Goal: Task Accomplishment & Management: Use online tool/utility

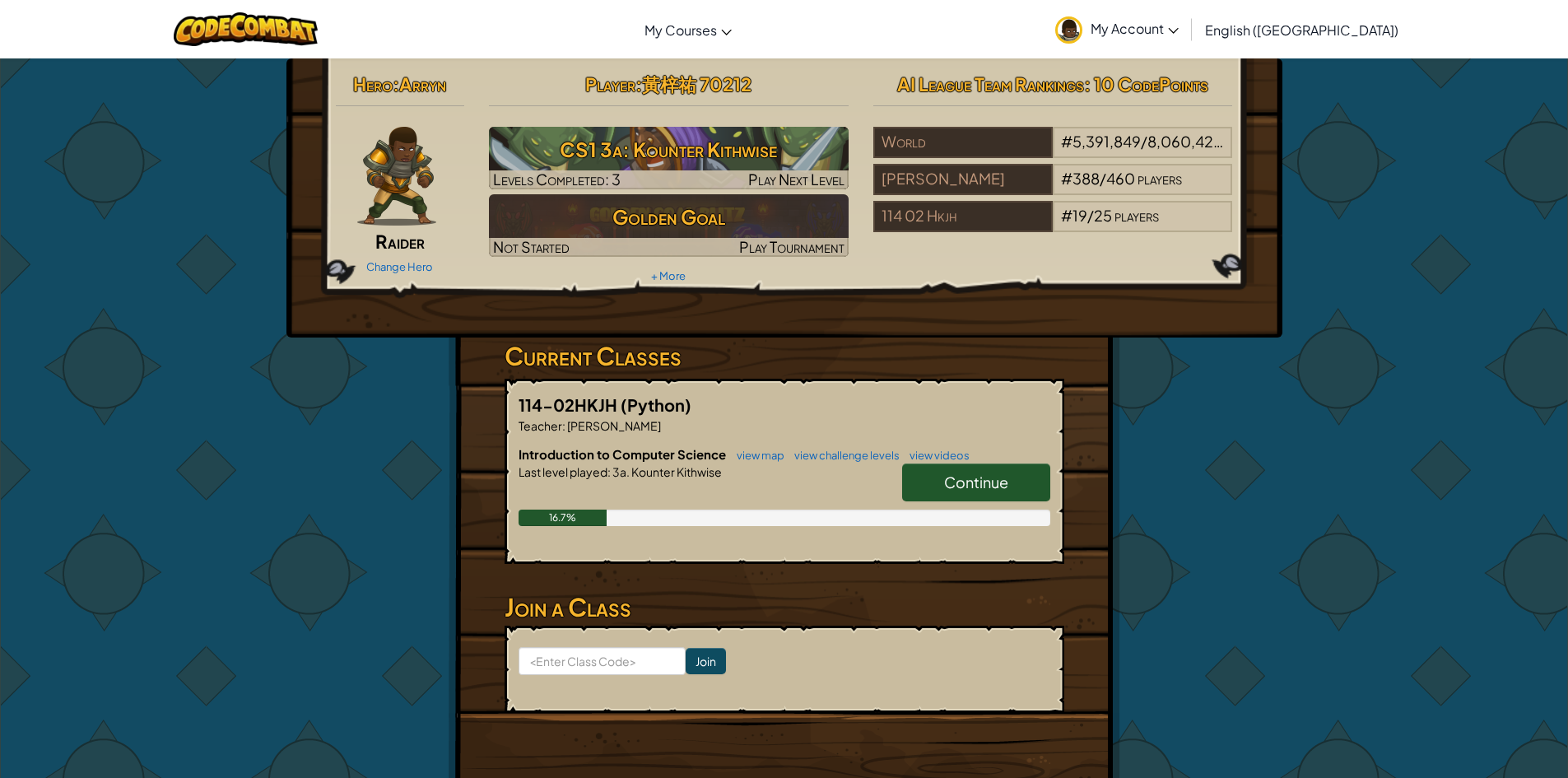
click at [936, 468] on link "Continue" at bounding box center [975, 483] width 148 height 37
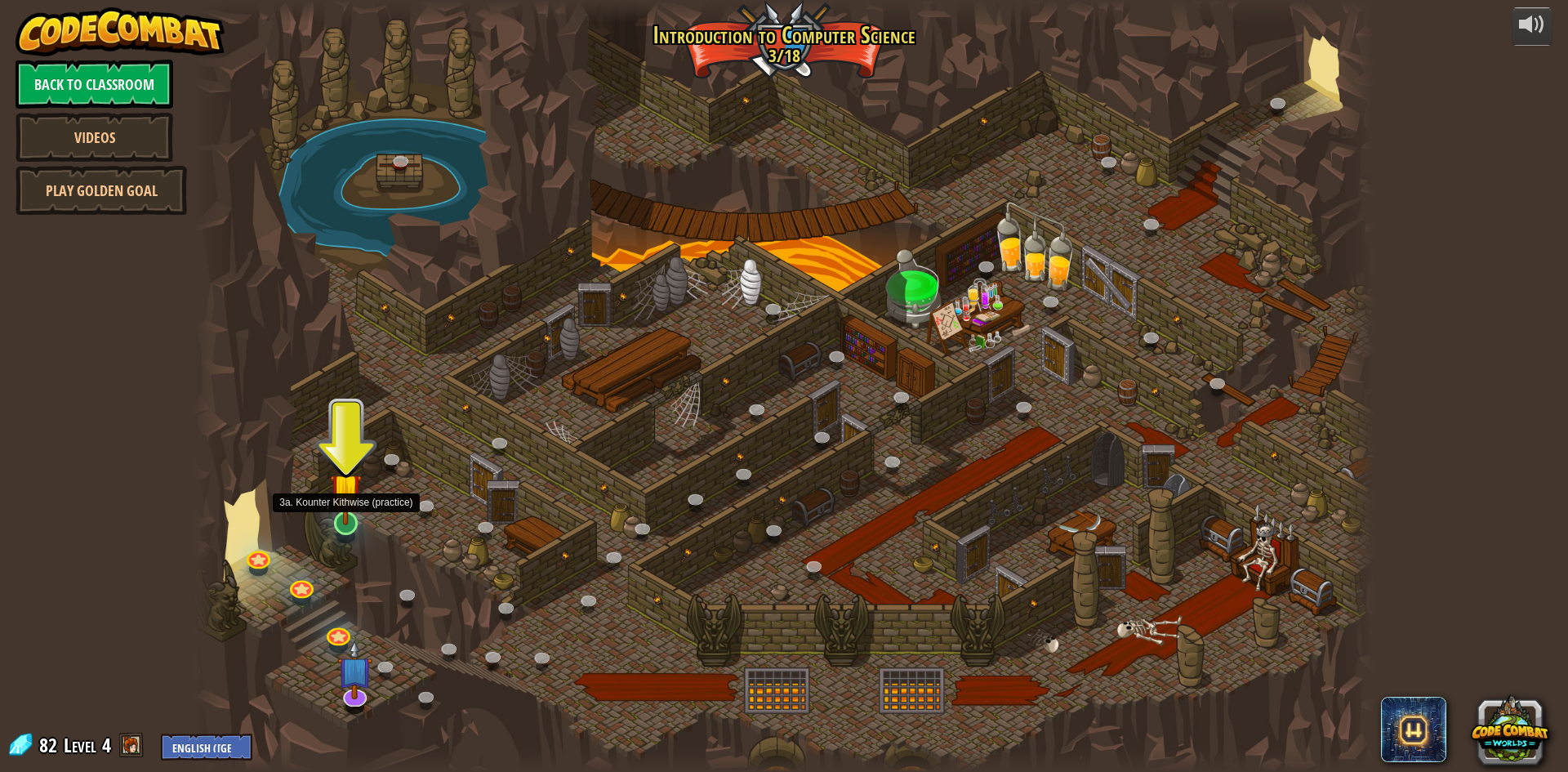
click at [341, 524] on img at bounding box center [346, 489] width 32 height 72
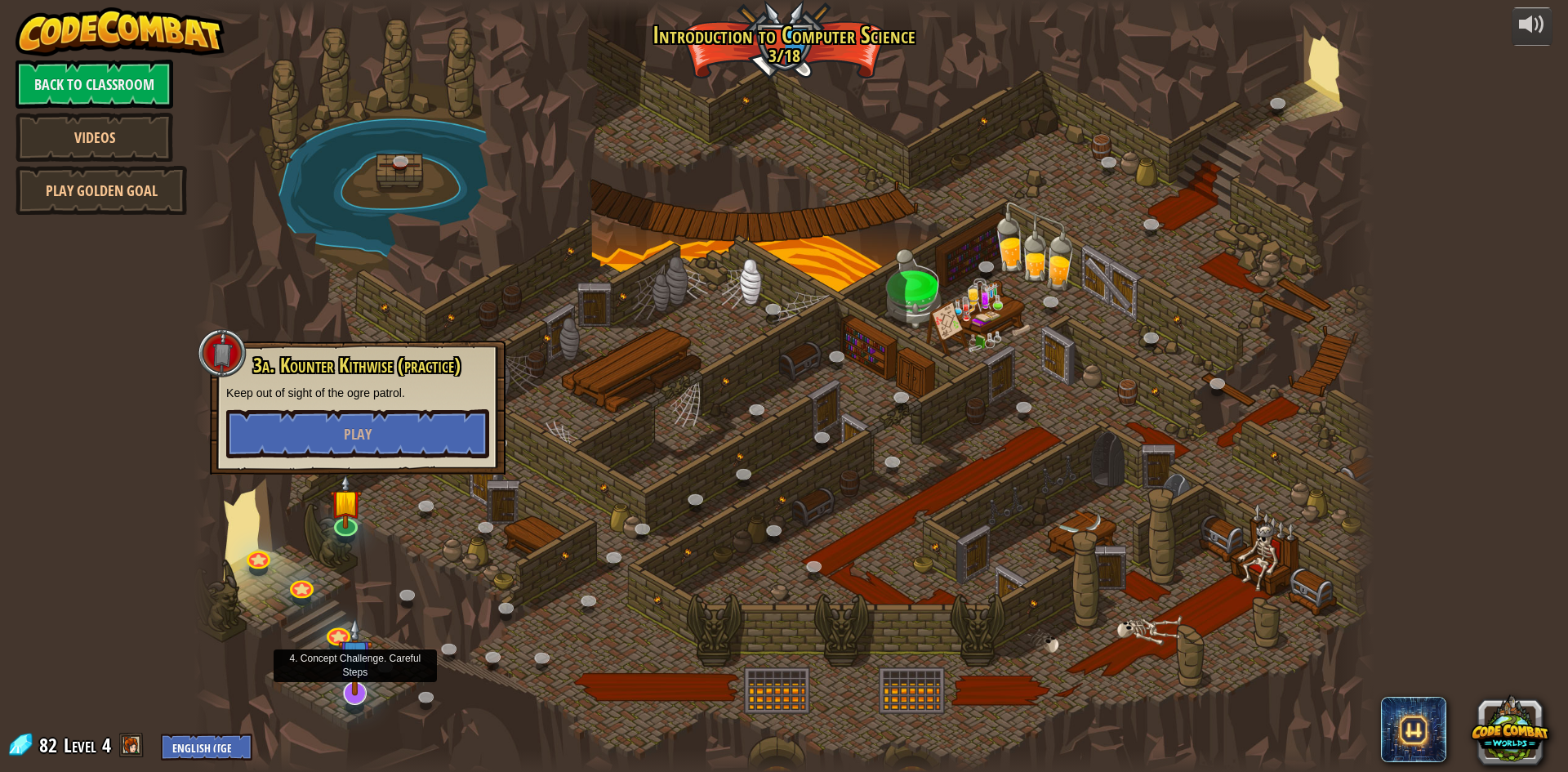
click at [361, 681] on img at bounding box center [355, 656] width 34 height 79
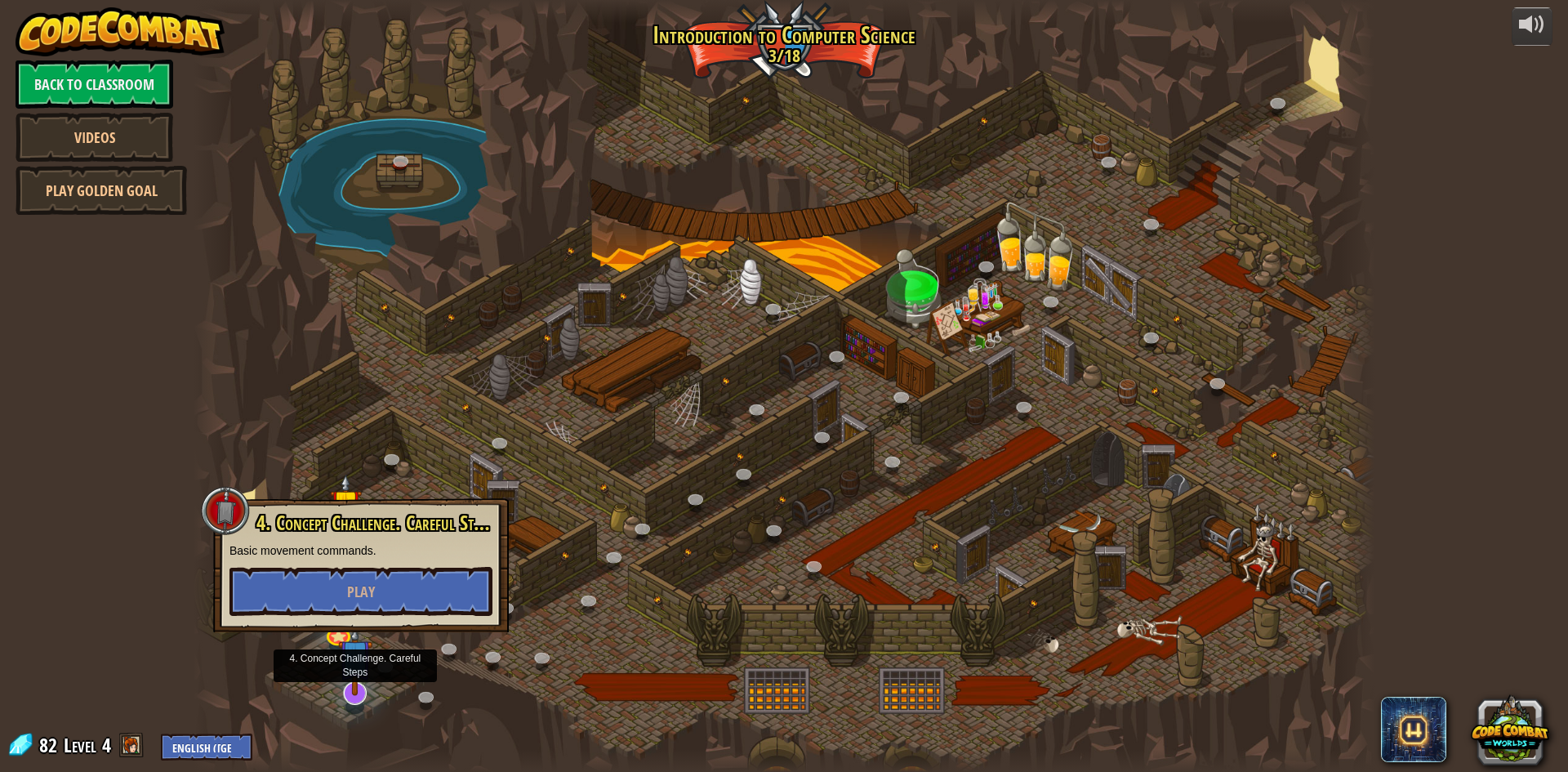
click at [357, 674] on img at bounding box center [355, 656] width 34 height 79
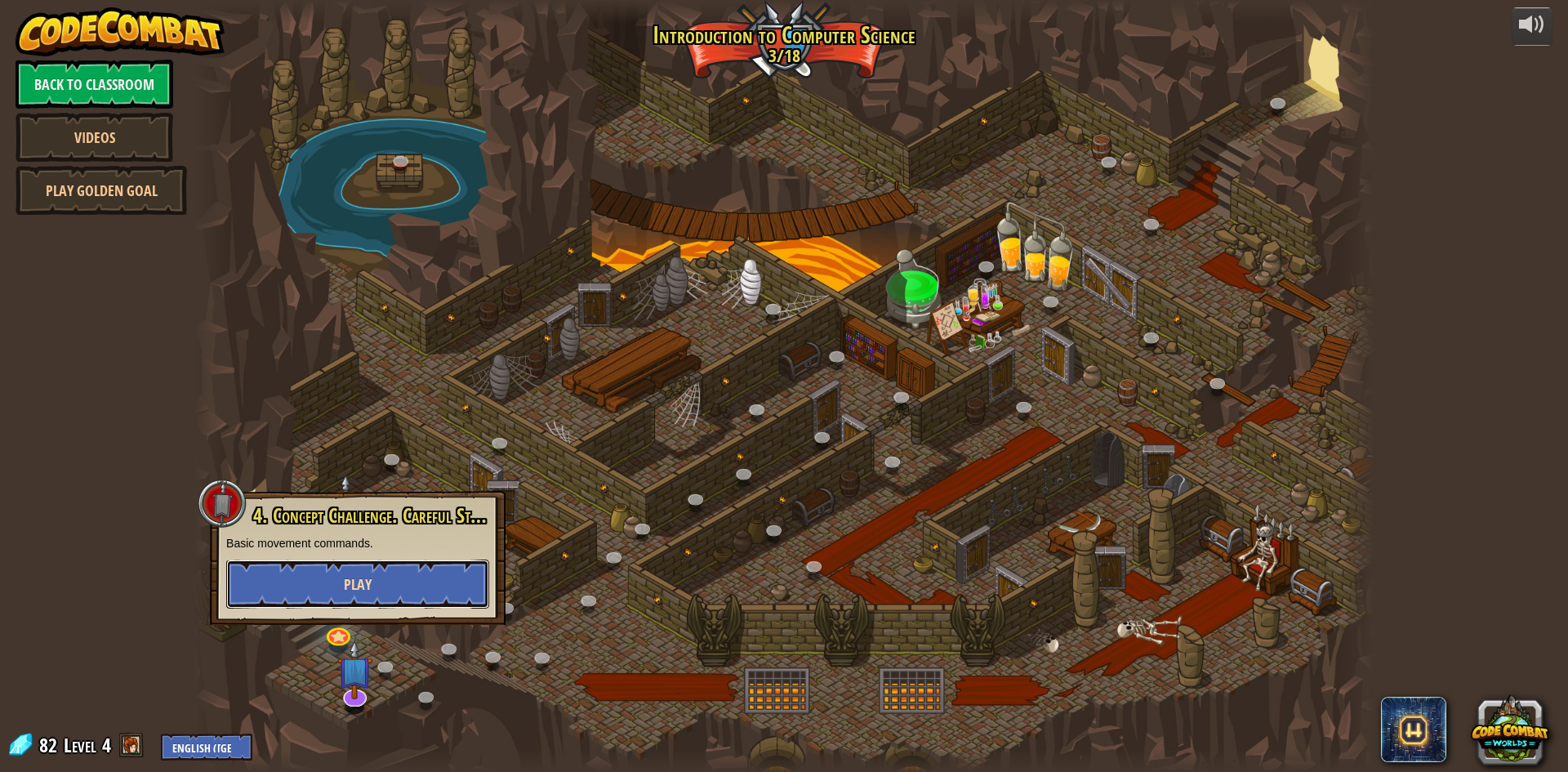
click at [375, 581] on button "Play" at bounding box center [358, 584] width 263 height 49
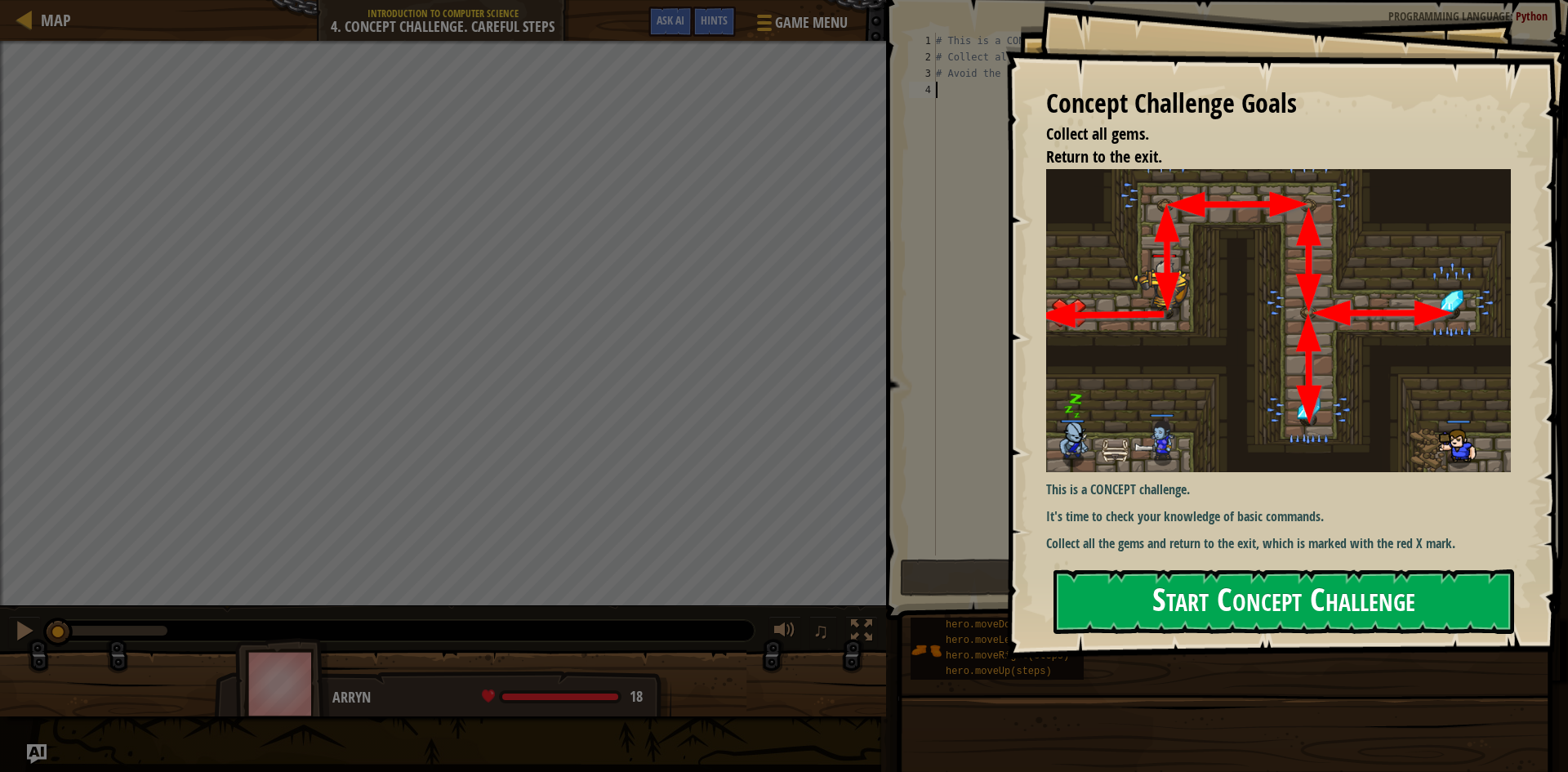
click at [1155, 598] on button "Start Concept Challenge" at bounding box center [1285, 602] width 461 height 64
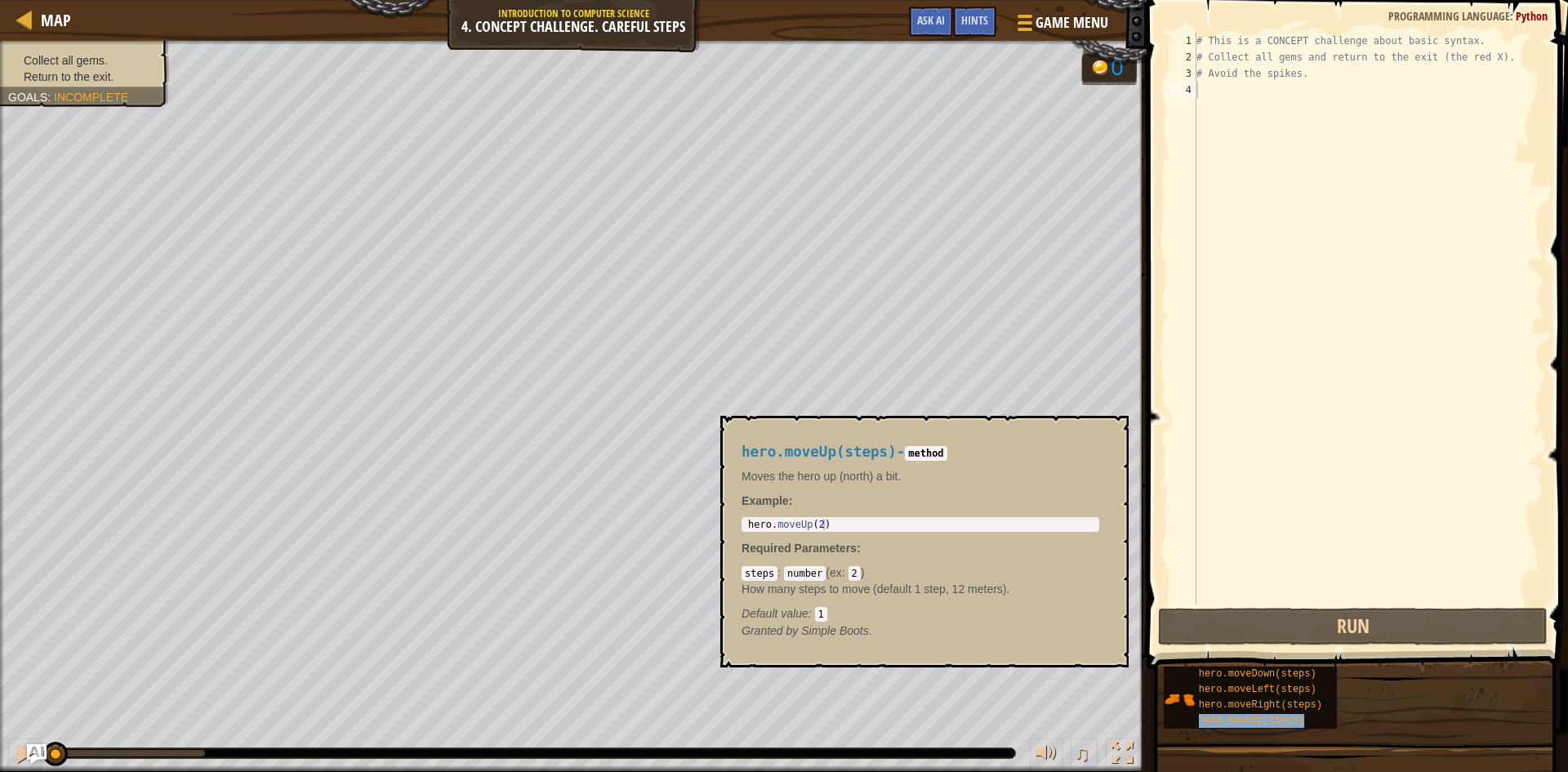
type textarea "hero.moveUp(steps)"
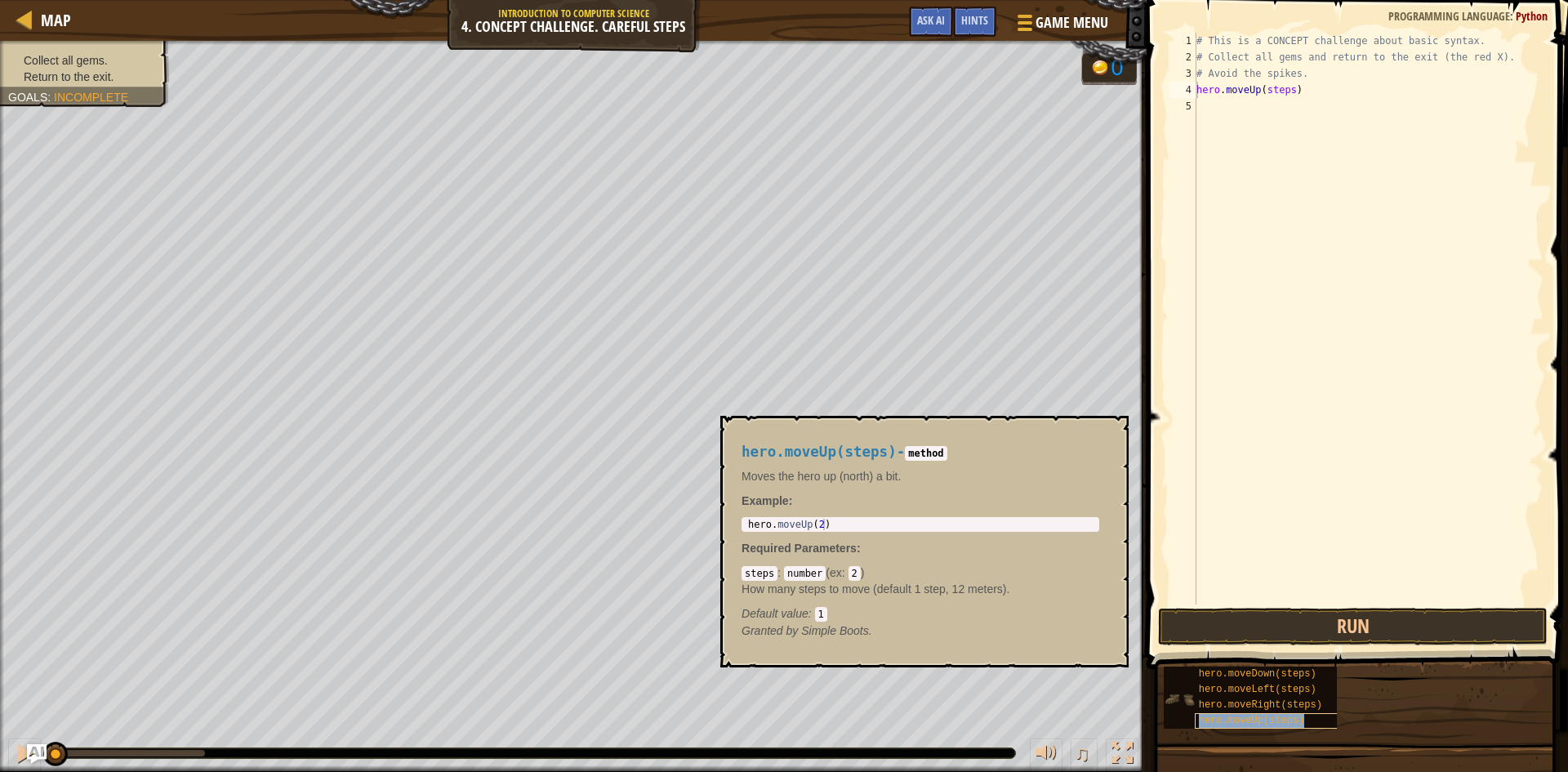
click at [1204, 719] on span "hero.moveUp(steps)" at bounding box center [1251, 721] width 106 height 12
type textarea "hero.moveUp(2)"
click at [896, 524] on div "hero . moveUp ( 2 )" at bounding box center [921, 536] width 352 height 34
drag, startPoint x: 896, startPoint y: 524, endPoint x: 928, endPoint y: 571, distance: 56.9
drag, startPoint x: 928, startPoint y: 571, endPoint x: 769, endPoint y: 573, distance: 159.0
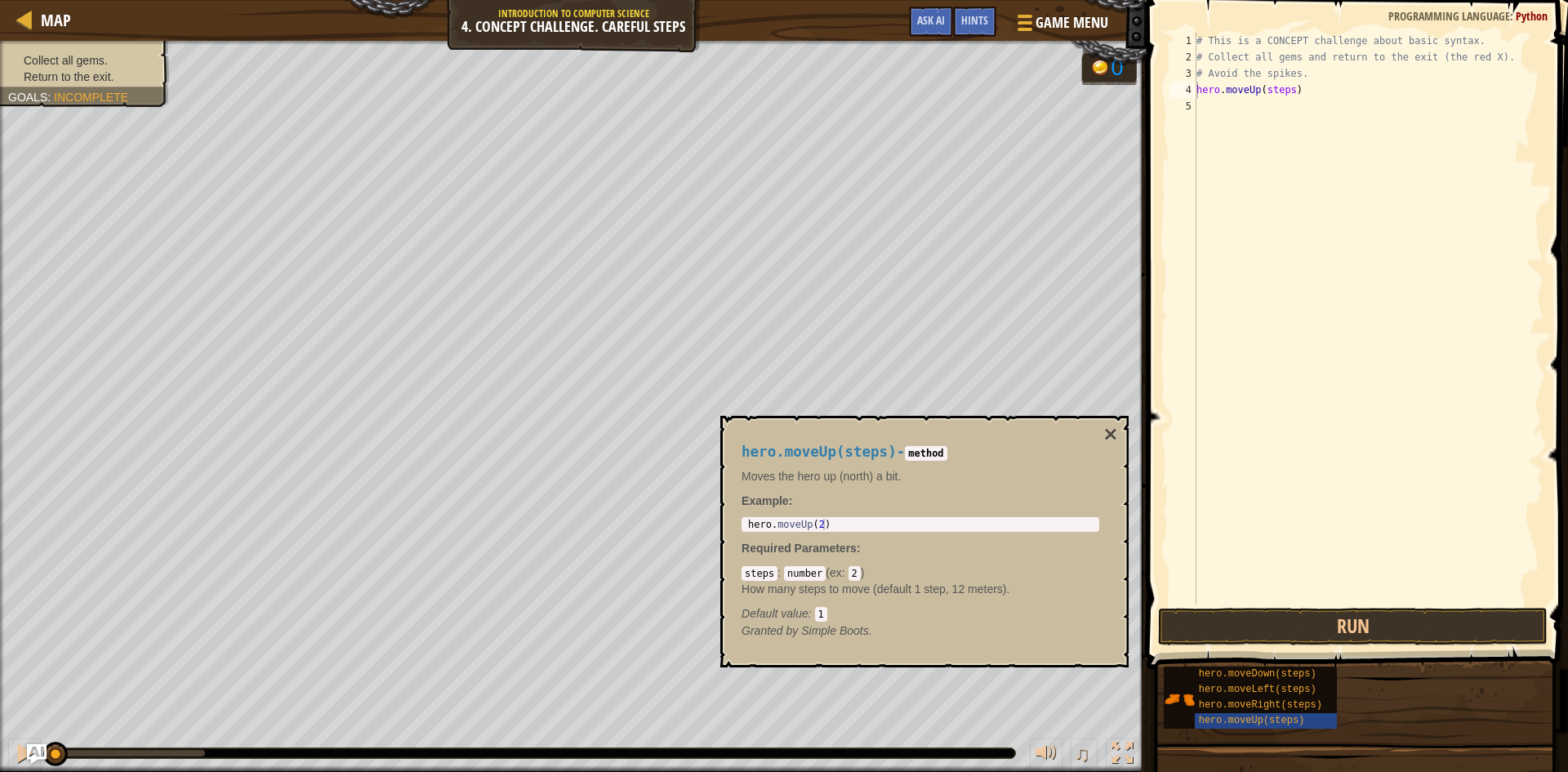
click at [769, 573] on code "steps" at bounding box center [759, 573] width 36 height 15
drag, startPoint x: 769, startPoint y: 573, endPoint x: 748, endPoint y: 577, distance: 21.4
click at [748, 577] on code "steps" at bounding box center [759, 573] width 36 height 15
drag, startPoint x: 1290, startPoint y: 92, endPoint x: 1262, endPoint y: 94, distance: 28.1
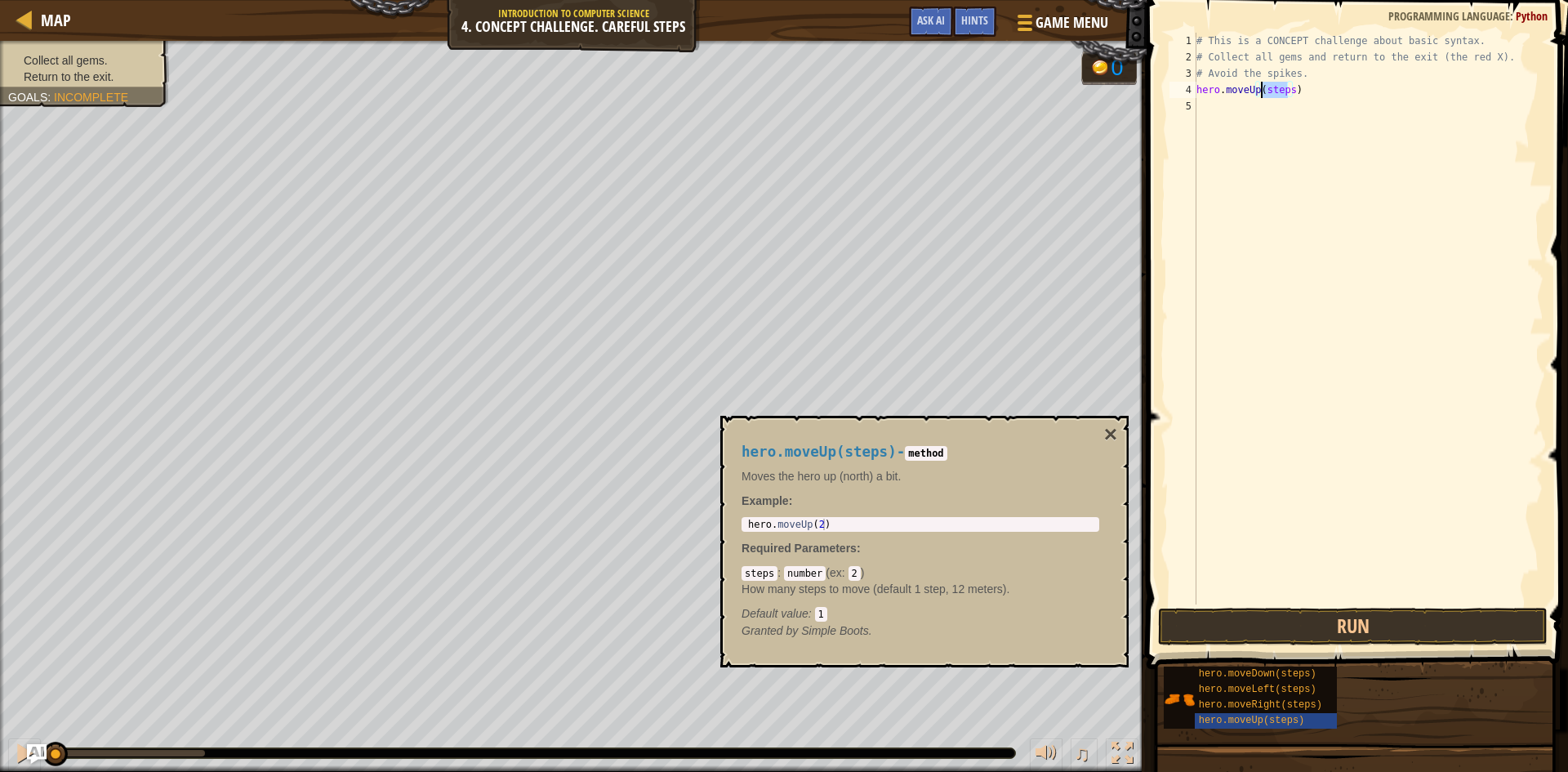
click at [1262, 94] on div "# This is a CONCEPT challenge about basic syntax. # Collect all gems and return…" at bounding box center [1369, 334] width 351 height 605
click at [1346, 626] on button "Run" at bounding box center [1353, 626] width 390 height 37
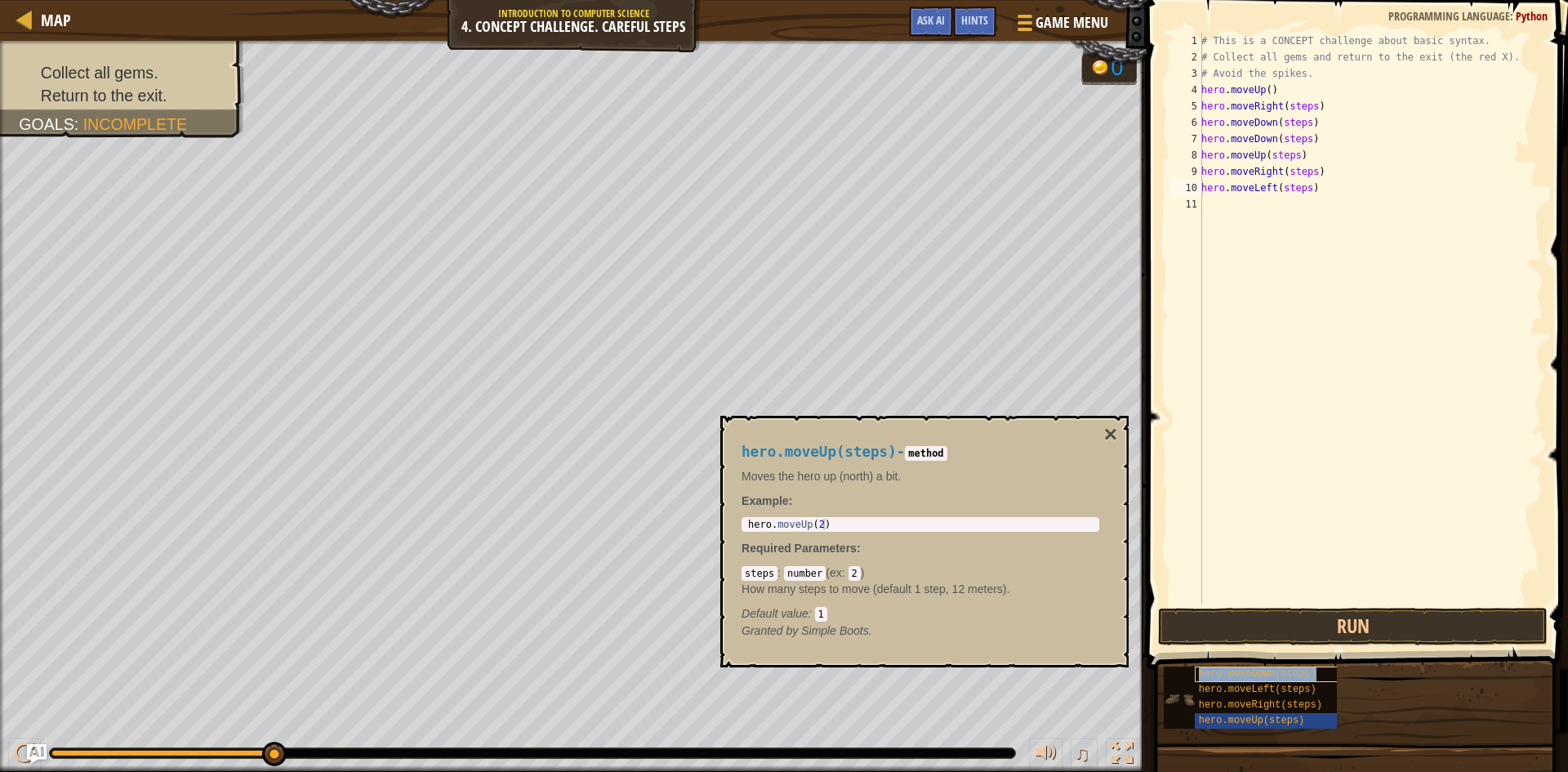
click at [1245, 675] on span "hero.moveDown(steps)" at bounding box center [1257, 674] width 117 height 12
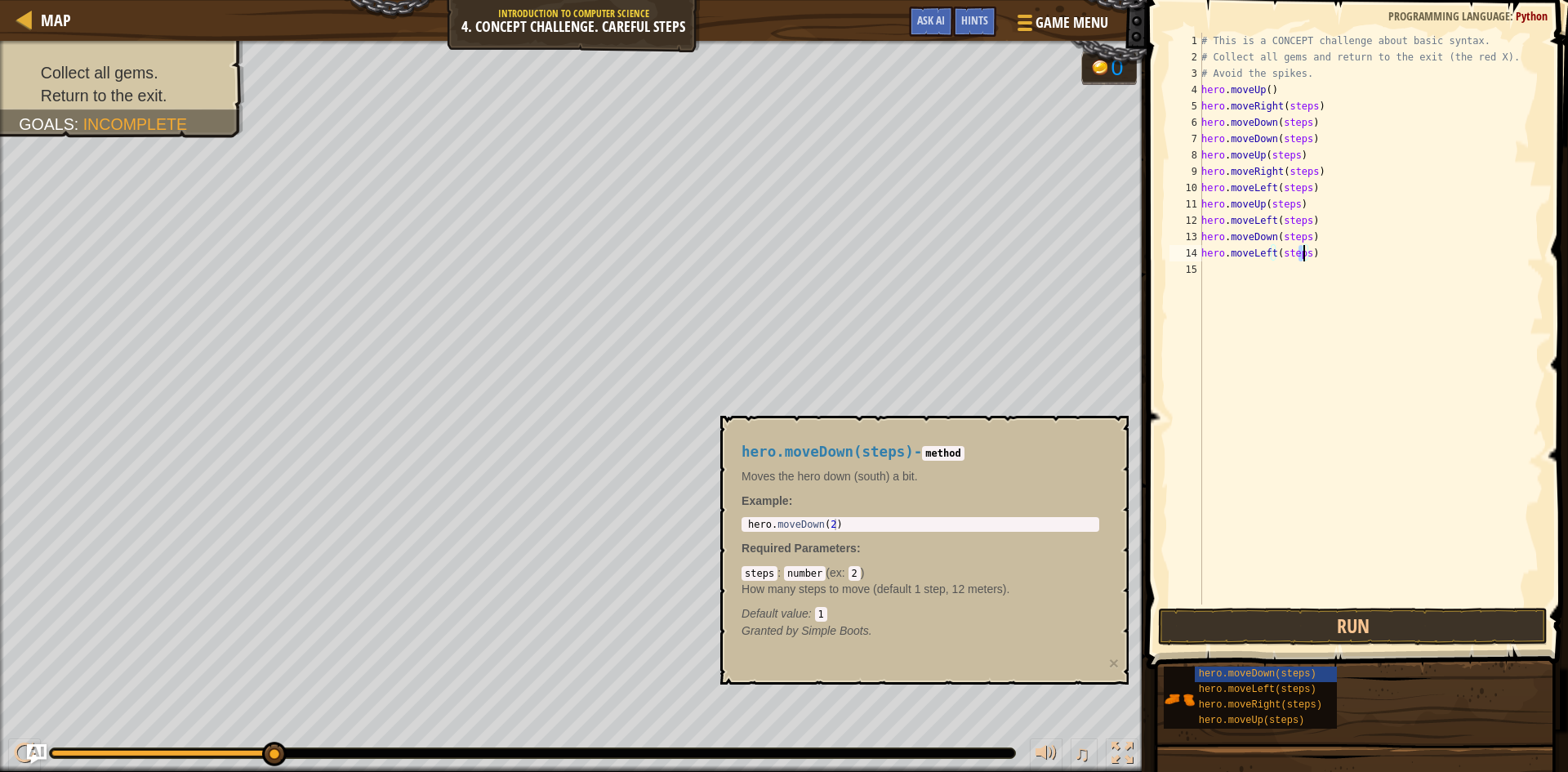
click at [1304, 253] on div "# This is a CONCEPT challenge about basic syntax. # Collect all gems and return…" at bounding box center [1372, 334] width 346 height 605
drag, startPoint x: 1289, startPoint y: 236, endPoint x: 1343, endPoint y: 288, distance: 75.0
click at [1294, 237] on div "# This is a CONCEPT challenge about basic syntax. # Collect all gems and return…" at bounding box center [1372, 334] width 346 height 605
drag, startPoint x: 1289, startPoint y: 221, endPoint x: 1301, endPoint y: 251, distance: 32.3
click at [1295, 236] on div "# This is a CONCEPT challenge about basic syntax. # Collect all gems and return…" at bounding box center [1372, 334] width 346 height 605
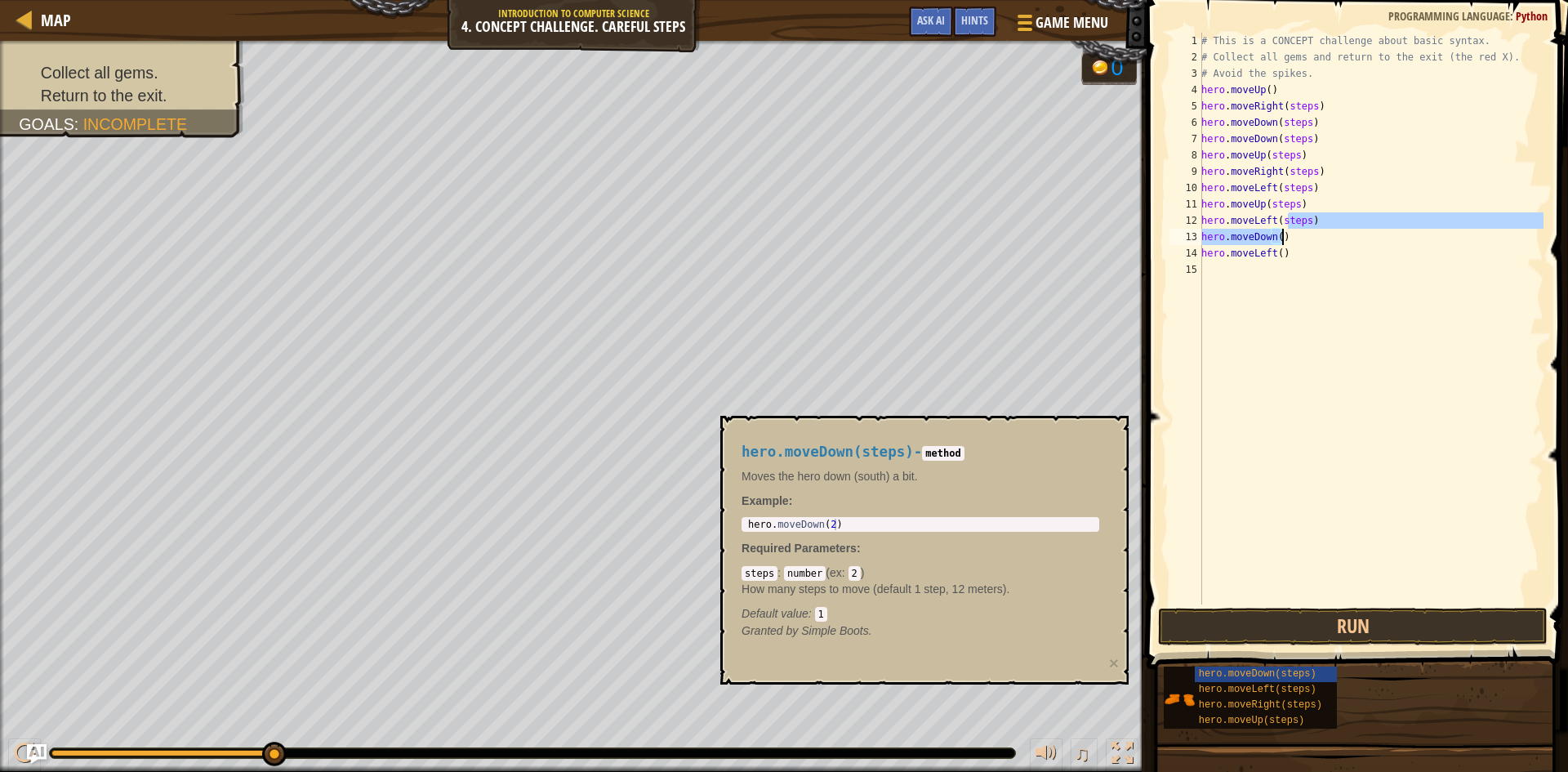
click at [1293, 217] on div "# This is a CONCEPT challenge about basic syntax. # Collect all gems and return…" at bounding box center [1372, 318] width 346 height 572
click at [1283, 202] on div "# This is a CONCEPT challenge about basic syntax. # Collect all gems and return…" at bounding box center [1372, 334] width 346 height 605
click at [1297, 190] on div "# This is a CONCEPT challenge about basic syntax. # Collect all gems and return…" at bounding box center [1372, 334] width 346 height 605
type textarea "hero.moveLeft(stephero.moveUp()"
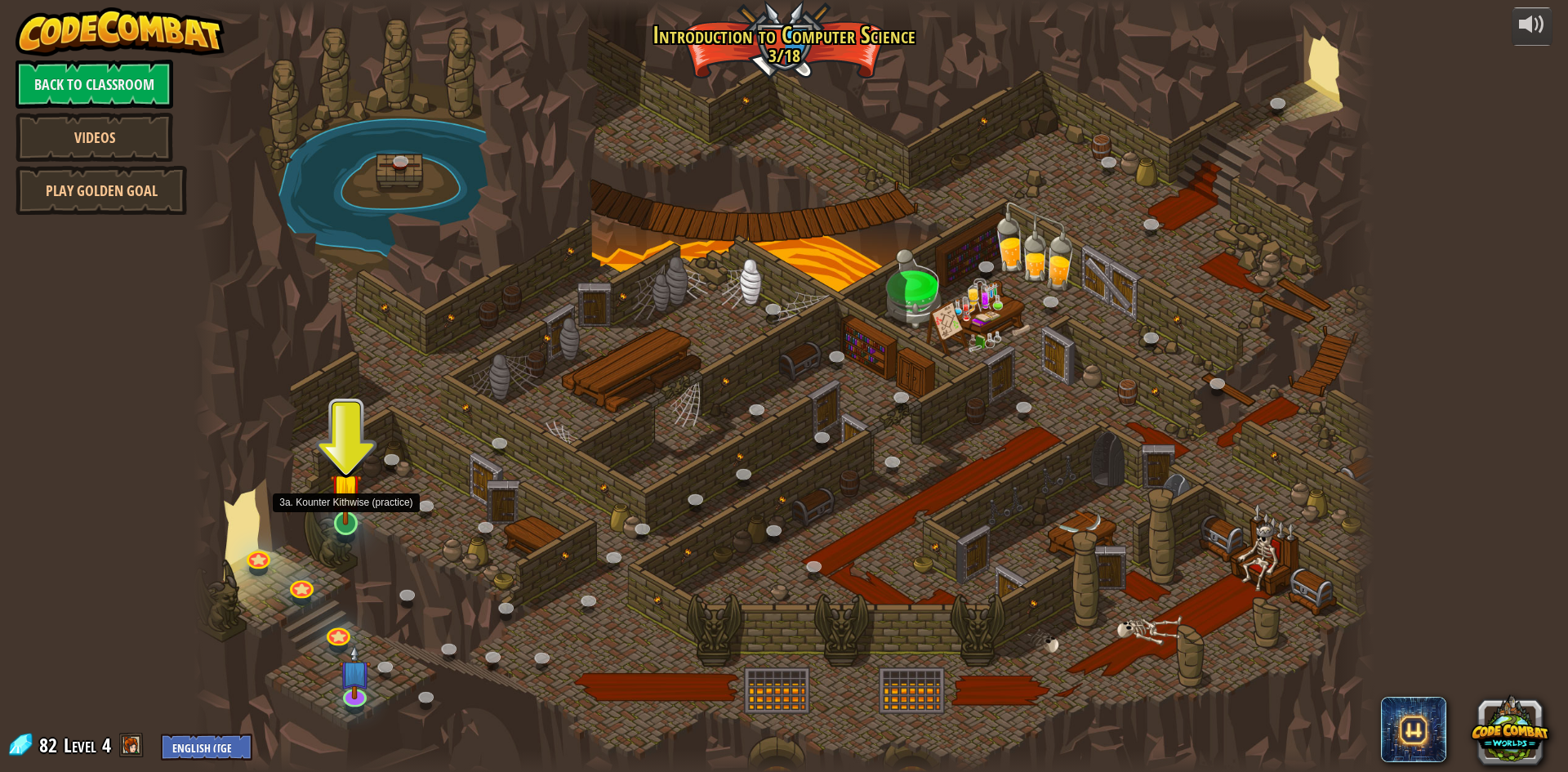
click at [345, 512] on img at bounding box center [346, 489] width 32 height 72
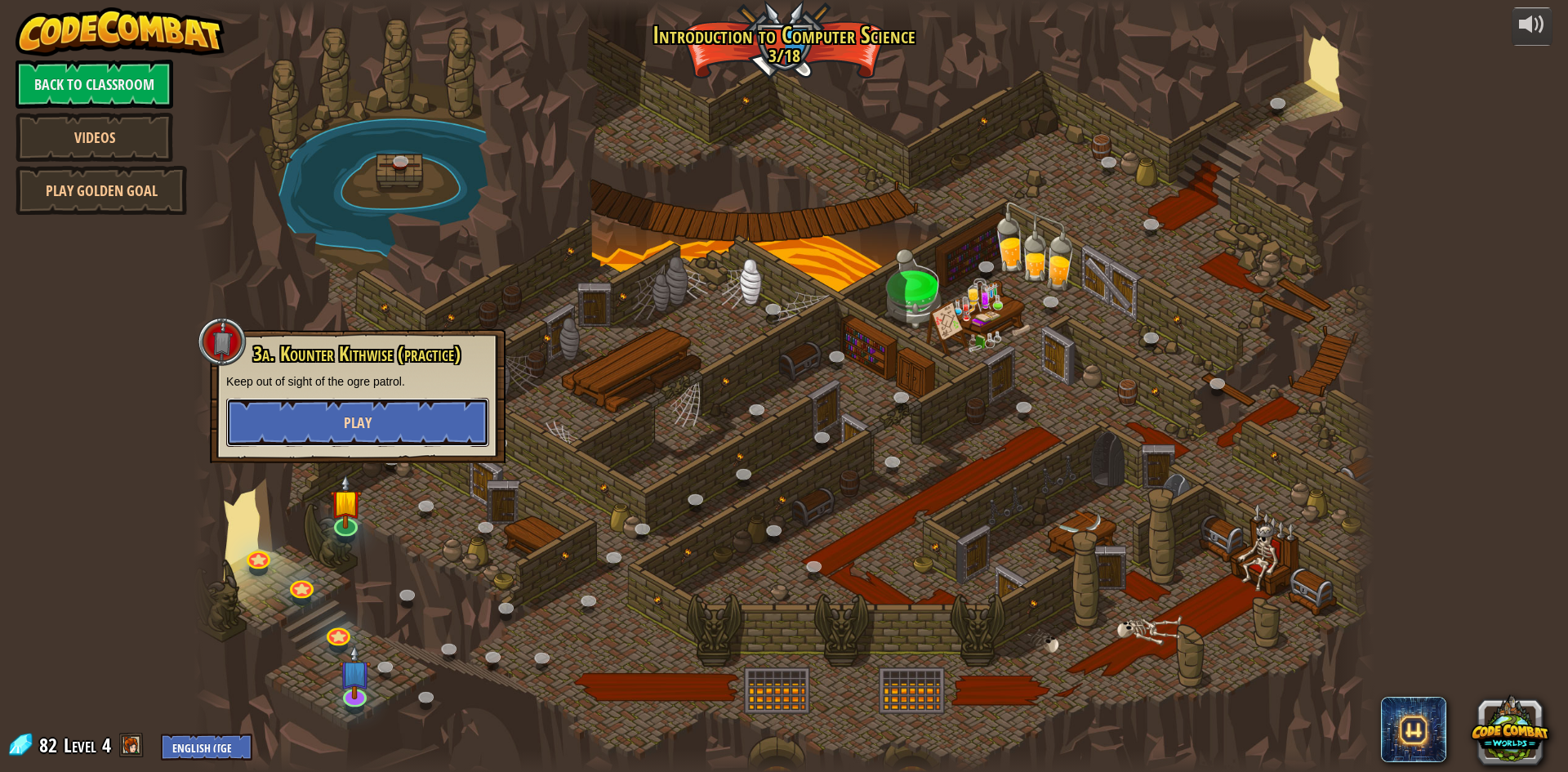
click at [341, 431] on button "Play" at bounding box center [358, 422] width 263 height 49
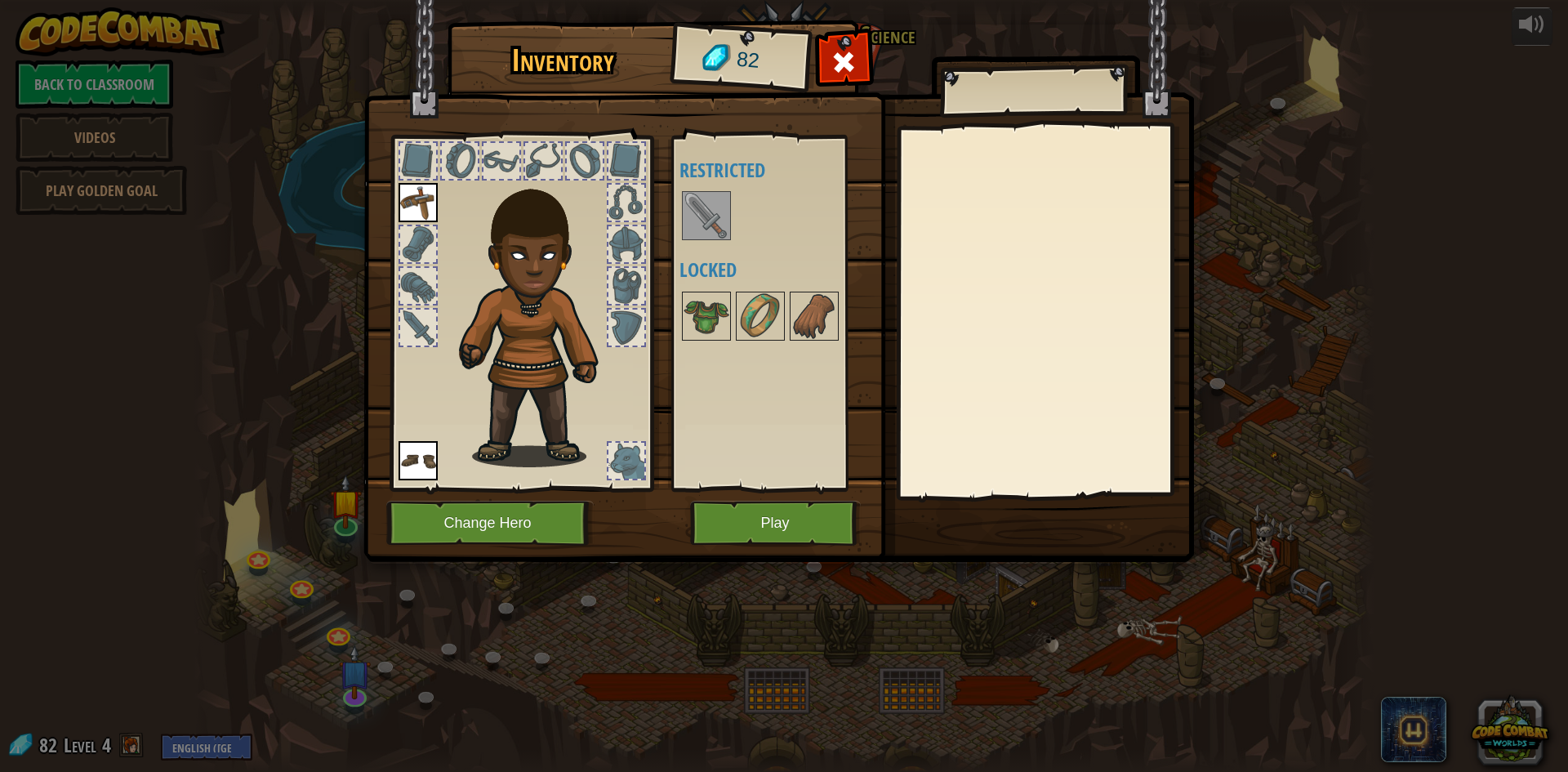
drag, startPoint x: 696, startPoint y: 198, endPoint x: 693, endPoint y: 232, distance: 34.1
click at [688, 215] on img at bounding box center [706, 215] width 46 height 46
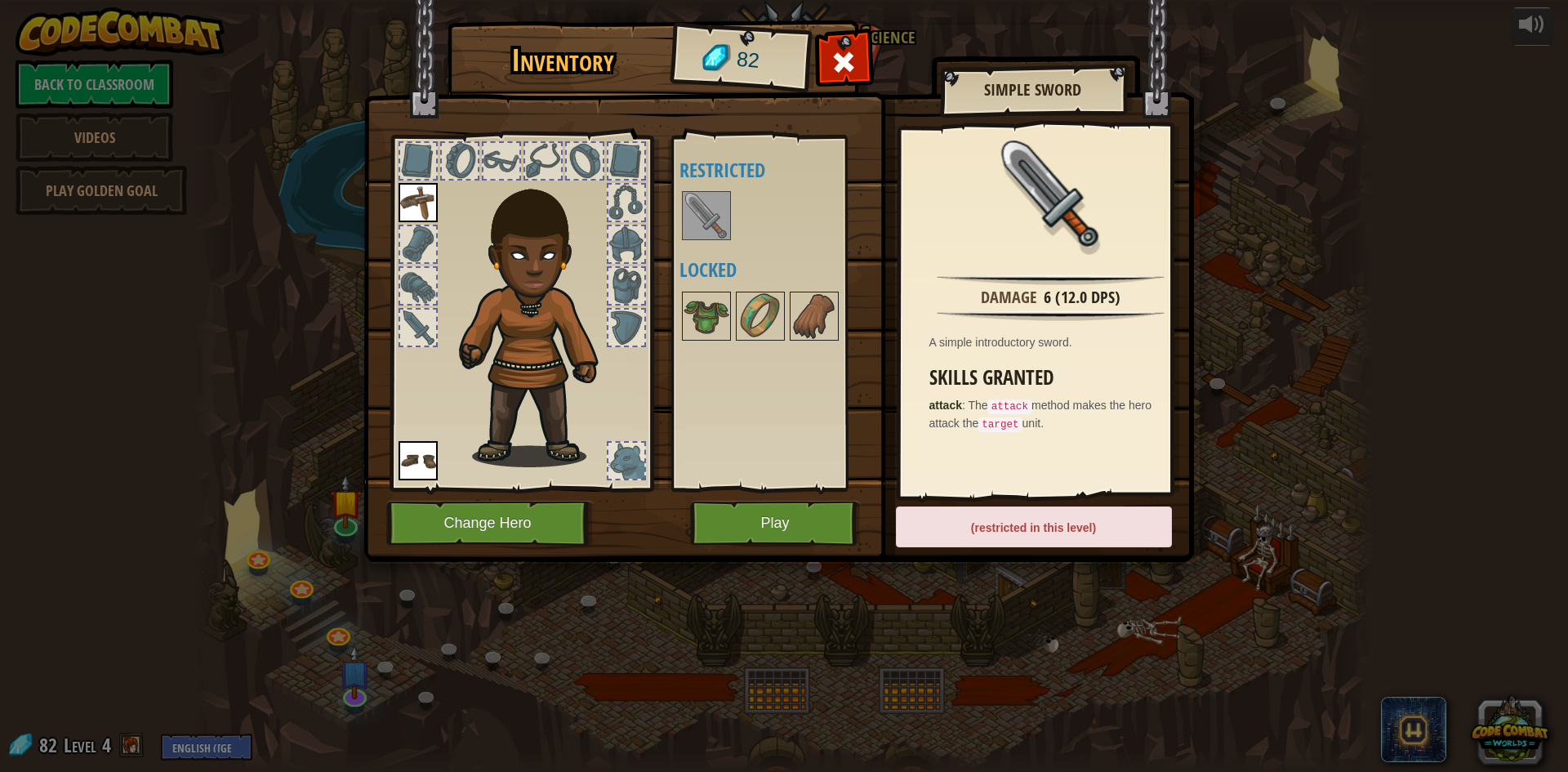
drag, startPoint x: 699, startPoint y: 223, endPoint x: 443, endPoint y: 201, distance: 256.9
click at [446, 202] on div "Inventory 82 Available Equip Equip (double-click to equip) Restricted Locked Si…" at bounding box center [784, 294] width 830 height 539
click at [695, 326] on img at bounding box center [706, 316] width 46 height 46
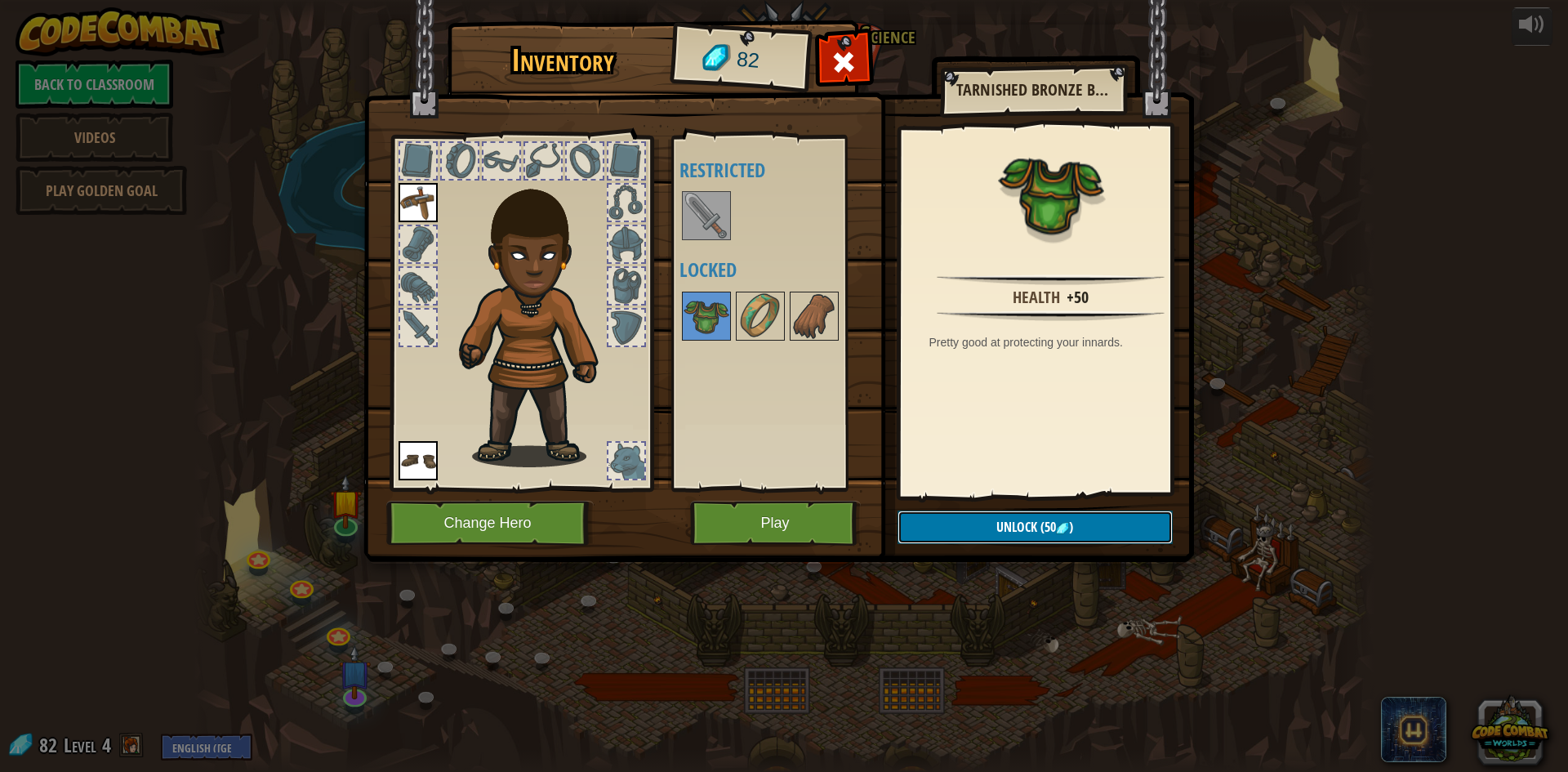
click at [1090, 536] on button "Unlock (50 )" at bounding box center [1036, 528] width 275 height 33
click at [1038, 523] on button "Confirm" at bounding box center [1036, 528] width 275 height 33
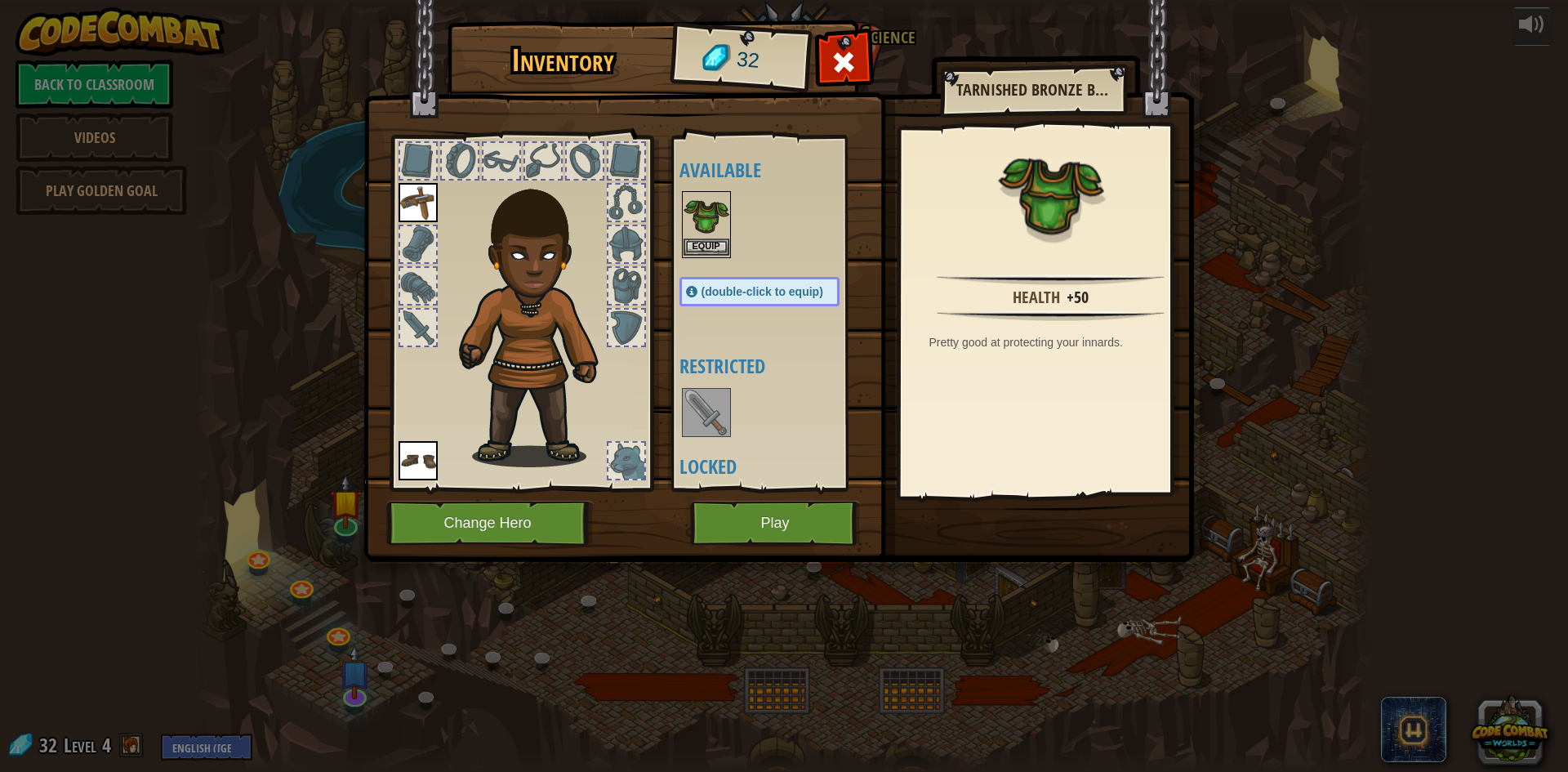
click at [707, 237] on img at bounding box center [706, 215] width 46 height 46
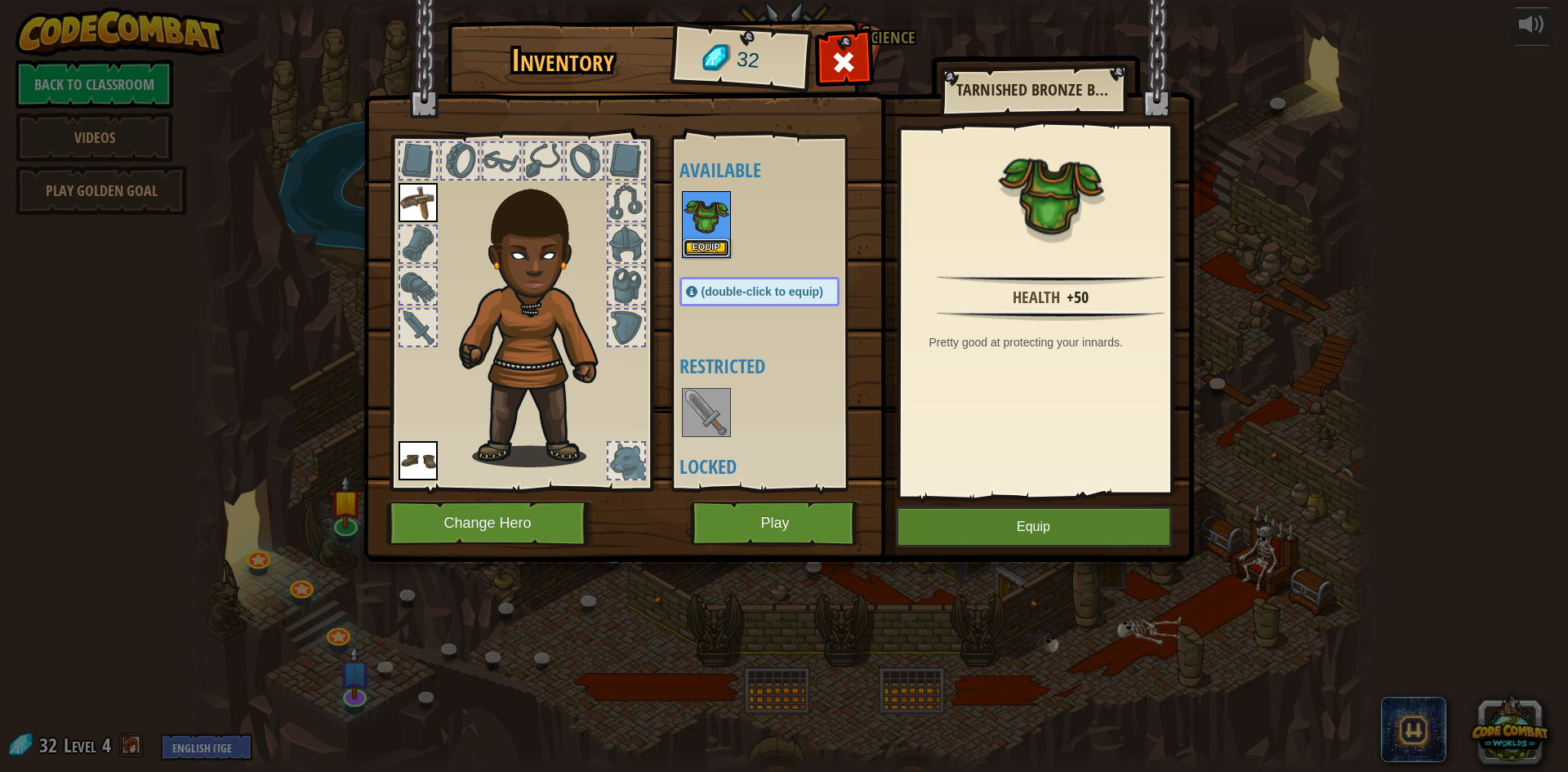
drag, startPoint x: 703, startPoint y: 242, endPoint x: 670, endPoint y: 246, distance: 33.2
click at [670, 246] on div "Inventory 32 Available Equip Equip Equip (double-click to equip) Restricted Loc…" at bounding box center [784, 294] width 830 height 539
click at [689, 241] on button "Equip" at bounding box center [706, 247] width 46 height 18
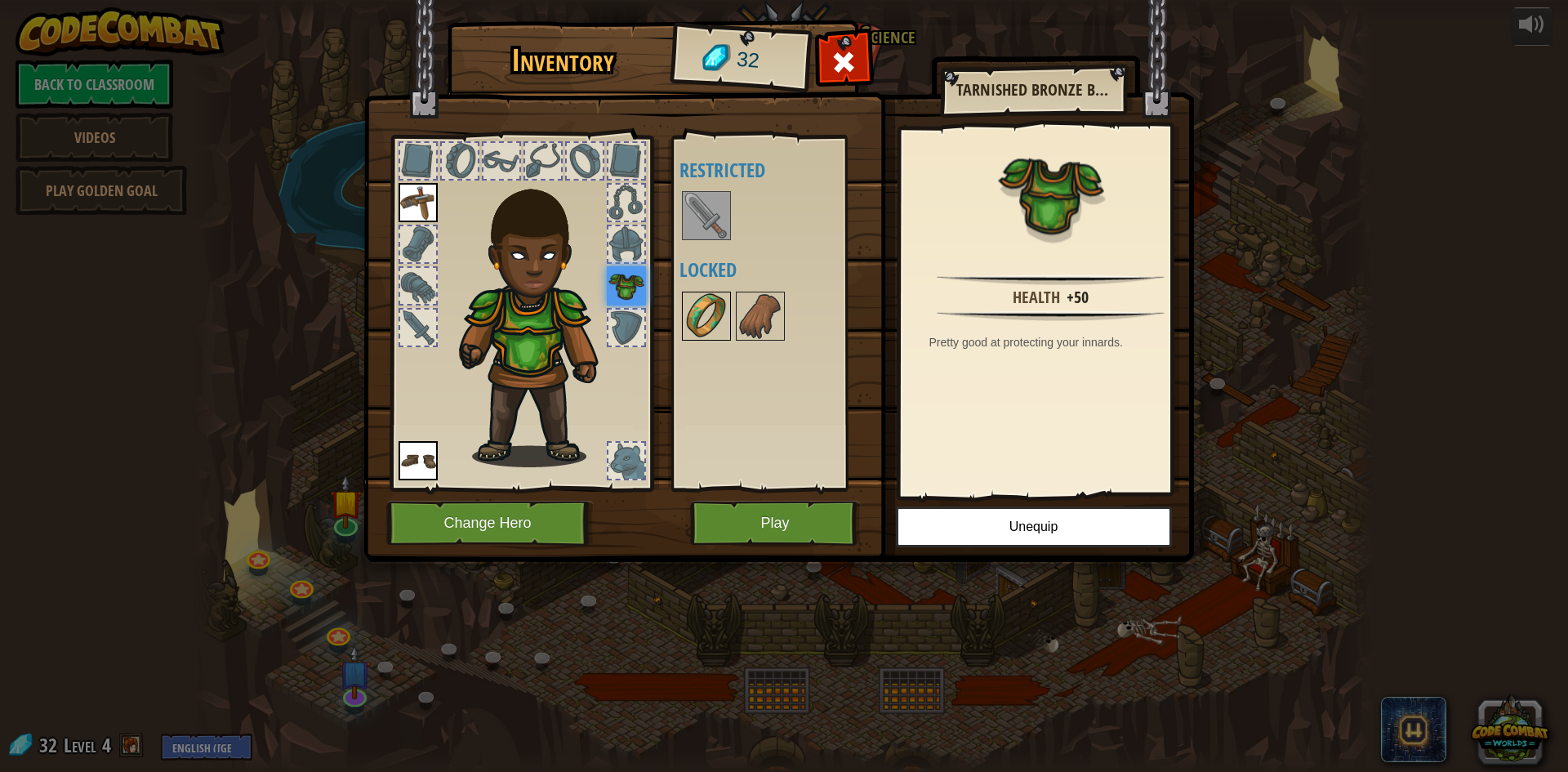
click at [696, 316] on img at bounding box center [706, 316] width 46 height 46
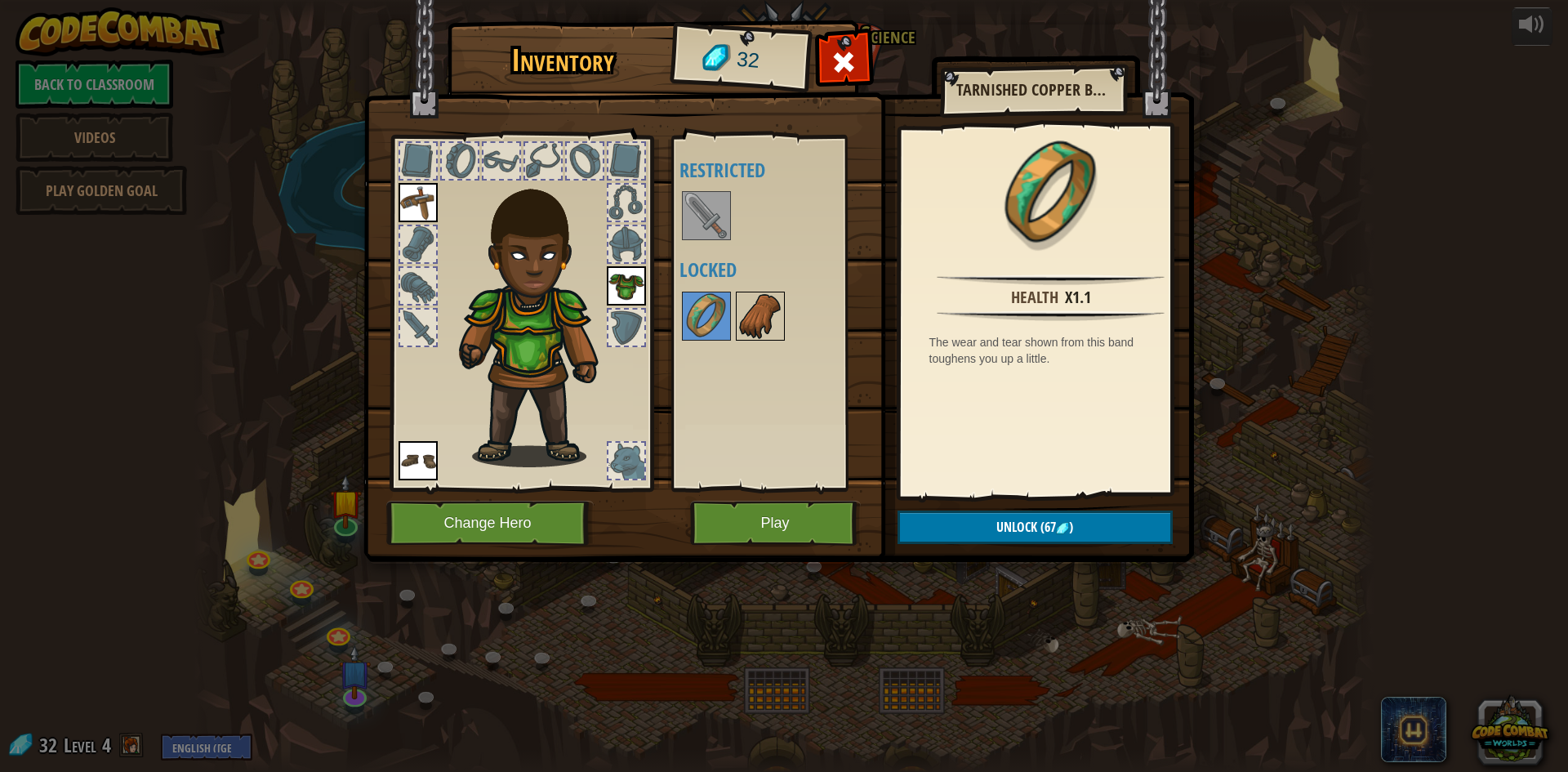
click at [753, 319] on img at bounding box center [760, 316] width 46 height 46
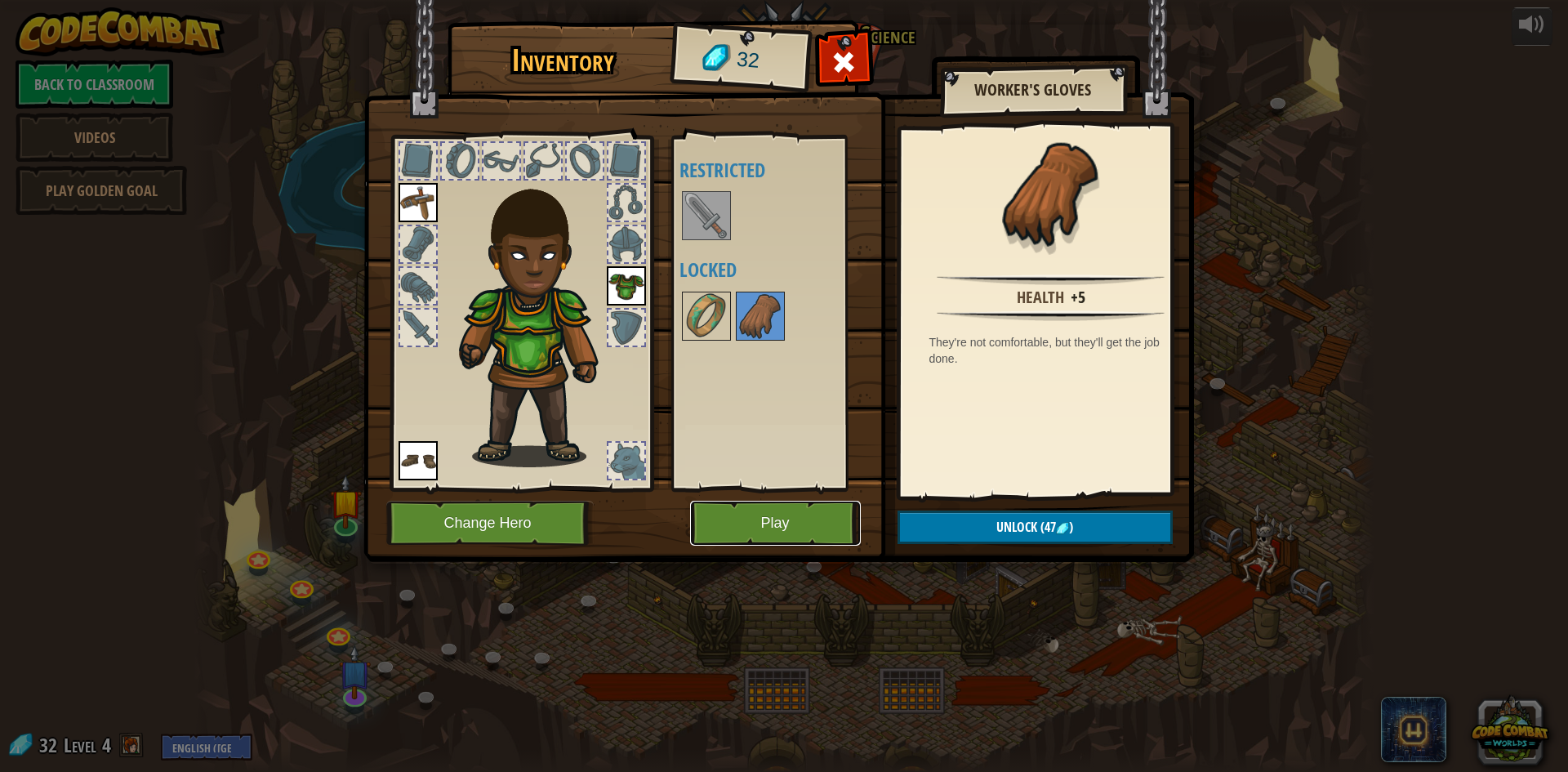
click at [773, 534] on button "Play" at bounding box center [775, 524] width 171 height 45
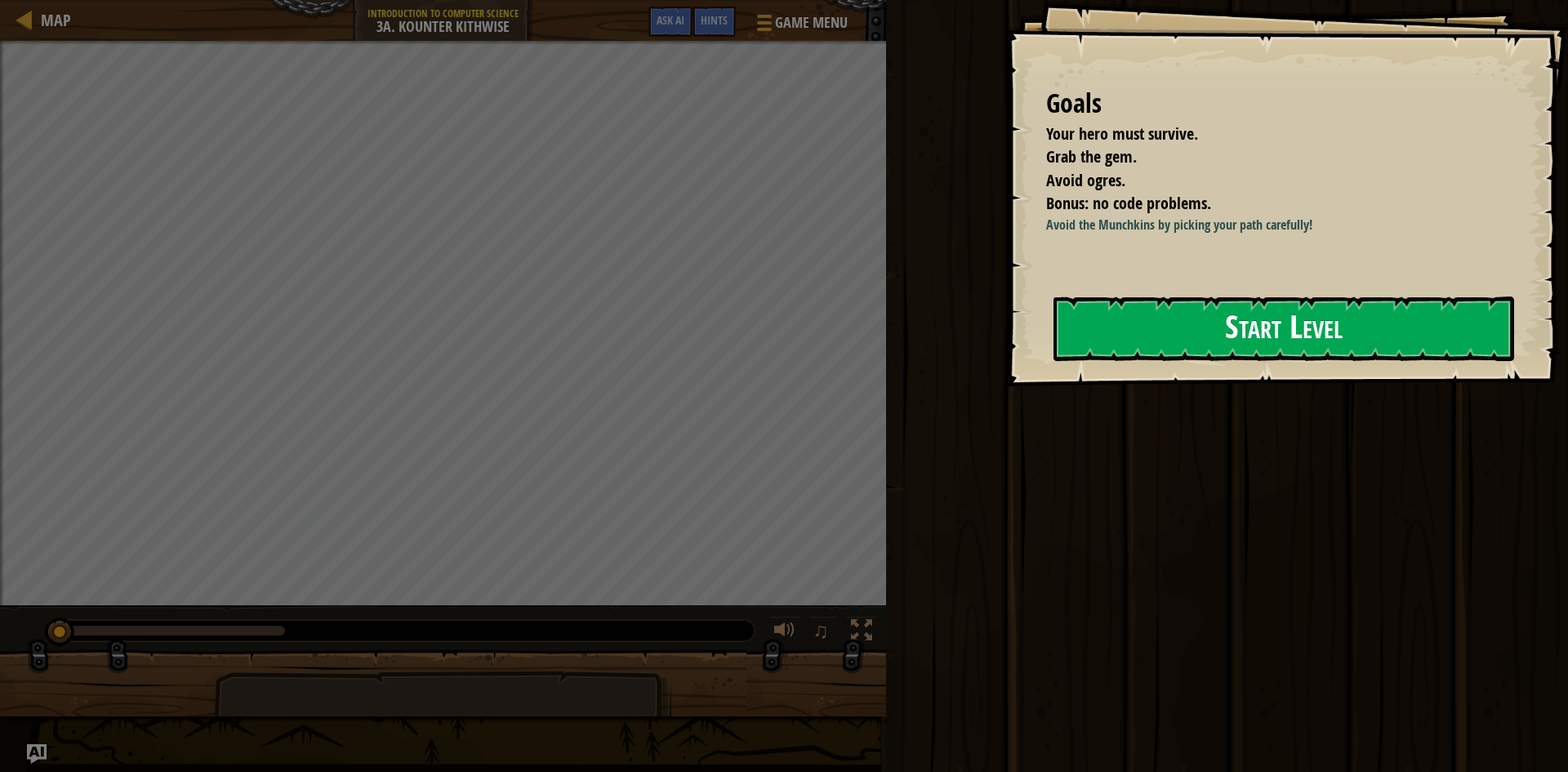
click at [1371, 323] on button "Start Level" at bounding box center [1285, 328] width 461 height 64
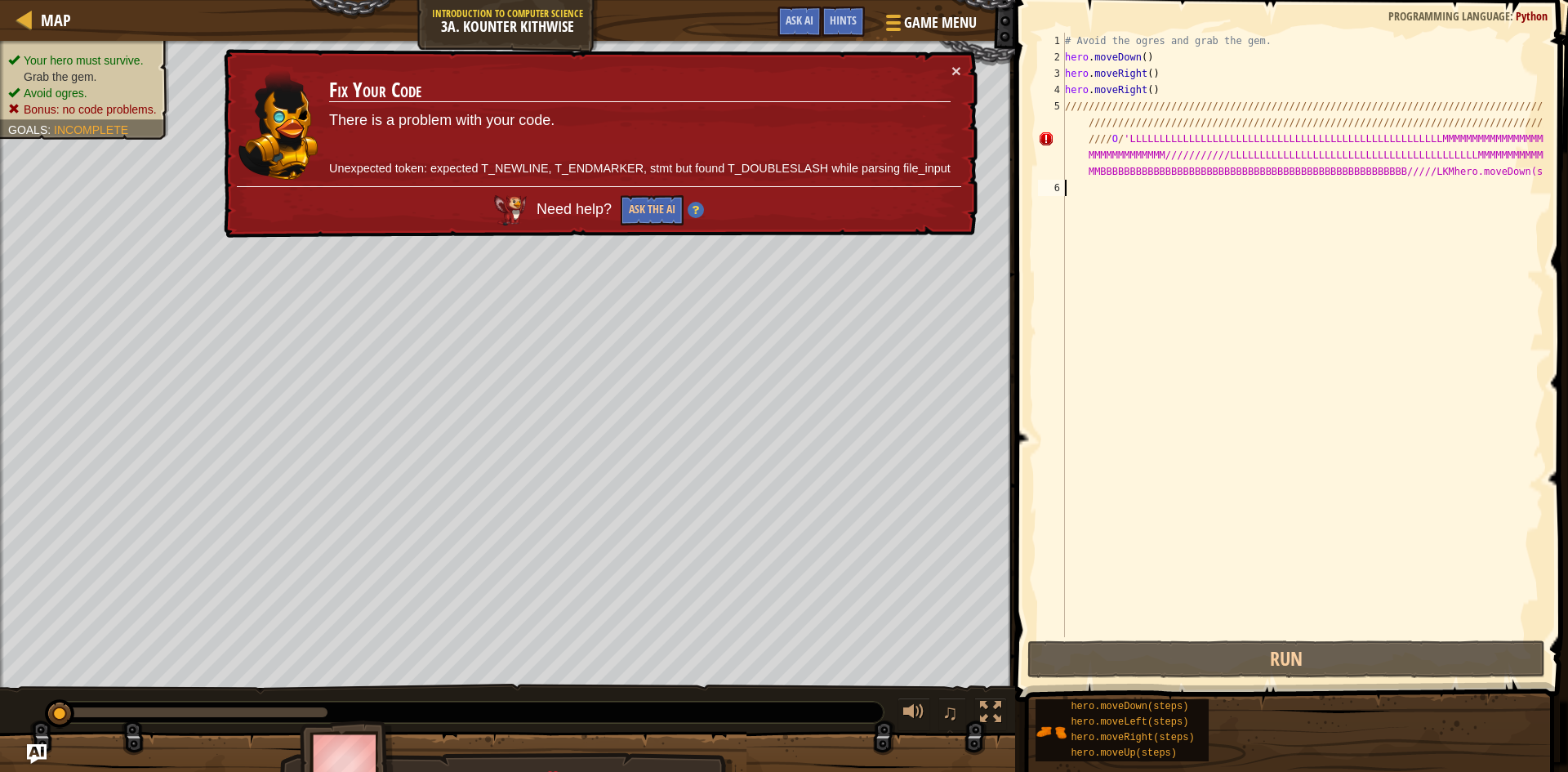
click at [571, 206] on span "Need help?" at bounding box center [575, 209] width 79 height 17
click at [646, 199] on button "Ask the AI" at bounding box center [652, 210] width 63 height 30
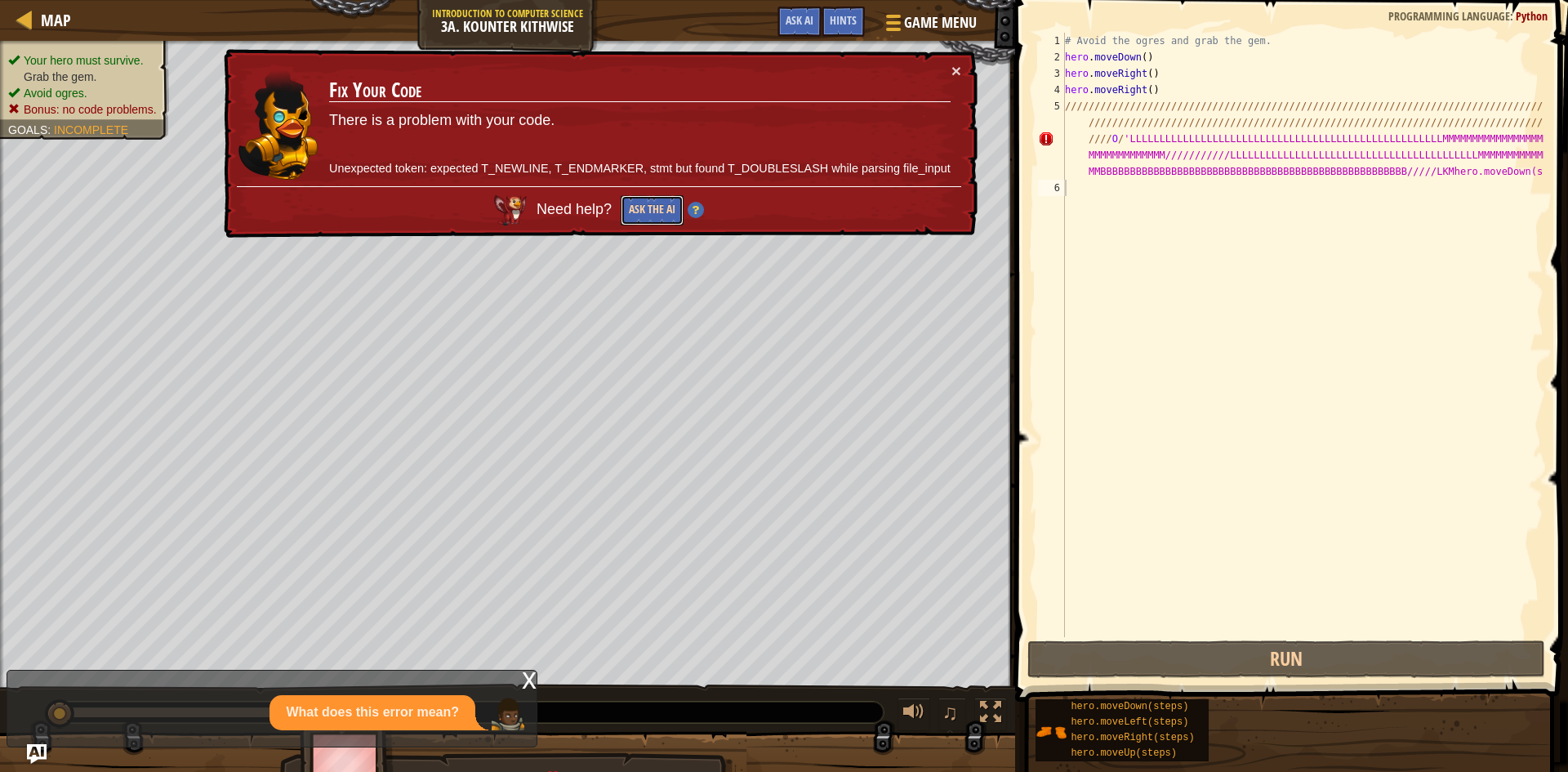
click at [670, 210] on button "Ask the AI" at bounding box center [652, 210] width 63 height 30
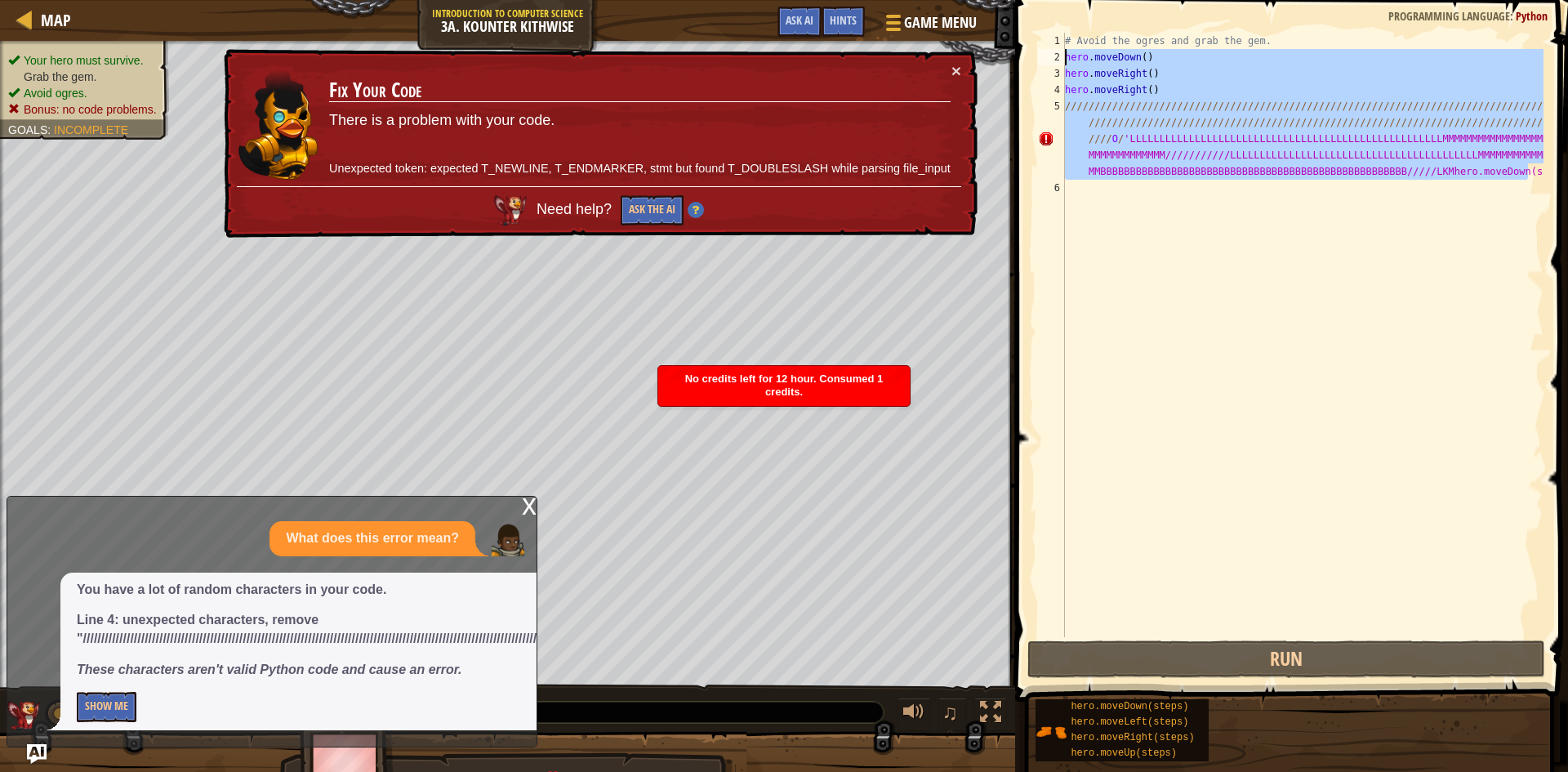
drag, startPoint x: 1529, startPoint y: 167, endPoint x: 1065, endPoint y: 58, distance: 476.6
click at [1065, 58] on div "# Avoid the ogres and grab the gem. hero . moveDown ( ) hero . moveRight ( ) he…" at bounding box center [1302, 351] width 482 height 637
type textarea "hero.moveDown() hero.moveRight()"
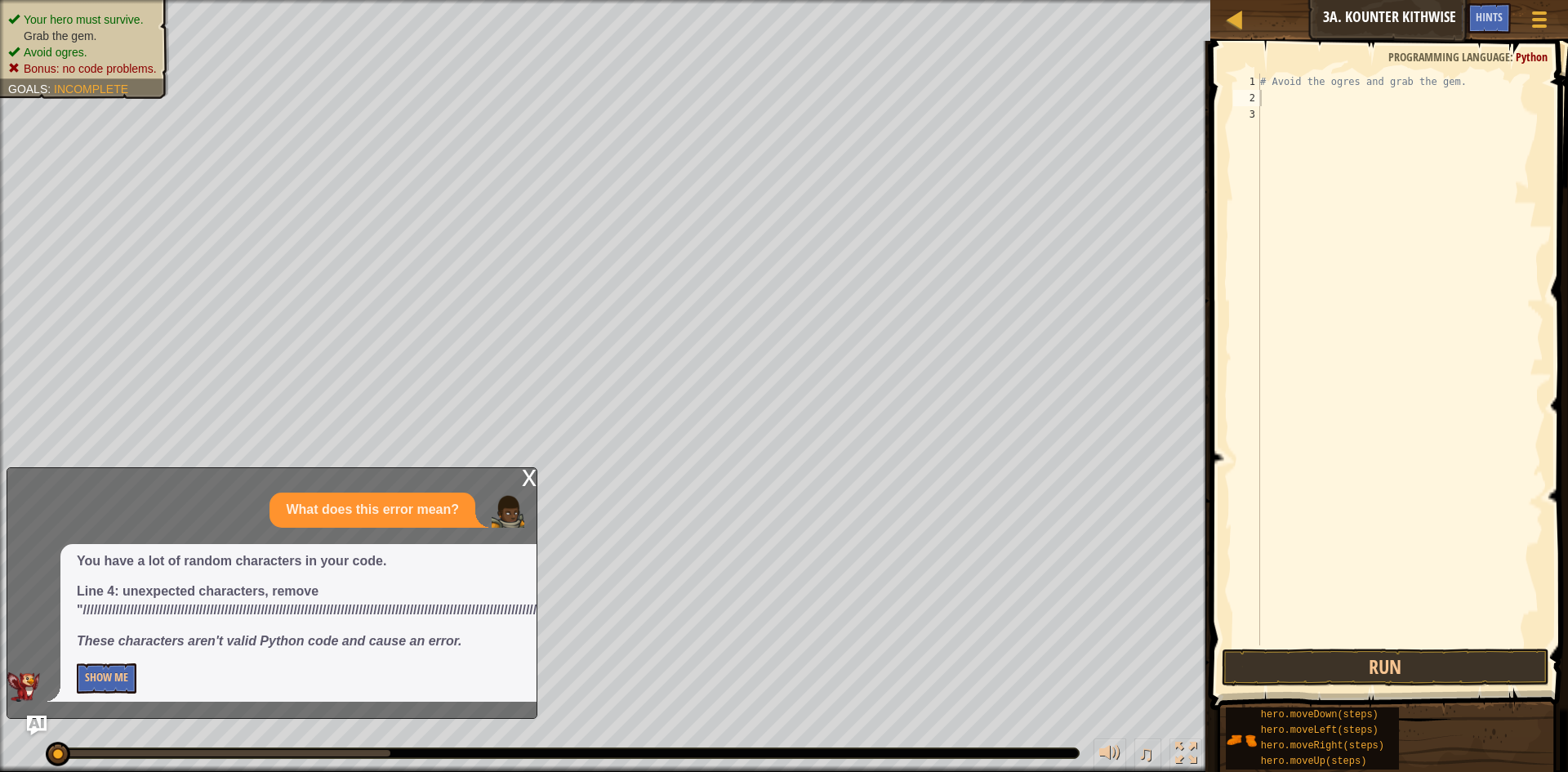
click at [526, 474] on div "x" at bounding box center [529, 476] width 15 height 17
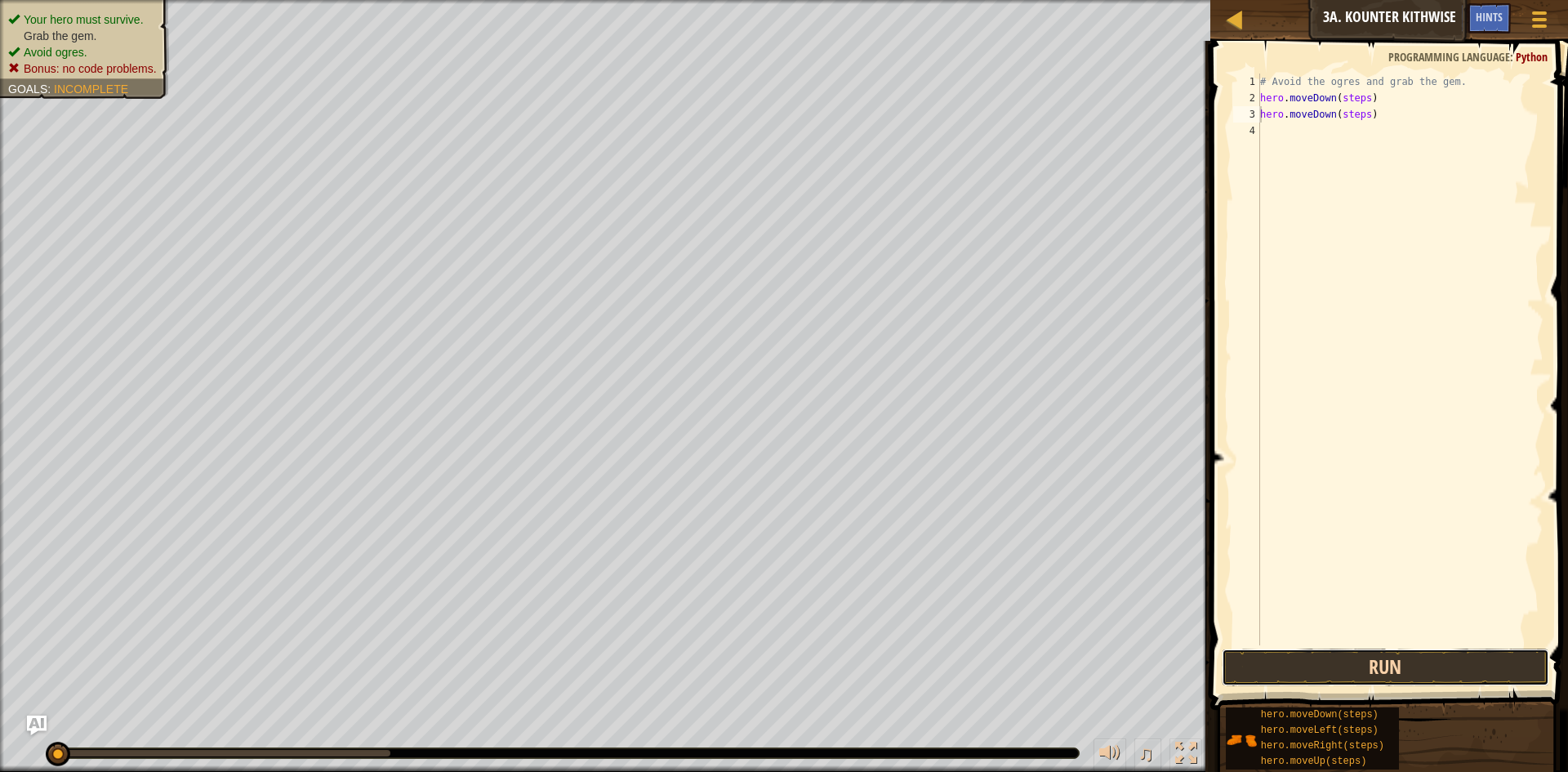
click at [1313, 664] on button "Run" at bounding box center [1385, 667] width 327 height 37
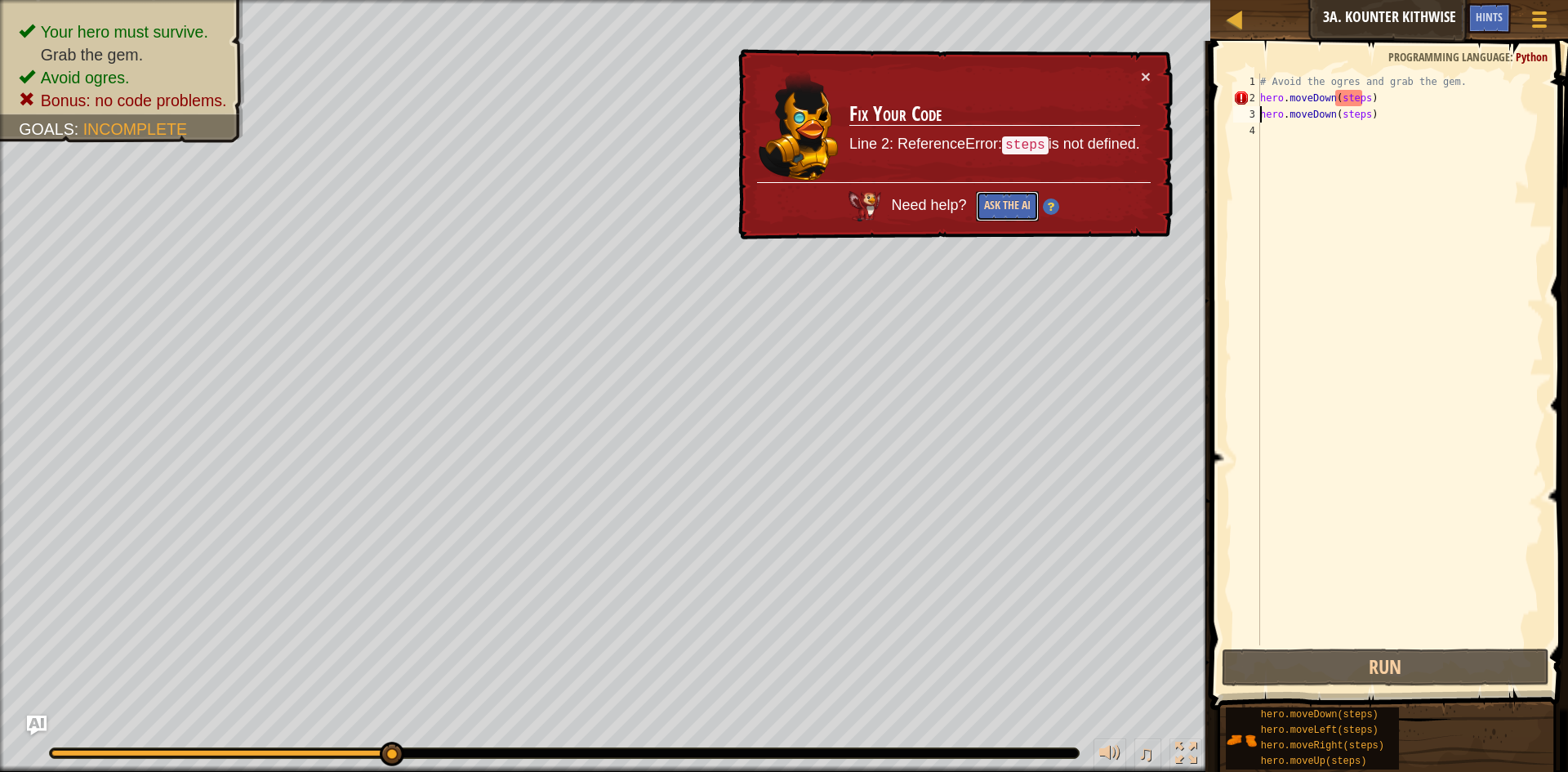
click at [1016, 207] on button "Ask the AI" at bounding box center [1007, 206] width 63 height 30
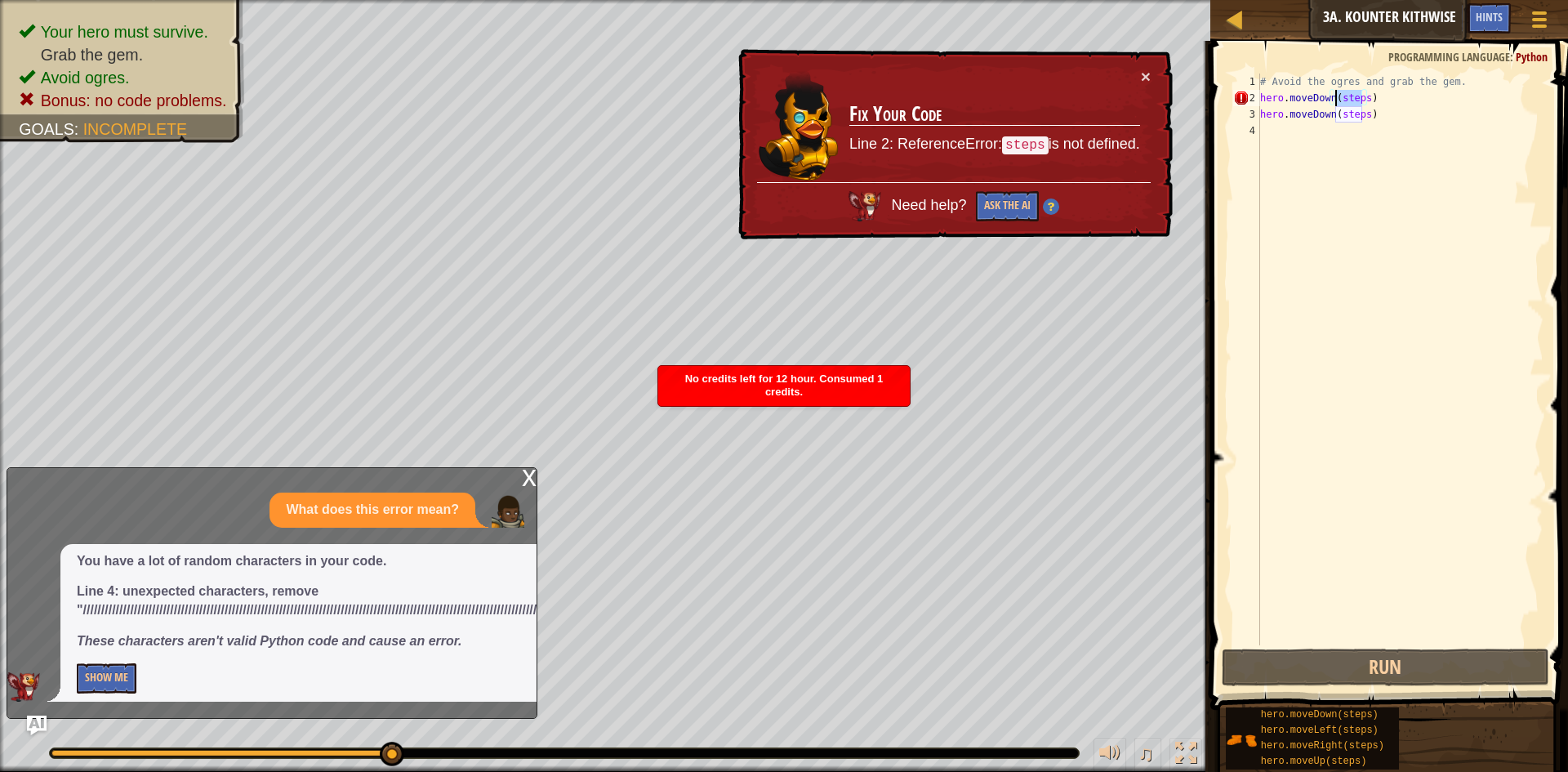
drag, startPoint x: 1362, startPoint y: 97, endPoint x: 1337, endPoint y: 95, distance: 25.1
click at [1337, 95] on div "# Avoid the ogres and grab the gem. hero . moveDown ( steps ) hero . moveDown (…" at bounding box center [1400, 375] width 286 height 605
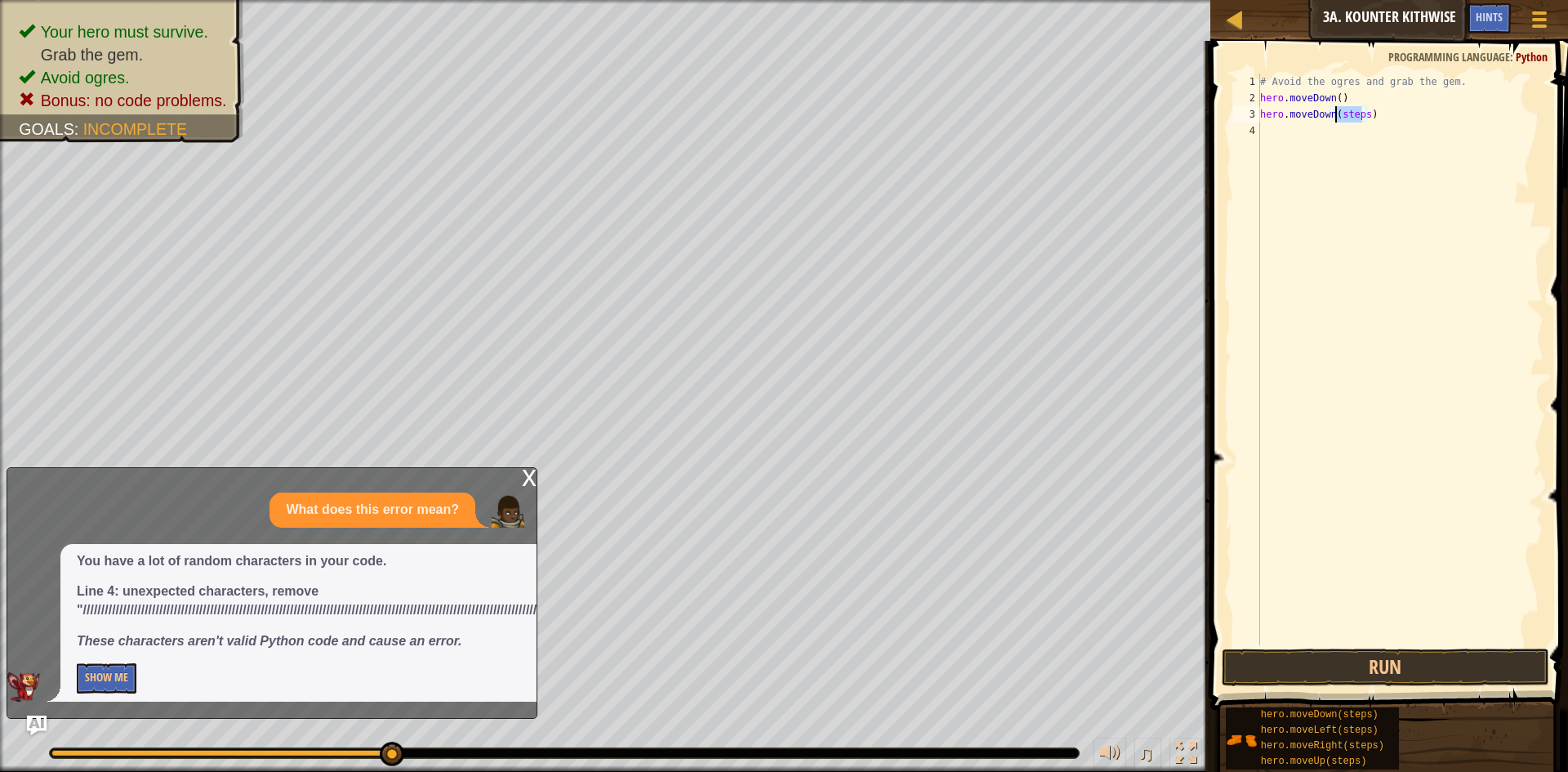
drag, startPoint x: 1363, startPoint y: 116, endPoint x: 1336, endPoint y: 116, distance: 27.0
click at [1336, 116] on div "# Avoid the ogres and grab the gem. hero . moveDown ( ) hero . moveDown ( steps…" at bounding box center [1400, 375] width 286 height 605
click at [1399, 674] on button "Run" at bounding box center [1385, 667] width 327 height 37
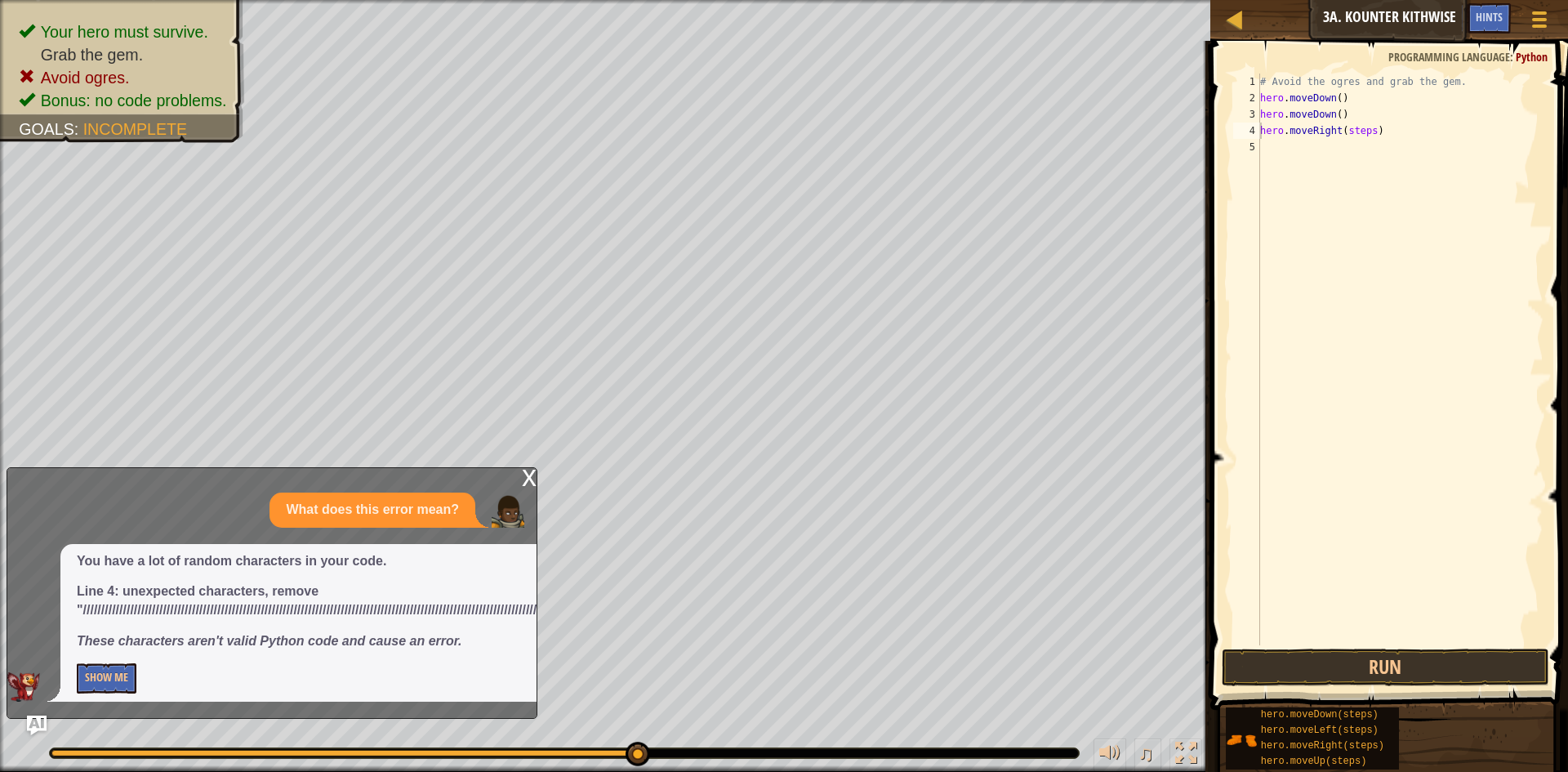
click at [532, 485] on div "x" at bounding box center [529, 476] width 15 height 17
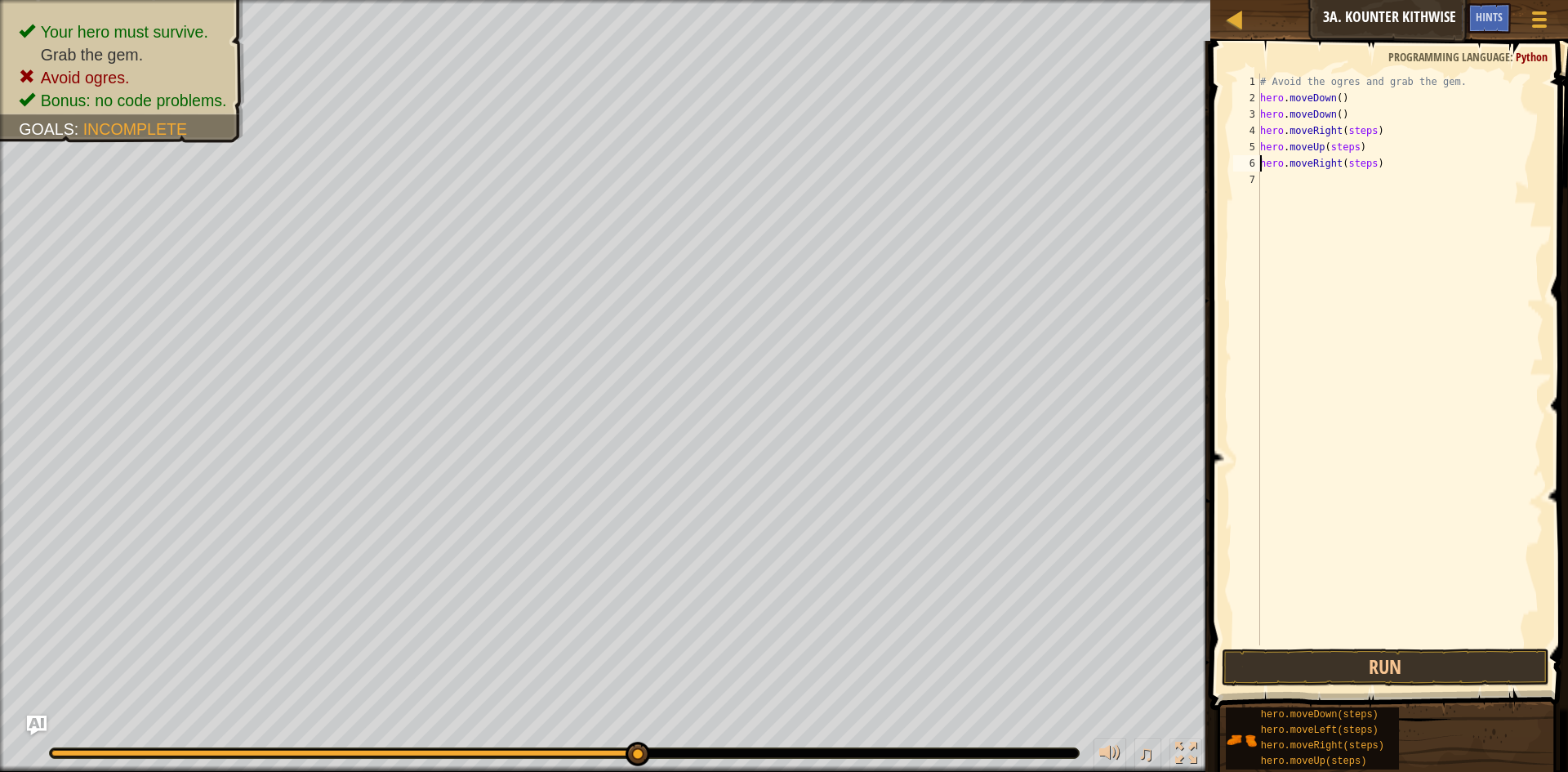
click at [1366, 165] on div "# Avoid the ogres and grab the gem. hero . moveDown ( ) hero . moveDown ( ) her…" at bounding box center [1400, 375] width 286 height 605
drag, startPoint x: 1338, startPoint y: 150, endPoint x: 1381, endPoint y: 209, distance: 73.0
click at [1342, 155] on div "# Avoid the ogres and grab the gem. hero . moveDown ( ) hero . moveDown ( ) her…" at bounding box center [1400, 375] width 286 height 605
click at [1337, 144] on div "# Avoid the ogres and grab the gem. hero . moveDown ( ) hero . moveDown ( ) her…" at bounding box center [1400, 359] width 286 height 572
click at [1348, 127] on div "# Avoid the ogres and grab the gem. hero . moveDown ( ) hero . moveDown ( ) her…" at bounding box center [1400, 375] width 286 height 605
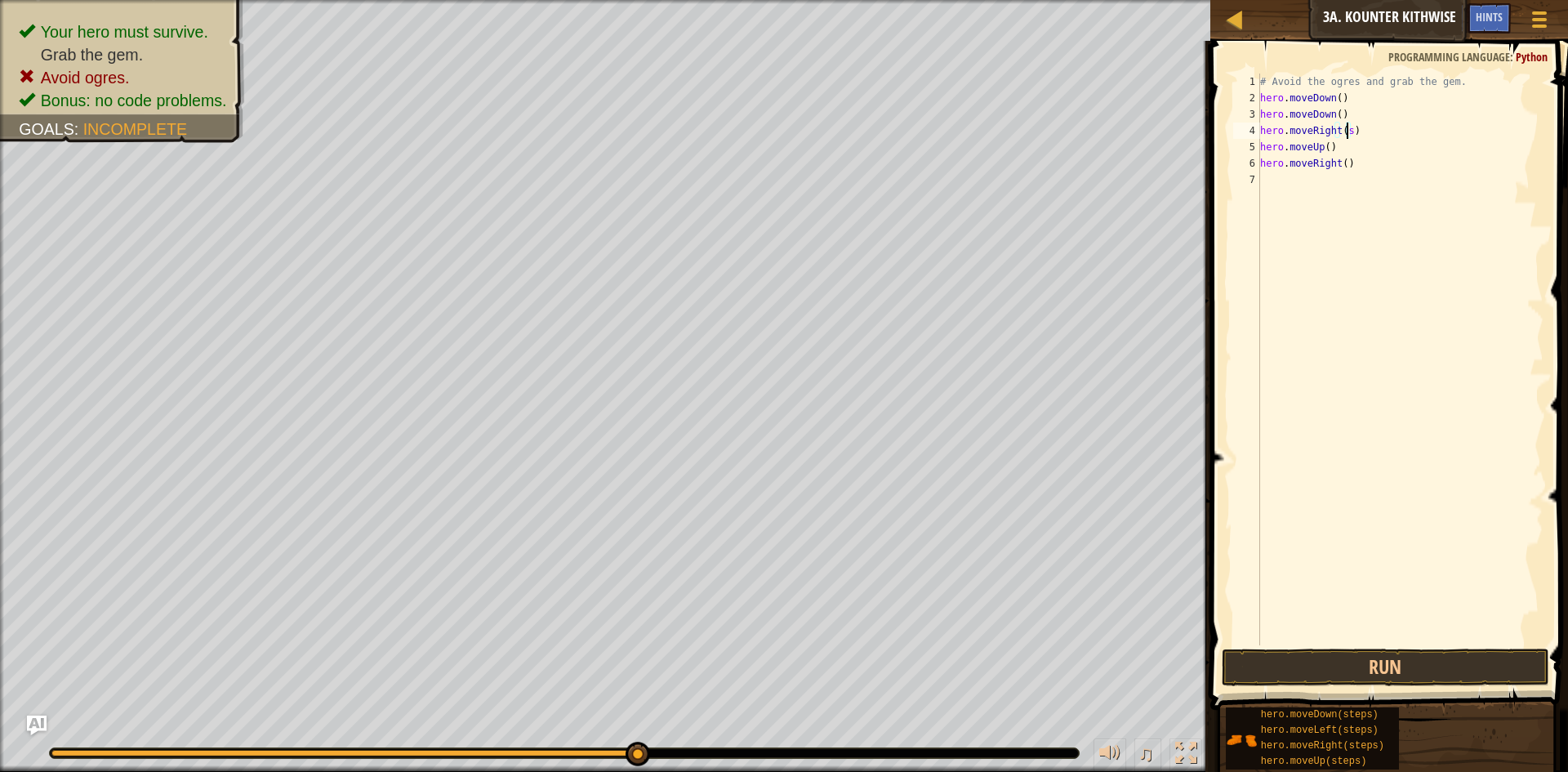
type textarea "hero.moveRight()"
click at [1393, 674] on button "Run" at bounding box center [1385, 667] width 327 height 37
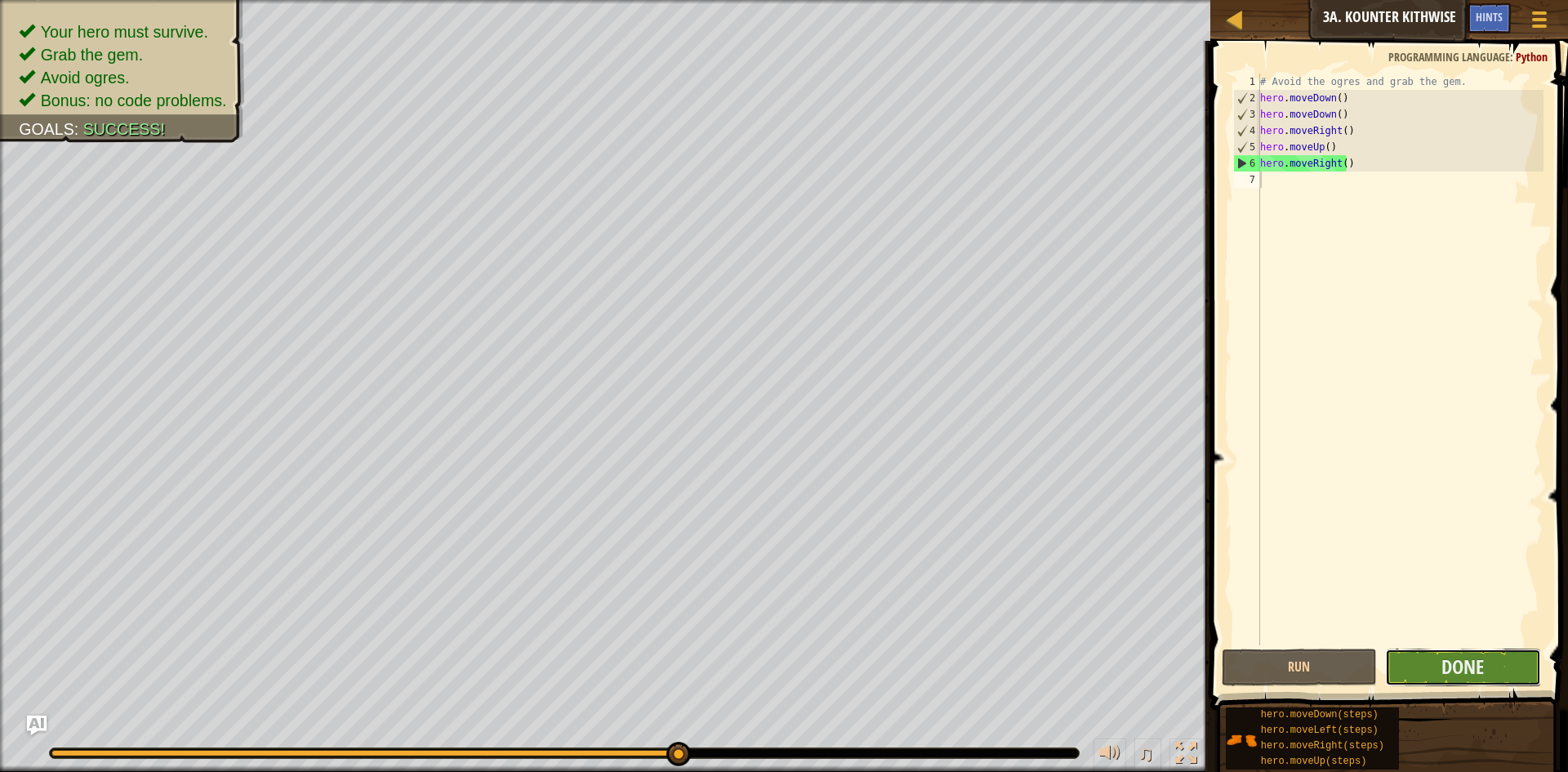
drag, startPoint x: 1390, startPoint y: 635, endPoint x: 1494, endPoint y: 672, distance: 110.4
click at [1494, 672] on button "Done" at bounding box center [1463, 667] width 156 height 37
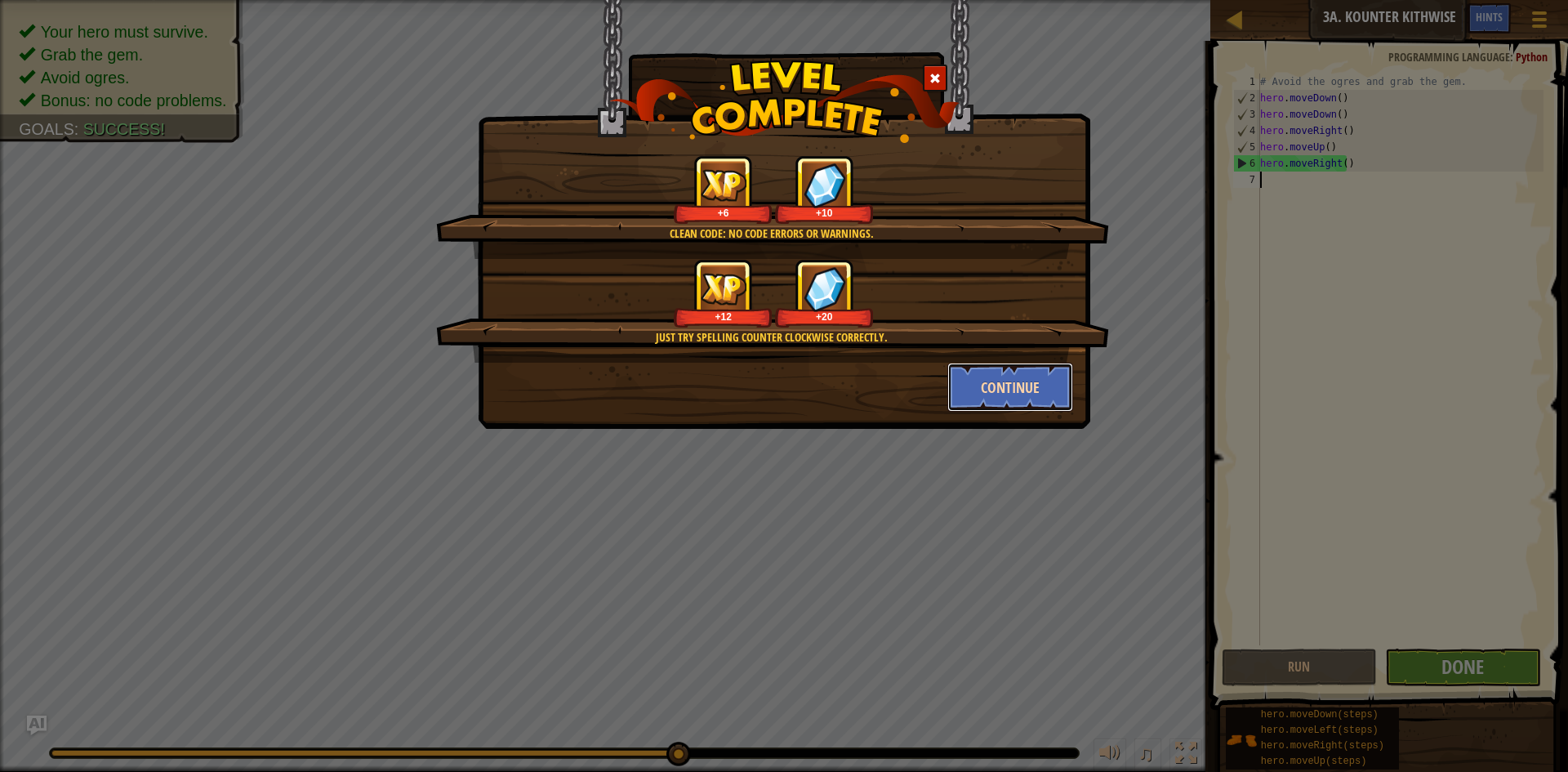
click at [992, 377] on button "Continue" at bounding box center [1011, 387] width 127 height 49
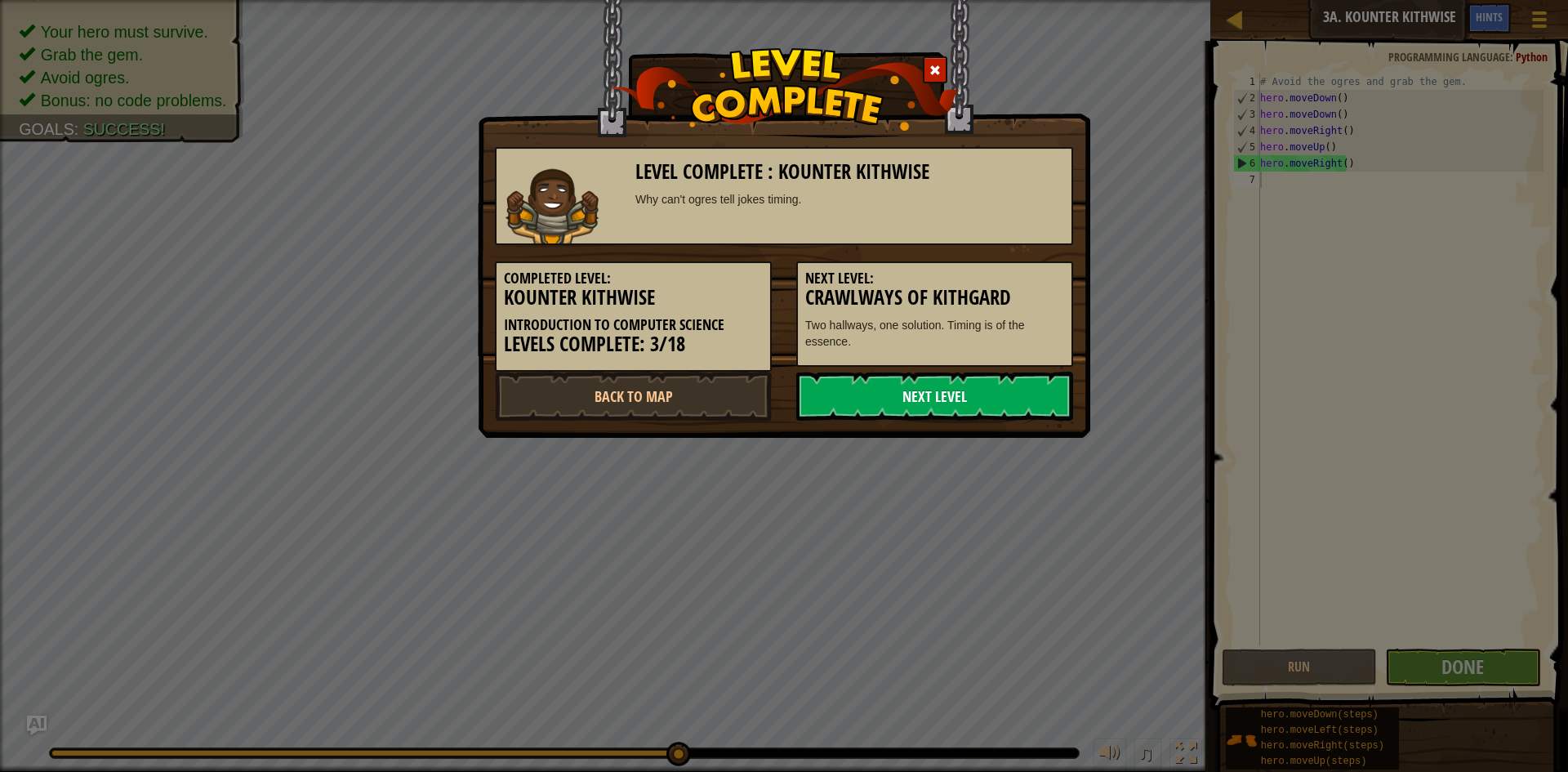
click at [964, 407] on link "Next Level" at bounding box center [934, 396] width 276 height 49
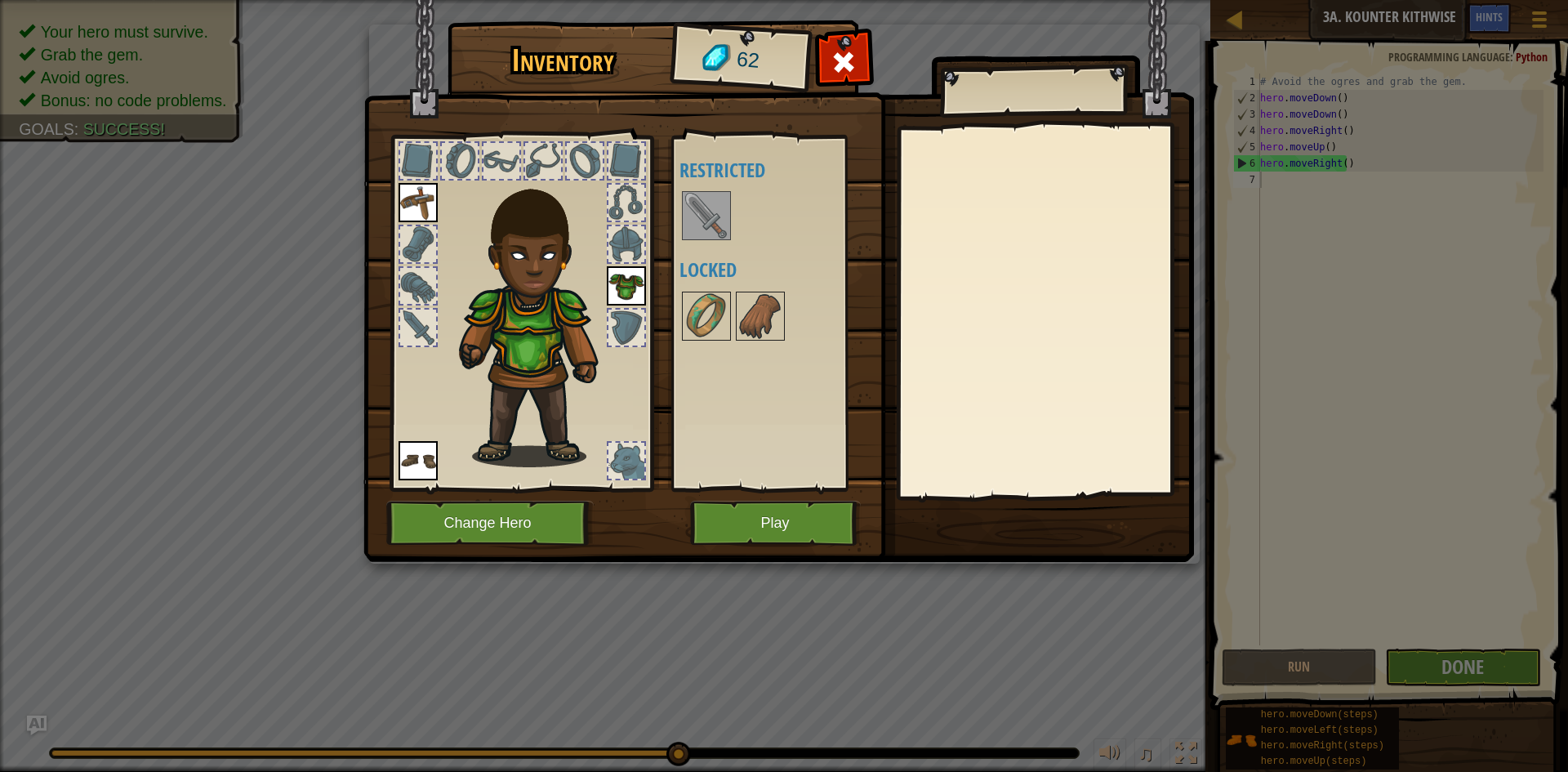
click at [695, 222] on img at bounding box center [706, 215] width 46 height 46
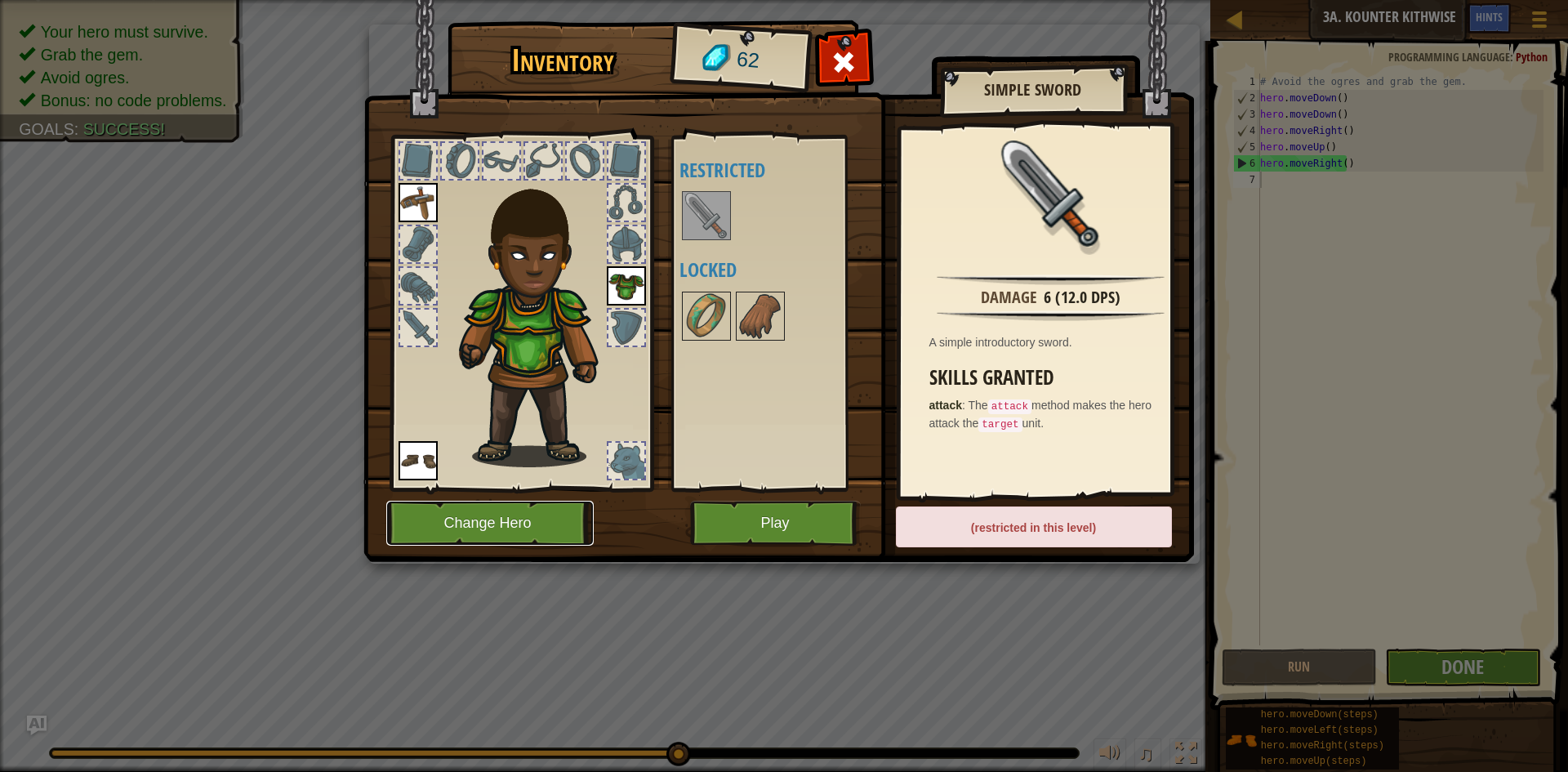
click at [547, 528] on button "Change Hero" at bounding box center [489, 524] width 207 height 45
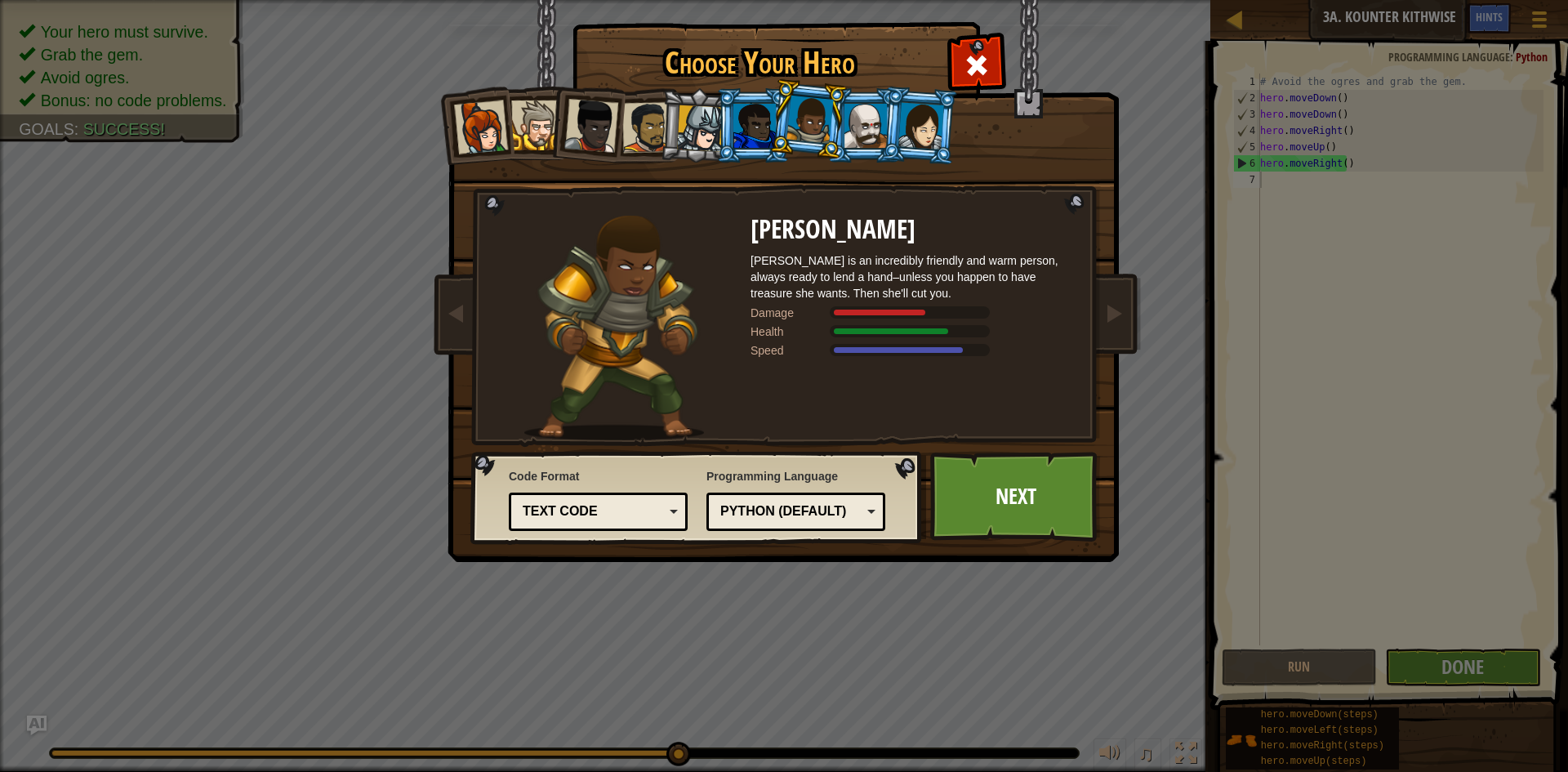
click at [720, 137] on li at bounding box center [752, 125] width 73 height 74
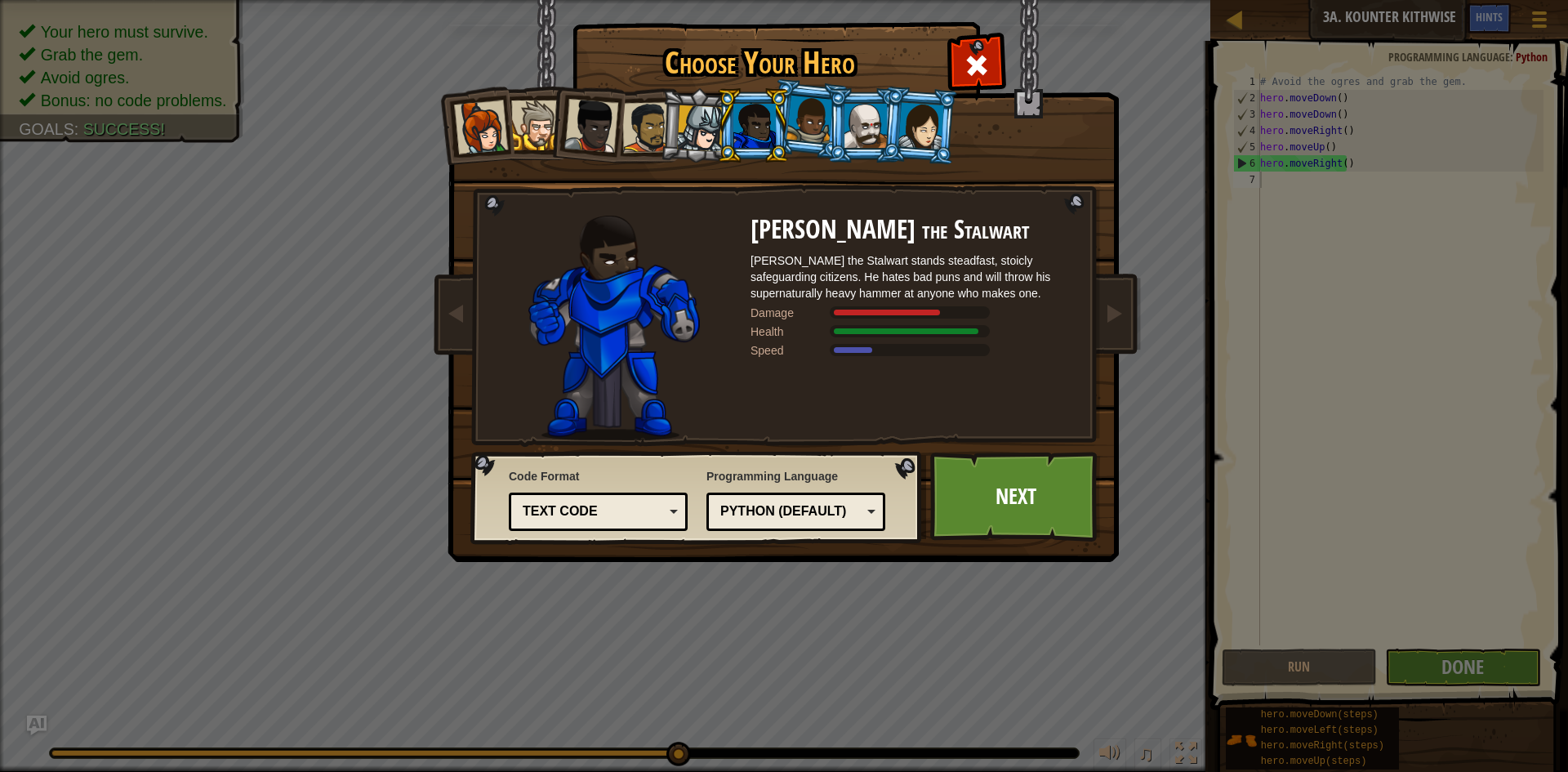
click at [800, 123] on div at bounding box center [810, 119] width 47 height 48
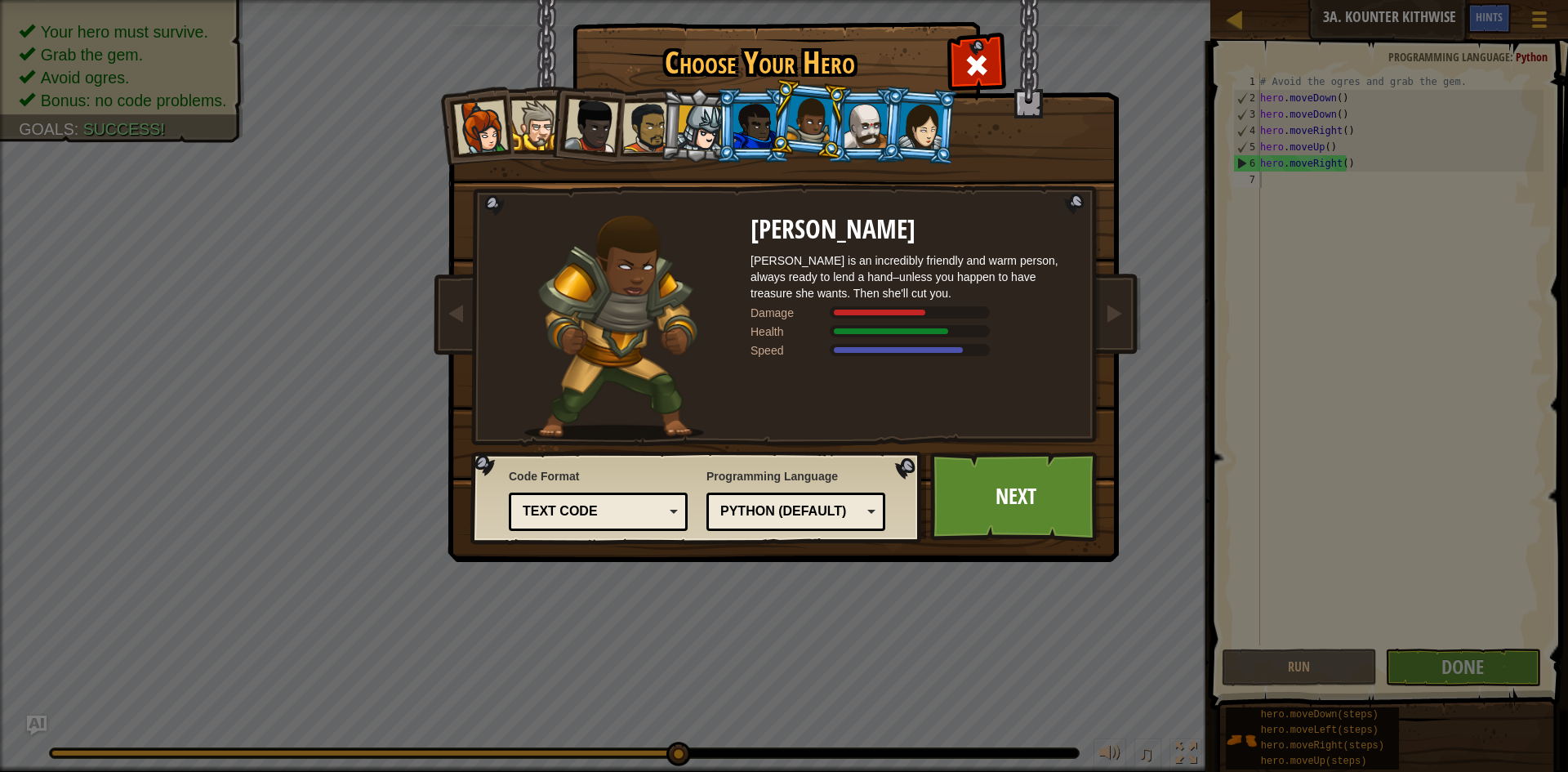
click at [766, 123] on div at bounding box center [754, 125] width 42 height 44
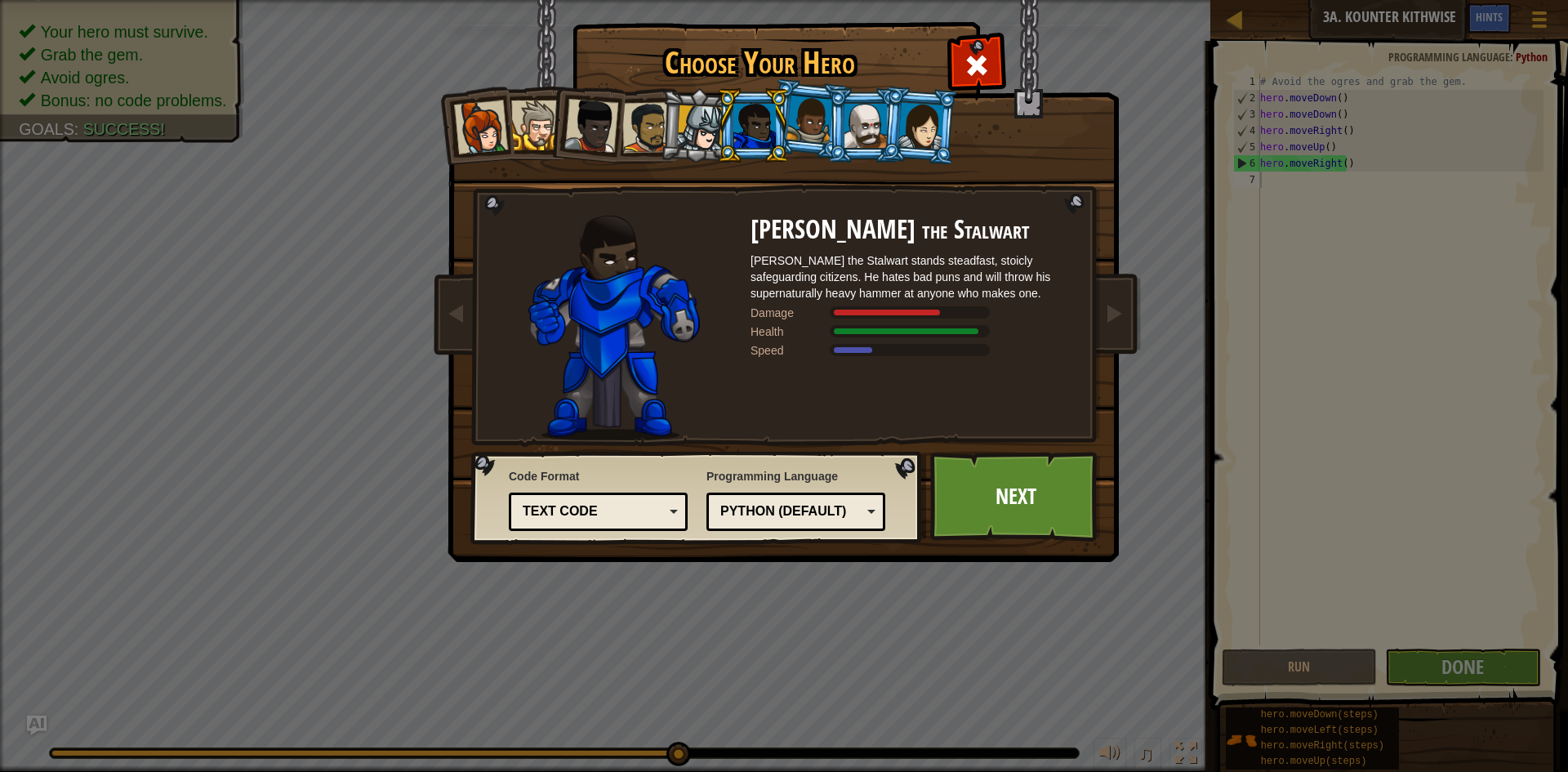
click at [684, 143] on div at bounding box center [700, 129] width 47 height 47
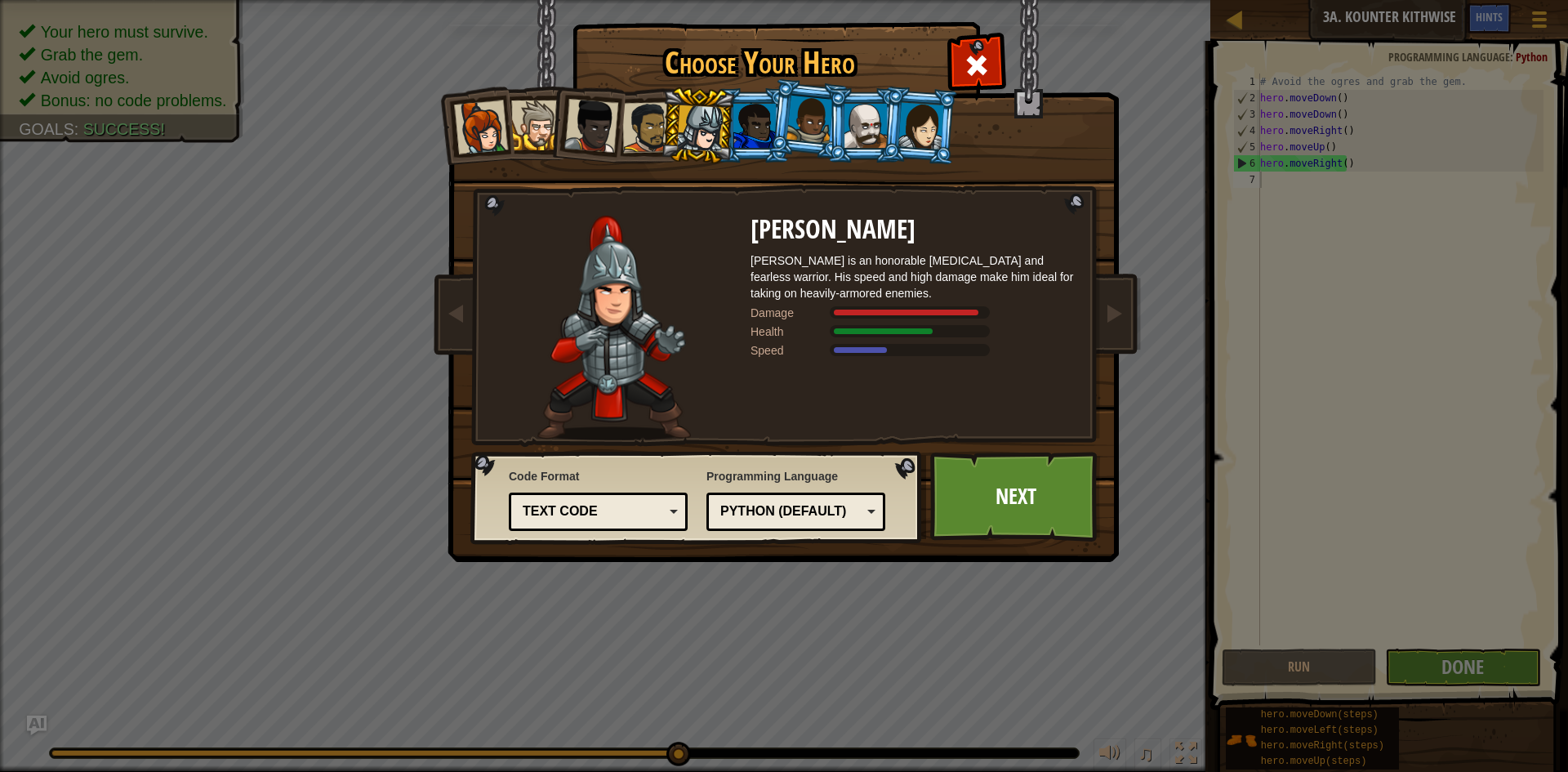
click at [762, 127] on div at bounding box center [754, 125] width 42 height 44
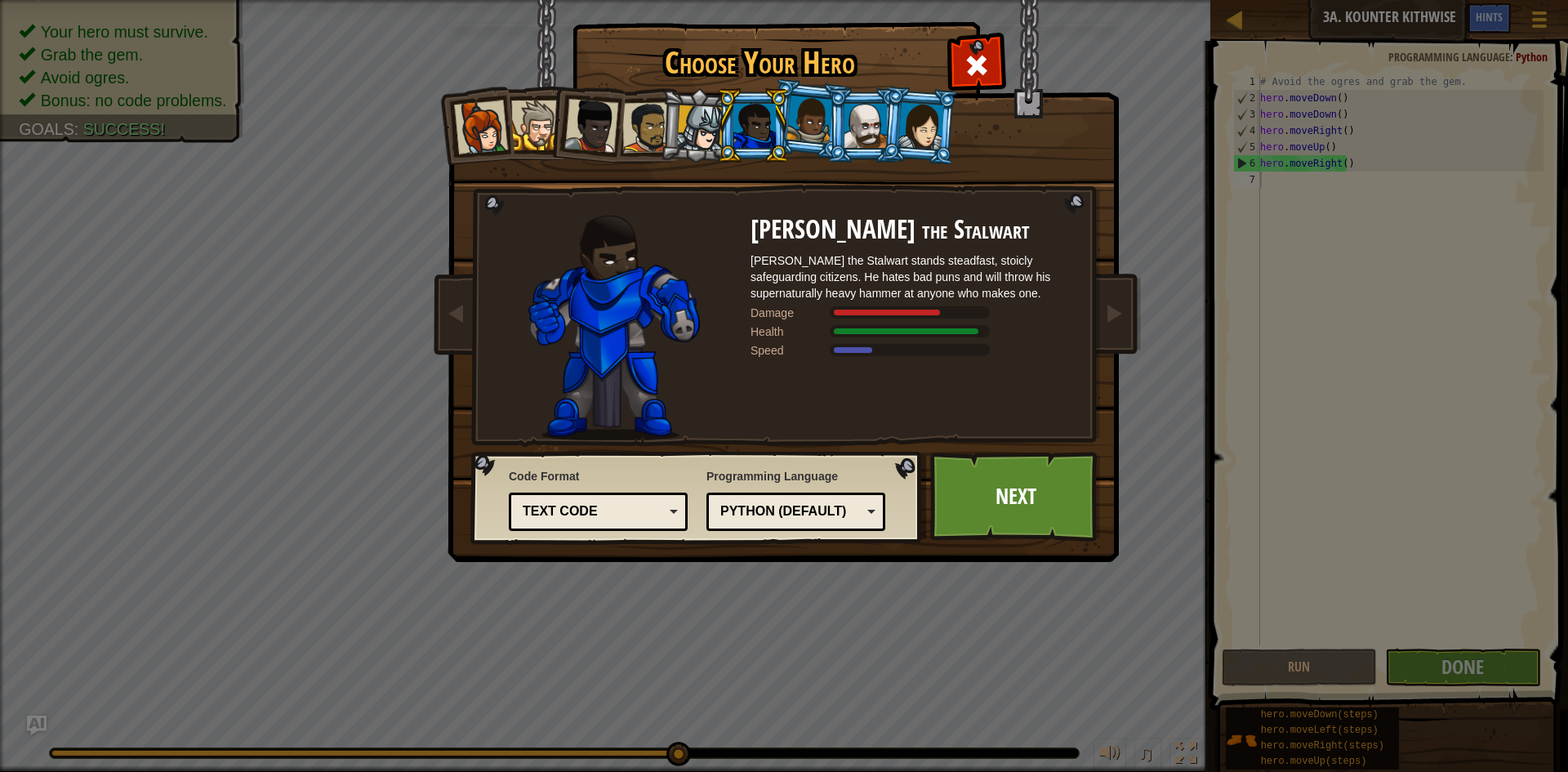
click at [869, 120] on div at bounding box center [866, 125] width 42 height 44
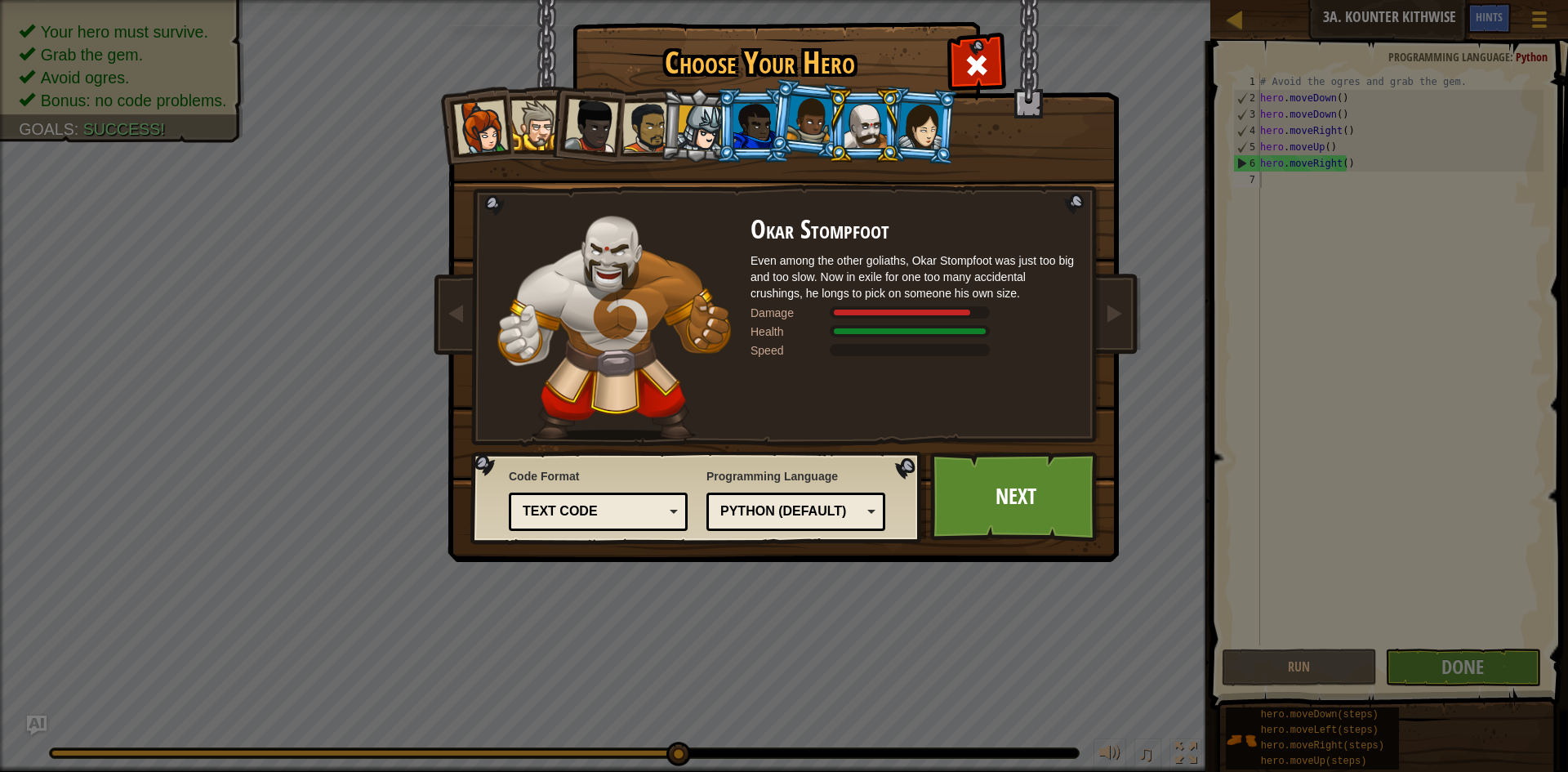
click at [933, 141] on div at bounding box center [921, 126] width 46 height 47
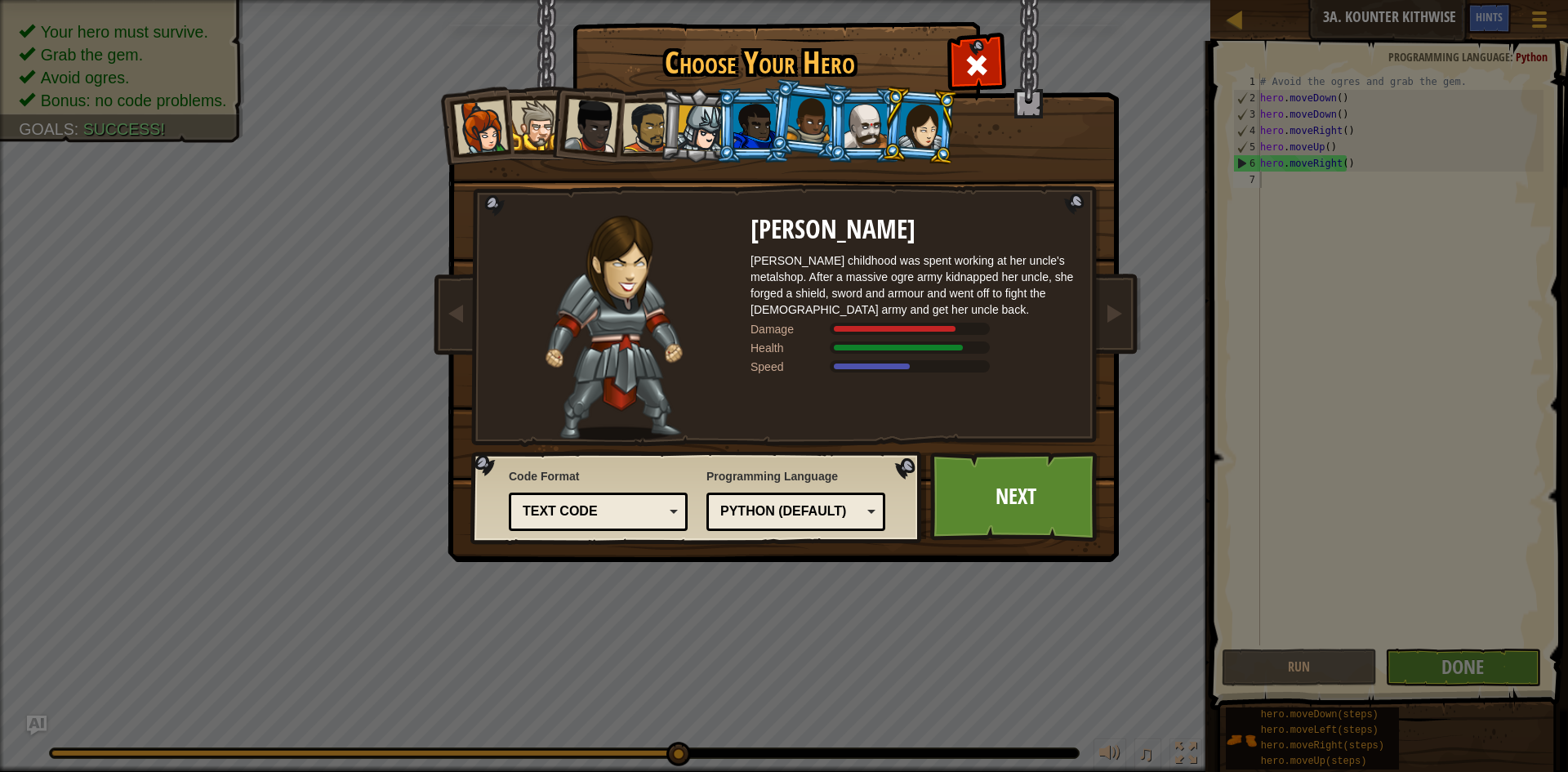
click at [483, 94] on li at bounding box center [476, 125] width 80 height 80
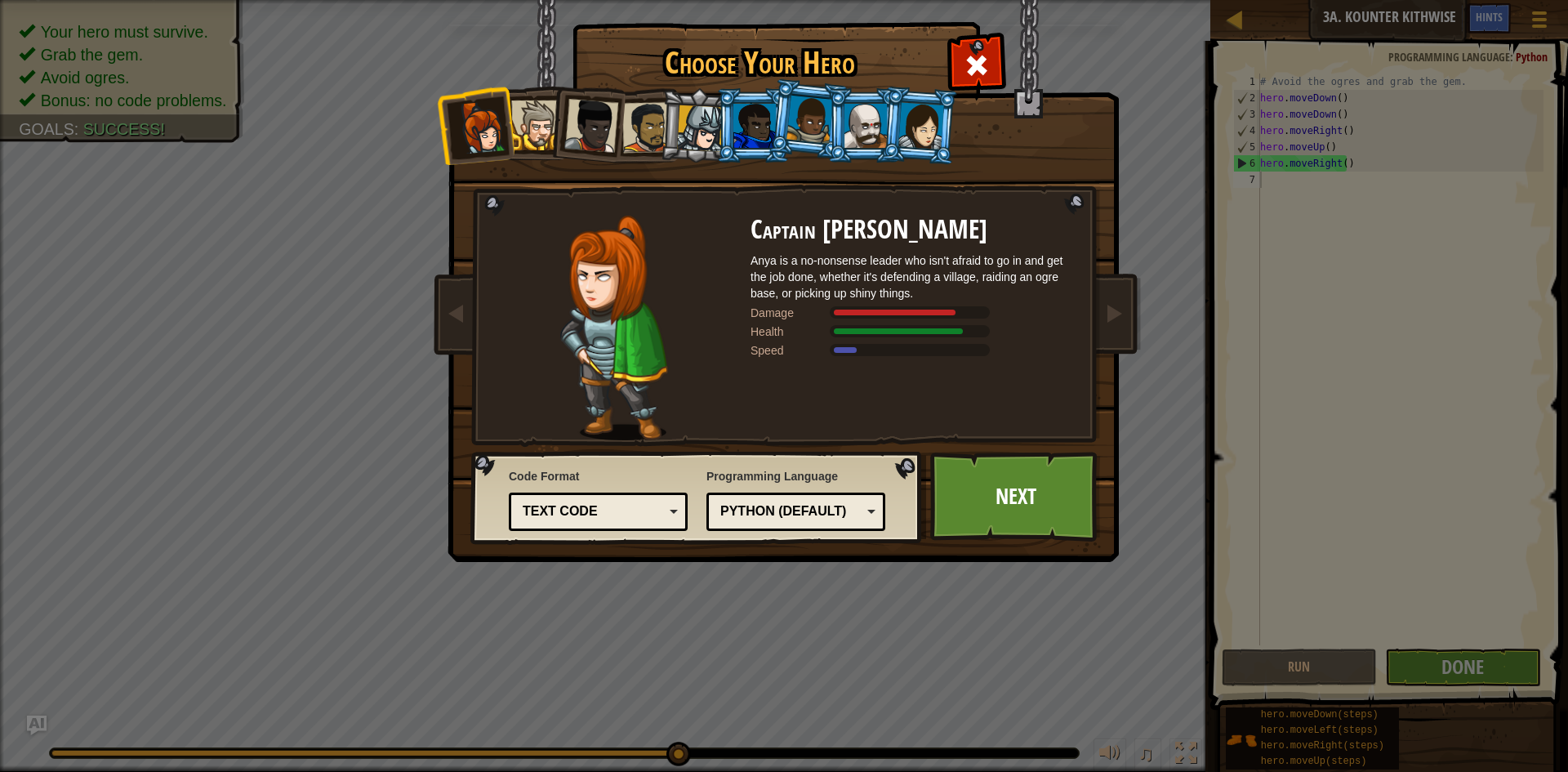
click at [561, 122] on li at bounding box center [586, 122] width 80 height 80
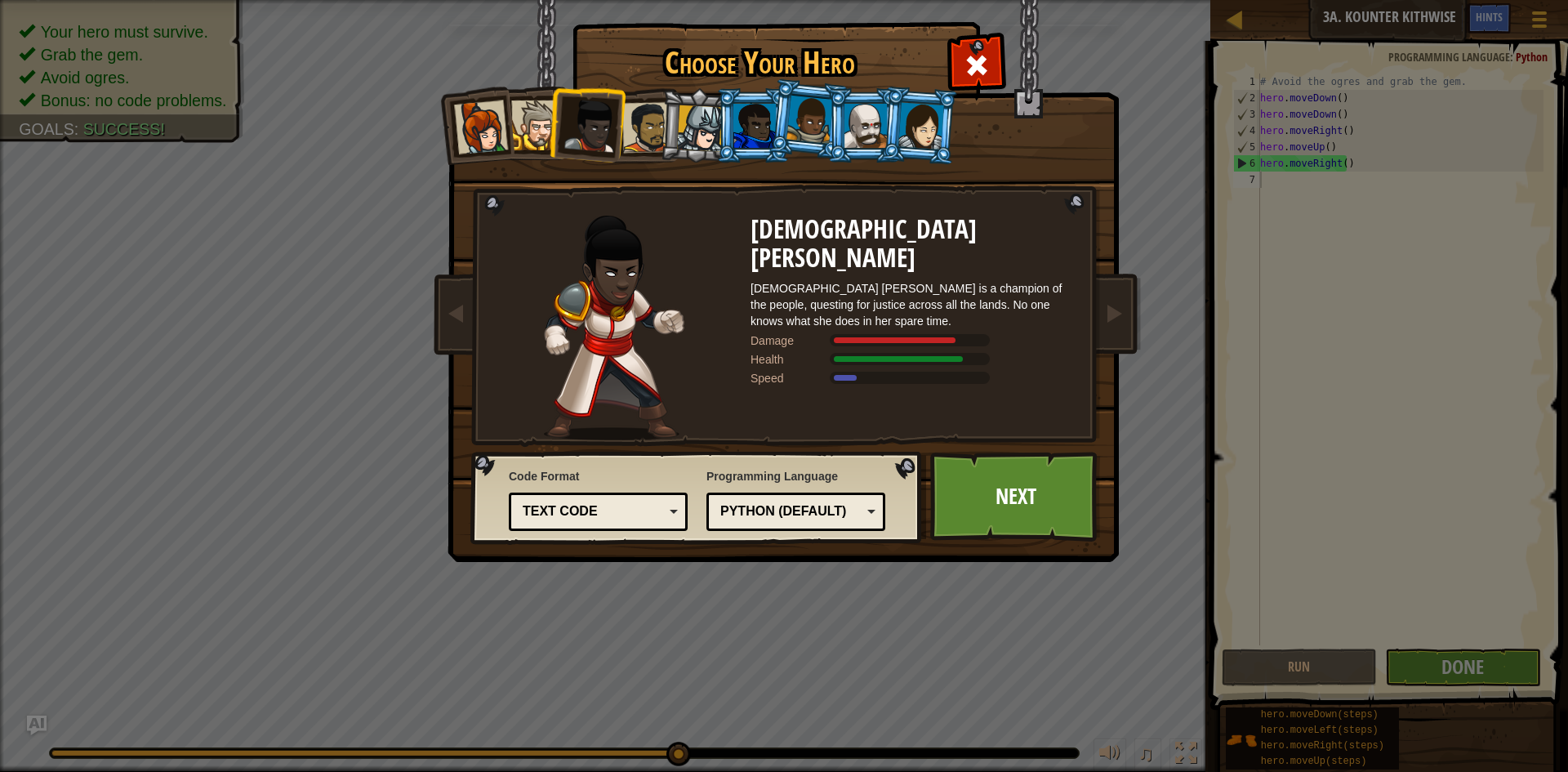
click at [546, 127] on div at bounding box center [535, 125] width 50 height 50
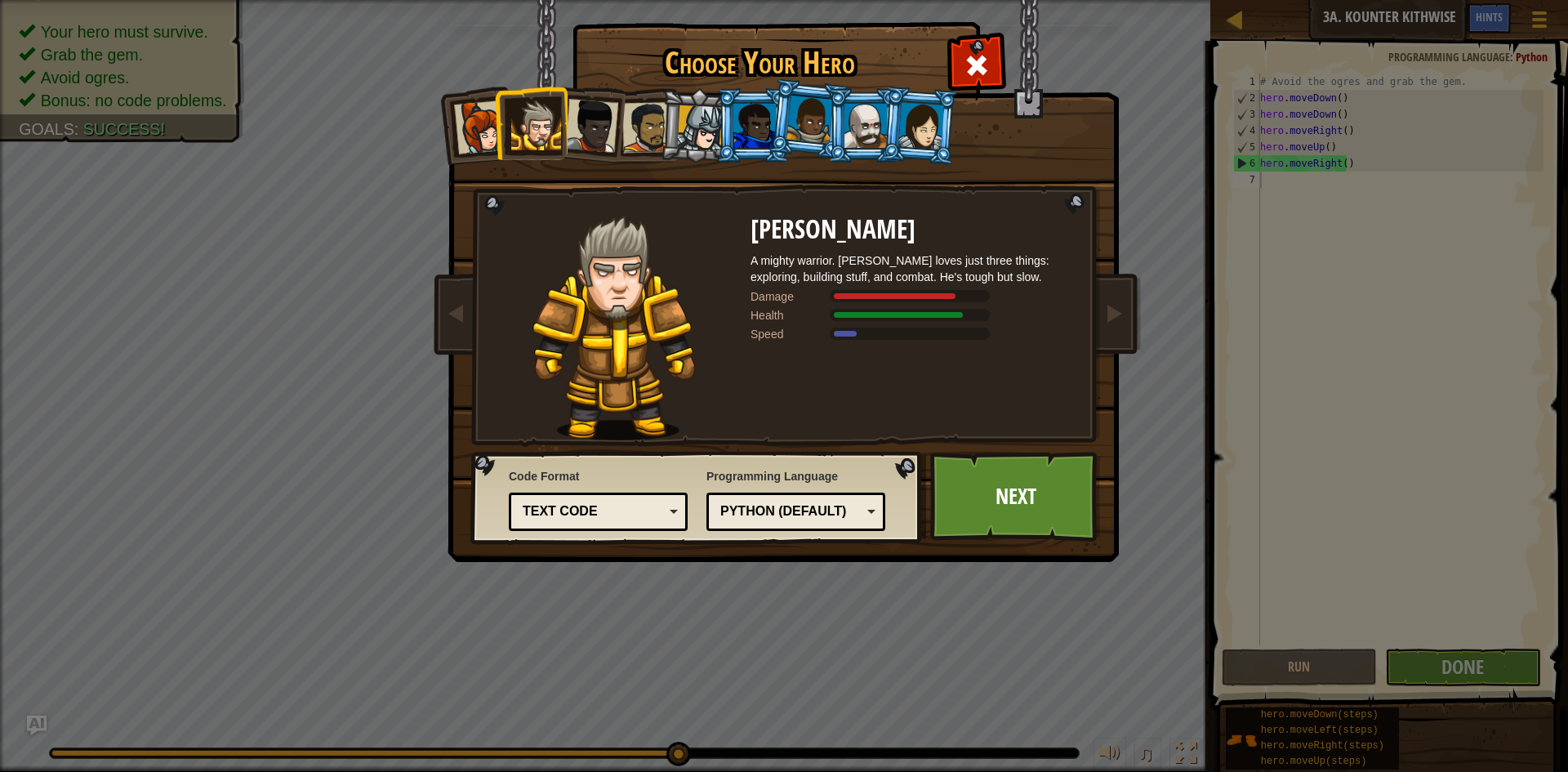
click at [809, 109] on div at bounding box center [810, 119] width 47 height 48
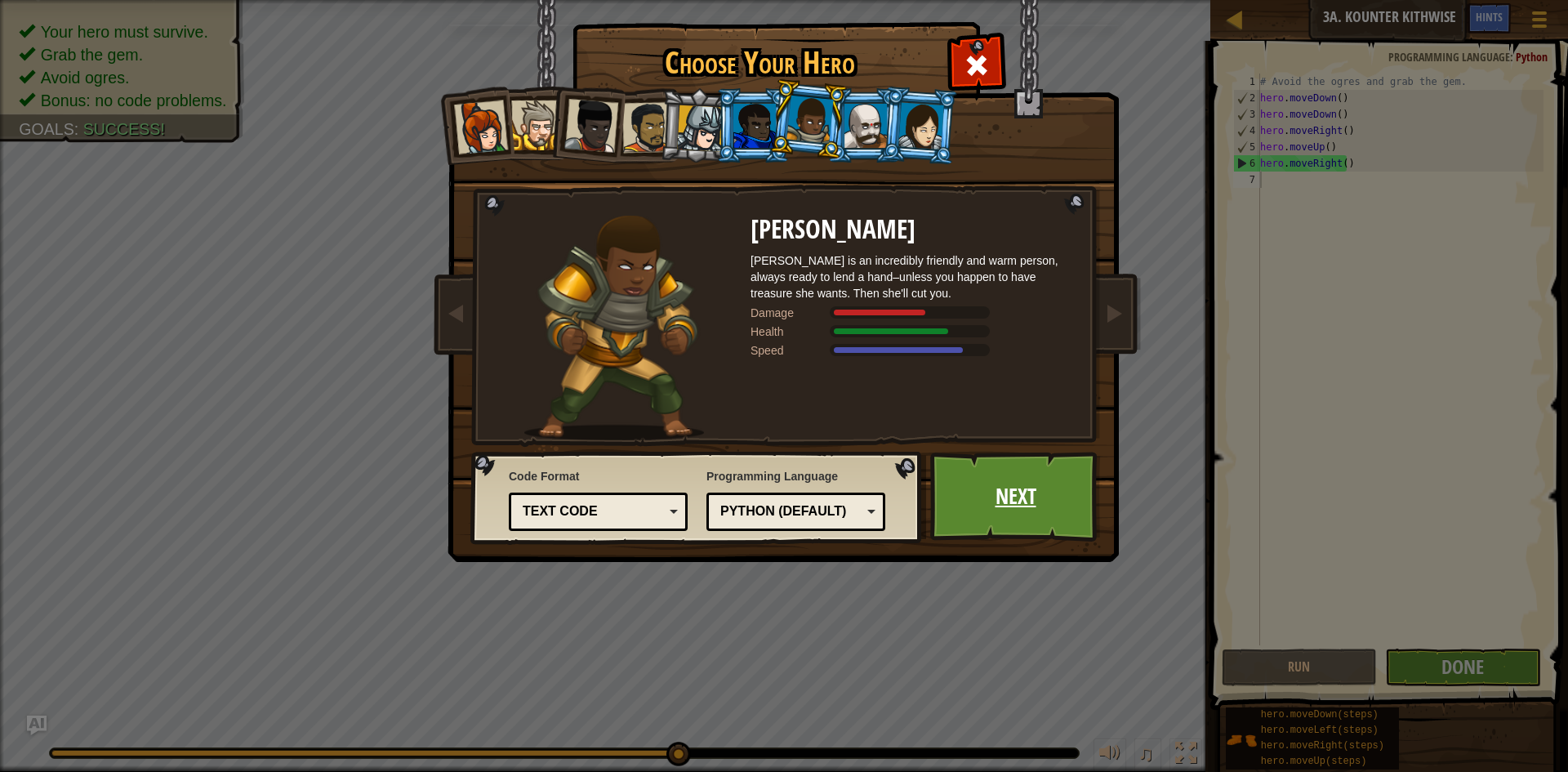
click at [1025, 516] on link "Next" at bounding box center [1015, 496] width 171 height 90
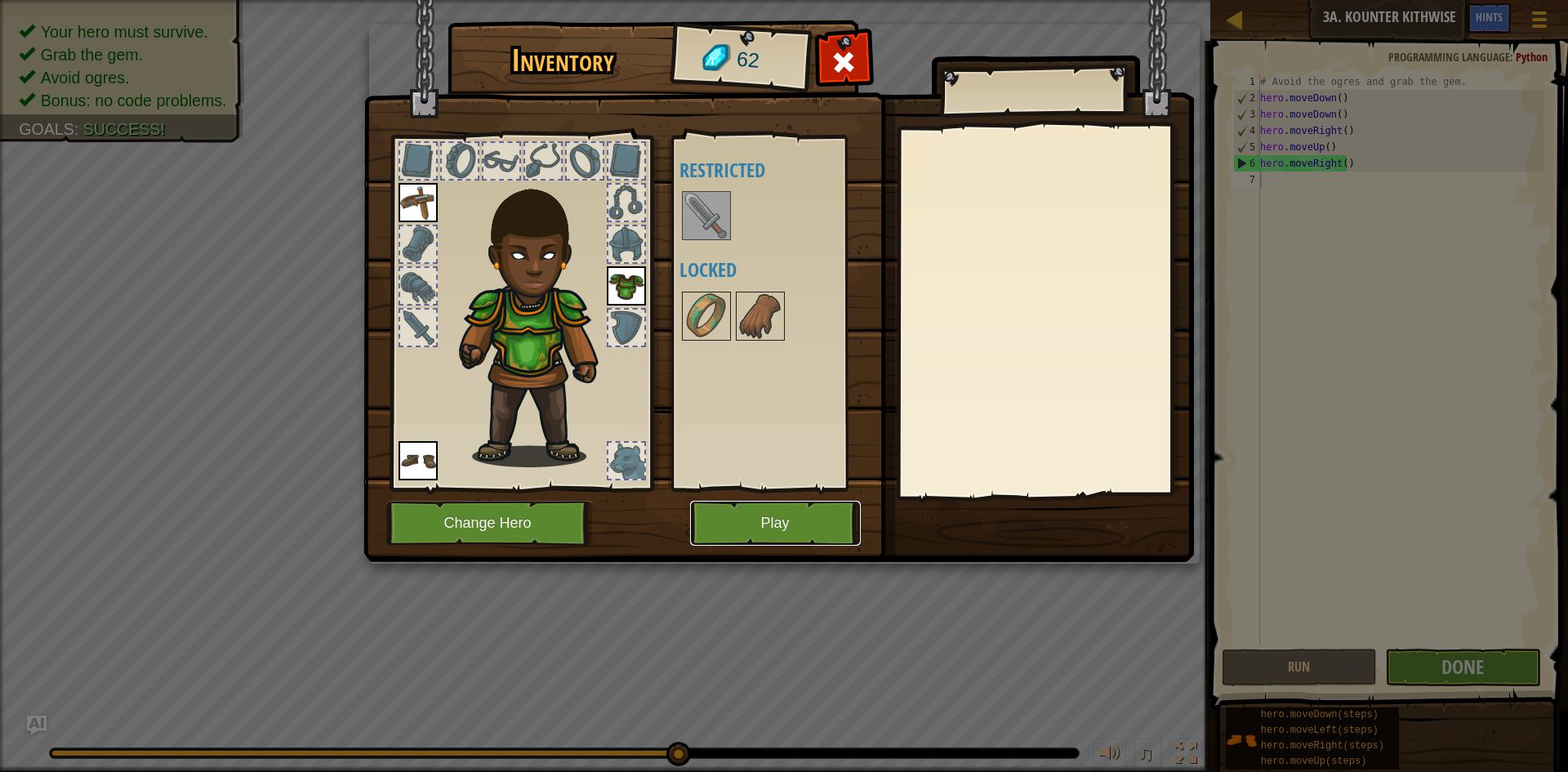
click at [775, 525] on button "Play" at bounding box center [775, 524] width 171 height 45
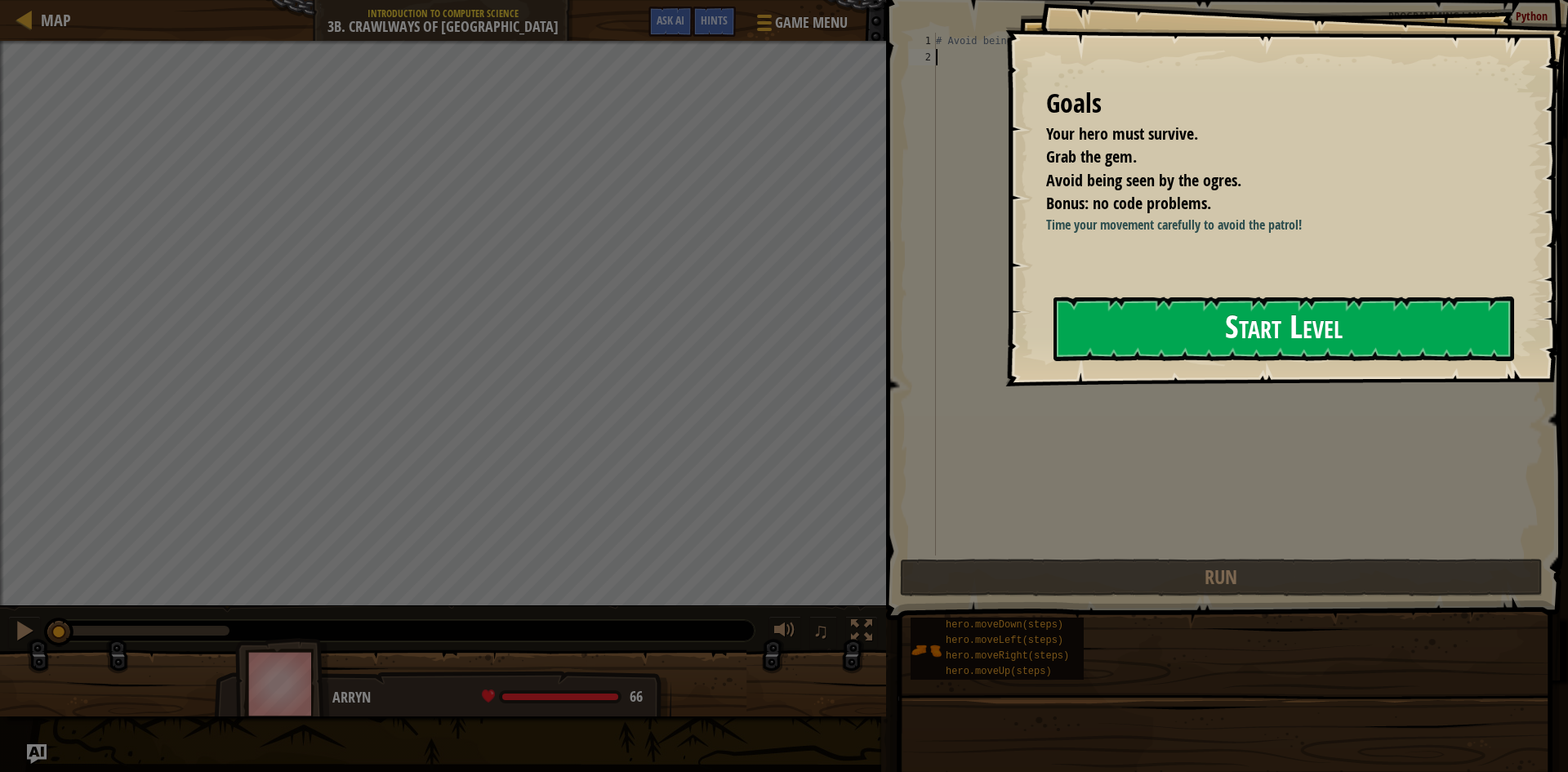
click at [1119, 325] on button "Start Level" at bounding box center [1285, 328] width 461 height 64
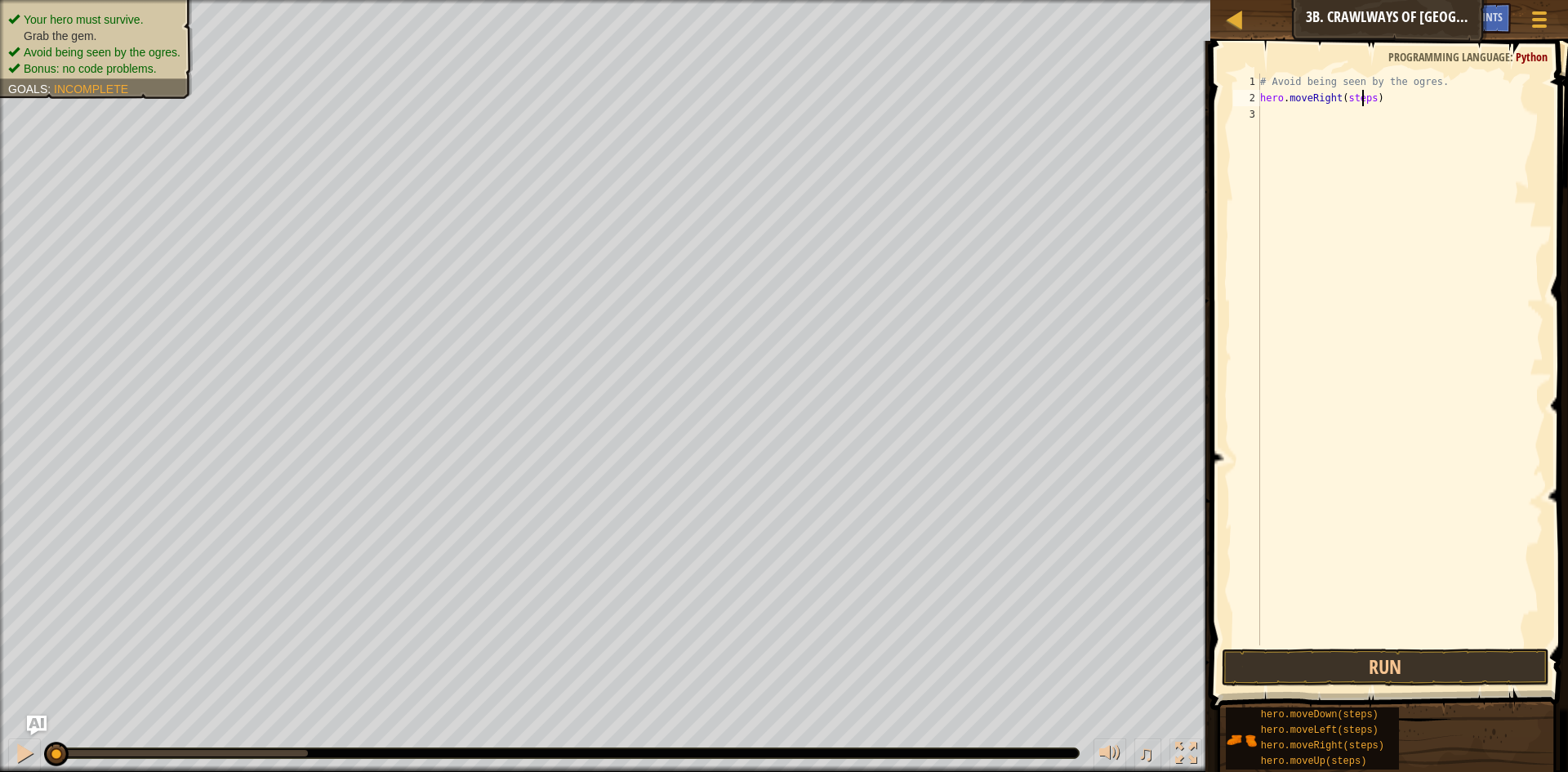
drag, startPoint x: 1366, startPoint y: 101, endPoint x: 1363, endPoint y: 124, distance: 23.2
click at [1363, 100] on div "# Avoid being seen by the ogres. hero . moveRight ( steps )" at bounding box center [1400, 375] width 286 height 605
click at [1326, 670] on button "Run" at bounding box center [1385, 667] width 327 height 37
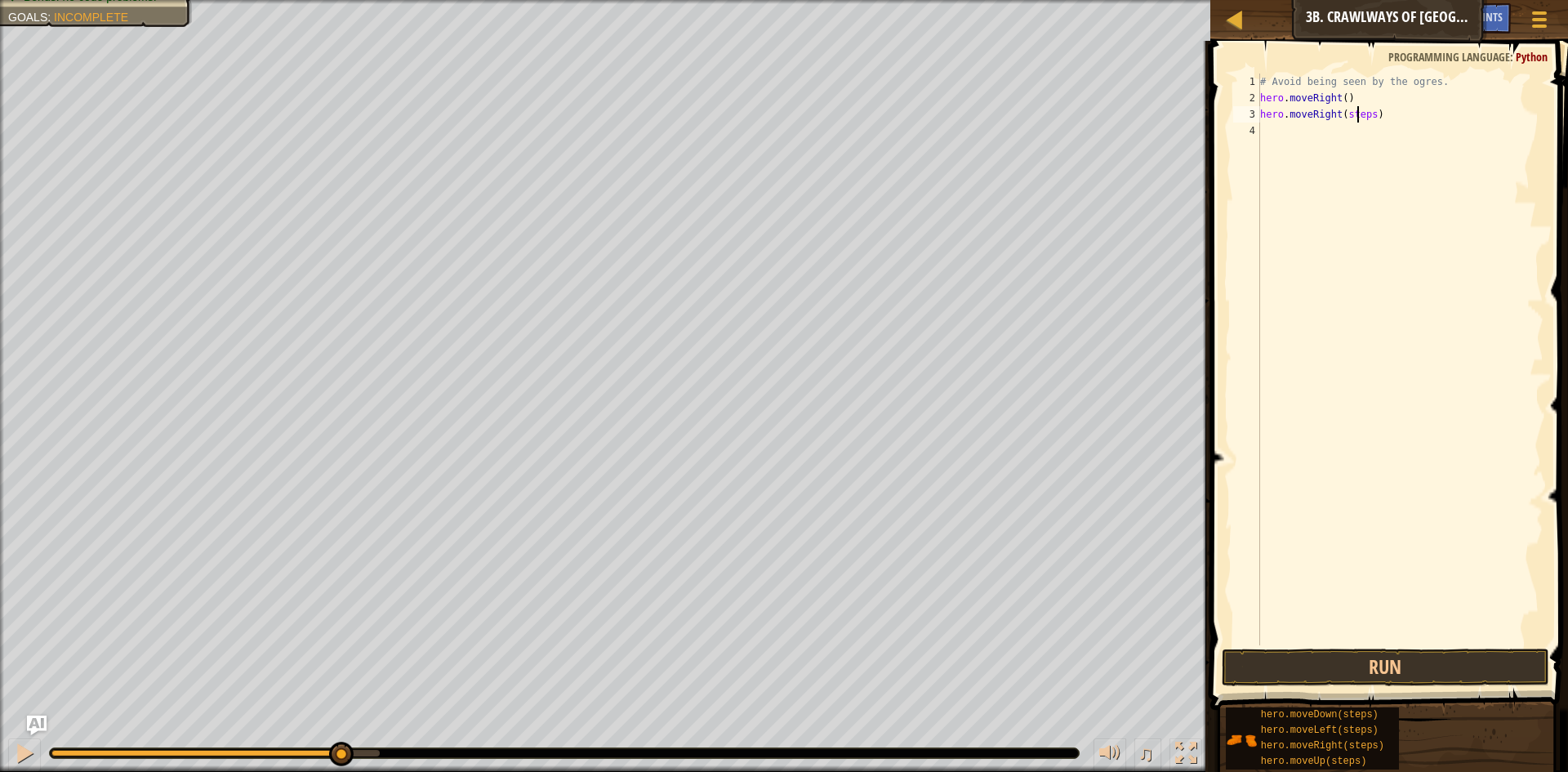
drag, startPoint x: 1358, startPoint y: 114, endPoint x: 1430, endPoint y: 257, distance: 160.1
click at [1358, 120] on div "# Avoid being seen by the ogres. hero . moveRight ( ) hero . moveRight ( steps )" at bounding box center [1400, 375] width 286 height 605
type textarea "hero.moveRight()"
click at [1373, 672] on button "Run" at bounding box center [1385, 667] width 327 height 37
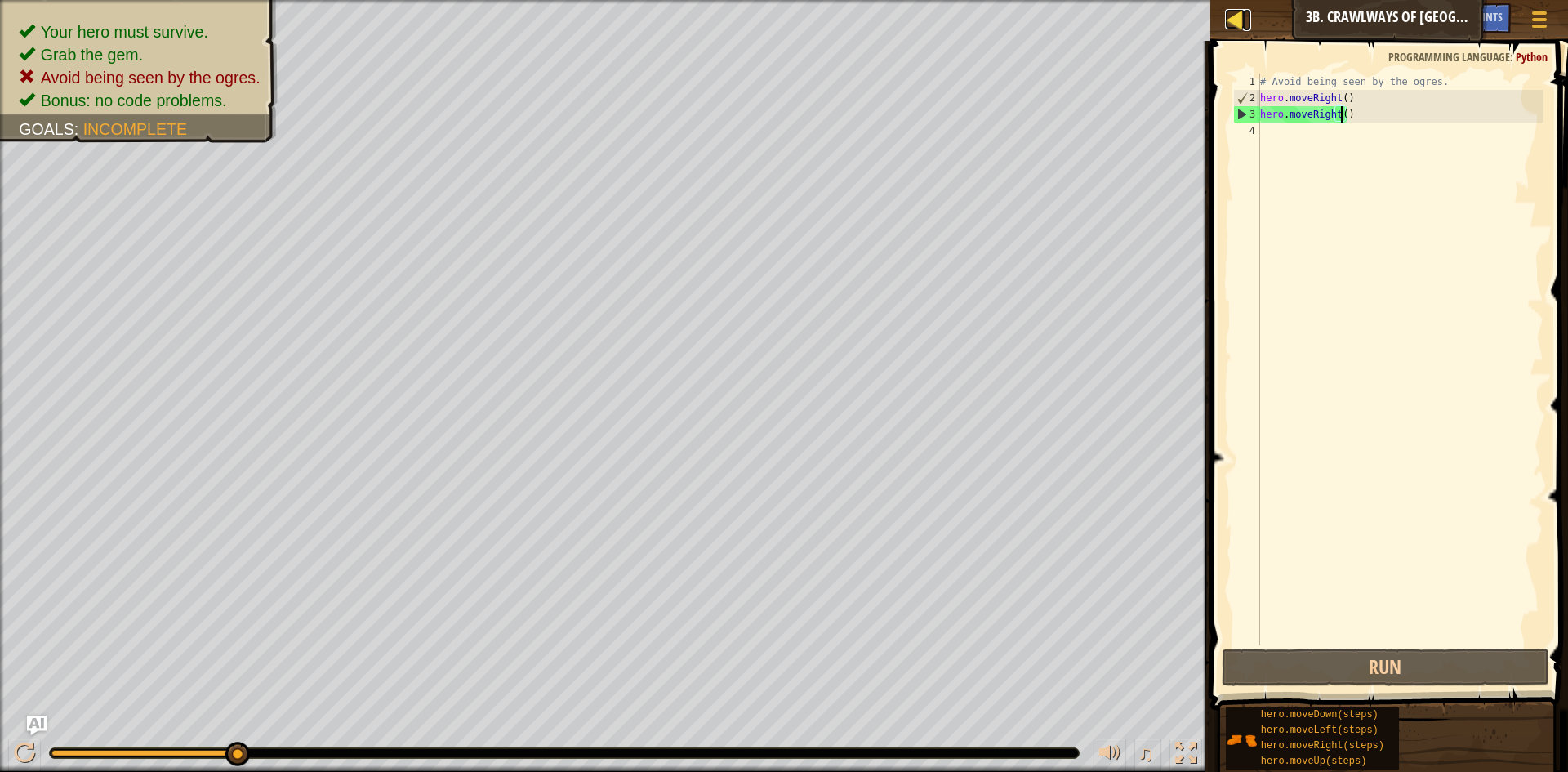
click at [1236, 20] on div at bounding box center [1235, 19] width 21 height 21
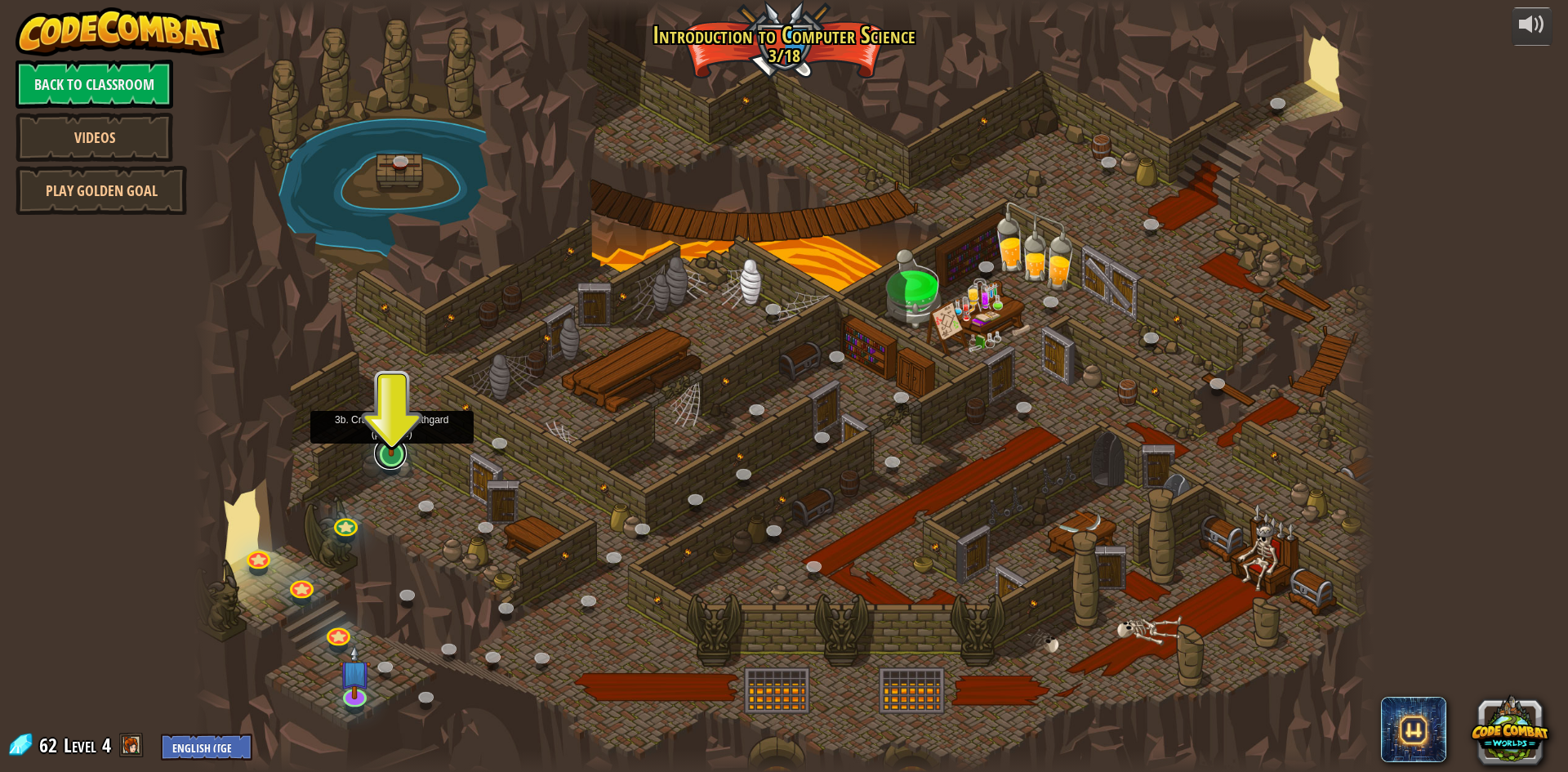
click at [388, 463] on link at bounding box center [390, 452] width 32 height 32
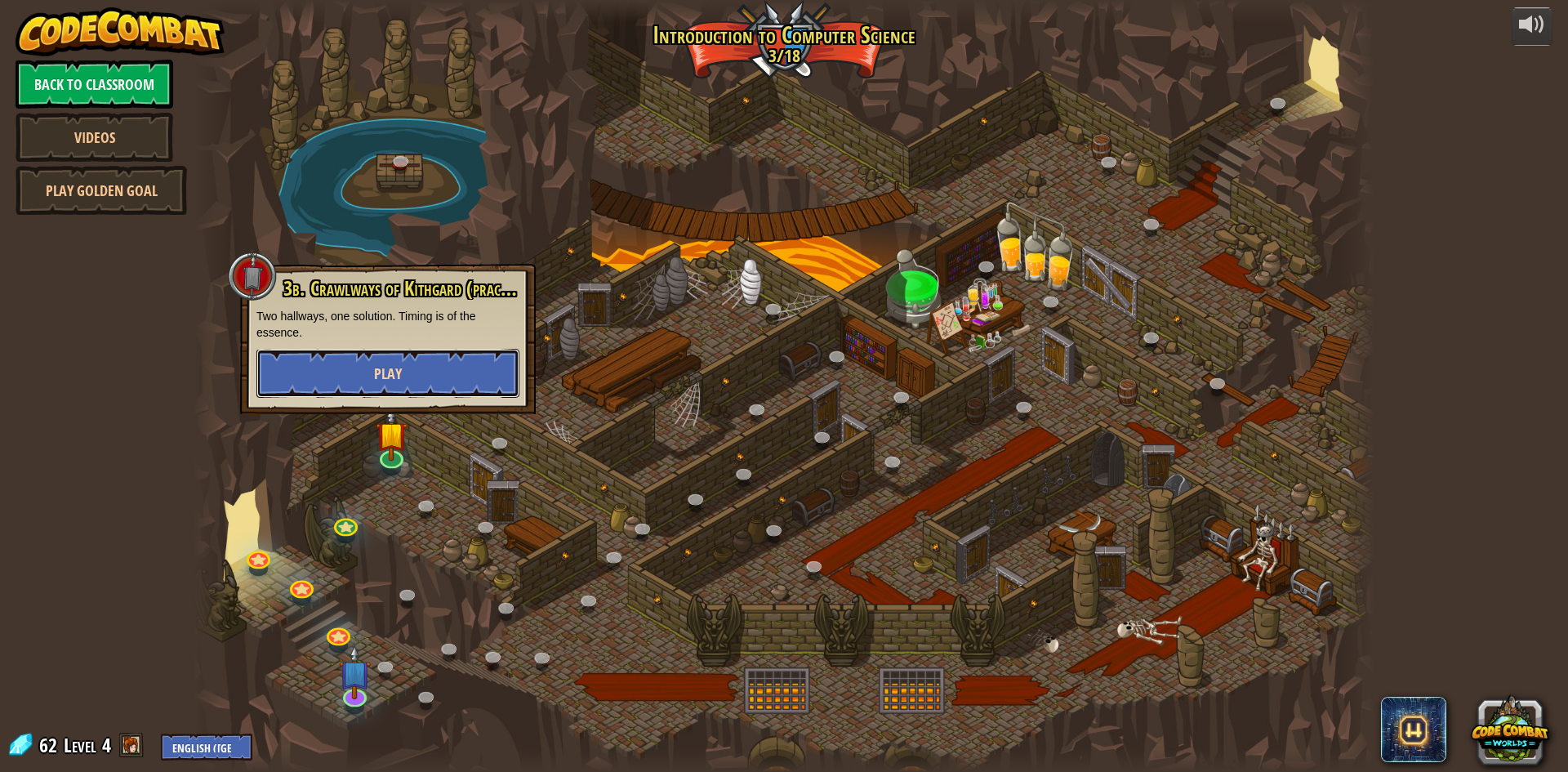
click at [392, 368] on span "Play" at bounding box center [388, 373] width 27 height 21
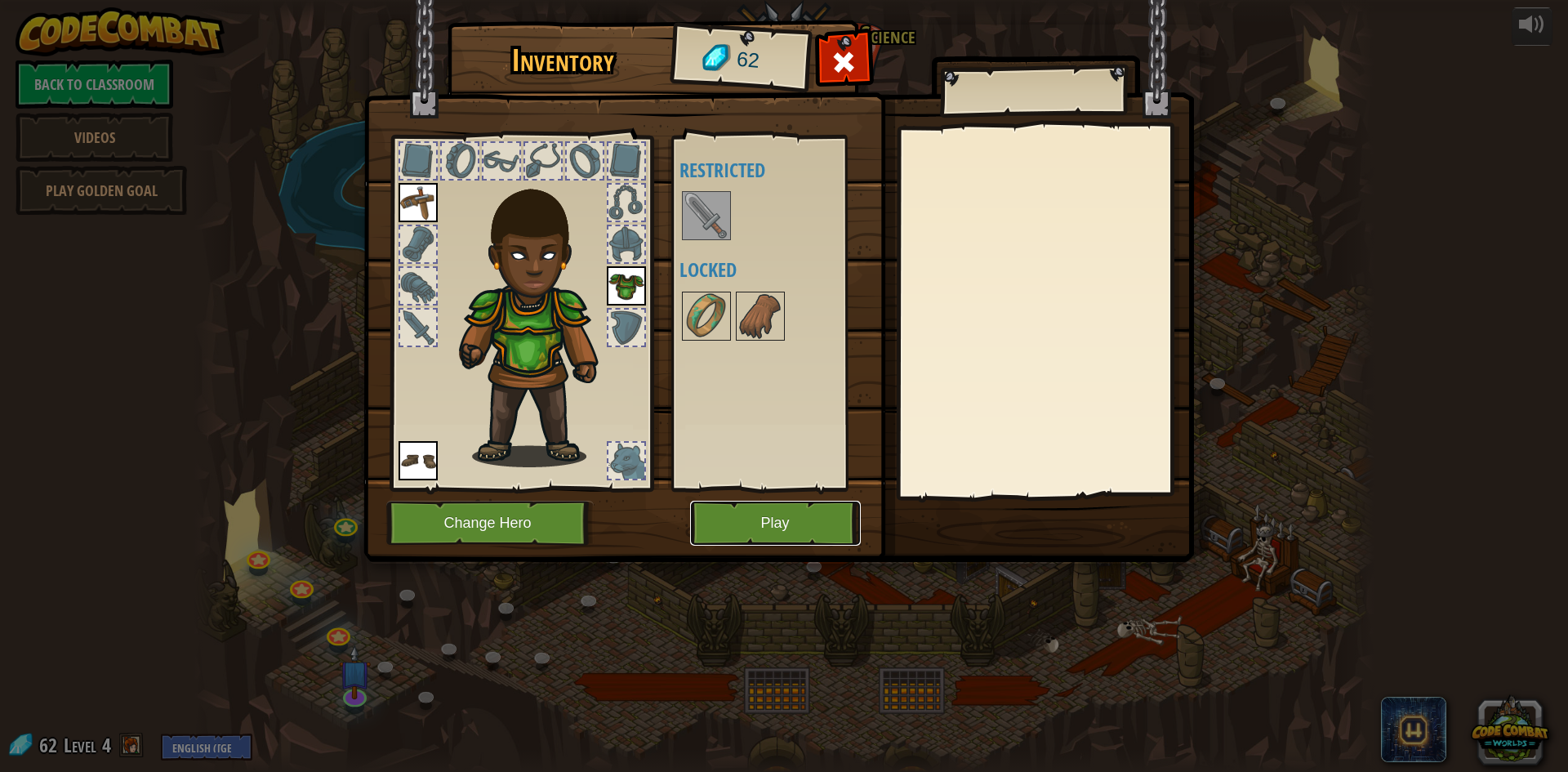
click at [742, 521] on button "Play" at bounding box center [775, 524] width 171 height 45
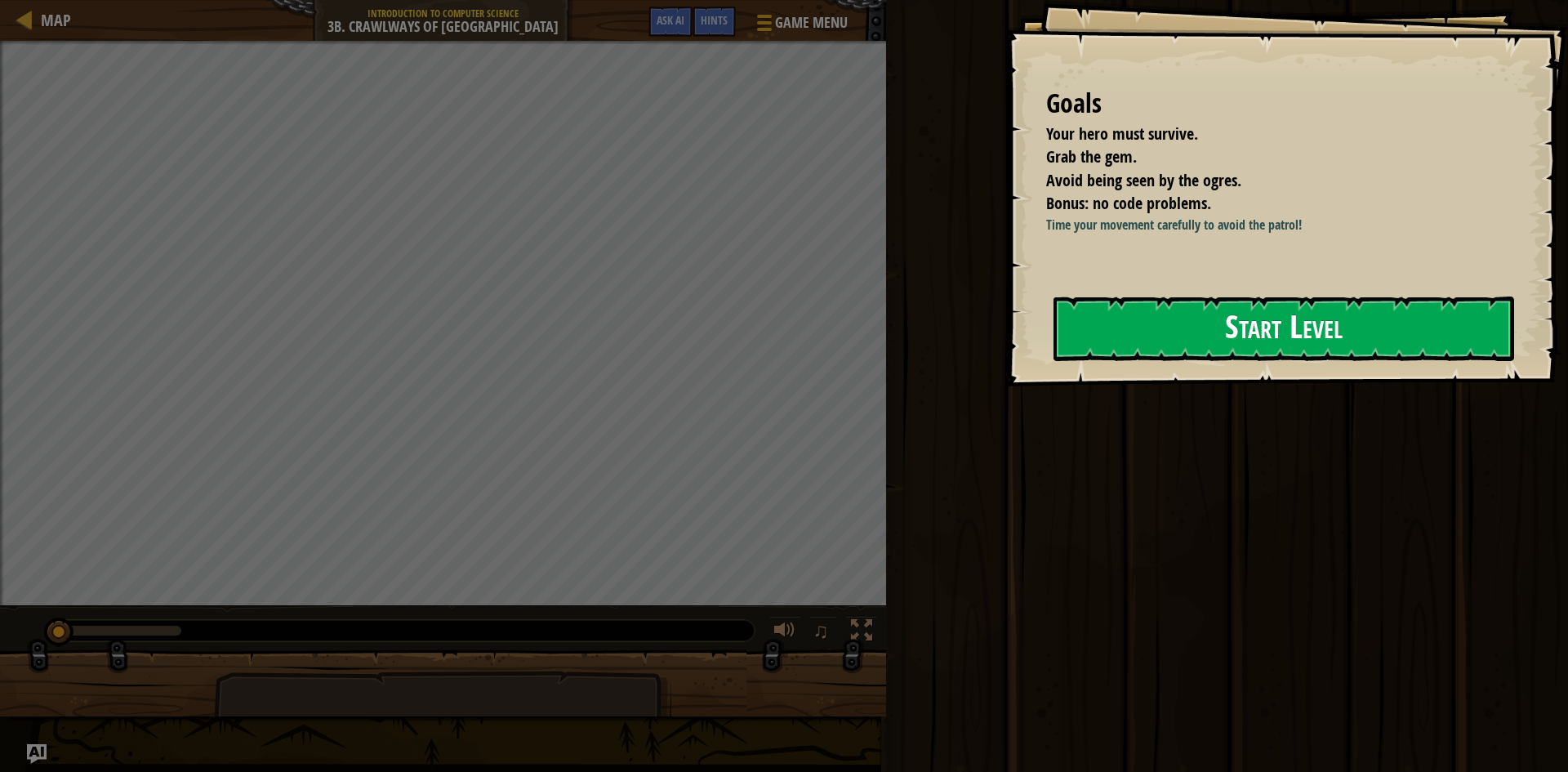
click at [1124, 352] on button "Start Level" at bounding box center [1285, 328] width 461 height 64
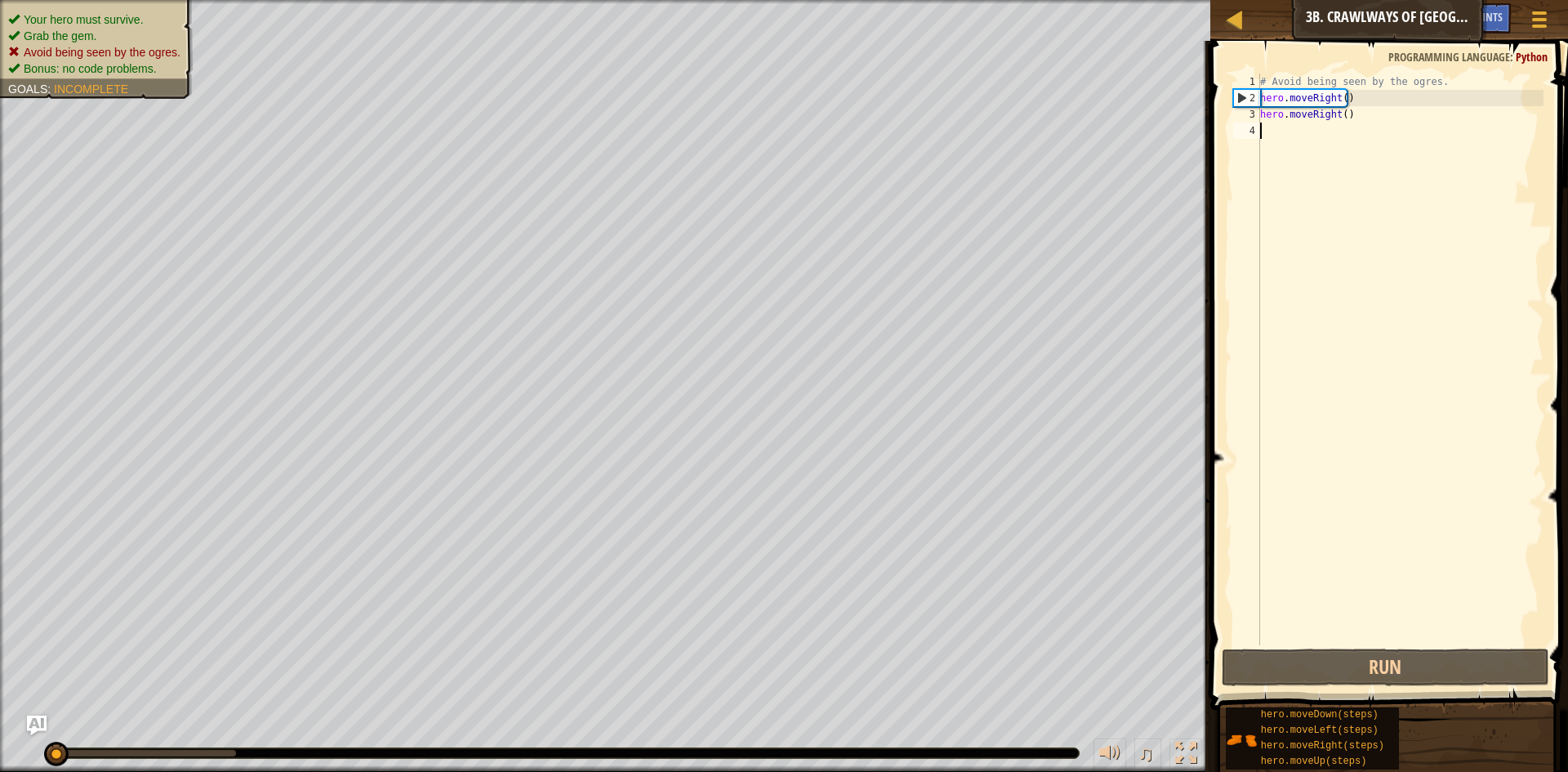
drag, startPoint x: 1401, startPoint y: 691, endPoint x: 1439, endPoint y: 741, distance: 62.8
drag, startPoint x: 1439, startPoint y: 741, endPoint x: 1463, endPoint y: 744, distance: 24.2
click at [1463, 744] on div "hero.moveDown(steps) hero.moveLeft(steps) hero.moveRight(steps) hero.moveUp(ste…" at bounding box center [1390, 738] width 331 height 64
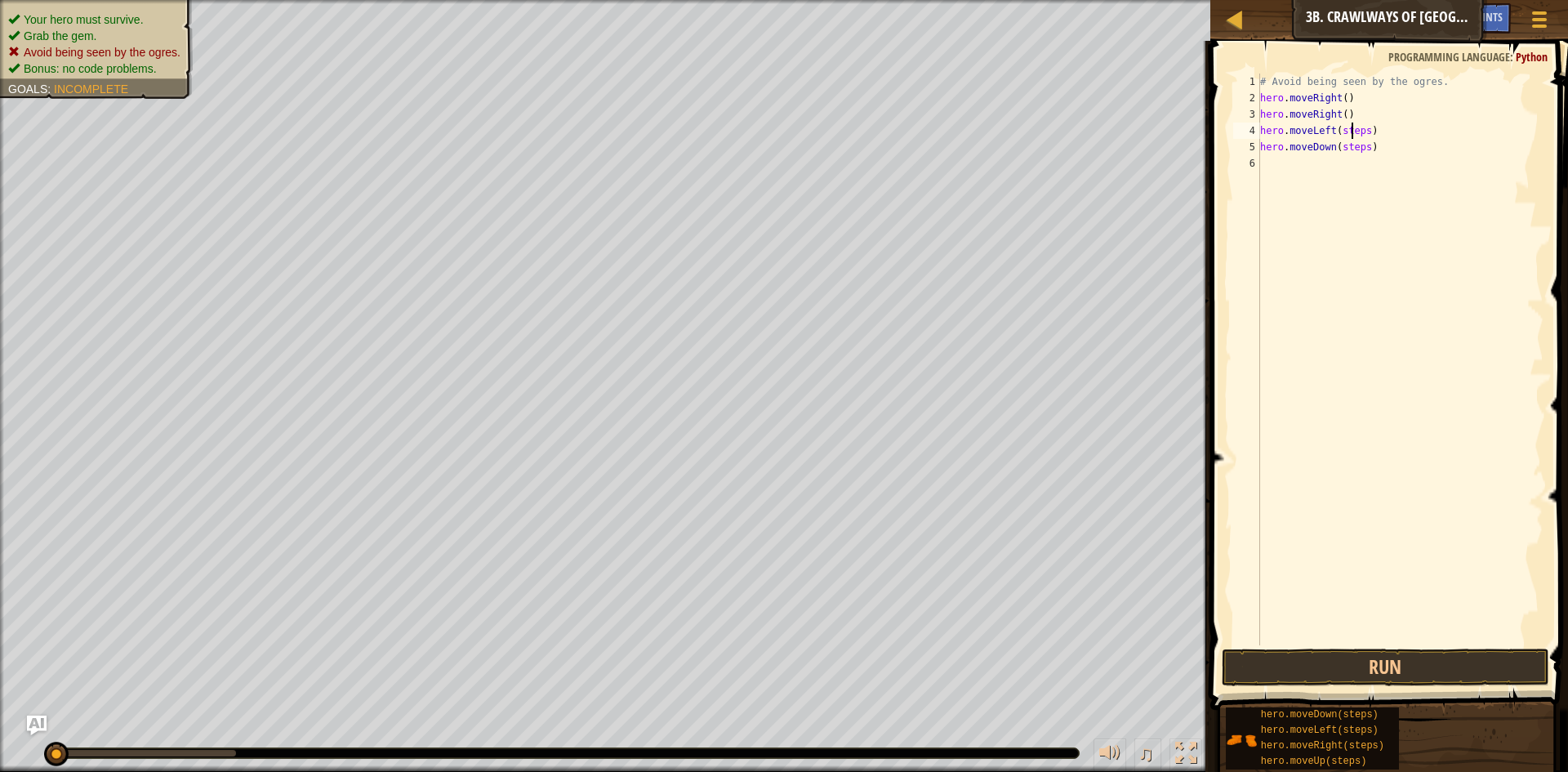
click at [1353, 134] on div "# Avoid being seen by the ogres. hero . moveRight ( ) hero . moveRight ( ) hero…" at bounding box center [1400, 375] width 286 height 605
click at [1352, 152] on div "# Avoid being seen by the ogres. hero . moveRight ( ) hero . moveRight ( ) hero…" at bounding box center [1400, 375] width 286 height 605
click at [1441, 660] on button "Run" at bounding box center [1385, 667] width 327 height 37
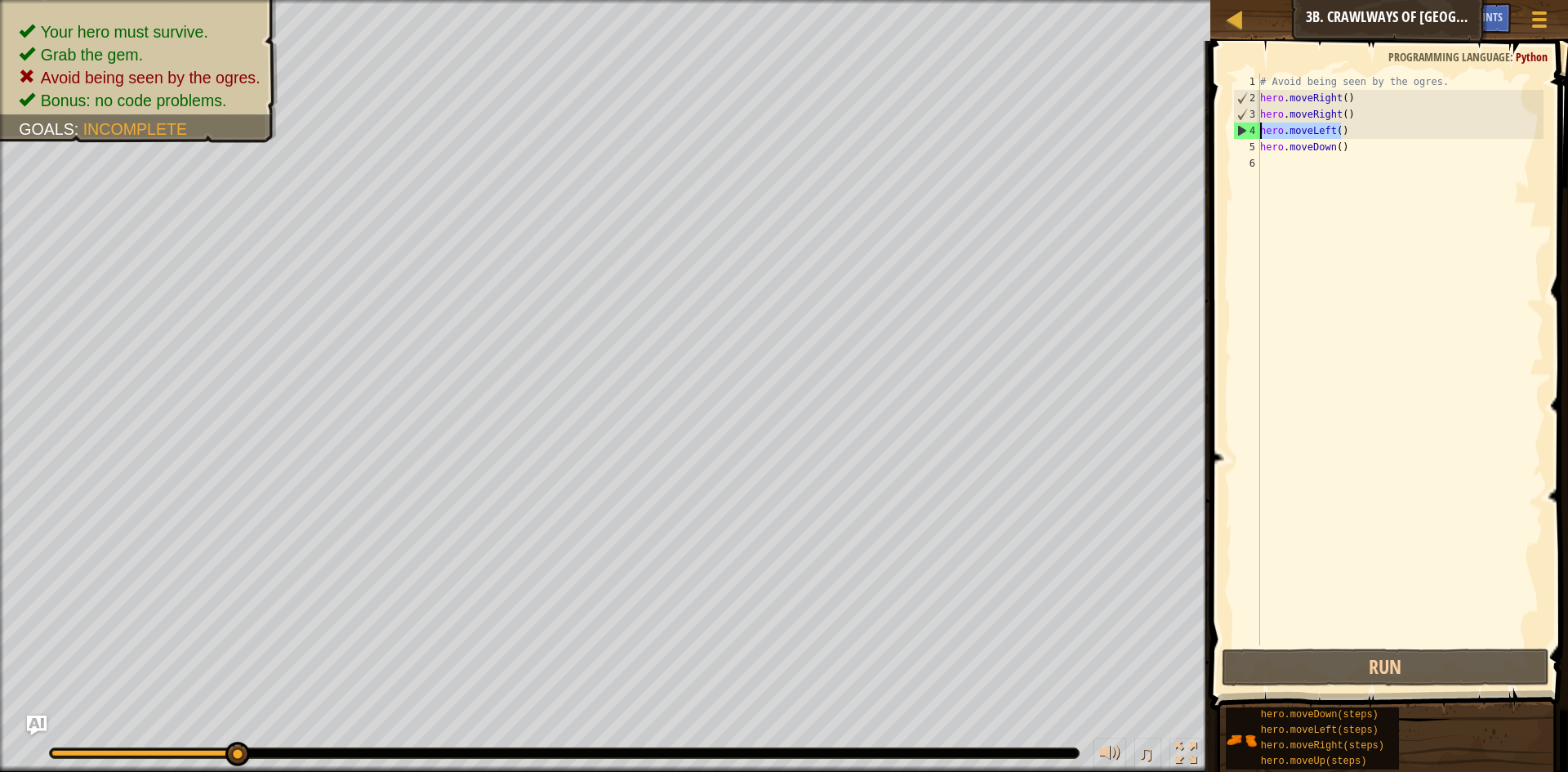
drag, startPoint x: 1352, startPoint y: 126, endPoint x: 1261, endPoint y: 127, distance: 91.0
click at [1261, 127] on div "# Avoid being seen by the ogres. hero . moveRight ( ) hero . moveRight ( ) hero…" at bounding box center [1400, 375] width 286 height 605
type textarea "hero.moveLeft()"
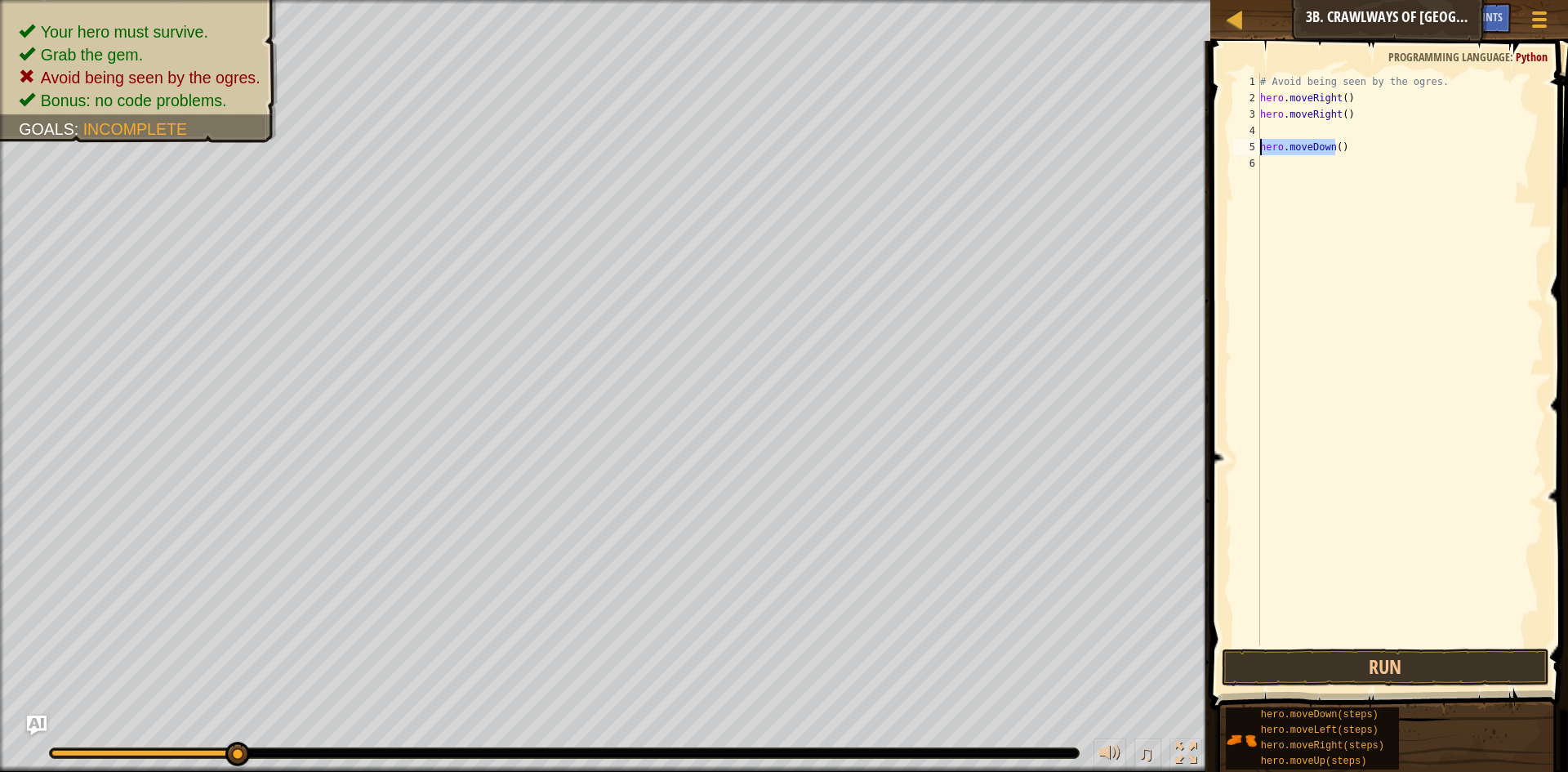
drag, startPoint x: 1338, startPoint y: 149, endPoint x: 1262, endPoint y: 147, distance: 76.0
click at [1262, 147] on div "# Avoid being seen by the ogres. hero . moveRight ( ) hero . moveRight ( ) hero…" at bounding box center [1400, 375] width 286 height 605
type textarea ")"
click at [1304, 180] on div "# Avoid being seen by the ogres. hero . moveRight ( ) hero . moveRight ( )" at bounding box center [1400, 375] width 286 height 605
click at [44, 724] on img "Ask AI" at bounding box center [37, 726] width 21 height 21
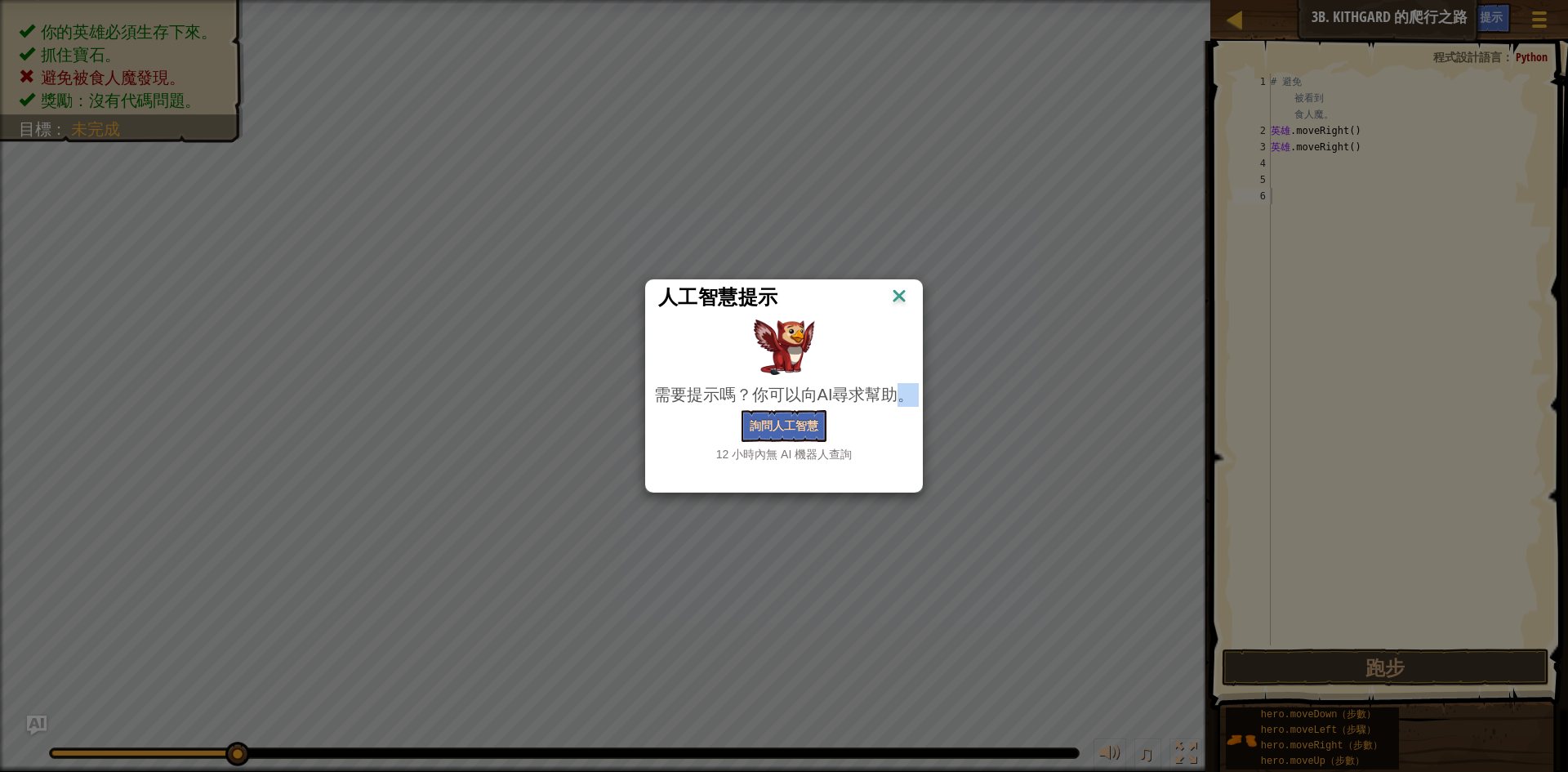
drag, startPoint x: 771, startPoint y: 407, endPoint x: 774, endPoint y: 431, distance: 24.2
click at [773, 426] on div "需要提示嗎？你可以向AI尋求幫助。 詢問人工智慧 12 小時內無 AI 機器人查詢" at bounding box center [784, 422] width 261 height 79
click at [774, 431] on font "詢問人工智慧" at bounding box center [784, 425] width 68 height 16
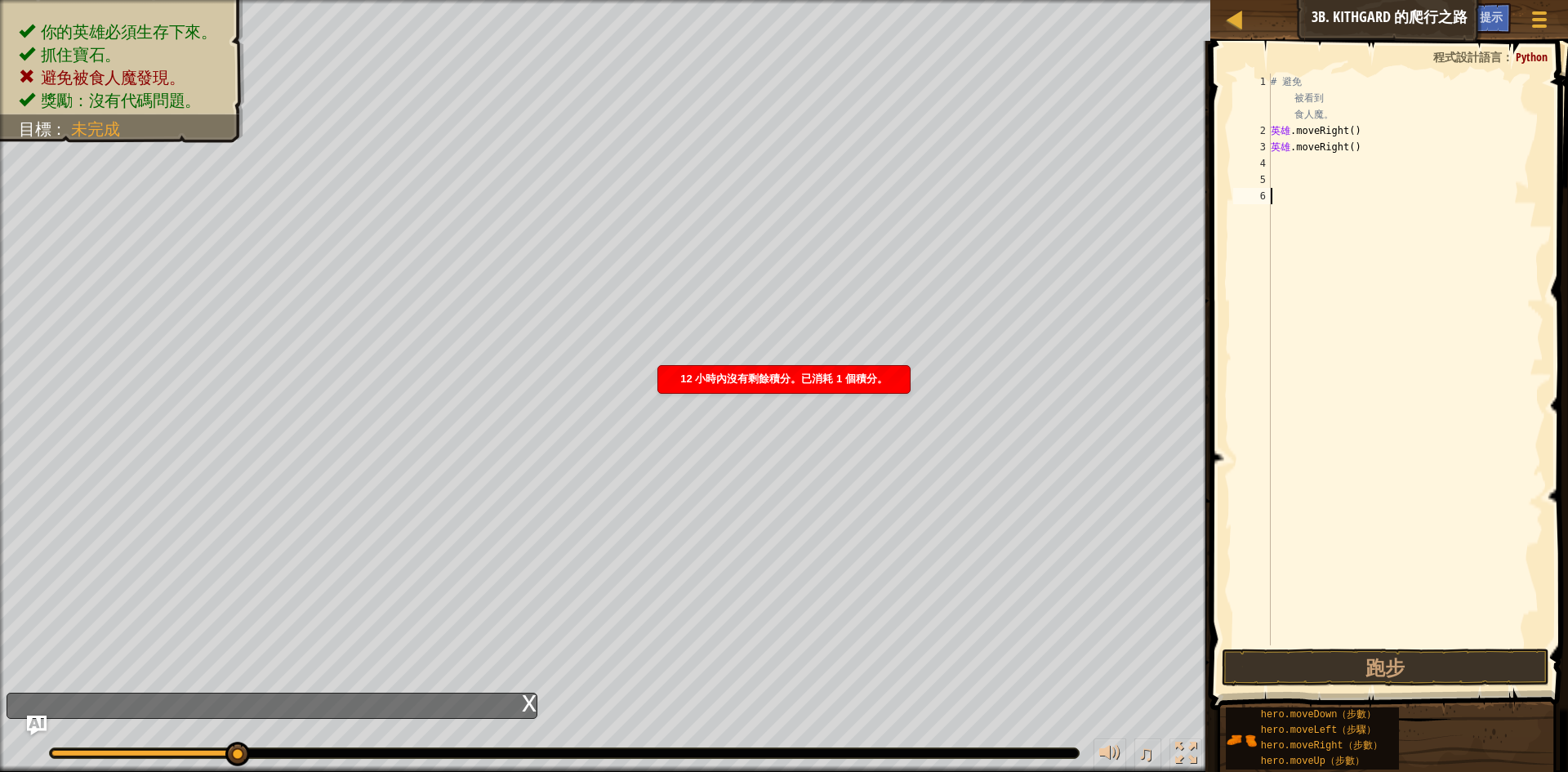
click at [18, 734] on div "♫" at bounding box center [605, 750] width 1210 height 49
click at [37, 737] on div "♫" at bounding box center [605, 750] width 1210 height 49
click at [37, 726] on img "詢問人工智慧" at bounding box center [37, 726] width 21 height 21
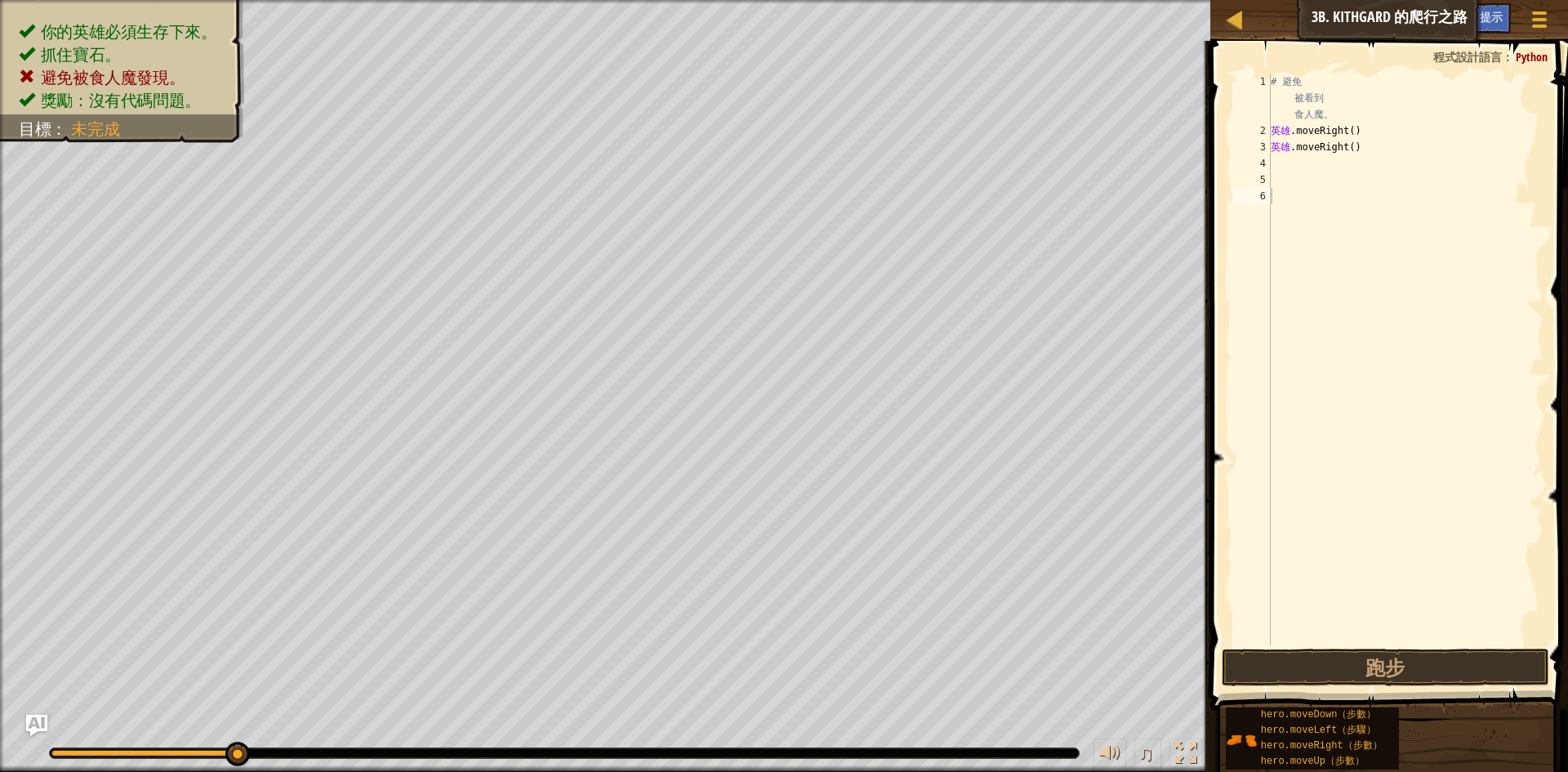
click at [37, 726] on img "詢問人工智慧" at bounding box center [37, 726] width 21 height 21
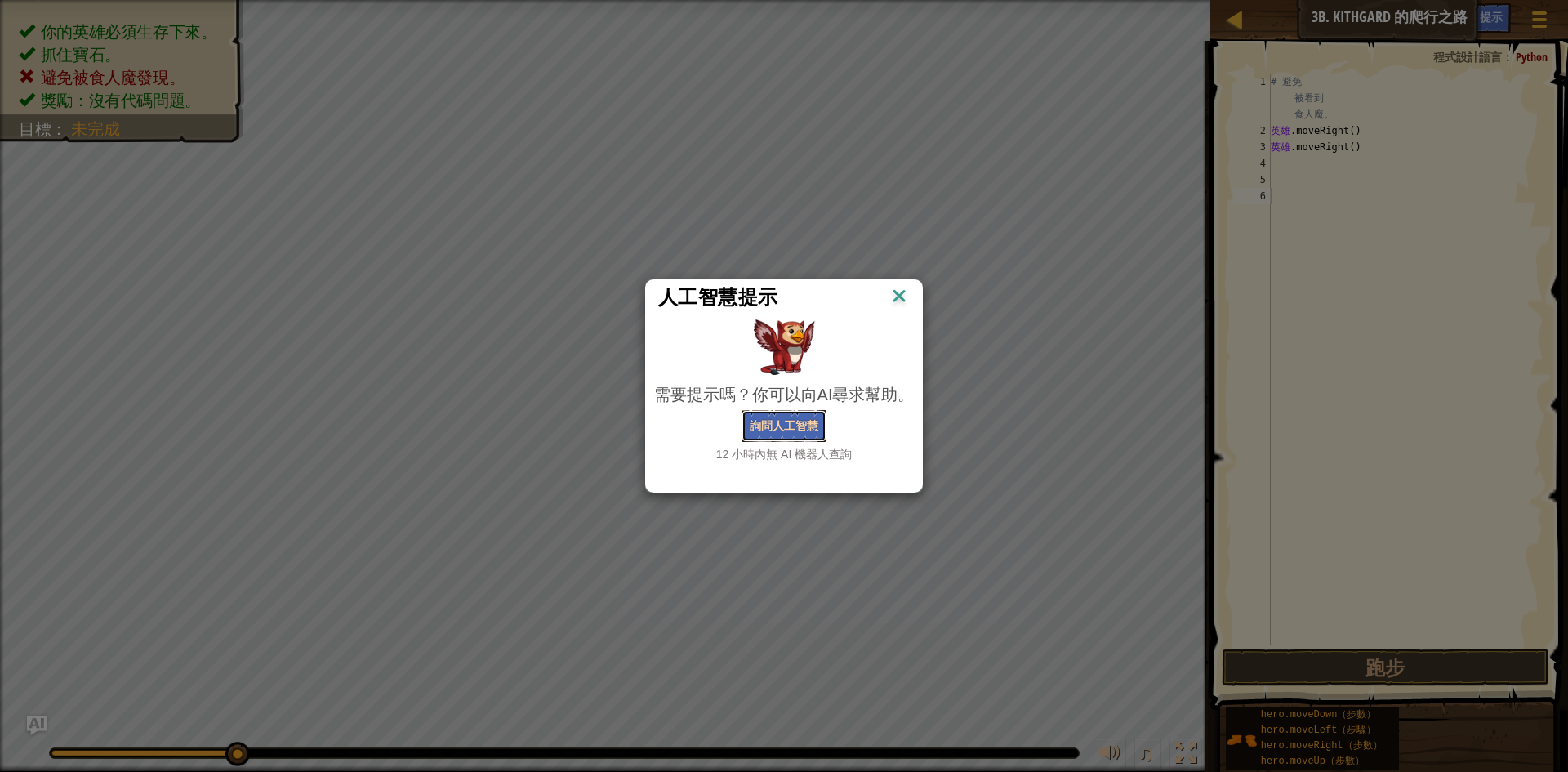
click at [760, 418] on button "詢問人工智慧" at bounding box center [784, 426] width 85 height 32
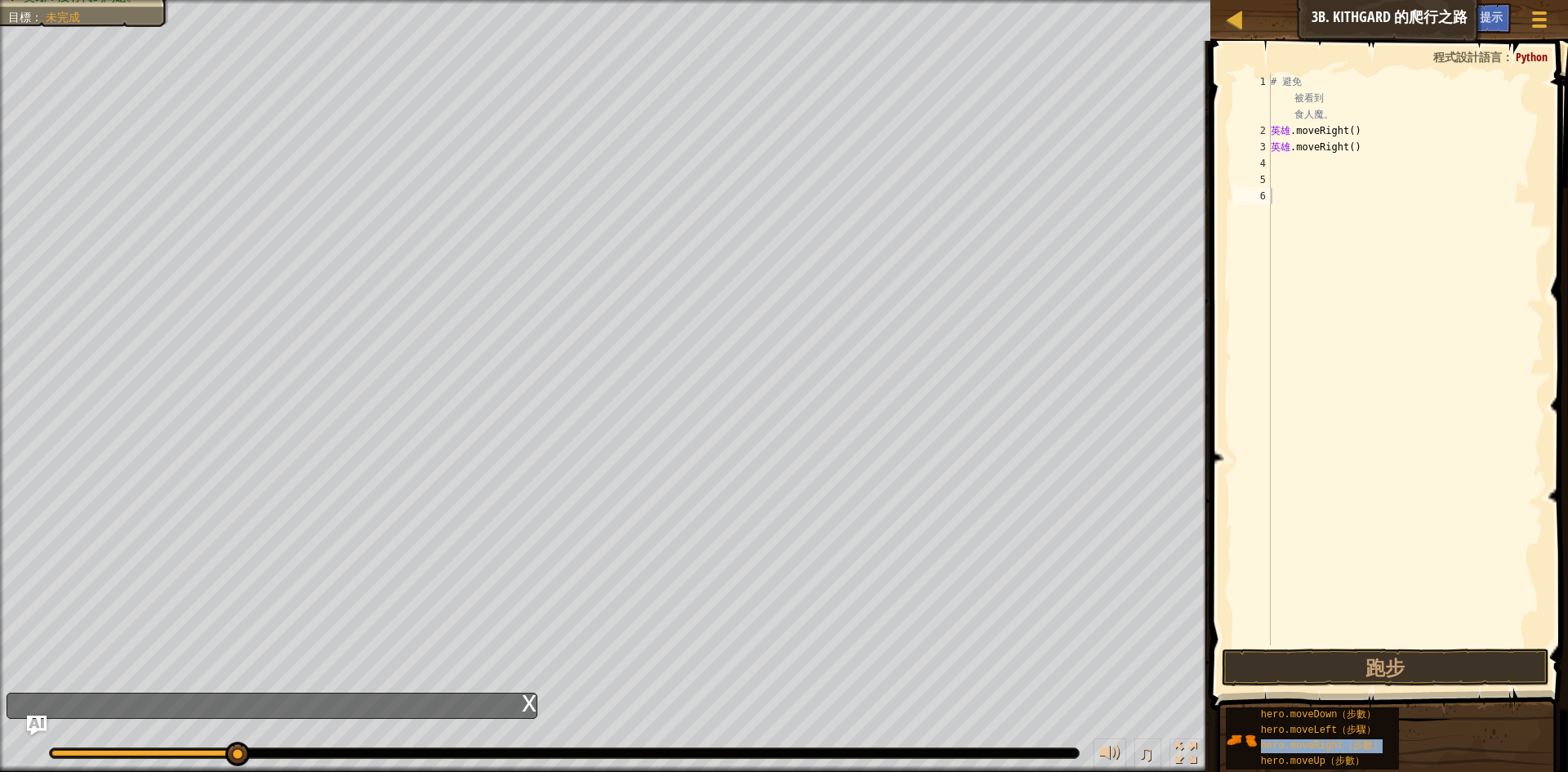
drag, startPoint x: 1320, startPoint y: 744, endPoint x: 1462, endPoint y: 736, distance: 142.2
click at [1501, 726] on div "hero.moveDown（步數） hero.moveLeft（步驟） hero.moveRight（步數） hero.moveUp（步數）" at bounding box center [1390, 738] width 331 height 64
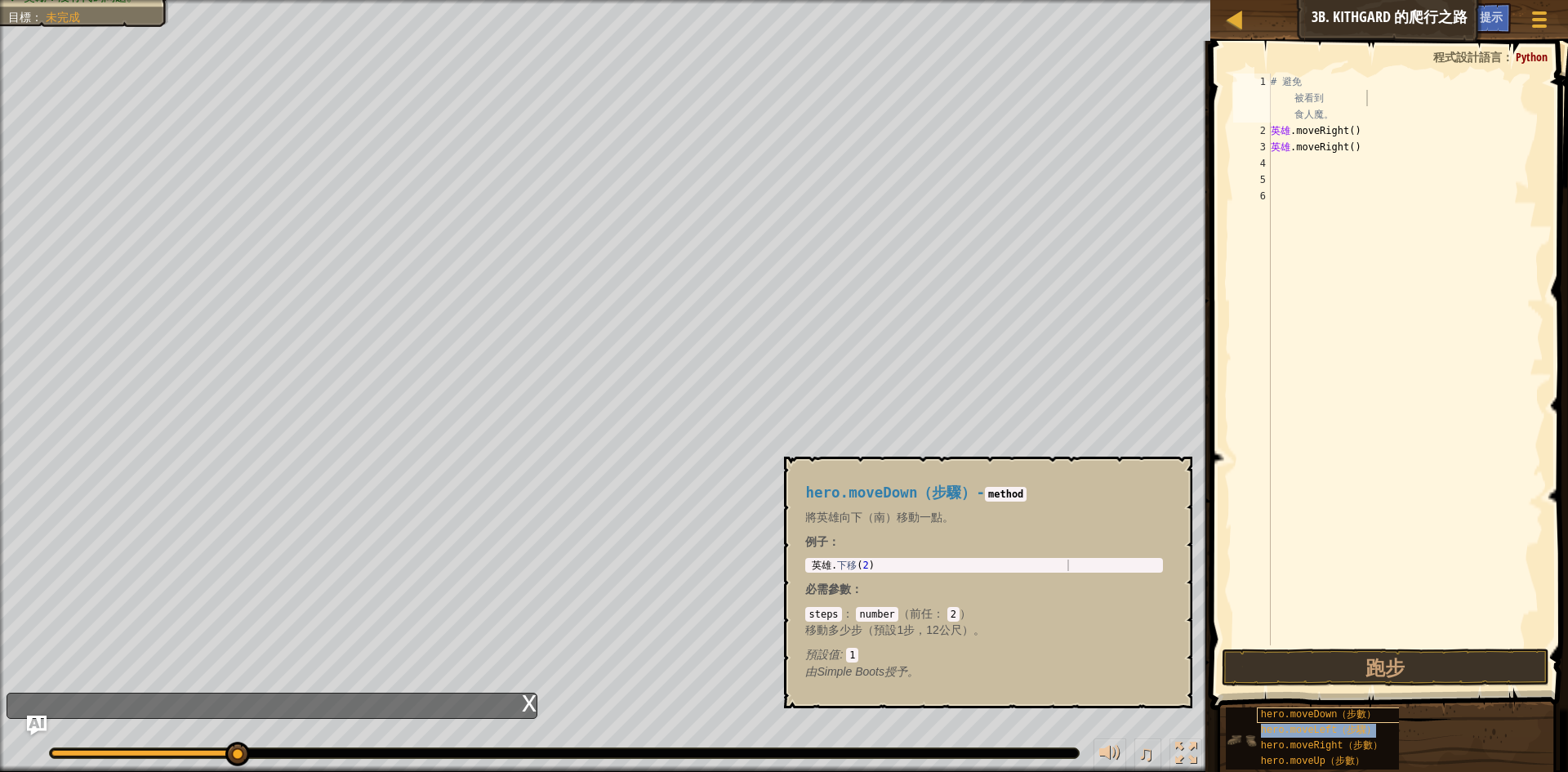
type textarea "# Avoid being sehero.moveLeft（步驟）en by the ogres."
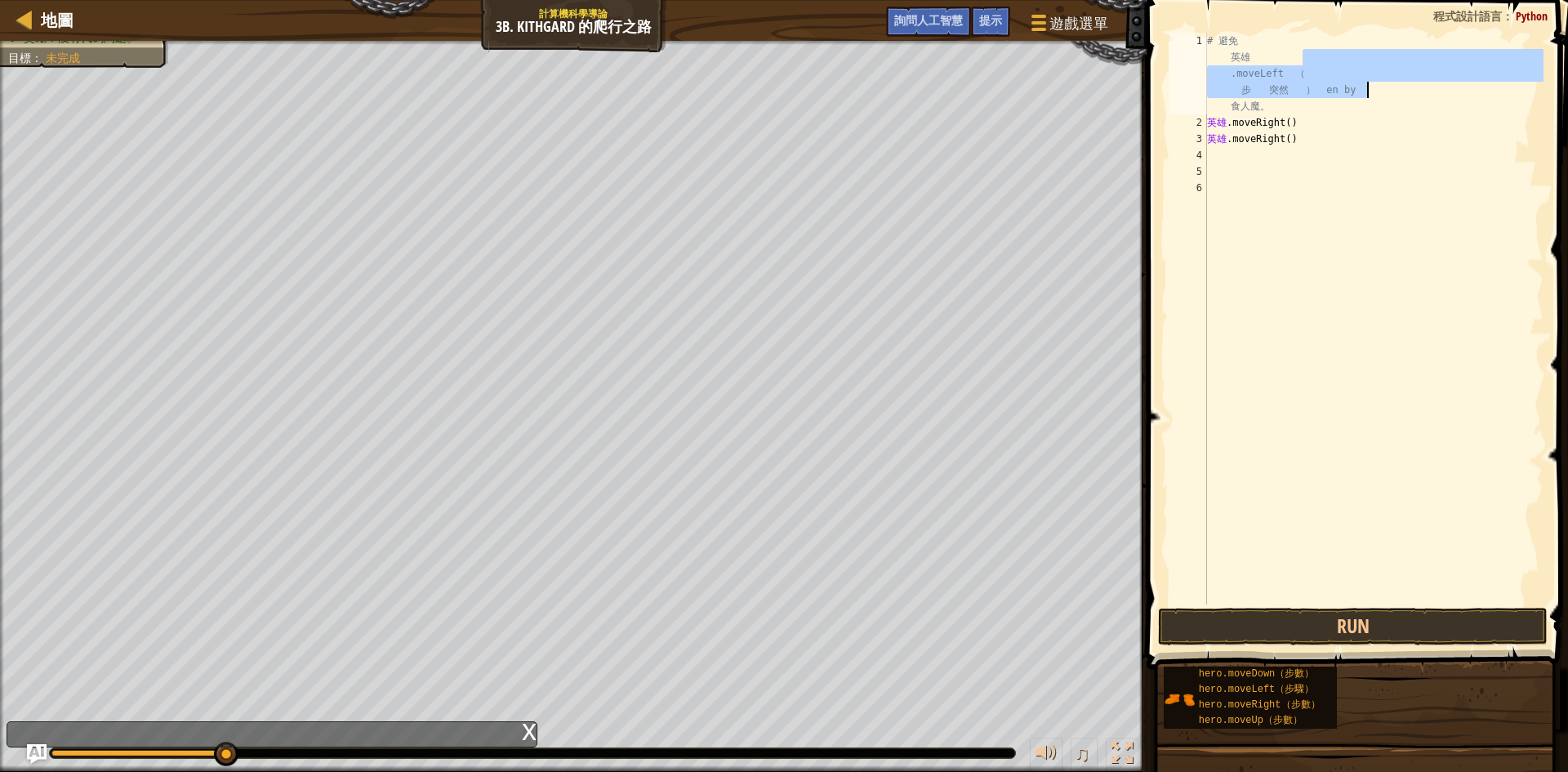
click at [1392, 266] on div "# 避免 英雄 .moveLeft （ 步 突然 ） en by 食人魔。 英雄 .moveRight ( ) 英雄 .moveRight ( )" at bounding box center [1374, 367] width 340 height 670
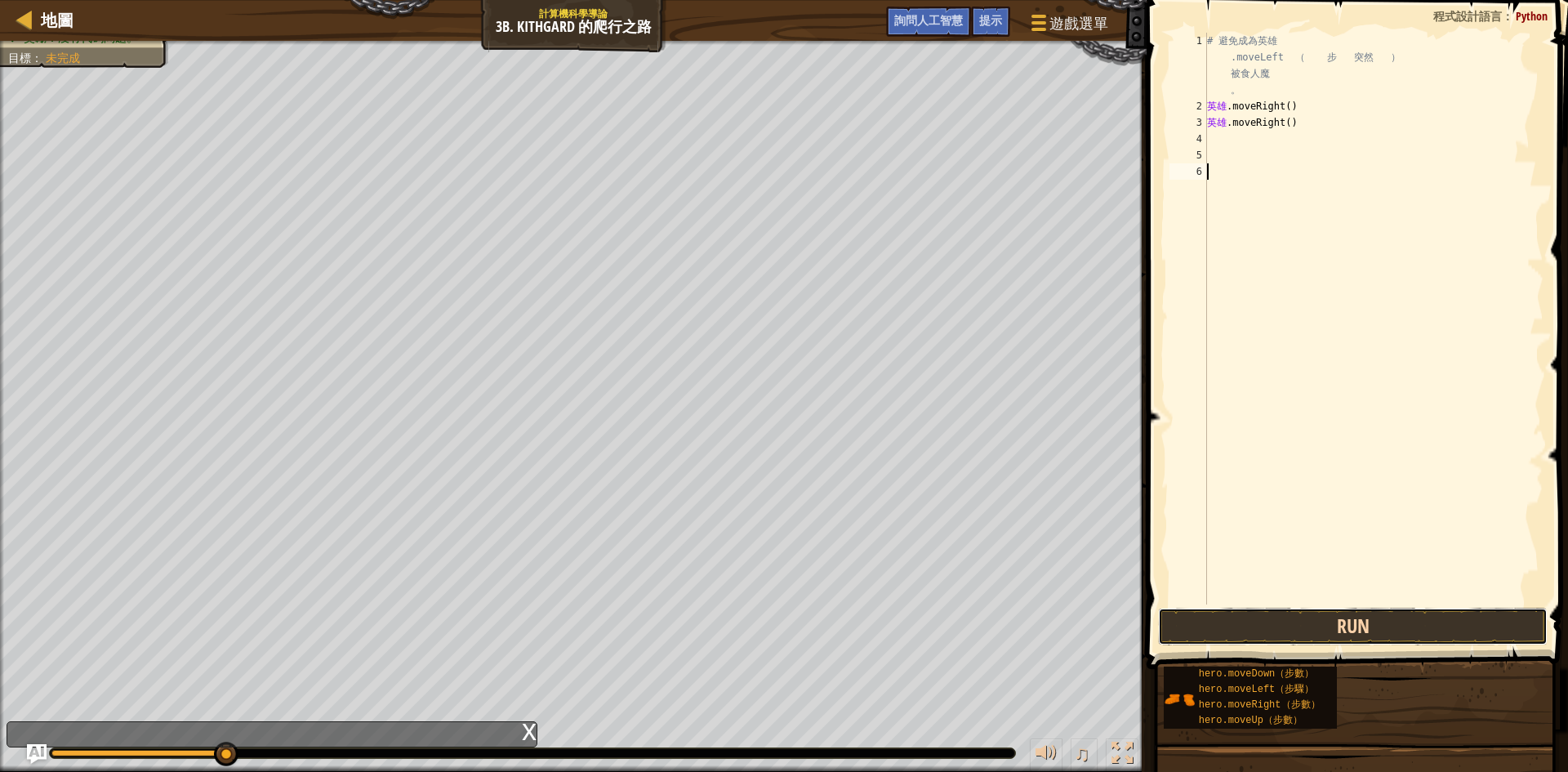
click at [1328, 640] on button "Run" at bounding box center [1353, 626] width 390 height 37
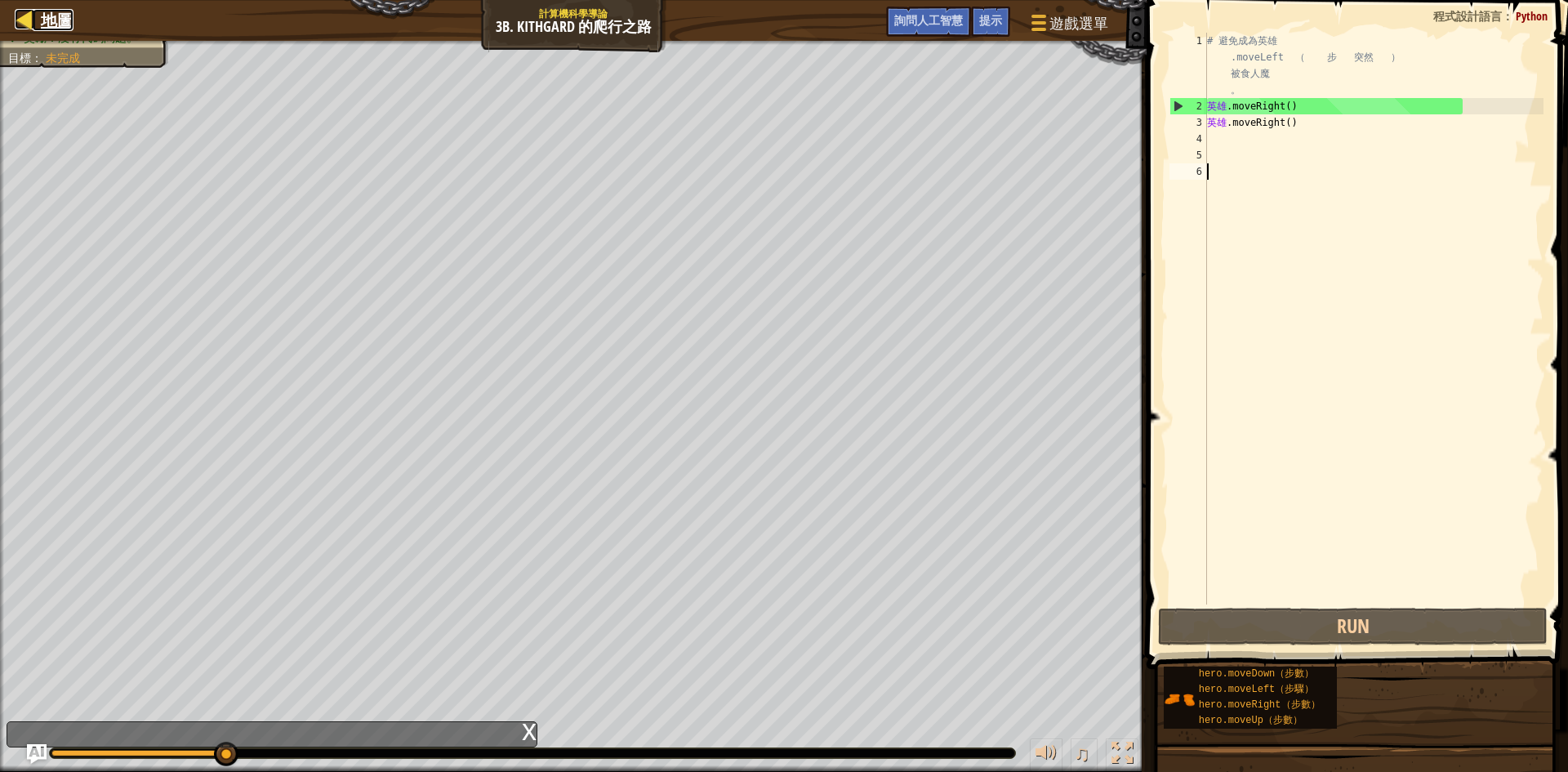
click at [19, 26] on div at bounding box center [24, 19] width 21 height 21
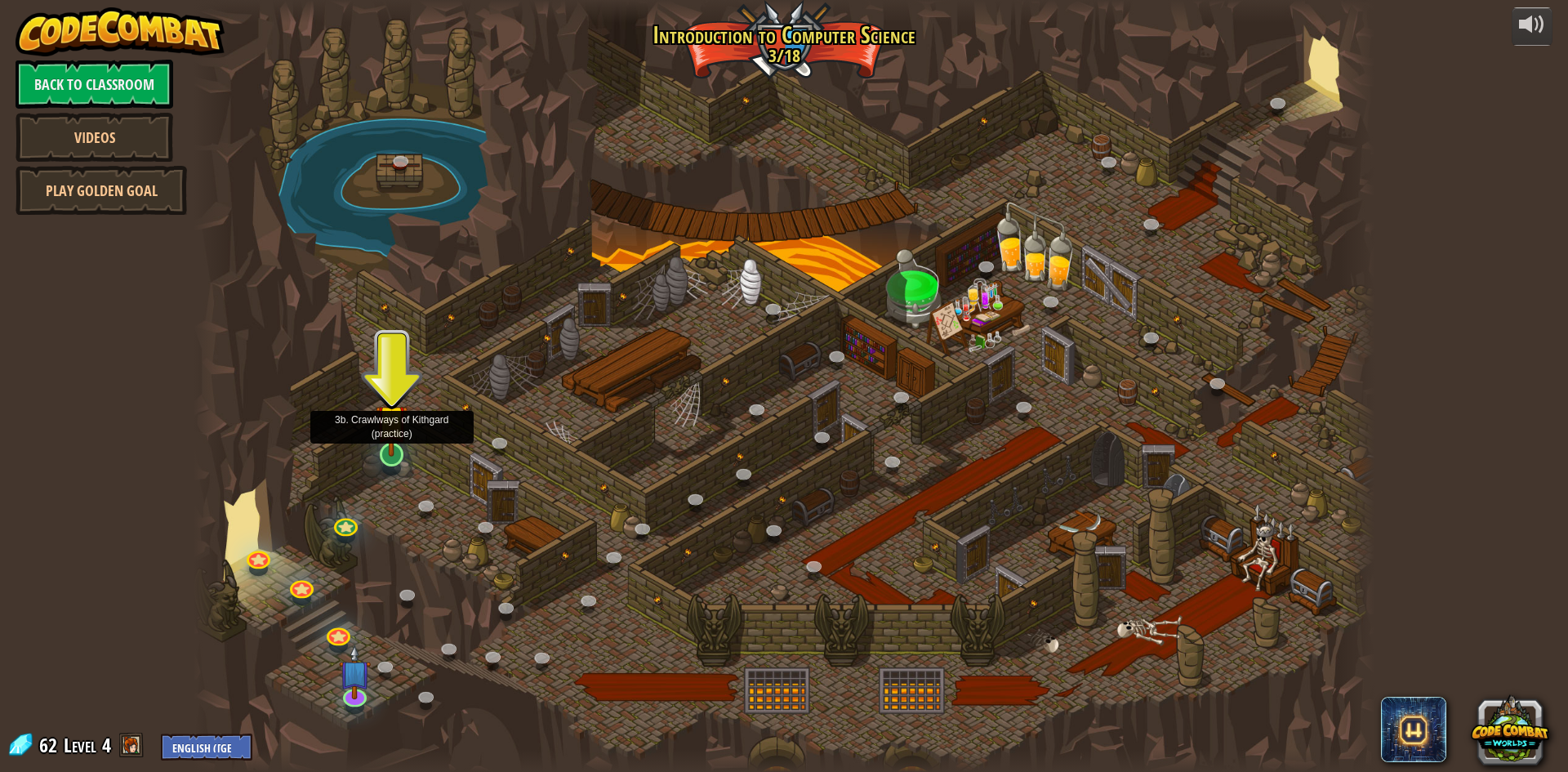
click at [391, 451] on img at bounding box center [392, 420] width 32 height 72
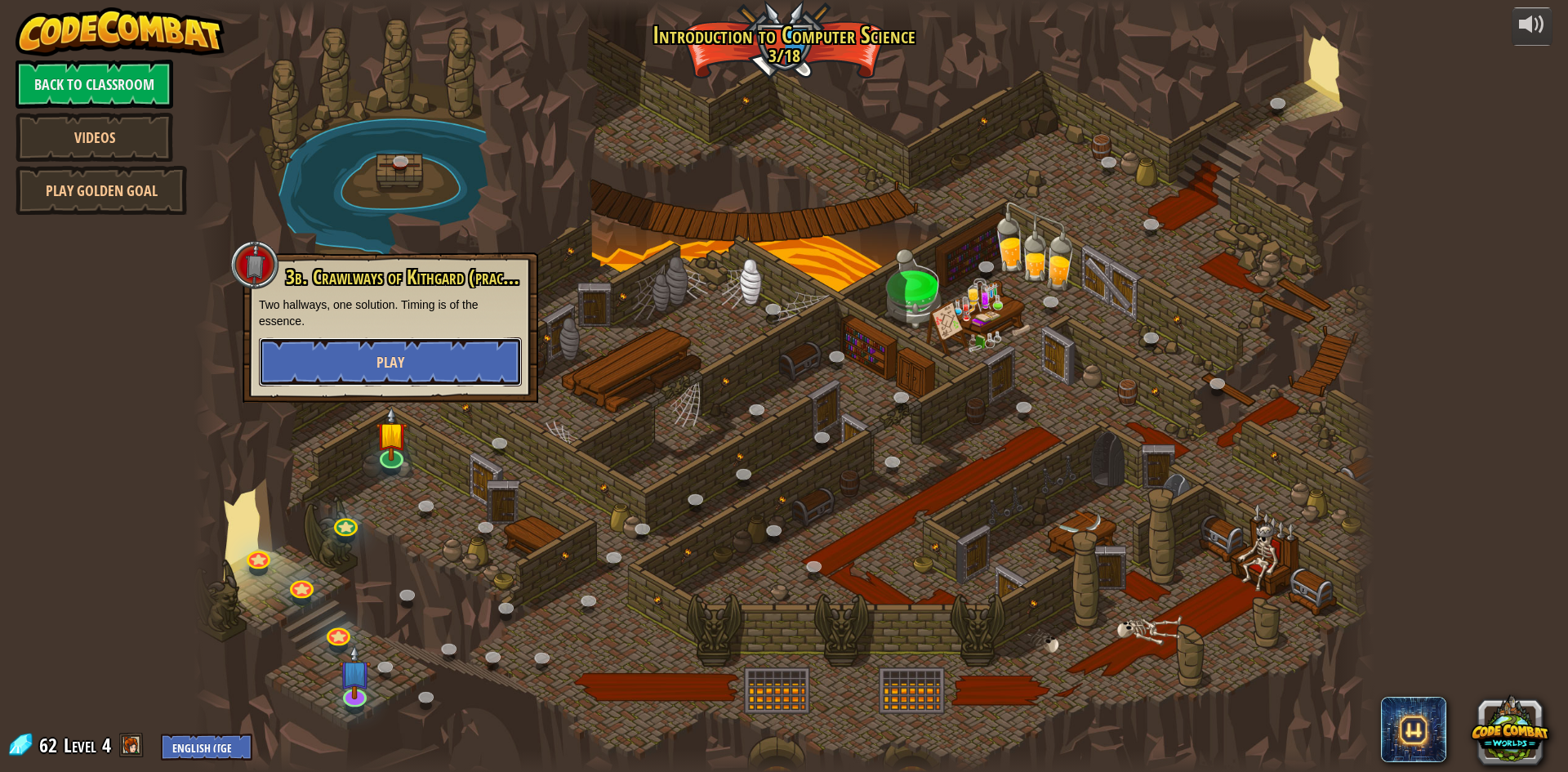
click at [393, 373] on button "Play" at bounding box center [390, 362] width 263 height 49
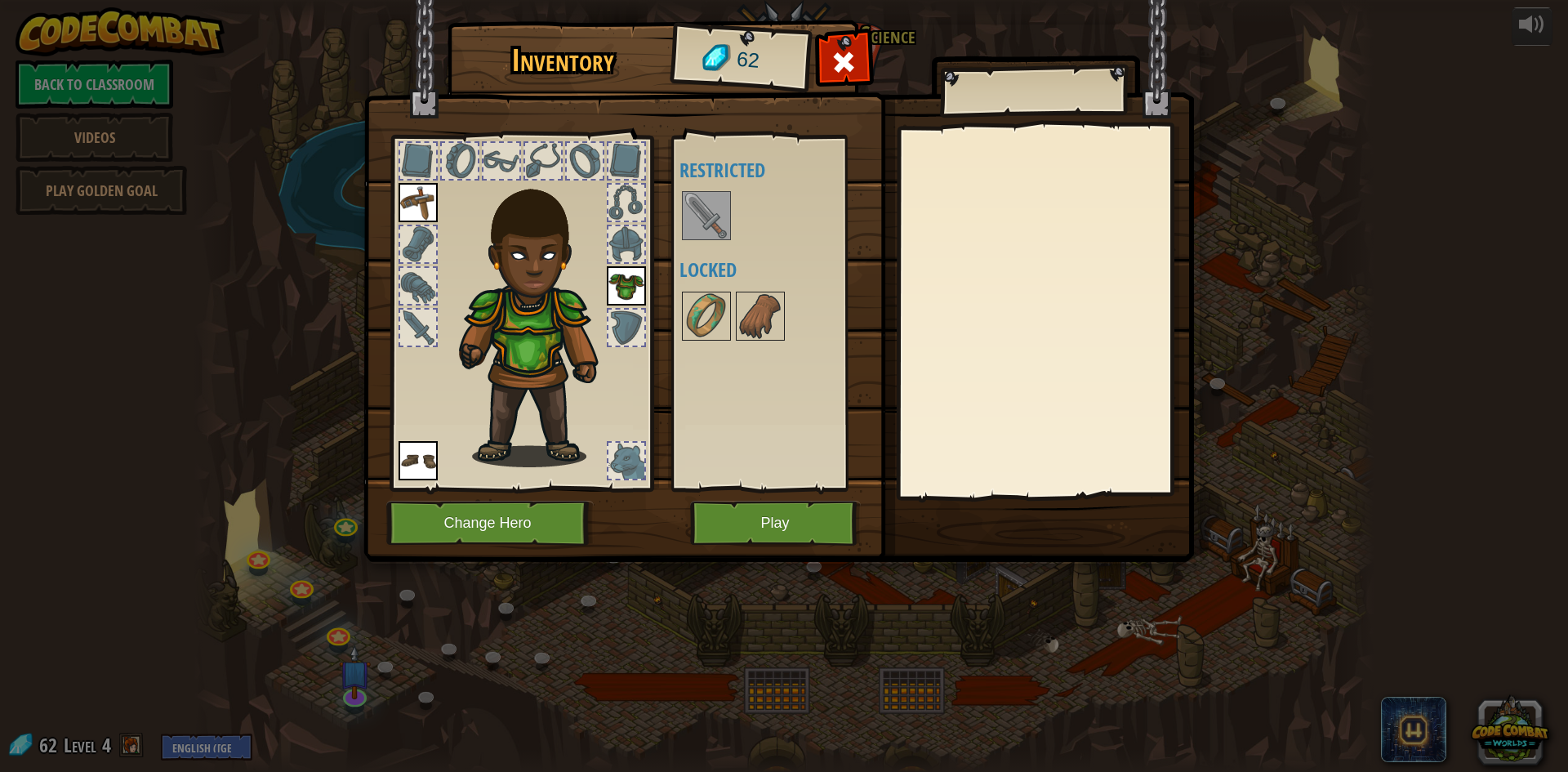
click at [428, 212] on img at bounding box center [418, 202] width 39 height 39
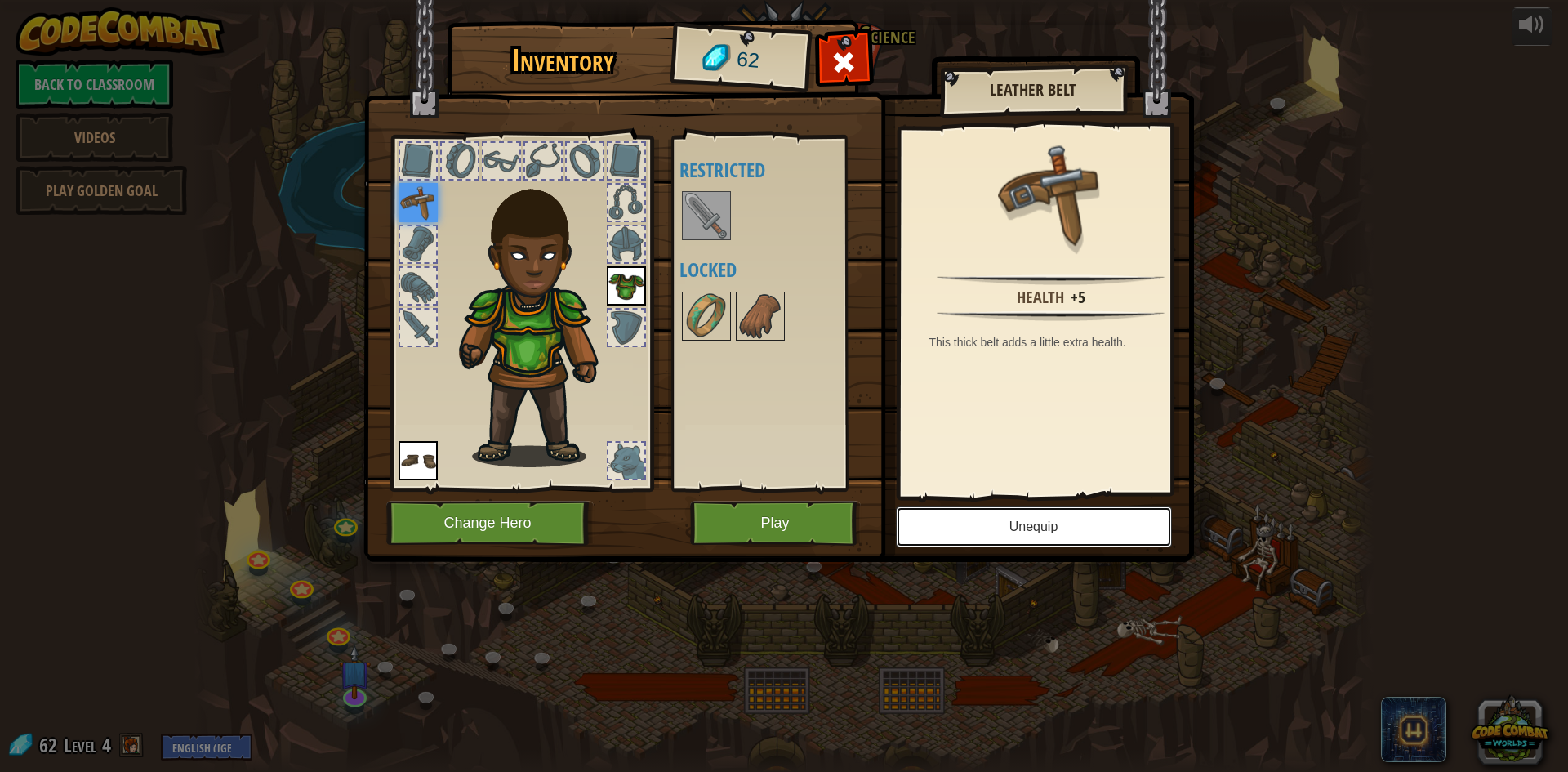
click at [1083, 526] on button "Unequip" at bounding box center [1034, 527] width 276 height 41
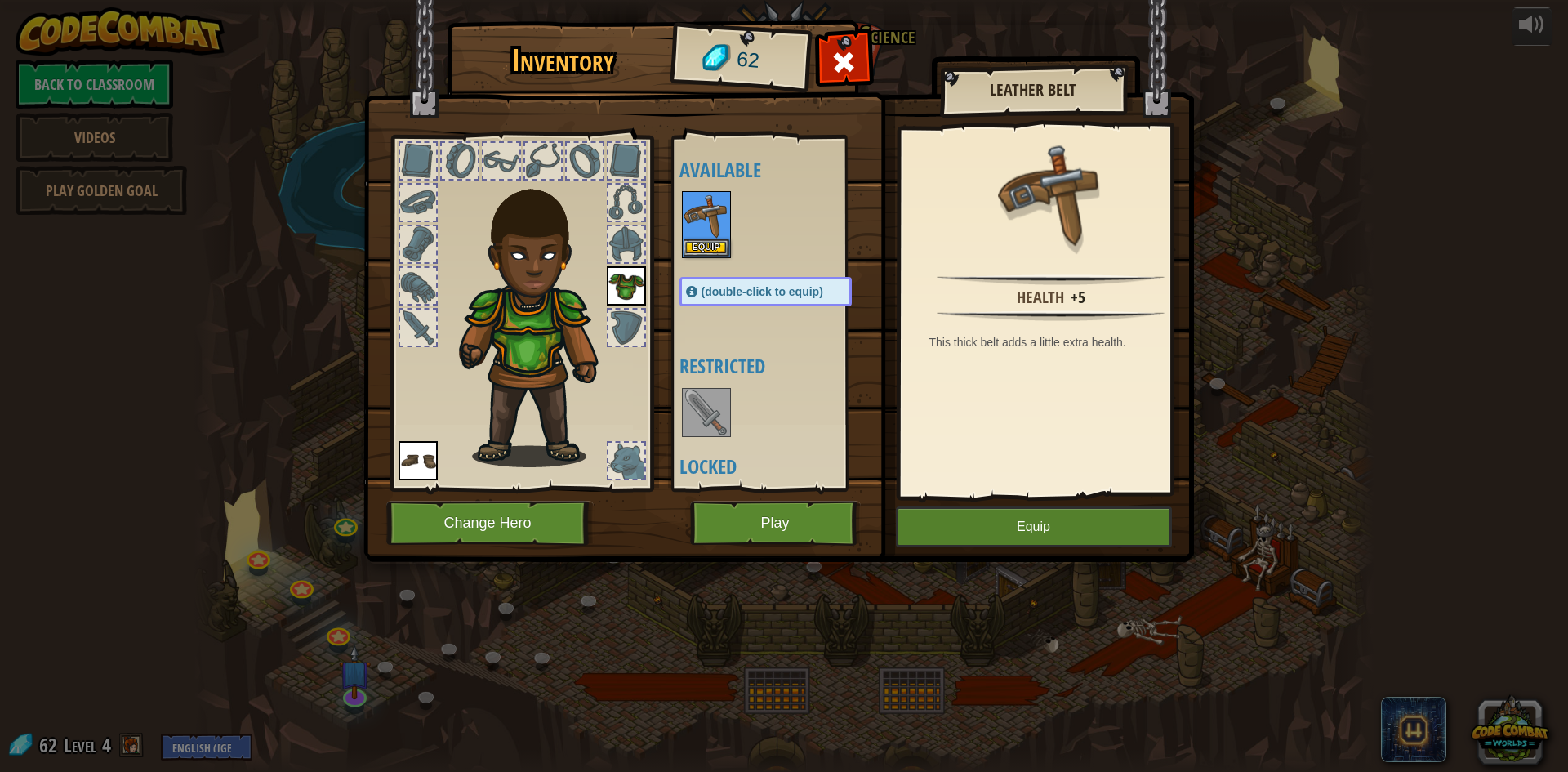
click at [705, 399] on img at bounding box center [706, 412] width 46 height 46
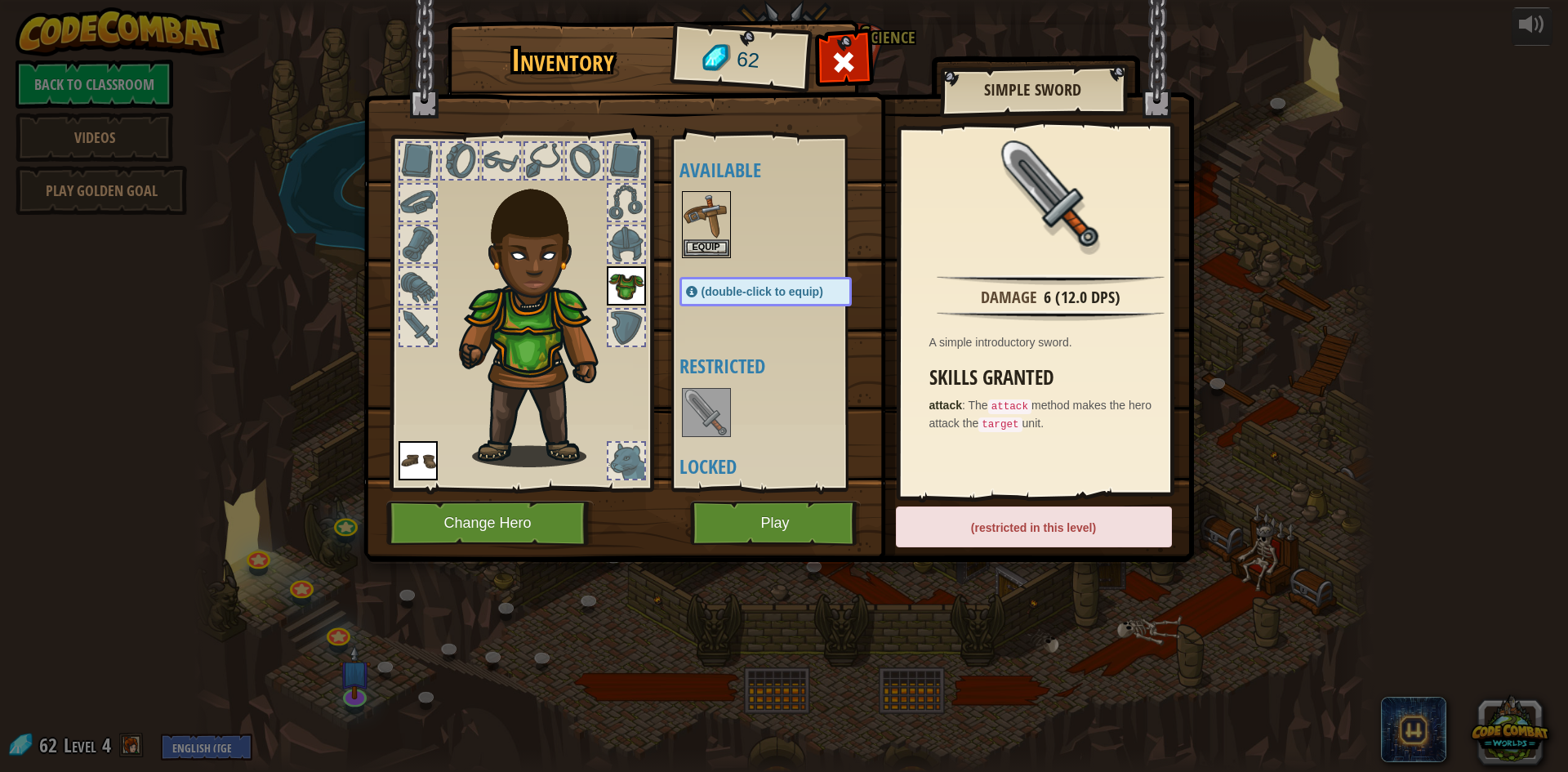
click at [705, 399] on img at bounding box center [706, 412] width 46 height 46
click at [1054, 530] on div "(restricted in this level)" at bounding box center [1034, 527] width 276 height 41
click at [711, 226] on img at bounding box center [706, 215] width 46 height 46
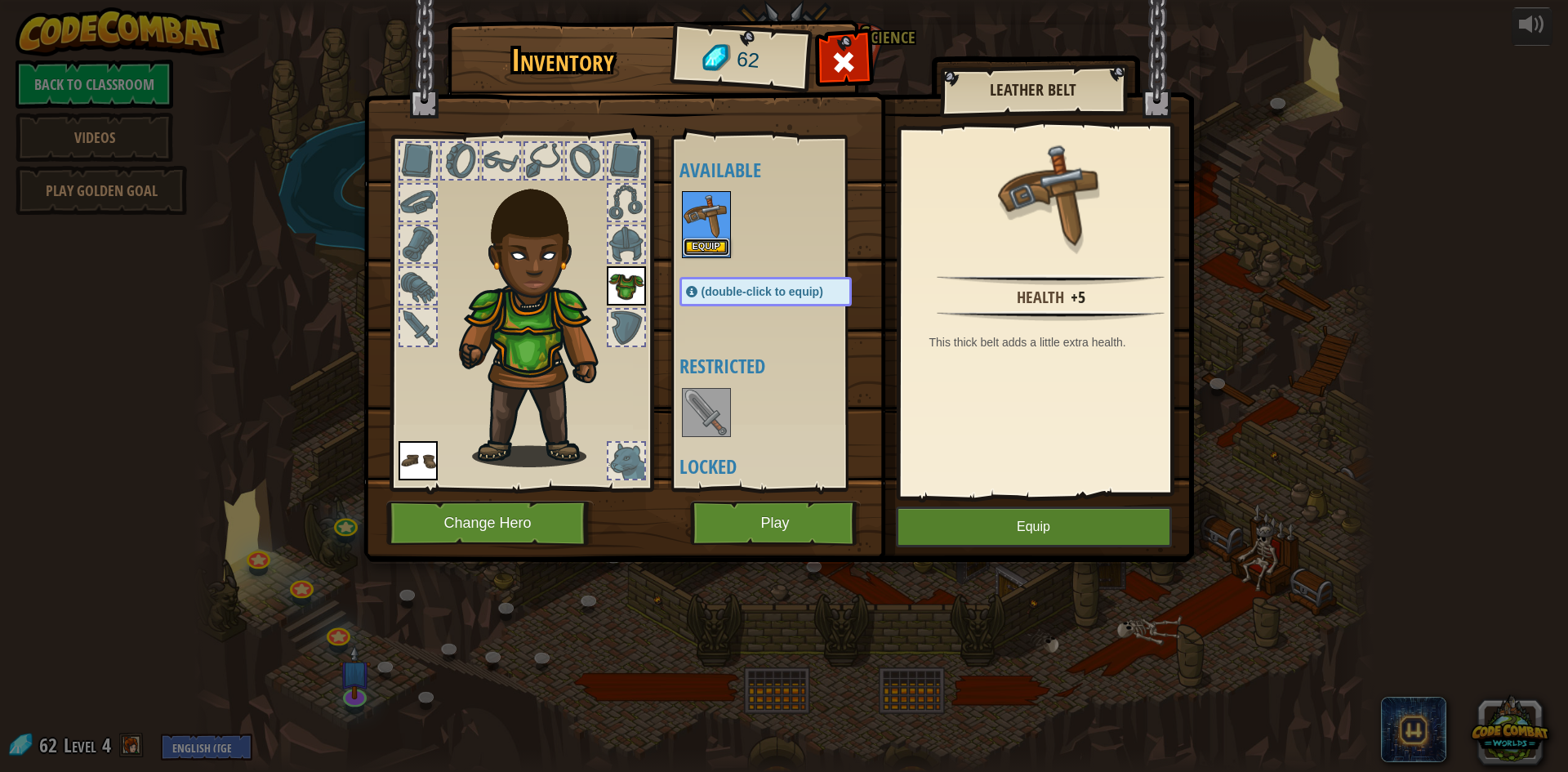
click at [711, 253] on button "Equip" at bounding box center [706, 247] width 46 height 18
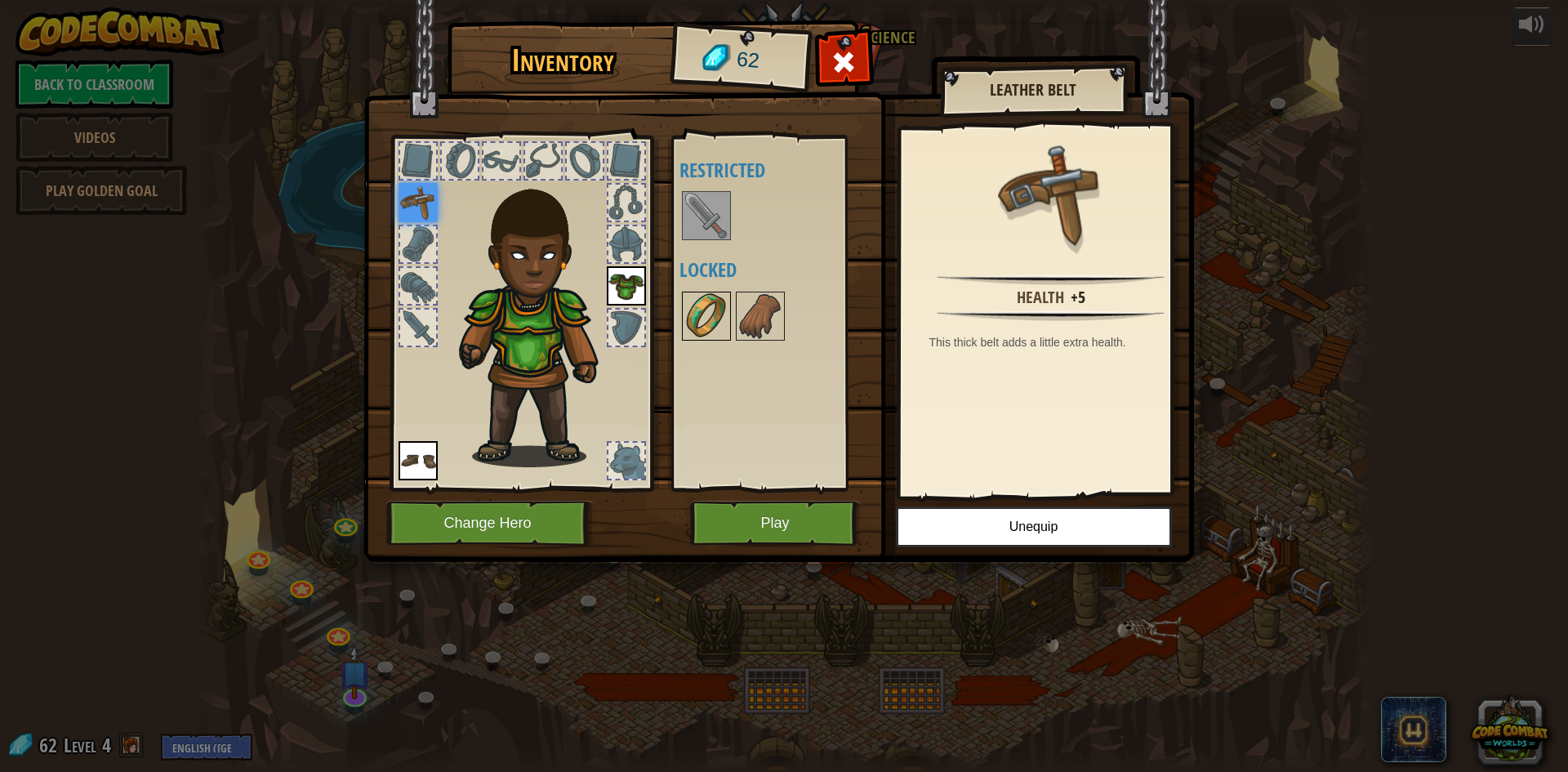
click at [698, 322] on img at bounding box center [706, 316] width 46 height 46
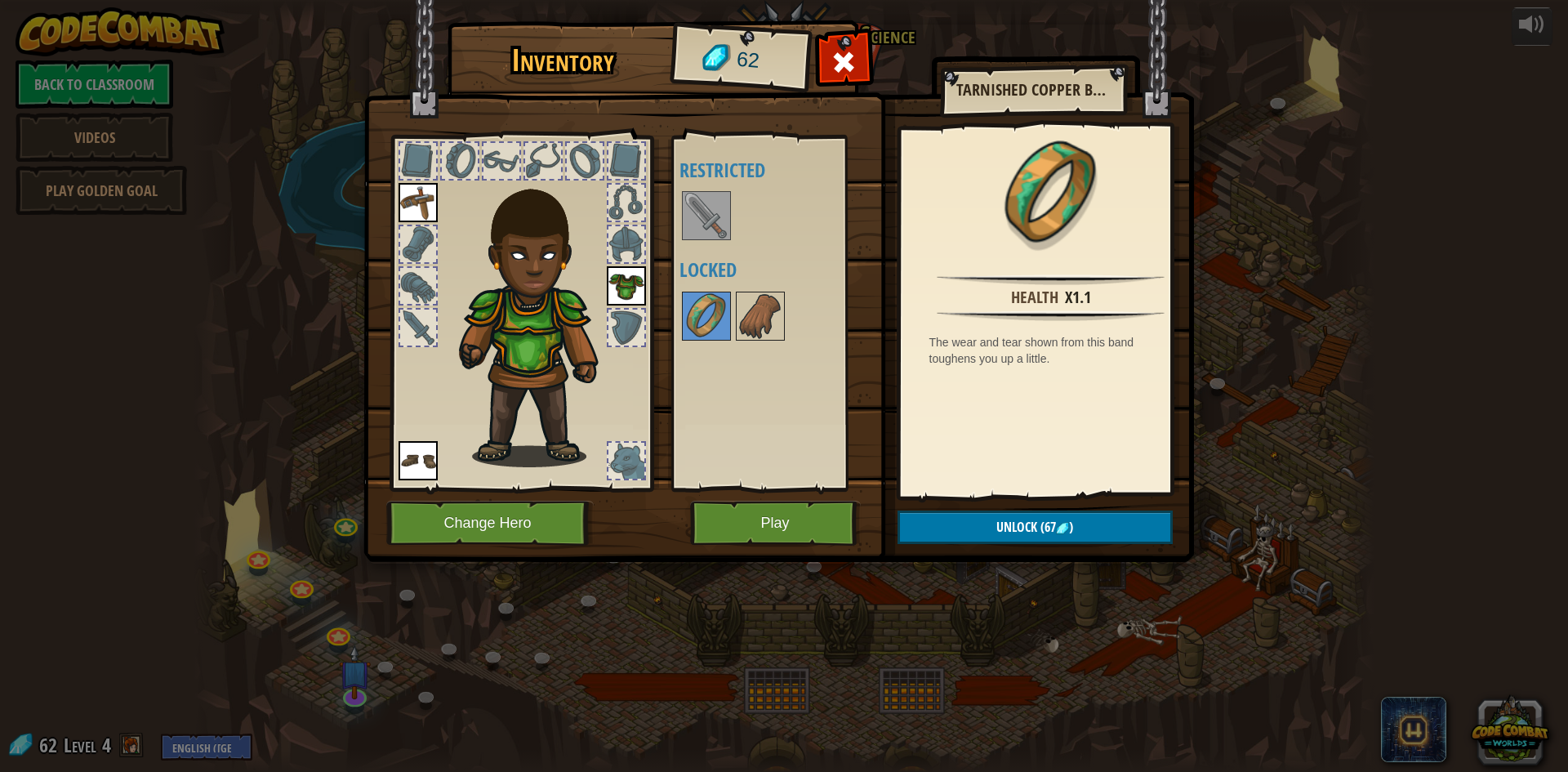
drag, startPoint x: 733, startPoint y: 305, endPoint x: 742, endPoint y: 305, distance: 9.0
click at [735, 305] on div "Available Equip Equip Equip (double-click to equip) Restricted Locked" at bounding box center [783, 313] width 205 height 341
click at [755, 311] on img at bounding box center [760, 316] width 46 height 46
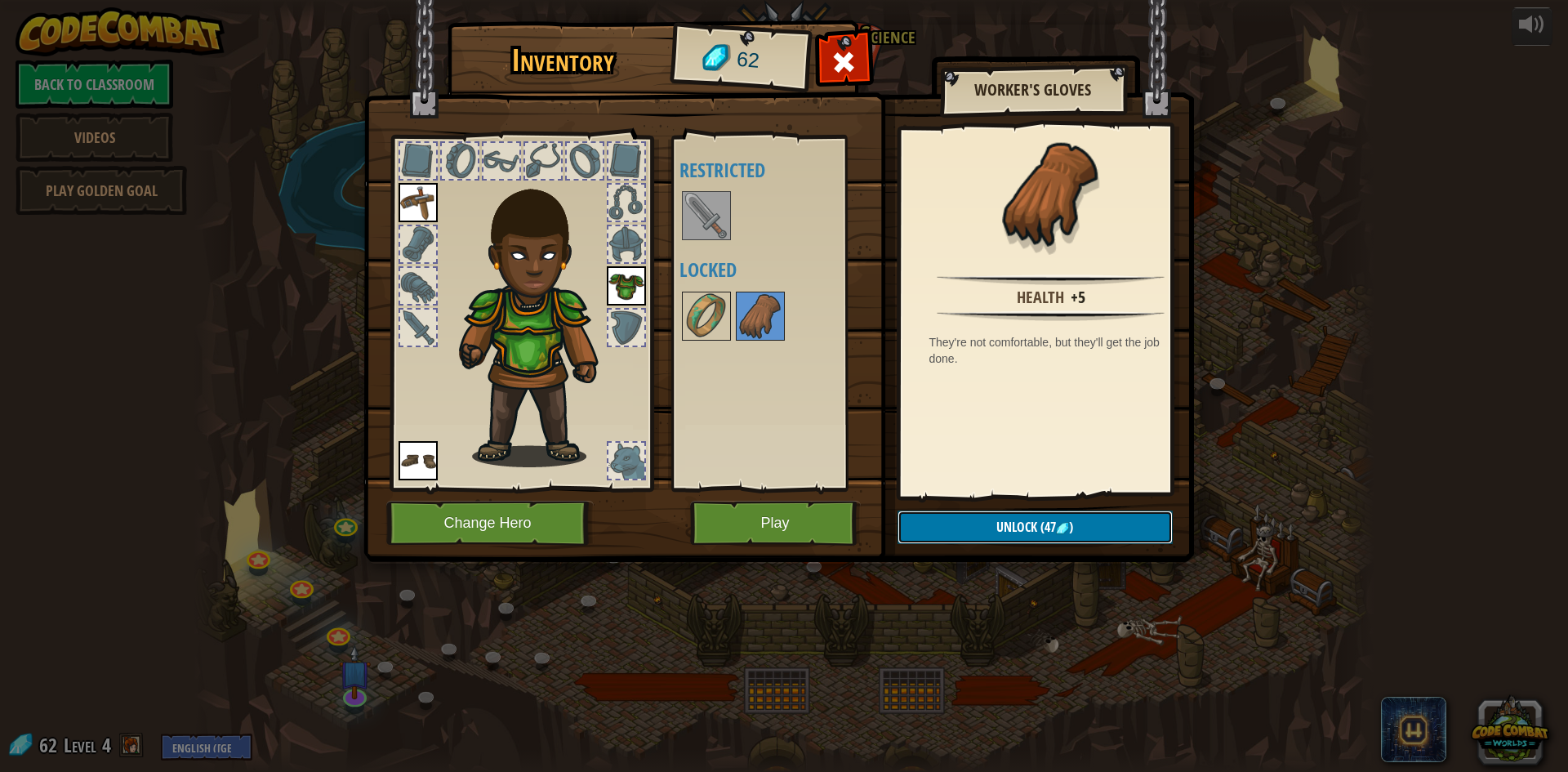
click at [996, 525] on span "Unlock" at bounding box center [1017, 527] width 41 height 18
click at [995, 523] on button "Confirm" at bounding box center [1036, 528] width 275 height 33
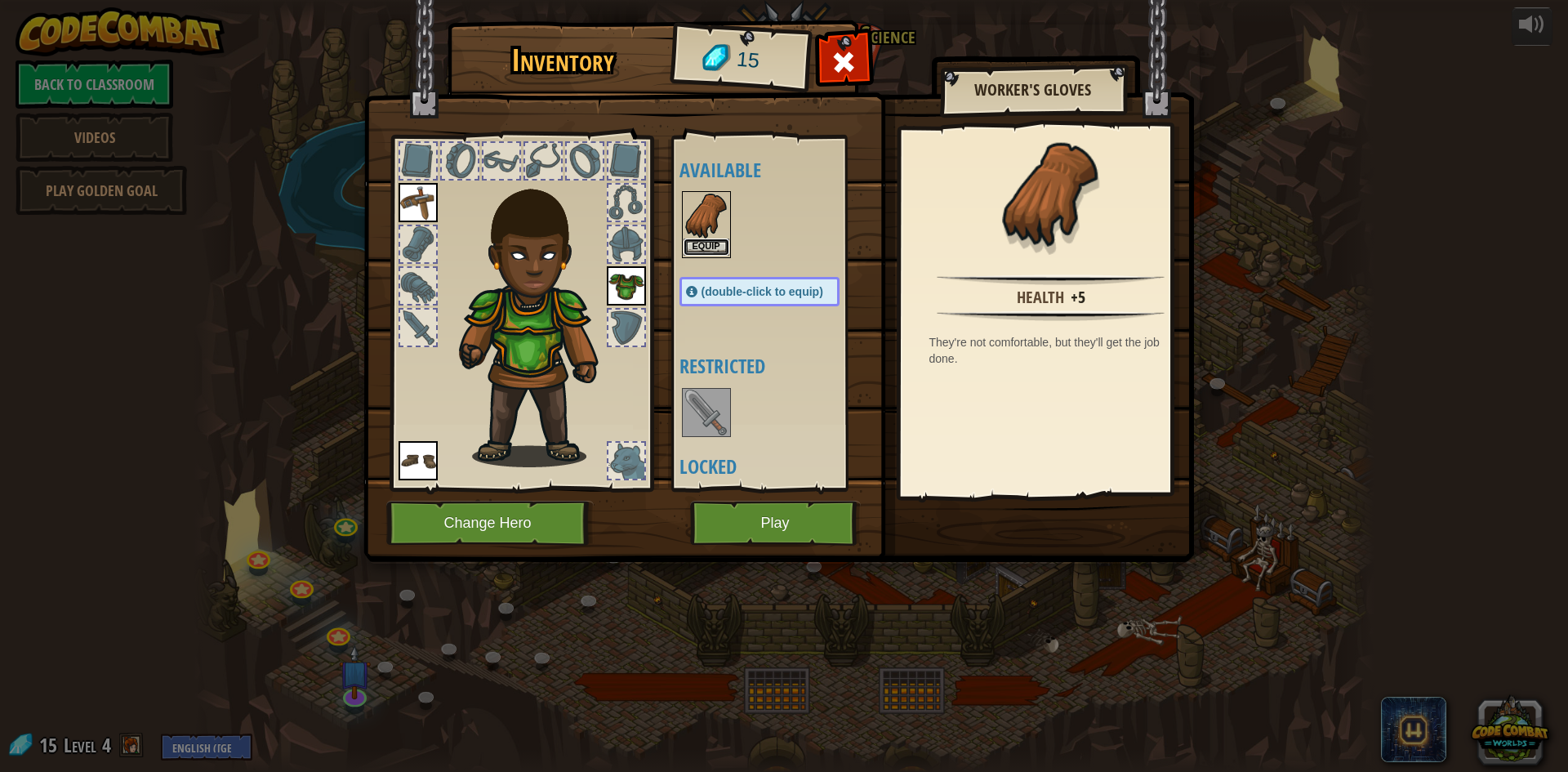
click at [691, 243] on button "Equip" at bounding box center [706, 247] width 46 height 18
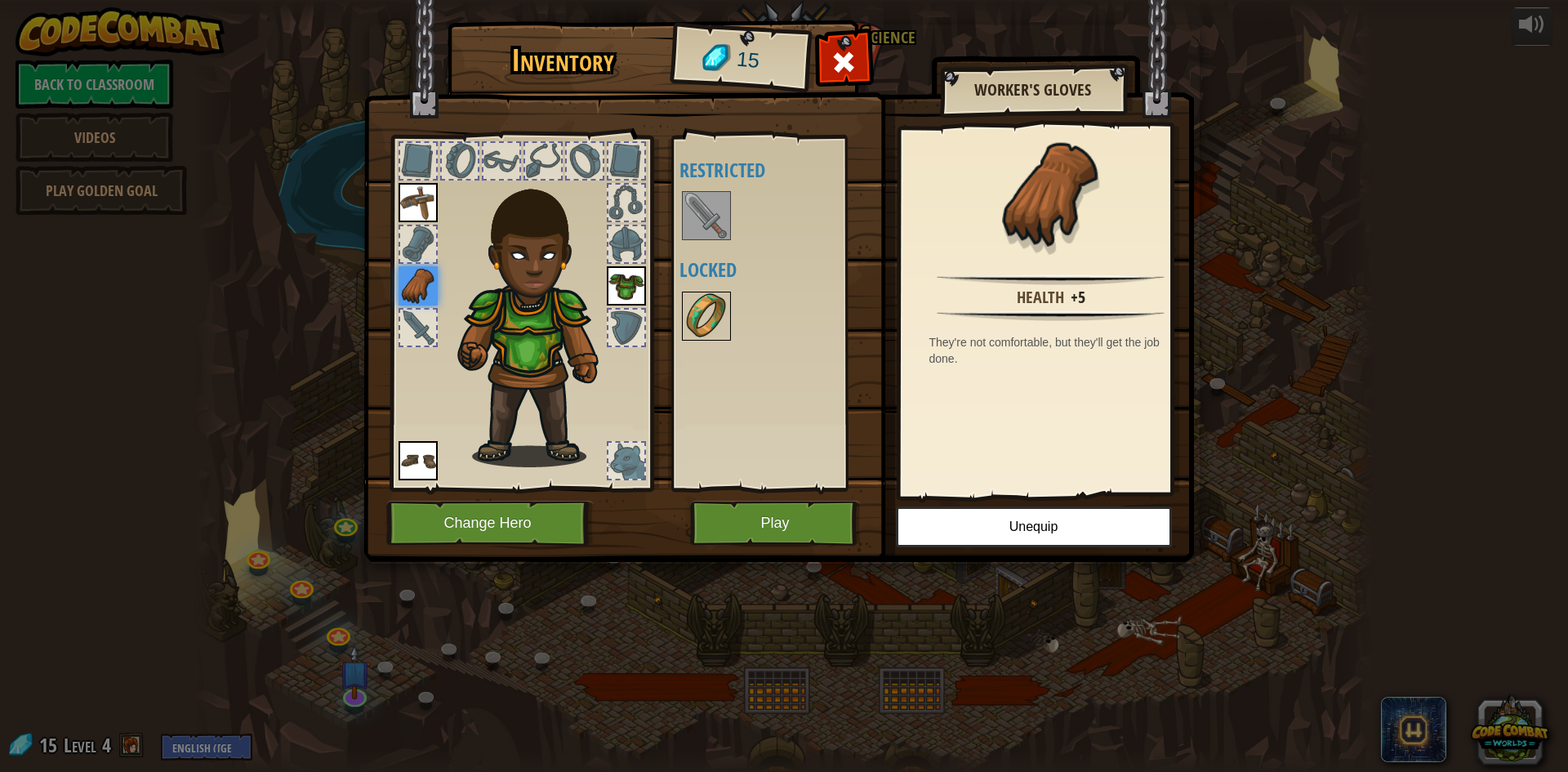
click at [694, 313] on img at bounding box center [706, 316] width 46 height 46
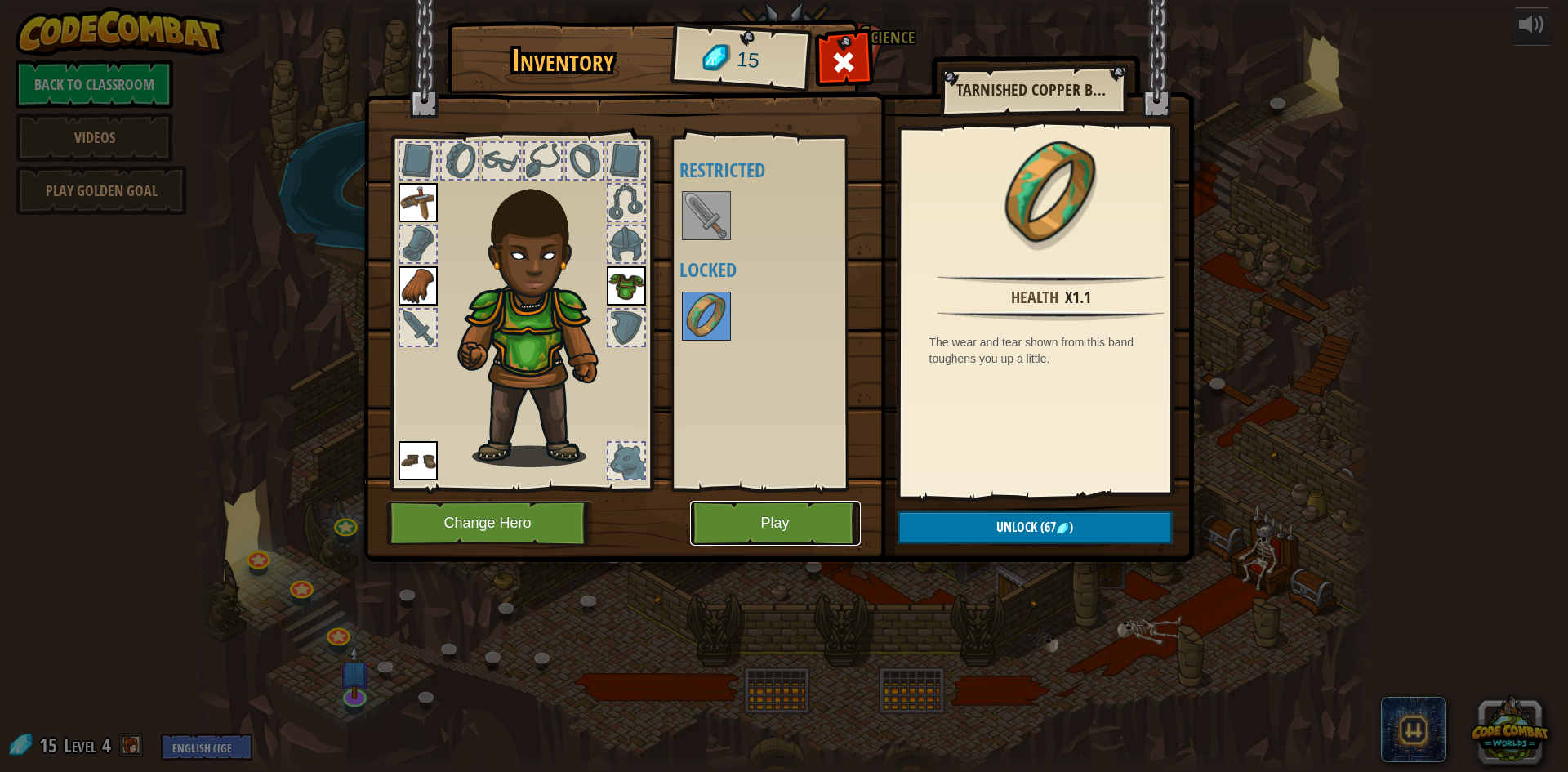
click at [750, 510] on button "Play" at bounding box center [775, 524] width 171 height 45
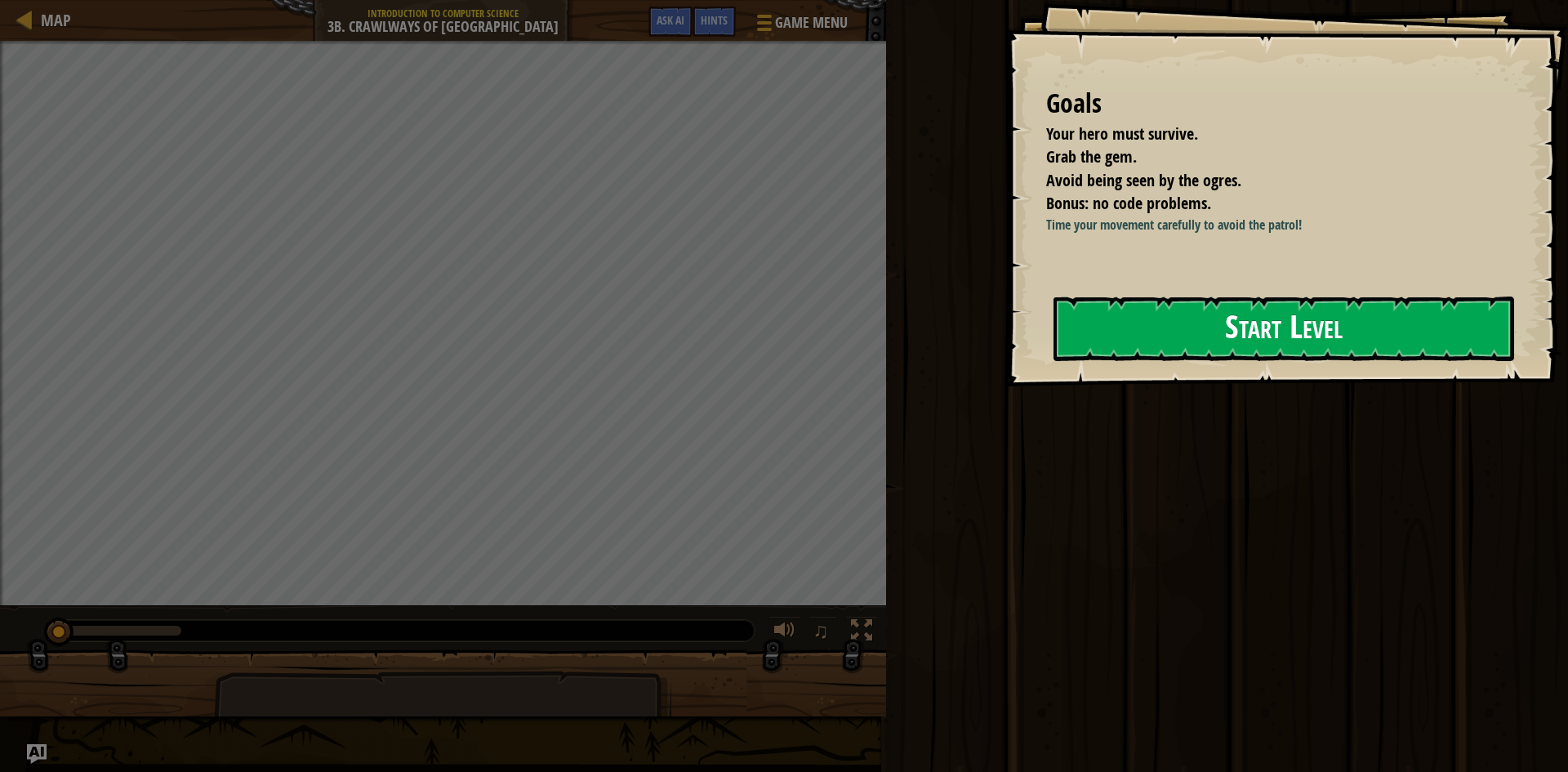
click at [1208, 338] on button "Start Level" at bounding box center [1285, 328] width 461 height 64
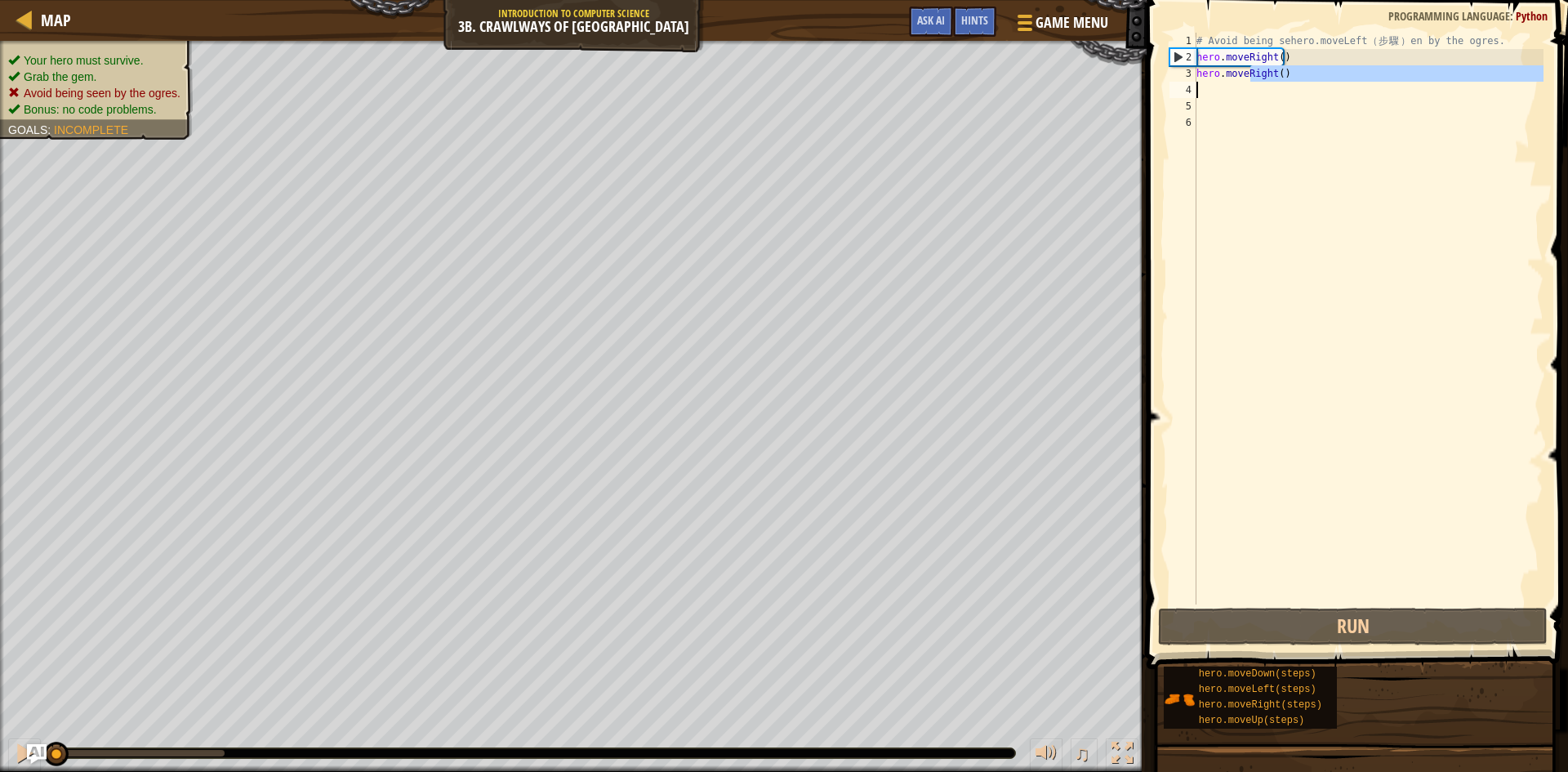
drag, startPoint x: 1249, startPoint y: 73, endPoint x: 1358, endPoint y: 83, distance: 109.5
click at [1358, 83] on div "# Avoid being sehero.moveLeft （ 步 驟 ） en by the ogres. hero . moveRight ( ) her…" at bounding box center [1369, 334] width 351 height 605
type textarea "hero.moveRight()"
click at [1349, 123] on div "# Avoid being sehero.moveLeft （ 步 驟 ） en by the ogres. hero . moveRight ( ) her…" at bounding box center [1369, 334] width 351 height 605
click at [1224, 71] on div "# Avoid being sehero.moveLeft （ 步 驟 ） en by the ogres. hero . moveRight ( ) her…" at bounding box center [1369, 334] width 351 height 605
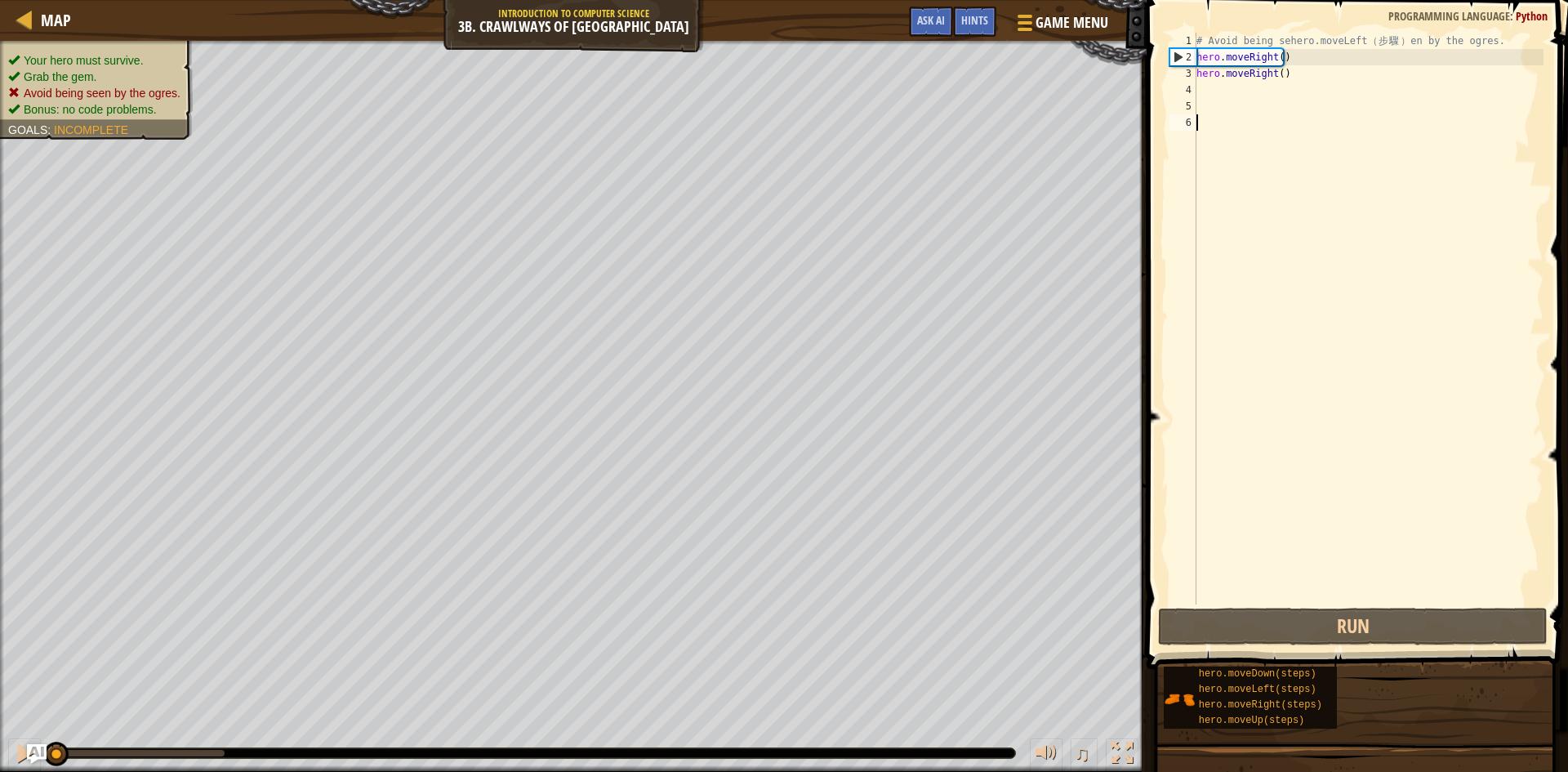
type textarea "hero.moveRight()"
drag, startPoint x: 1289, startPoint y: 76, endPoint x: 1169, endPoint y: 72, distance: 120.1
click at [1169, 72] on div "hero.moveRight() 1 2 3 4 5 6 # Avoid being sehero.moveLeft （ 步 驟 ） en by the og…" at bounding box center [1355, 318] width 377 height 572
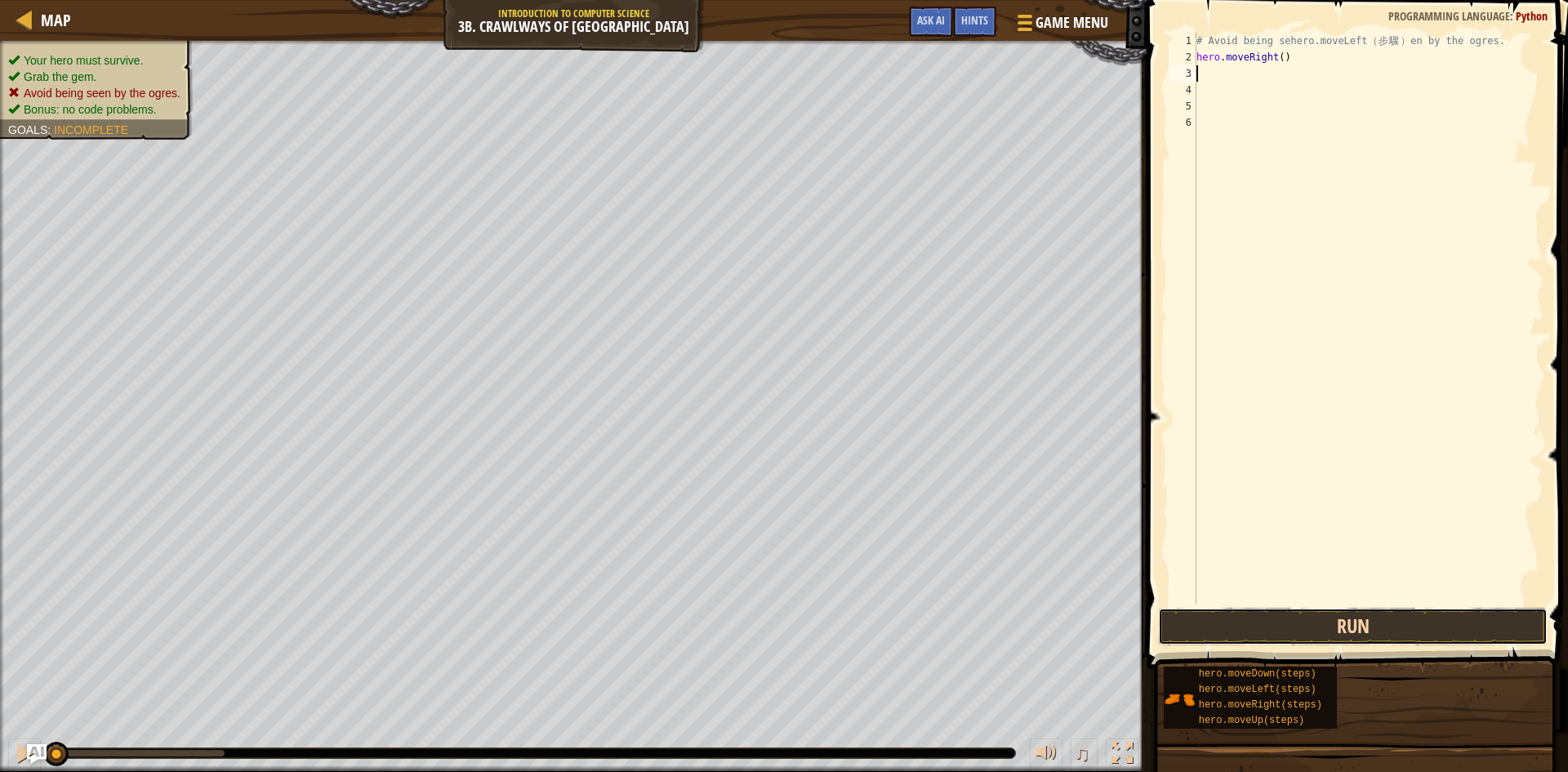
click at [1283, 635] on button "Run" at bounding box center [1353, 626] width 390 height 37
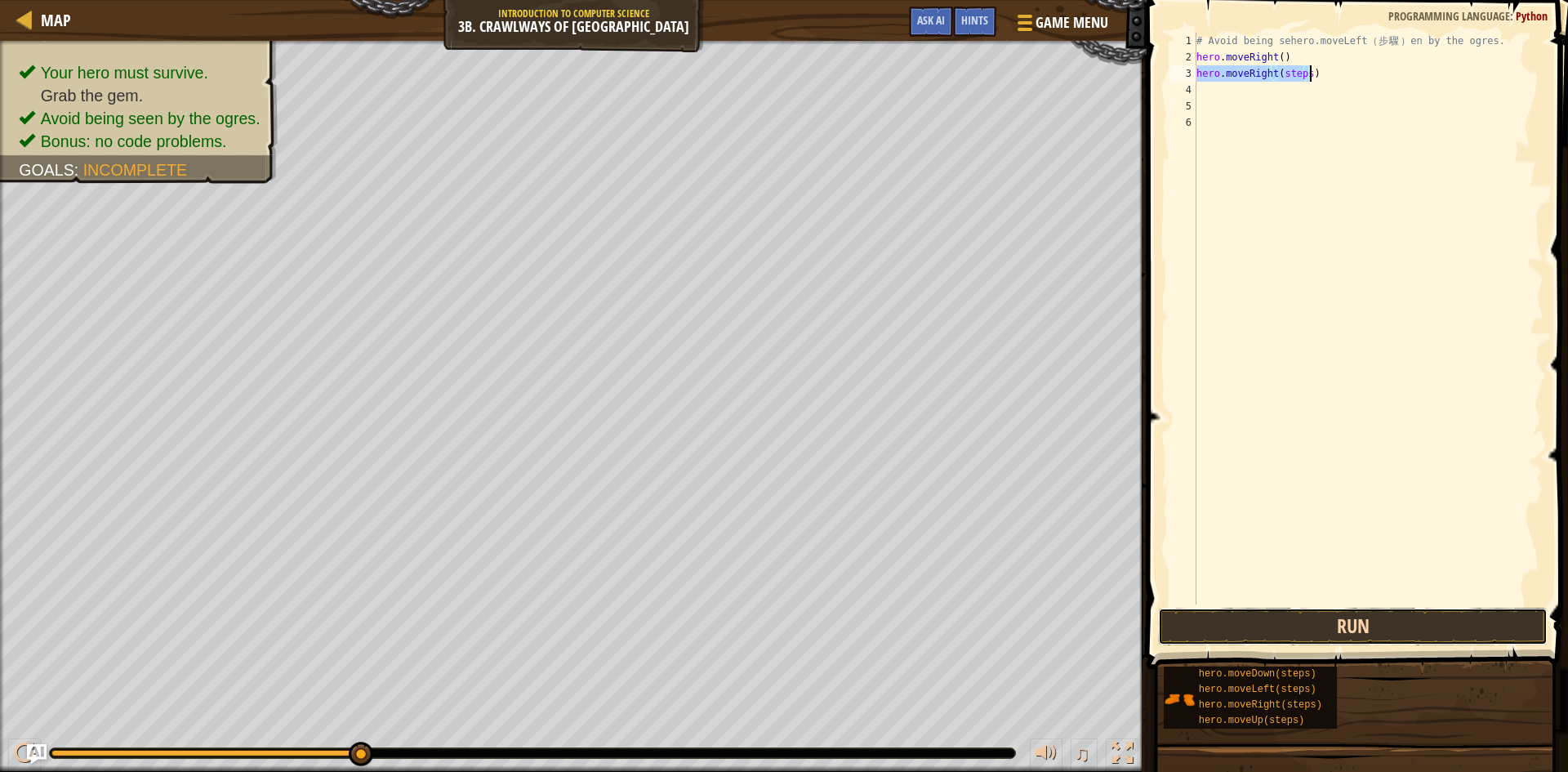
click at [1377, 622] on button "Run" at bounding box center [1353, 626] width 390 height 37
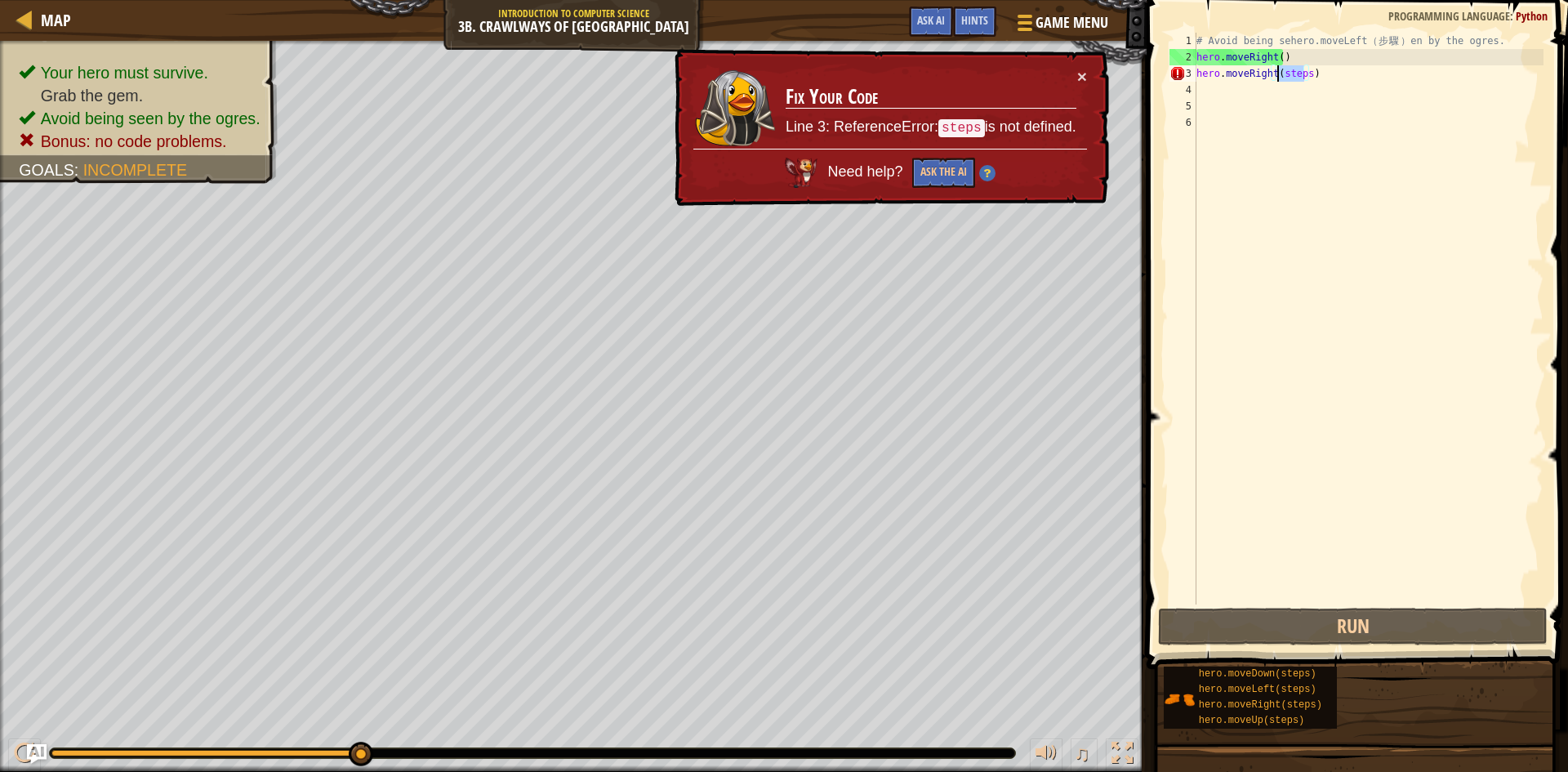
drag, startPoint x: 1304, startPoint y: 74, endPoint x: 1276, endPoint y: 76, distance: 28.1
click at [1276, 76] on div "# Avoid being sehero.moveLeft （ 步 驟 ） en by the ogres. hero . moveRight ( ) her…" at bounding box center [1369, 334] width 351 height 605
click at [934, 162] on button "Ask the AI" at bounding box center [944, 172] width 63 height 30
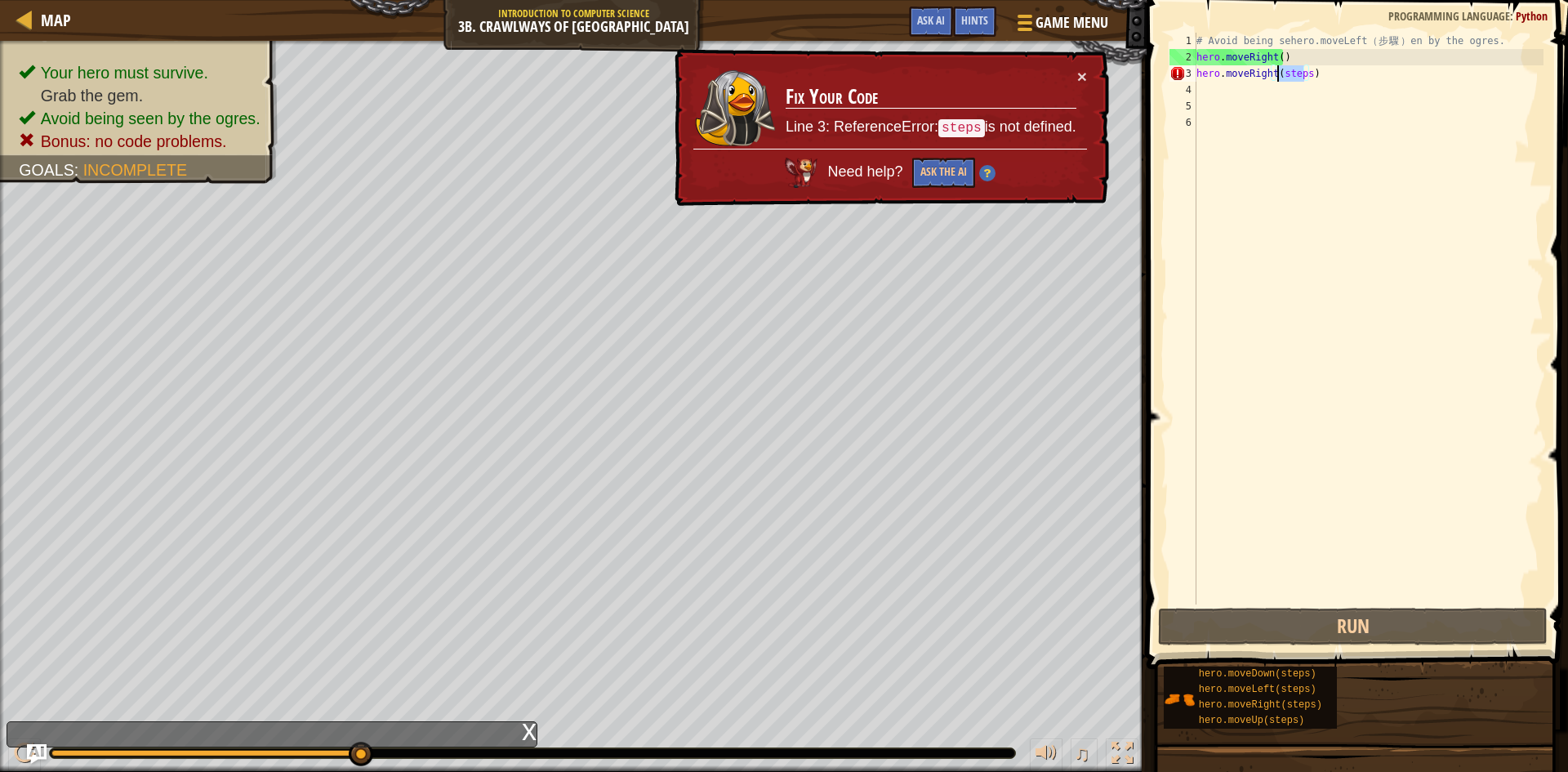
drag, startPoint x: 1302, startPoint y: 72, endPoint x: 1279, endPoint y: 74, distance: 23.1
click at [1277, 74] on div "# Avoid being sehero.moveLeft （ 步 驟 ） en by the ogres. hero . moveRight ( ) her…" at bounding box center [1369, 334] width 351 height 605
type textarea "hero.moveRight()"
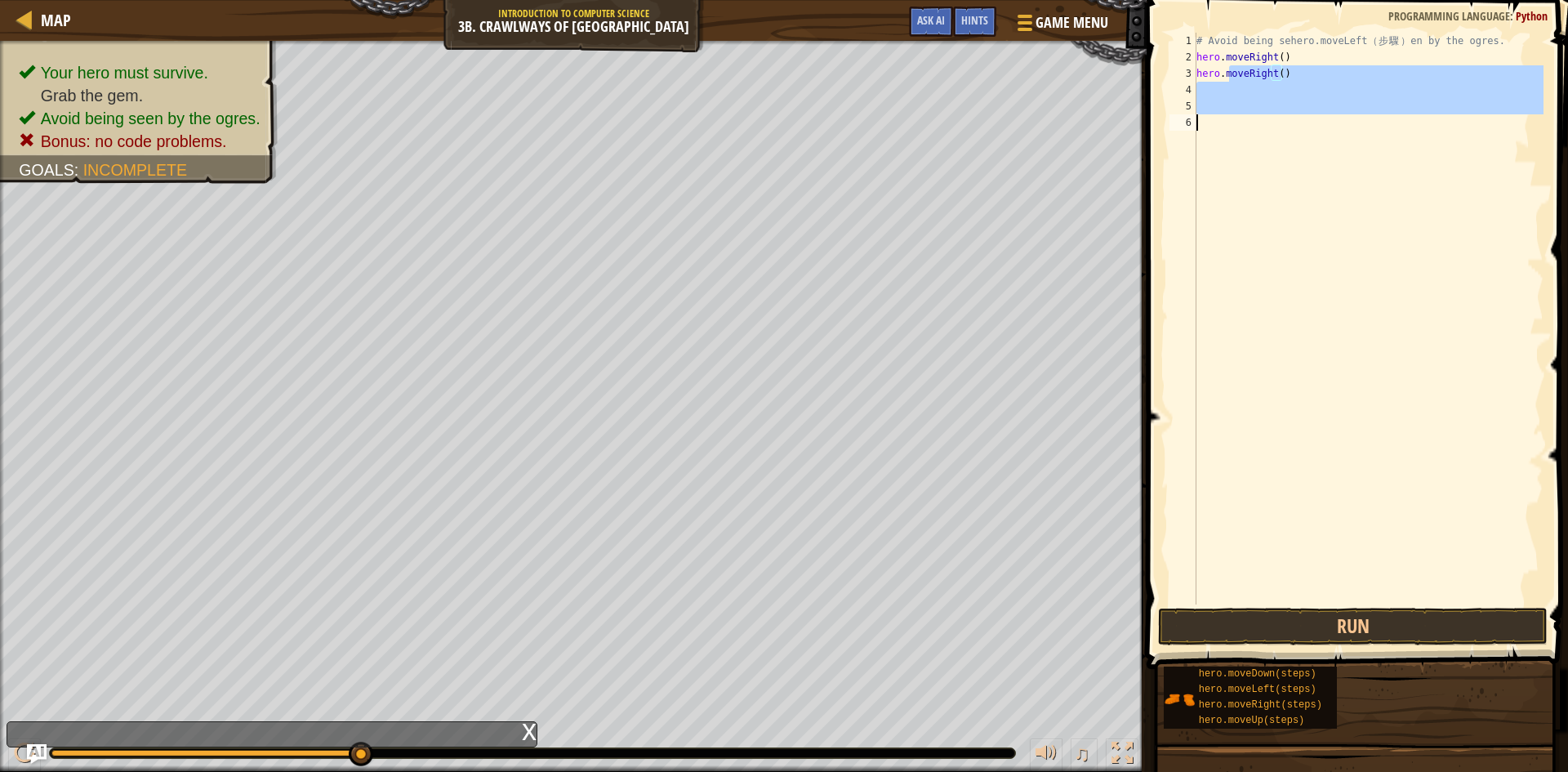
drag, startPoint x: 1229, startPoint y: 71, endPoint x: 1354, endPoint y: 251, distance: 219.1
click at [1358, 258] on div "# Avoid being sehero.moveLeft （ 步 驟 ） en by the ogres. hero . moveRight ( ) her…" at bounding box center [1369, 334] width 351 height 605
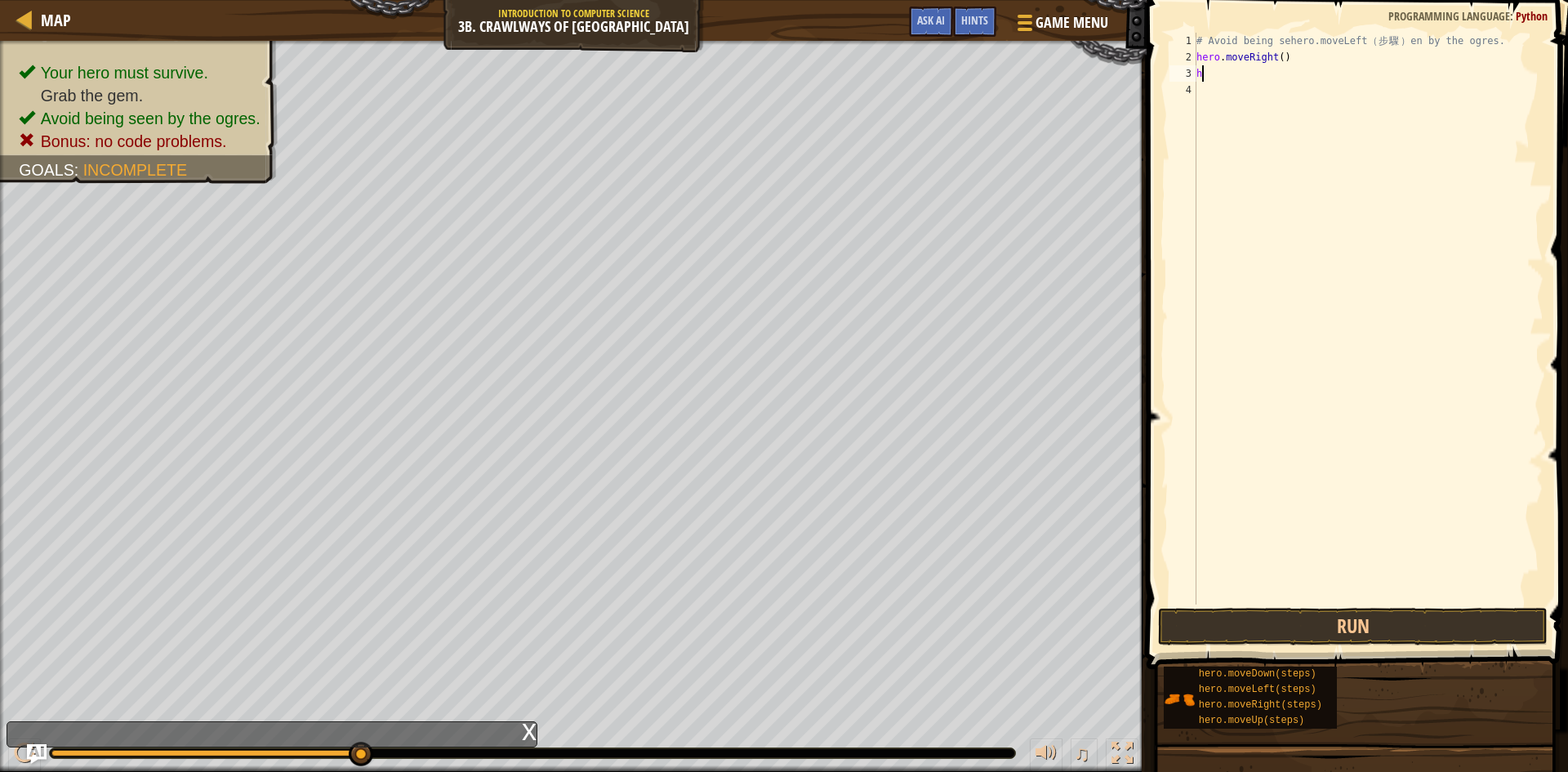
type textarea "h"
drag, startPoint x: 1293, startPoint y: 92, endPoint x: 1297, endPoint y: 110, distance: 18.4
click at [1293, 92] on div "# Avoid being sehero.moveLeft （ 步 驟 ） en by the ogres. hero . moveRight ( ) her…" at bounding box center [1369, 334] width 351 height 605
click at [1294, 107] on div "# Avoid being sehero.moveLeft （ 步 驟 ） en by the ogres. hero . moveRight ( ) her…" at bounding box center [1369, 334] width 351 height 605
click at [1289, 82] on div "# Avoid being sehero.moveLeft （ 步 驟 ） en by the ogres. hero . moveRight ( ) her…" at bounding box center [1369, 334] width 351 height 605
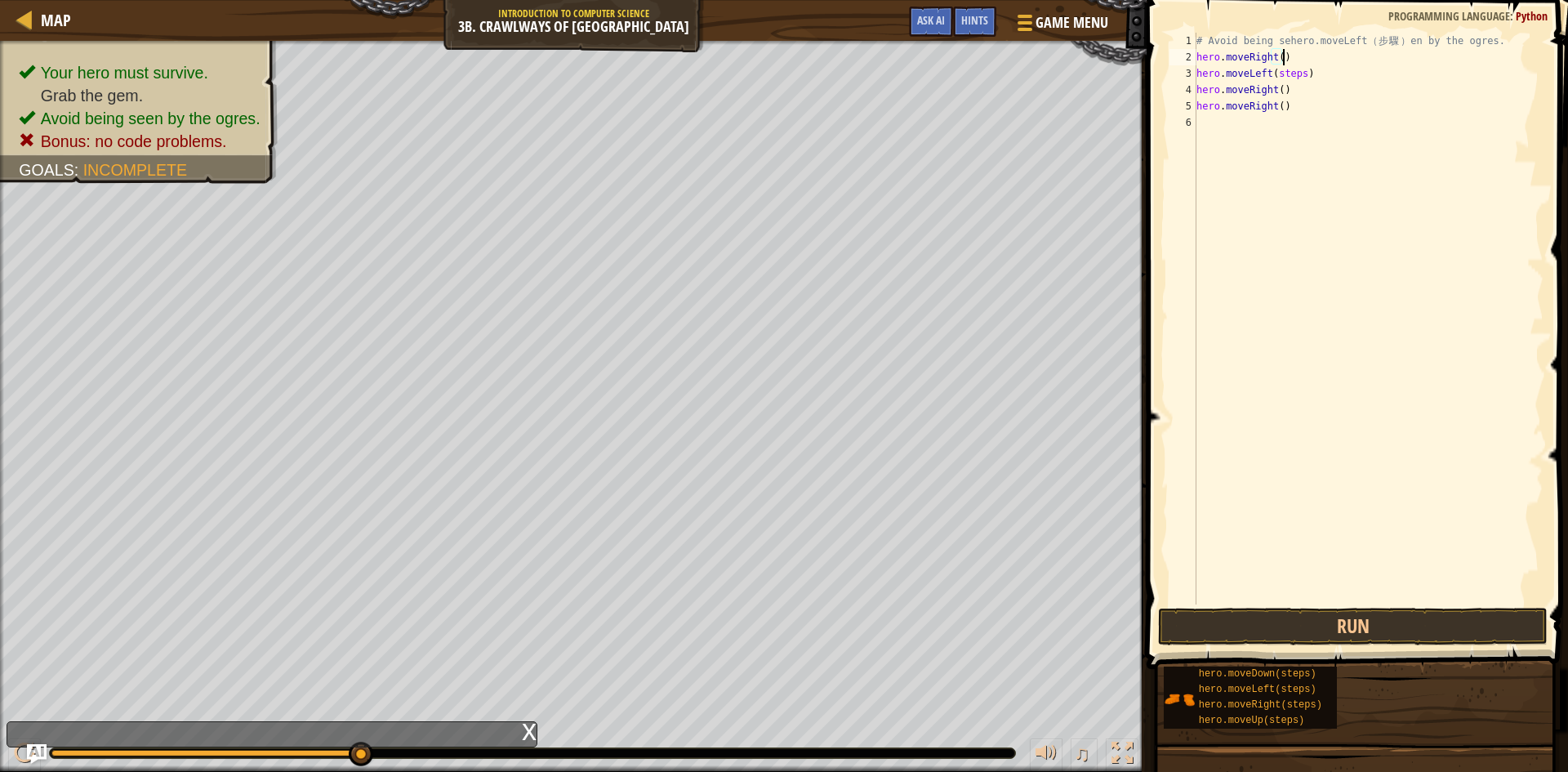
click at [1287, 64] on div "# Avoid being sehero.moveLeft （ 步 驟 ） en by the ogres. hero . moveRight ( ) her…" at bounding box center [1369, 334] width 351 height 605
click at [1293, 86] on div "# Avoid being sehero.moveLeft （ 步 驟 ） en by the ogres. hero . moveRight ( ) her…" at bounding box center [1369, 334] width 351 height 605
click at [1293, 80] on div "# Avoid being sehero.moveLeft （ 步 驟 ） en by the ogres. hero . moveRight ( ) her…" at bounding box center [1369, 334] width 351 height 605
type textarea "hero.moveLeft()"
click at [1323, 625] on button "Run" at bounding box center [1353, 626] width 390 height 37
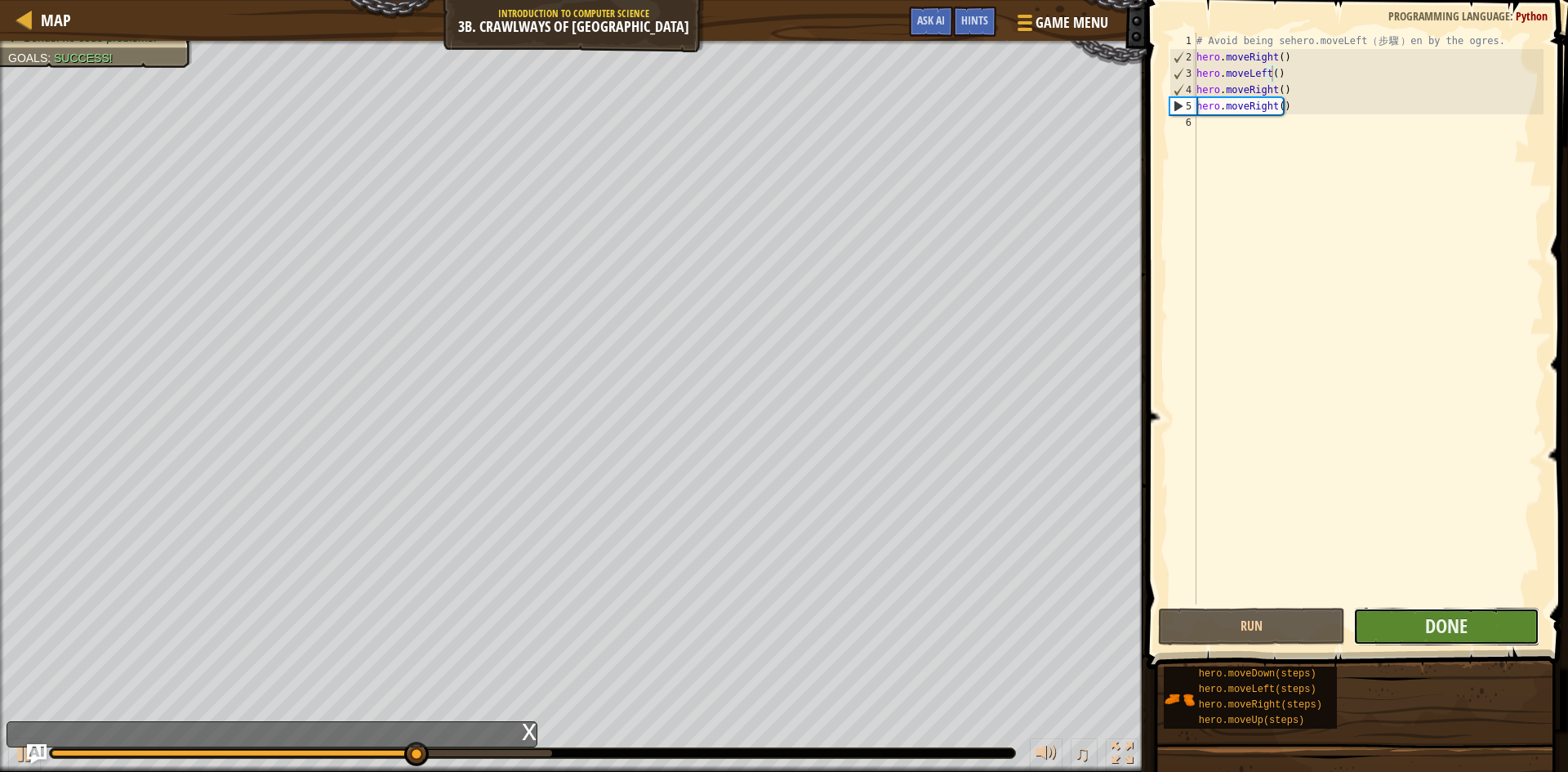
click at [1419, 632] on button "Done" at bounding box center [1446, 626] width 187 height 37
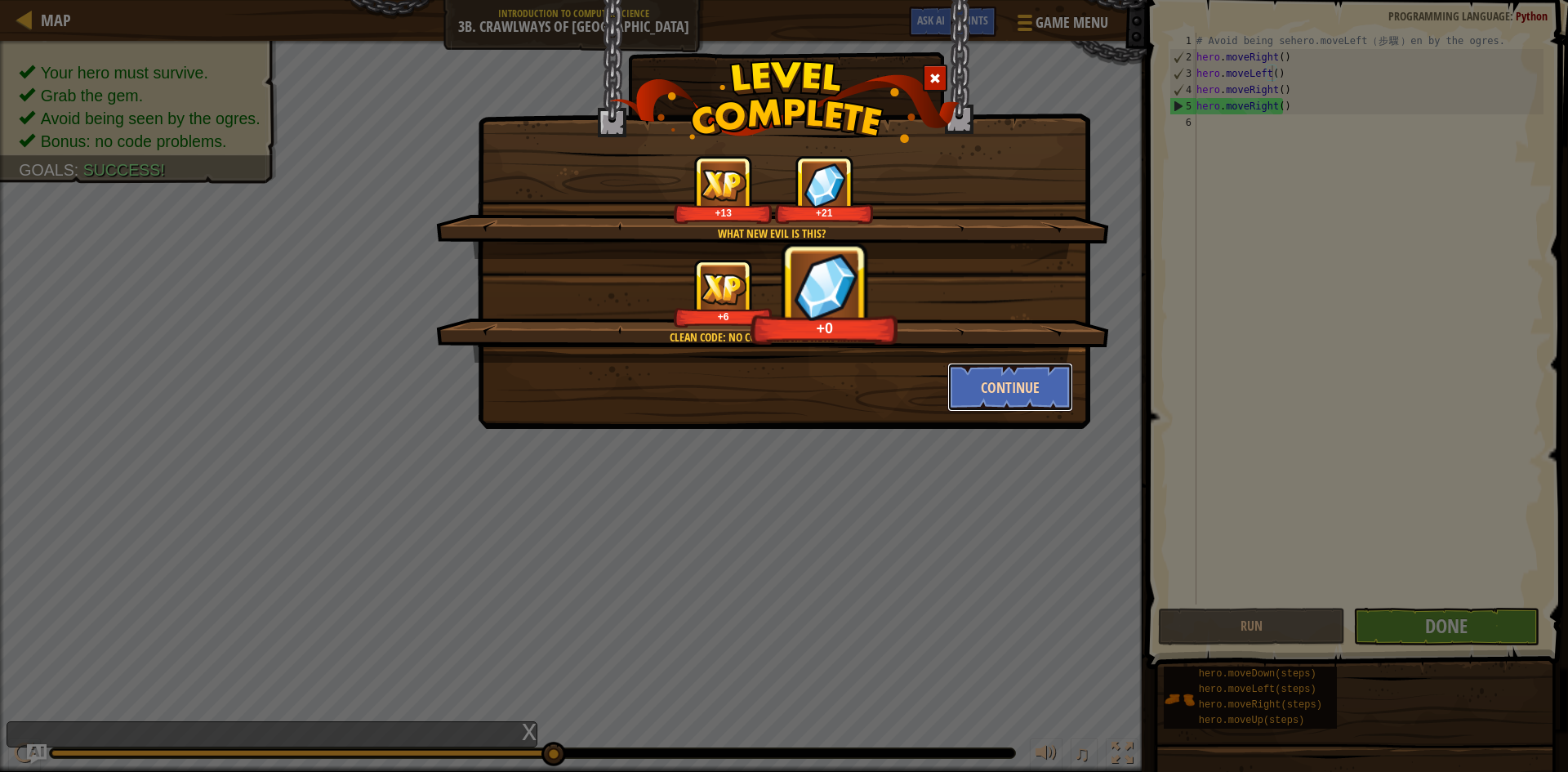
click at [989, 381] on button "Continue" at bounding box center [1011, 387] width 127 height 49
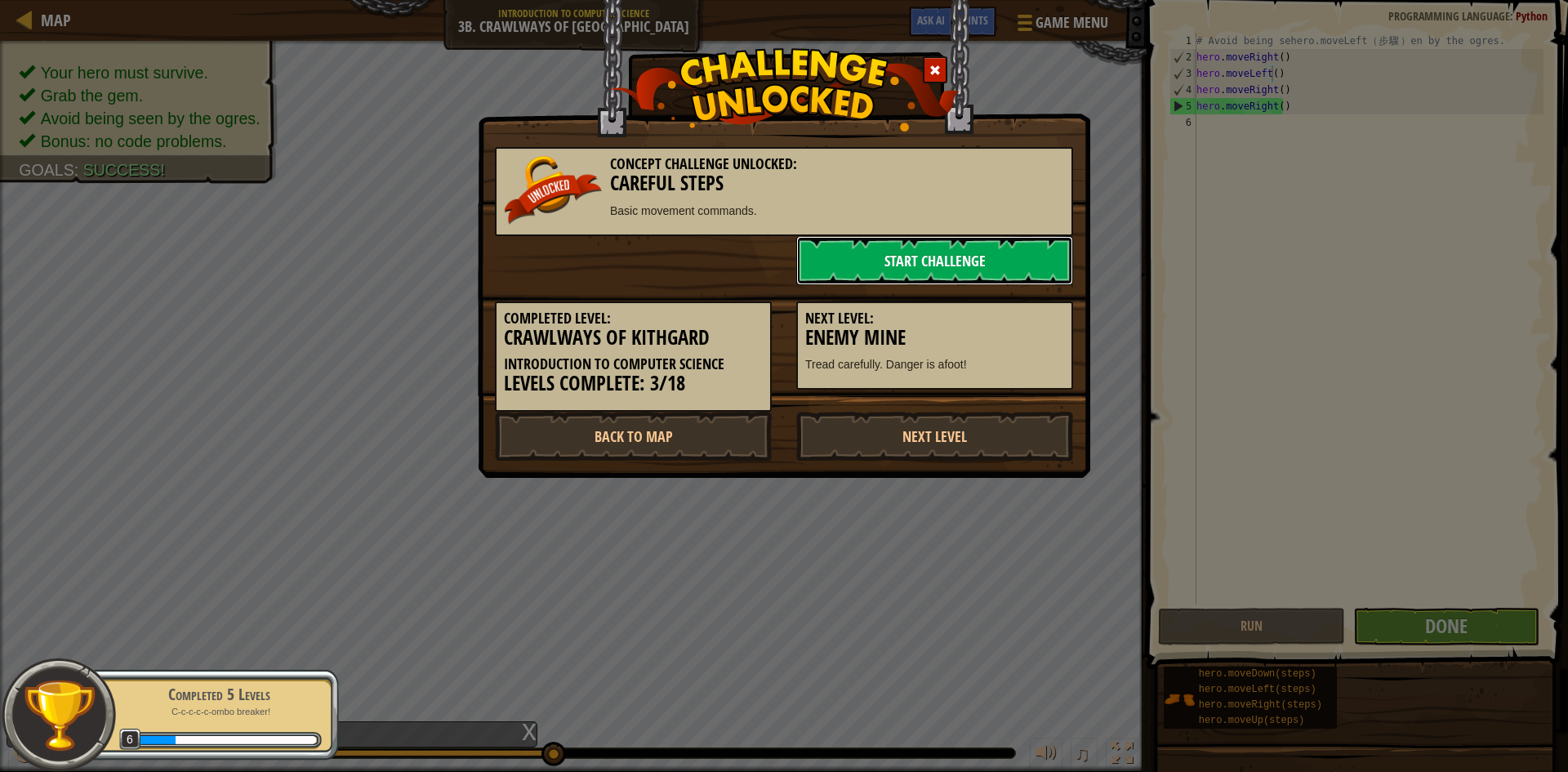
click at [931, 256] on link "Start Challenge" at bounding box center [934, 261] width 276 height 49
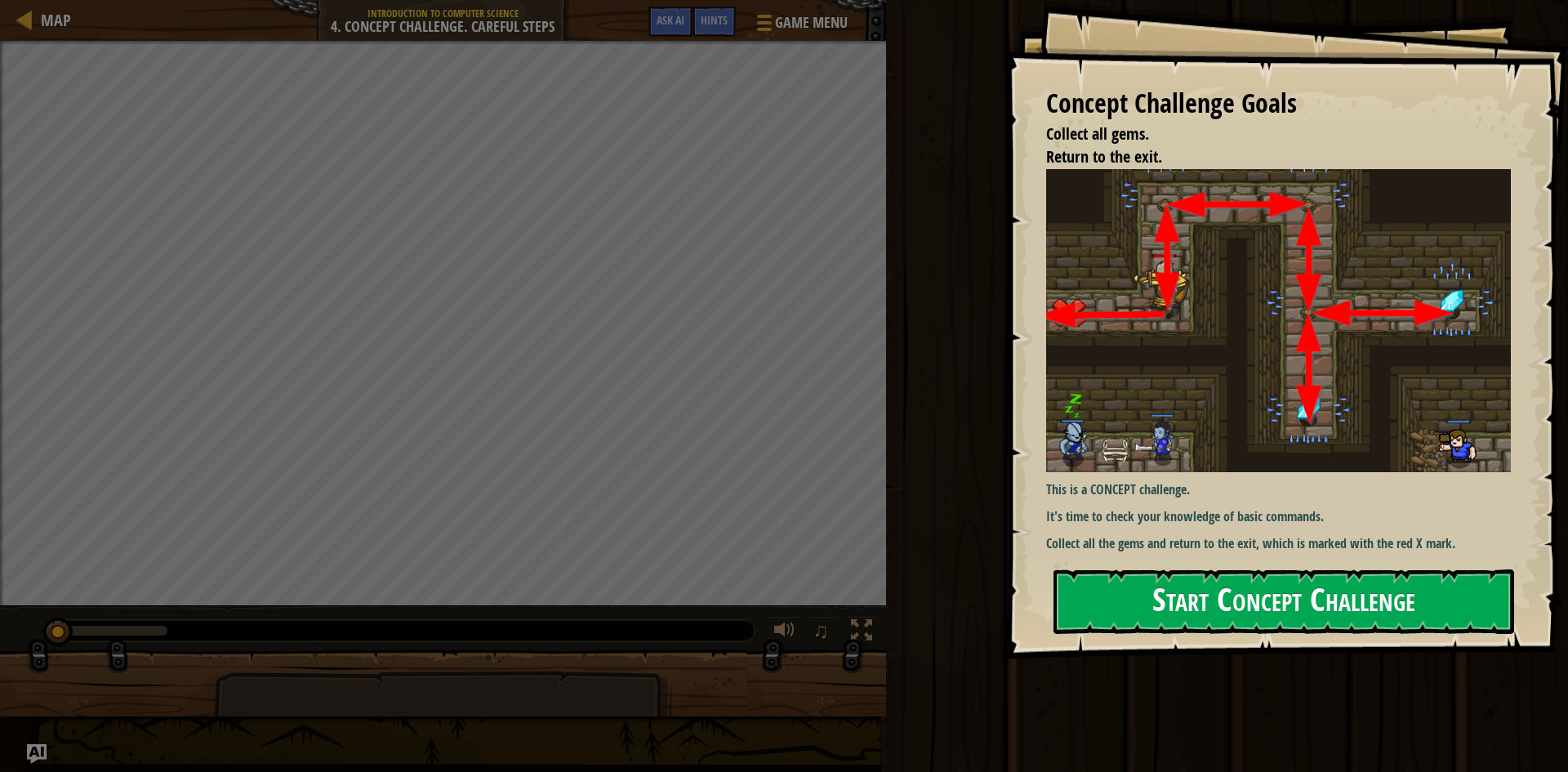
click at [1247, 606] on button "Start Concept Challenge" at bounding box center [1285, 602] width 461 height 64
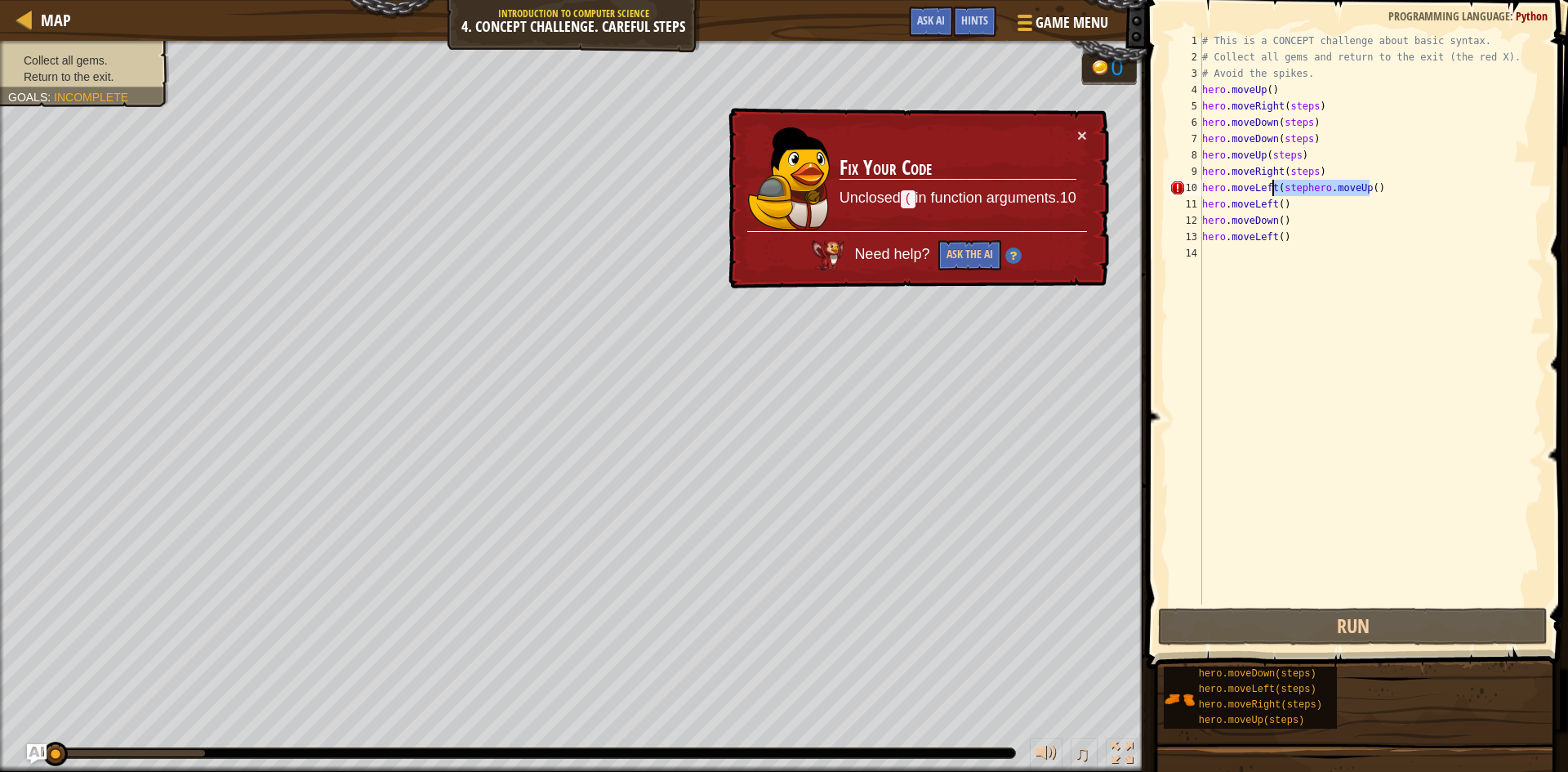
drag, startPoint x: 1372, startPoint y: 186, endPoint x: 1271, endPoint y: 187, distance: 101.0
click at [1271, 187] on div "# This is a CONCEPT challenge about basic syntax. # Collect all gems and return…" at bounding box center [1371, 334] width 345 height 605
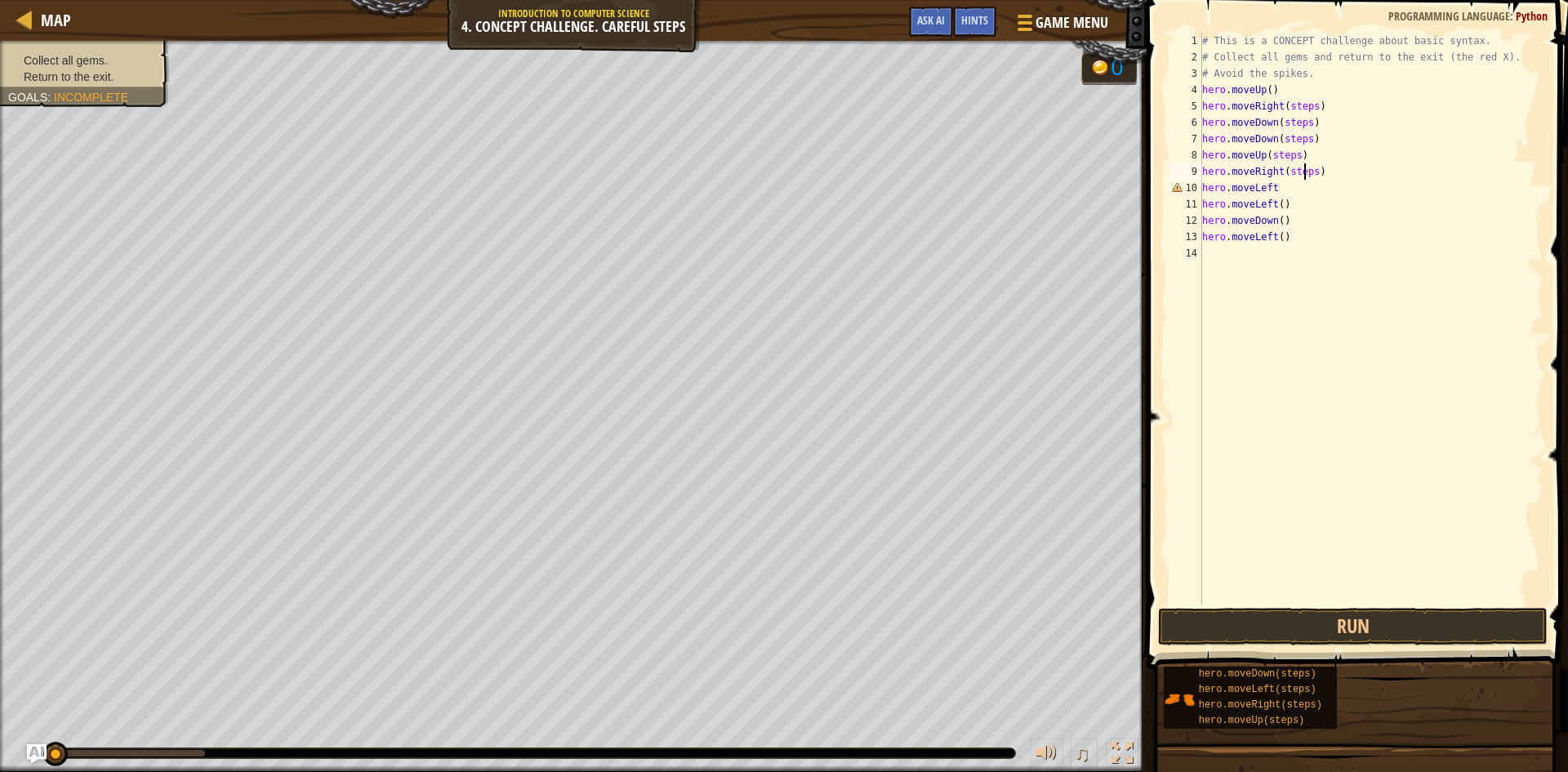
click at [1307, 171] on div "# This is a CONCEPT challenge about basic syntax. # Collect all gems and return…" at bounding box center [1371, 334] width 345 height 605
click at [1270, 193] on div "# This is a CONCEPT challenge about basic syntax. # Collect all gems and return…" at bounding box center [1371, 334] width 345 height 605
click at [1282, 157] on div "# This is a CONCEPT challenge about basic syntax. # Collect all gems and return…" at bounding box center [1371, 334] width 345 height 605
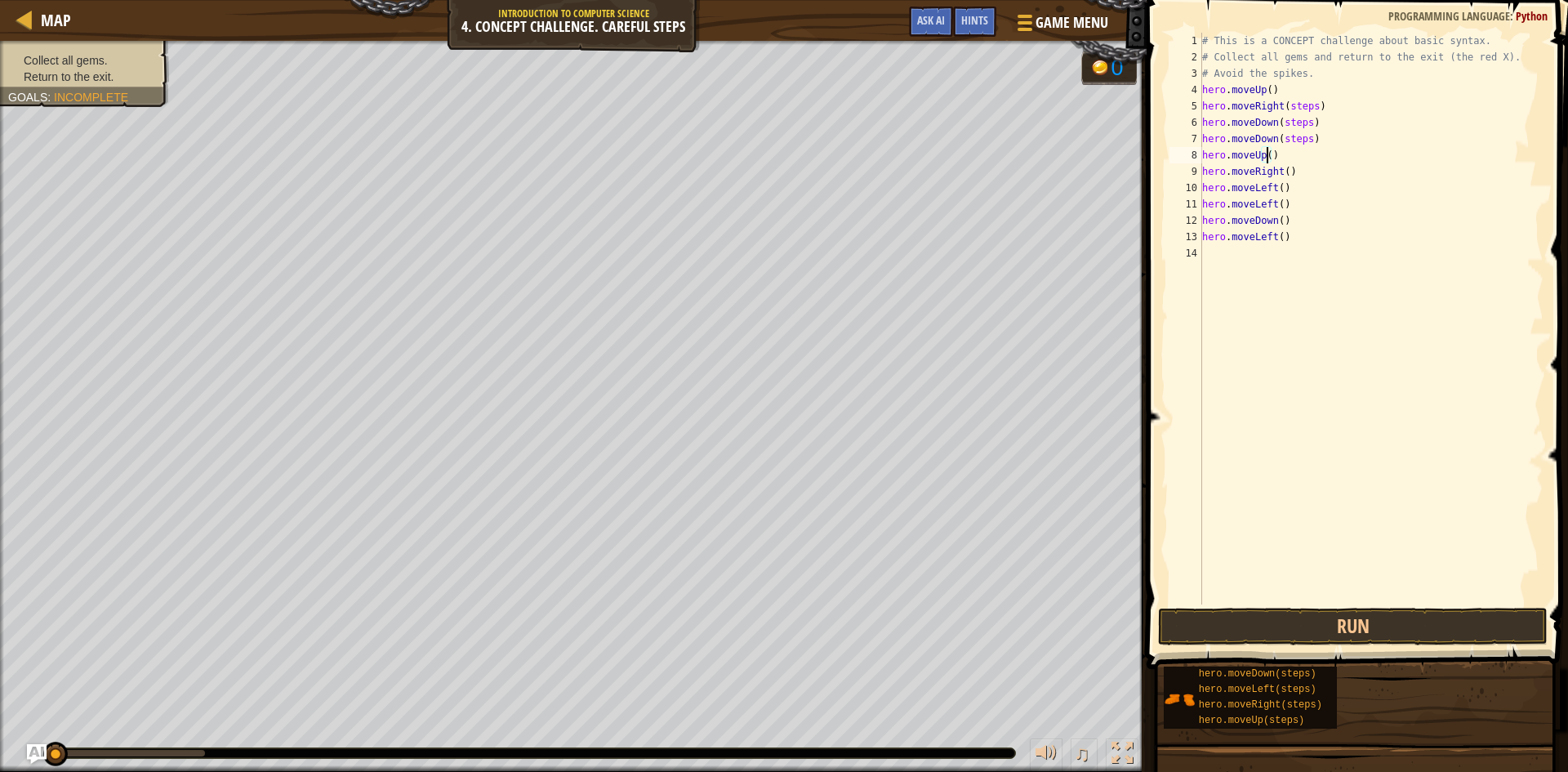
scroll to position [8, 5]
click at [1297, 143] on div "# This is a CONCEPT challenge about basic syntax. # Collect all gems and return…" at bounding box center [1371, 334] width 345 height 605
click at [1294, 124] on div "# This is a CONCEPT challenge about basic syntax. # Collect all gems and return…" at bounding box center [1371, 334] width 345 height 605
click at [1295, 106] on div "# This is a CONCEPT challenge about basic syntax. # Collect all gems and return…" at bounding box center [1371, 334] width 345 height 605
type textarea "hero.moveRight()"
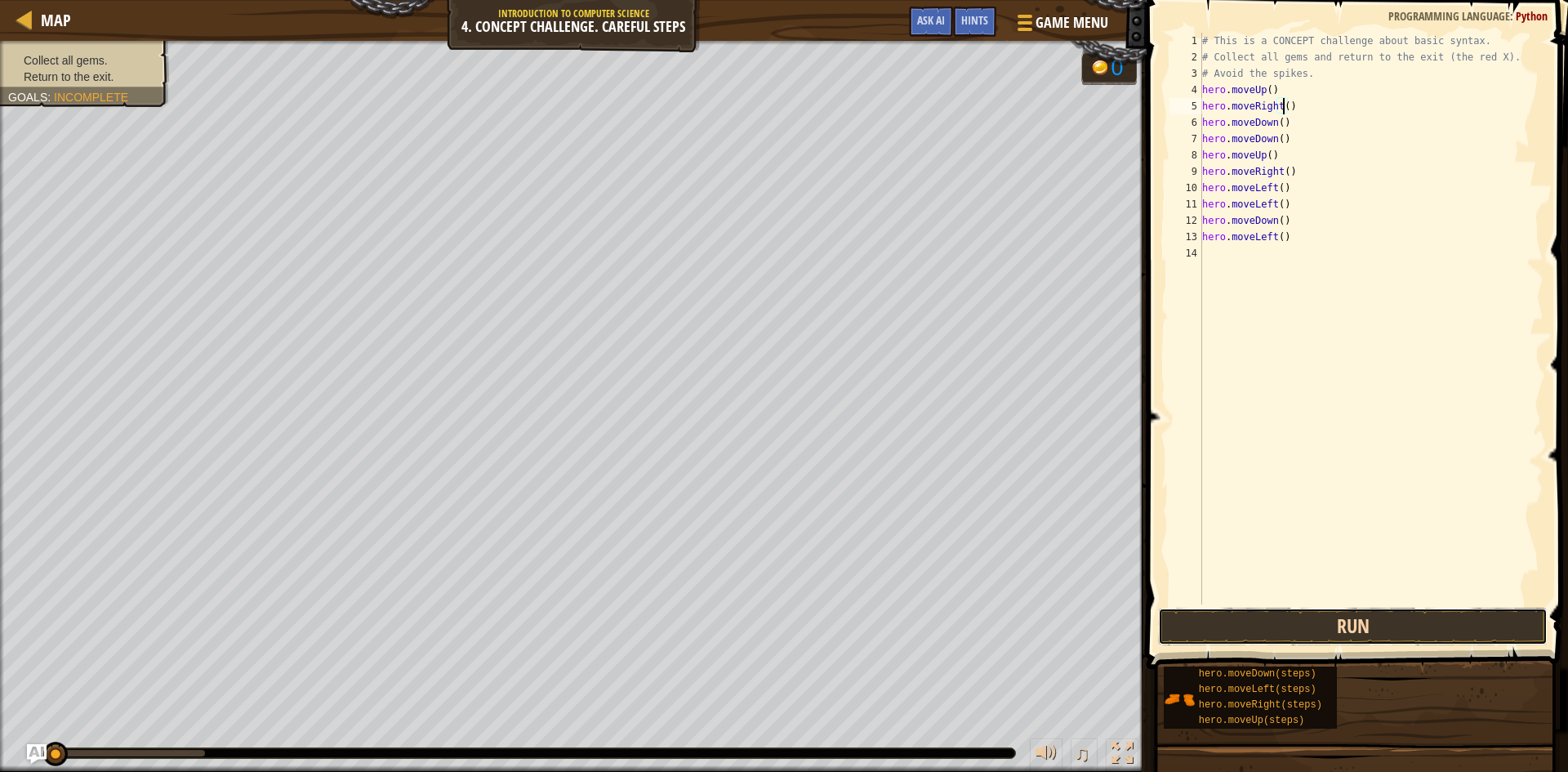
click at [1384, 628] on button "Run" at bounding box center [1353, 626] width 390 height 37
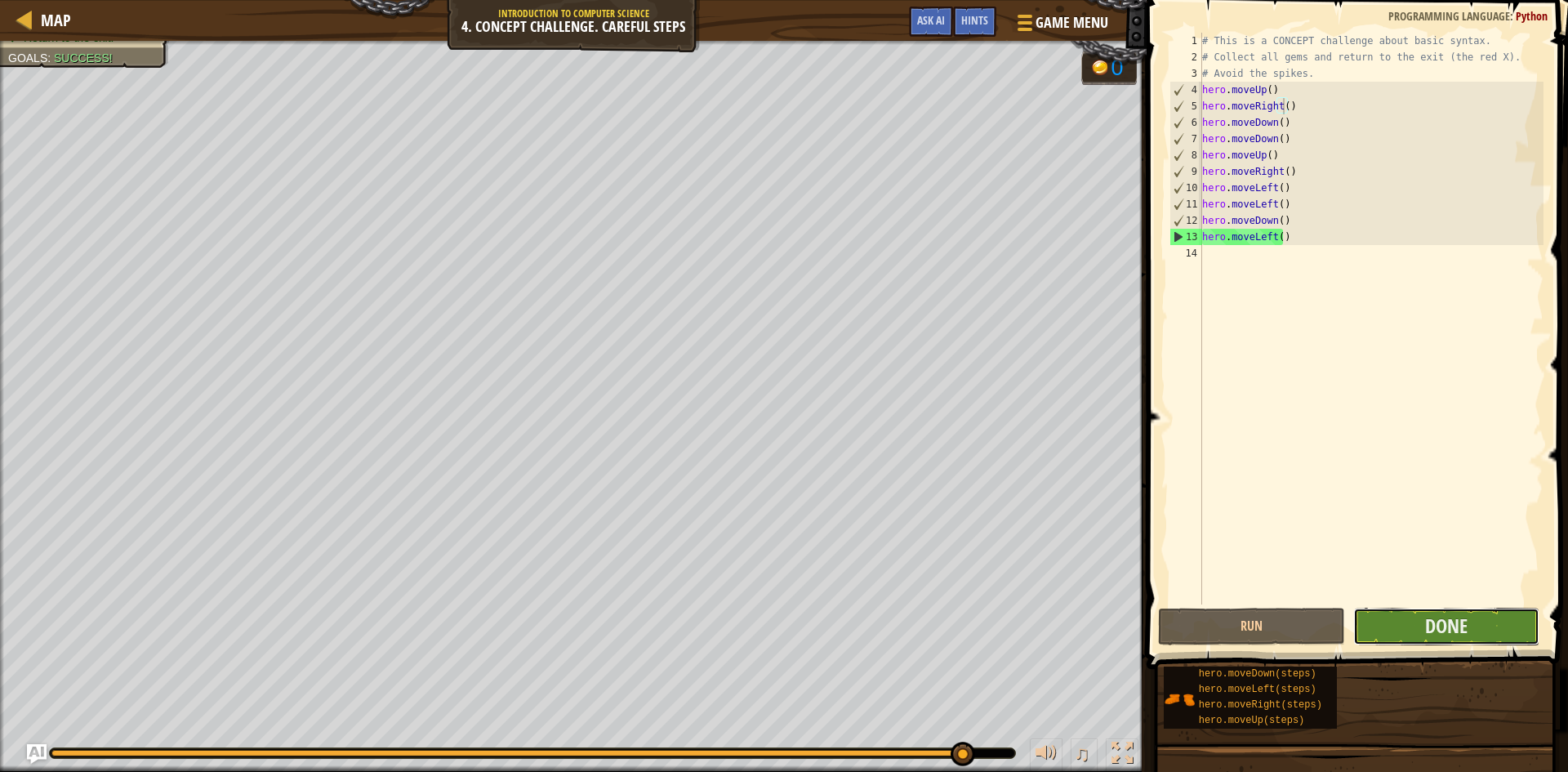
click at [1412, 622] on button "Done" at bounding box center [1446, 626] width 187 height 37
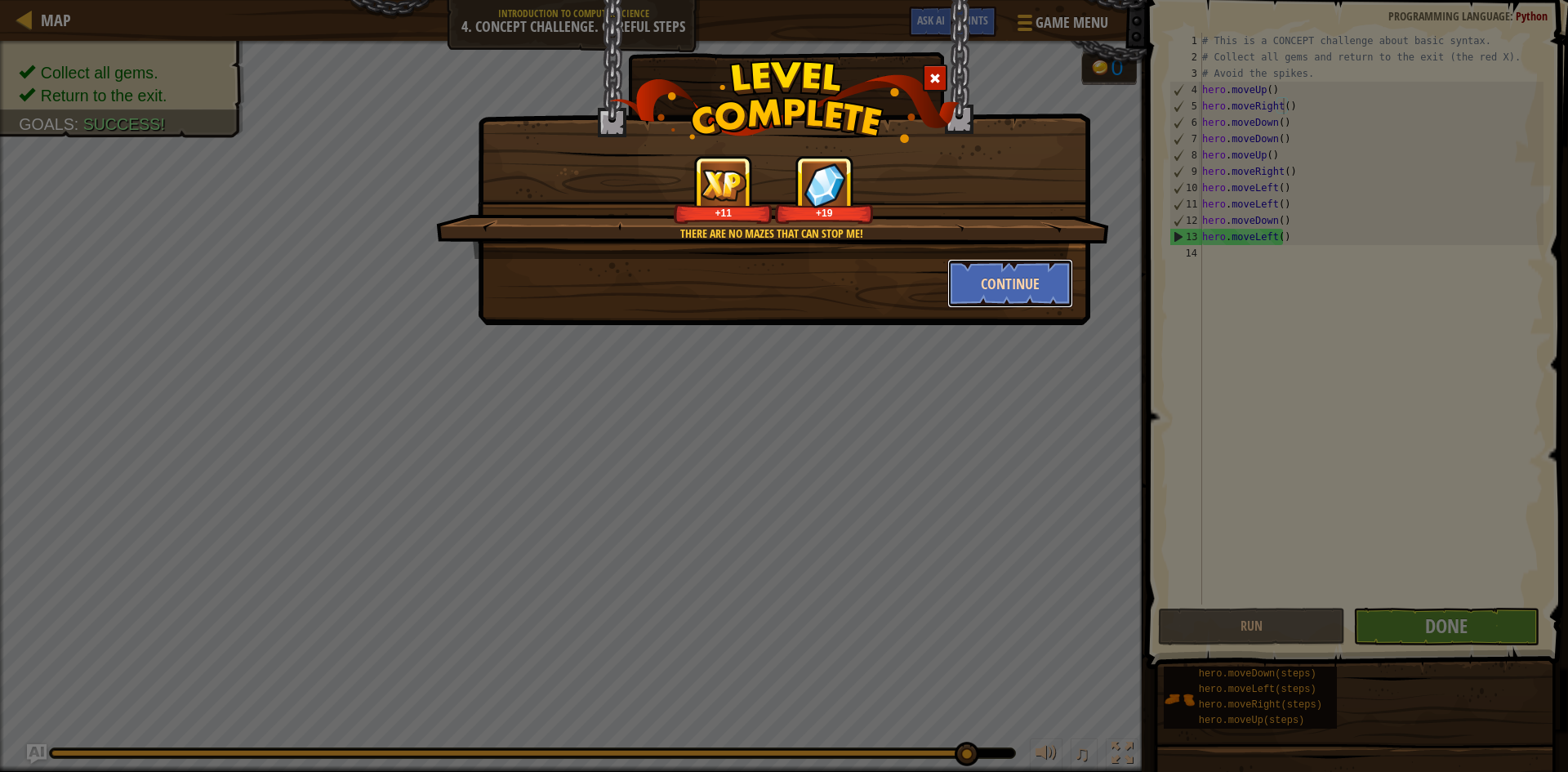
click at [994, 285] on button "Continue" at bounding box center [1011, 283] width 127 height 49
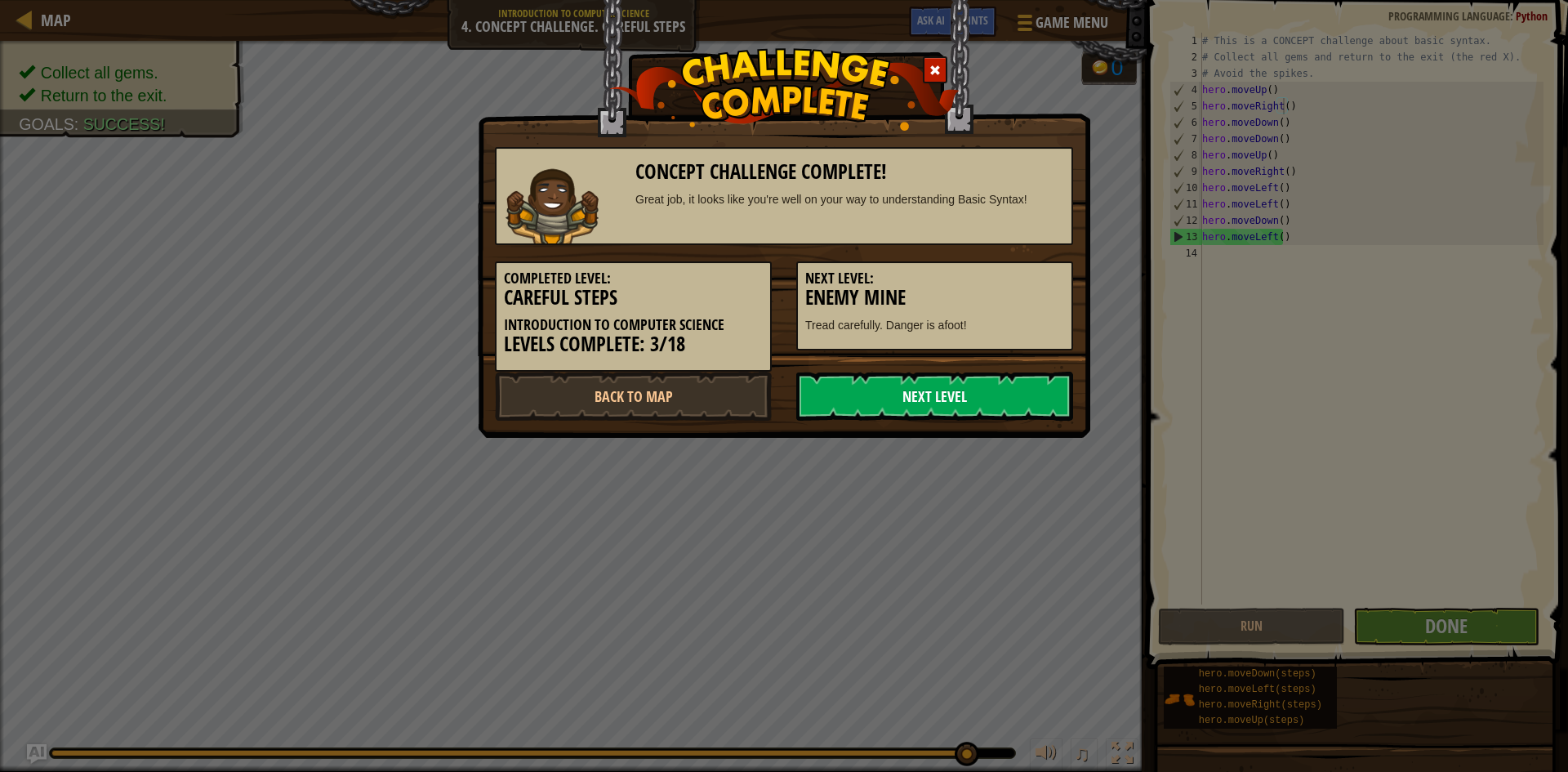
click at [1007, 391] on link "Next Level" at bounding box center [934, 396] width 276 height 49
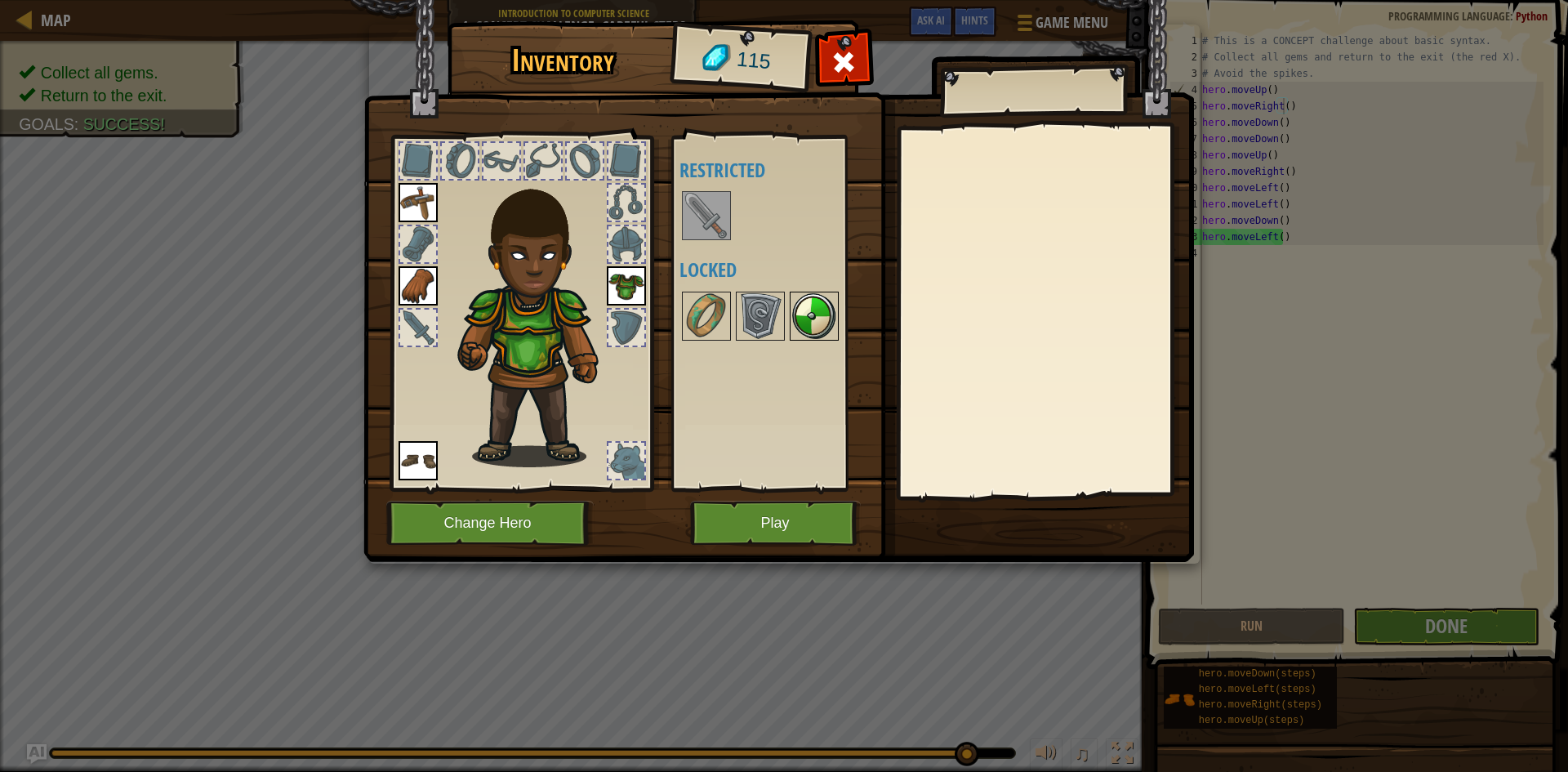
click at [813, 313] on img at bounding box center [814, 316] width 46 height 46
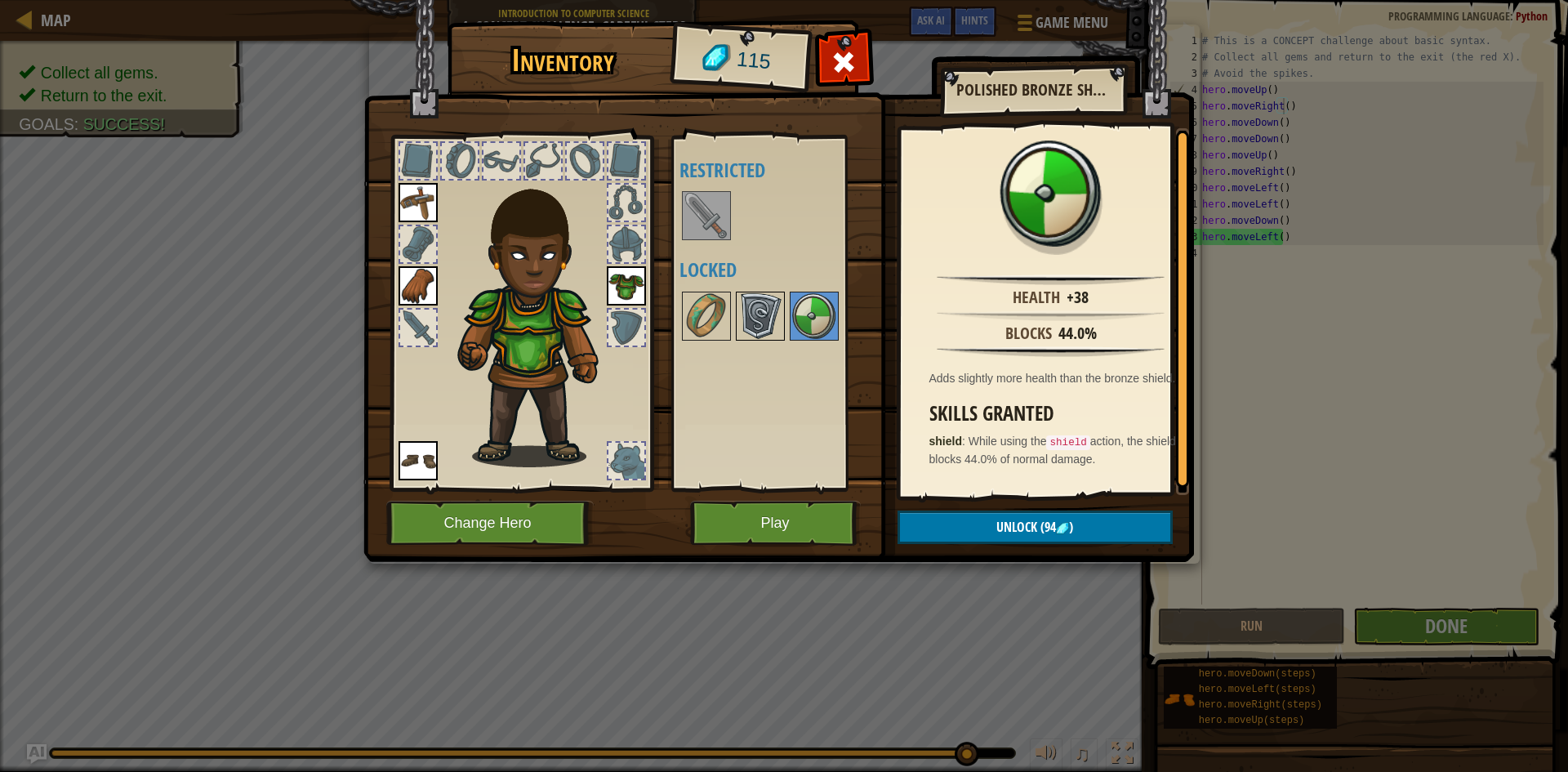
click at [757, 312] on img at bounding box center [760, 316] width 46 height 46
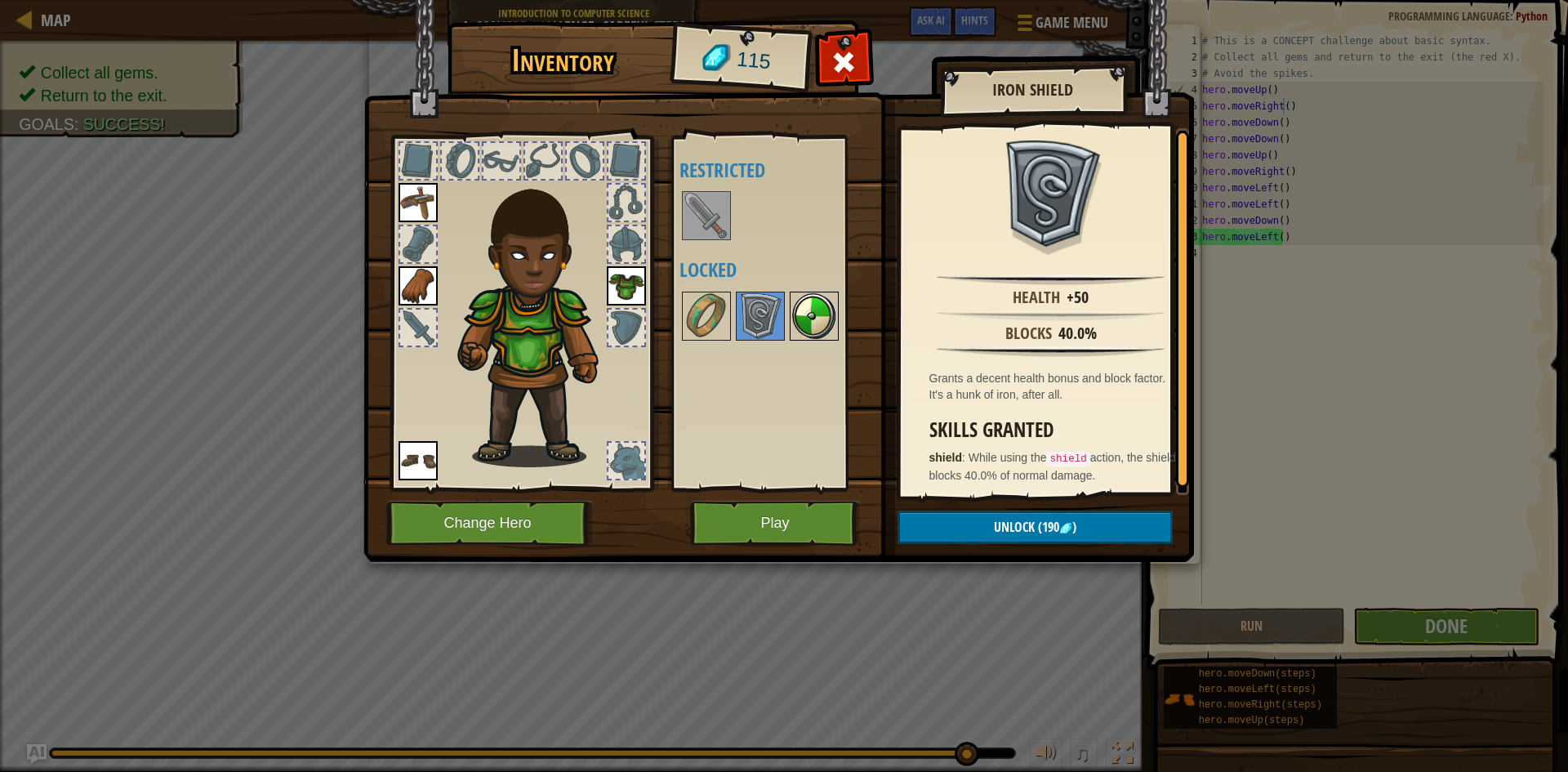
click at [812, 317] on img at bounding box center [814, 316] width 46 height 46
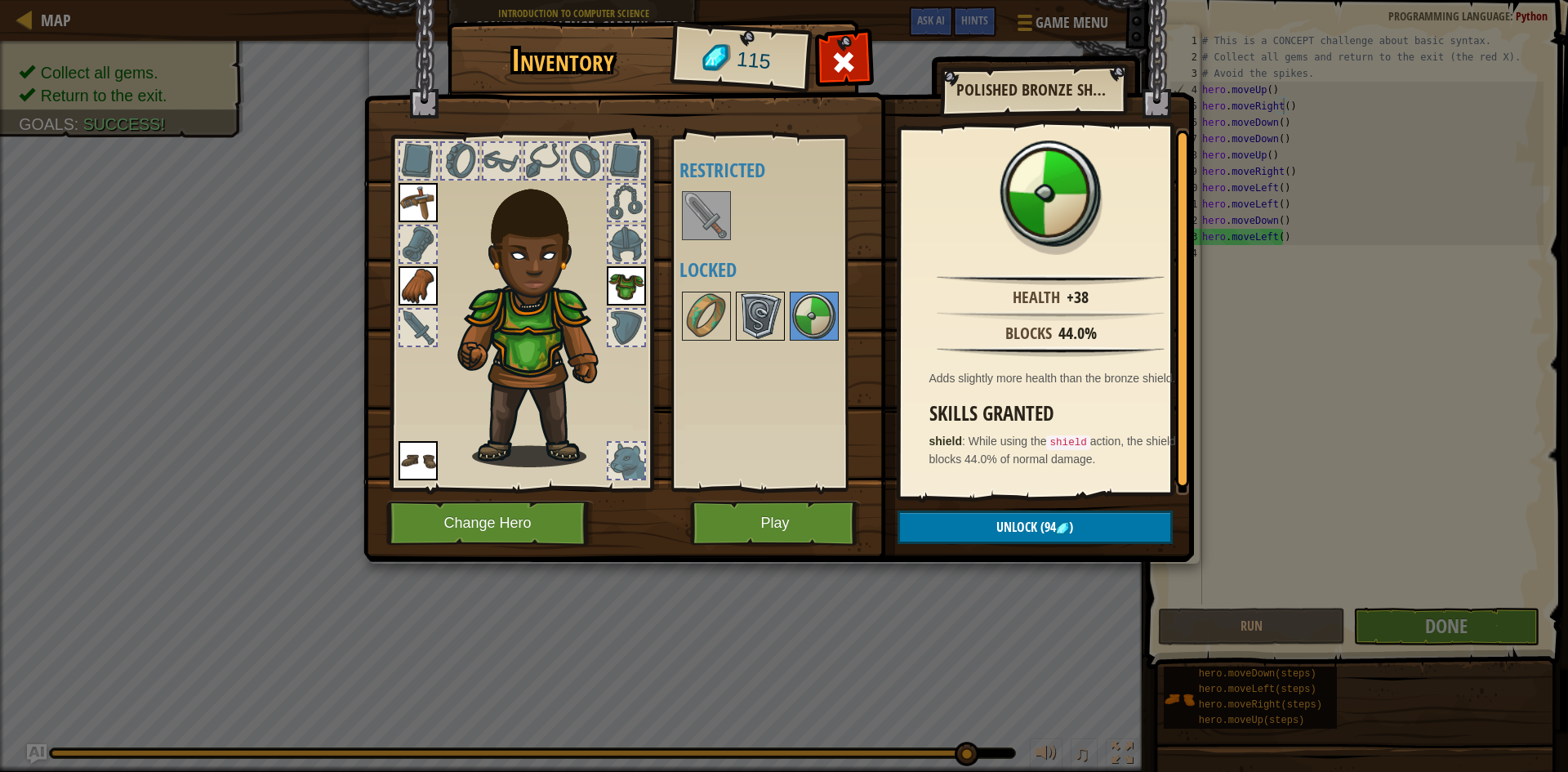
click at [772, 313] on img at bounding box center [760, 316] width 46 height 46
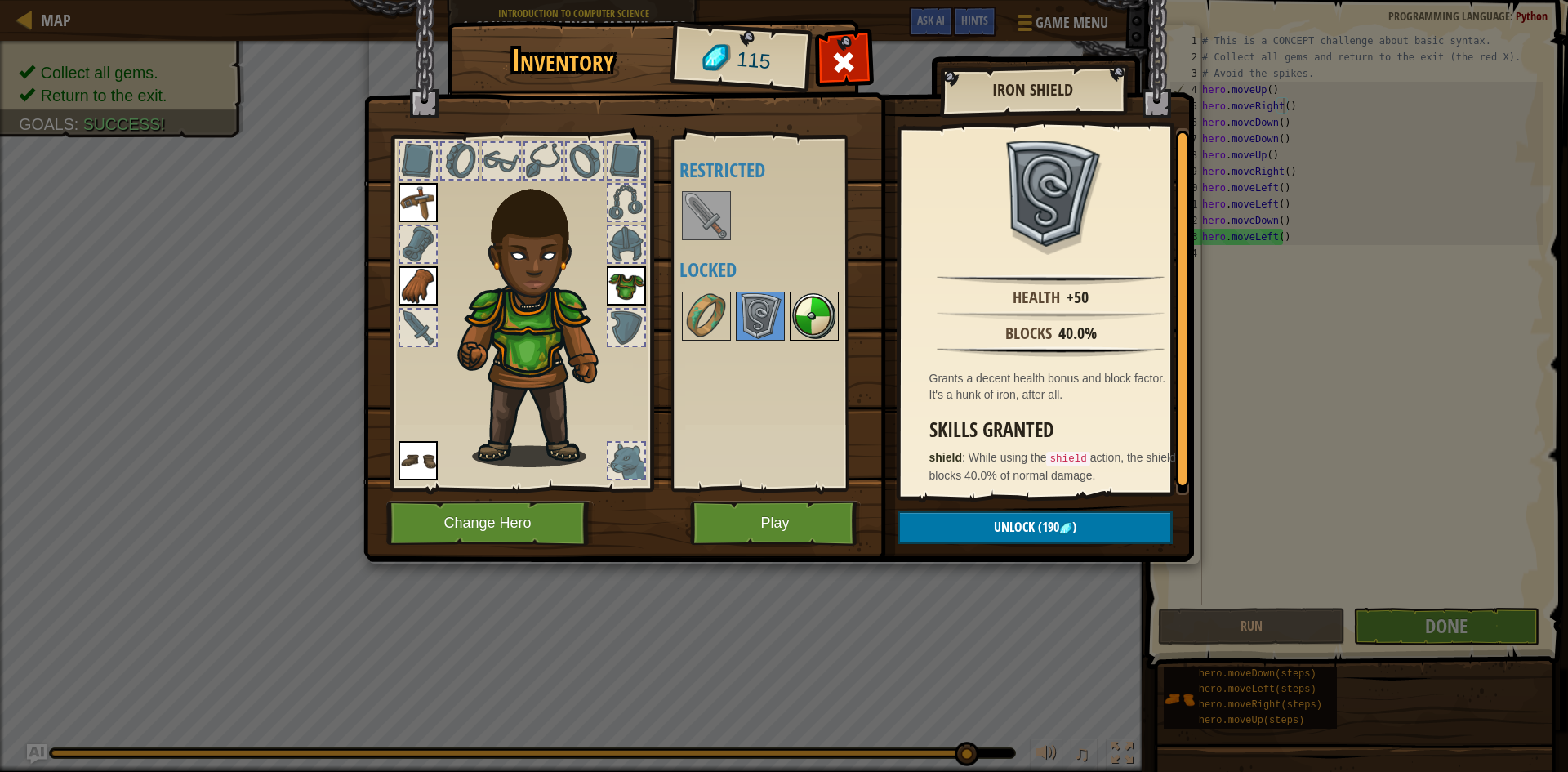
click at [832, 323] on img at bounding box center [814, 316] width 46 height 46
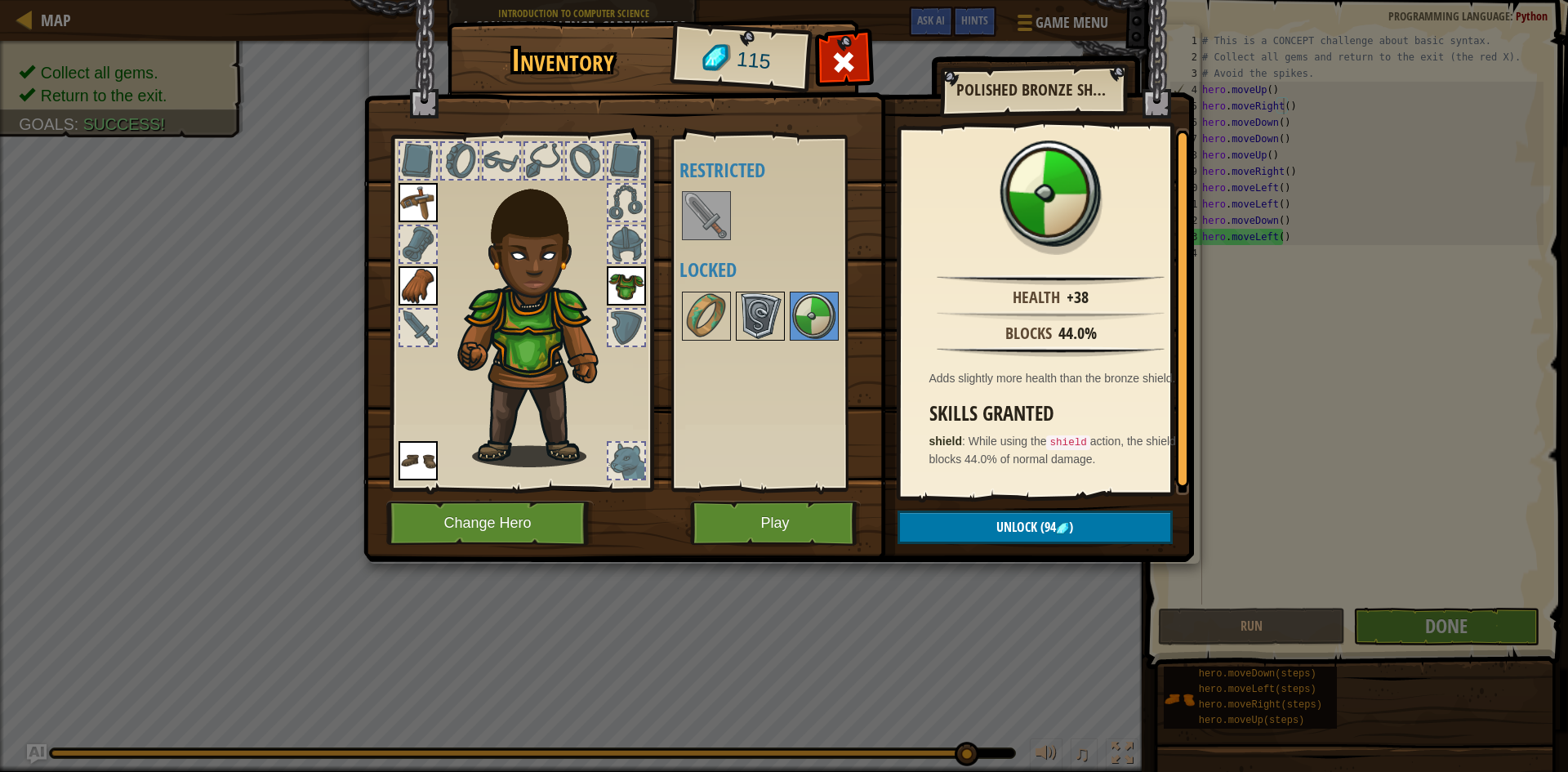
click at [772, 312] on img at bounding box center [760, 316] width 46 height 46
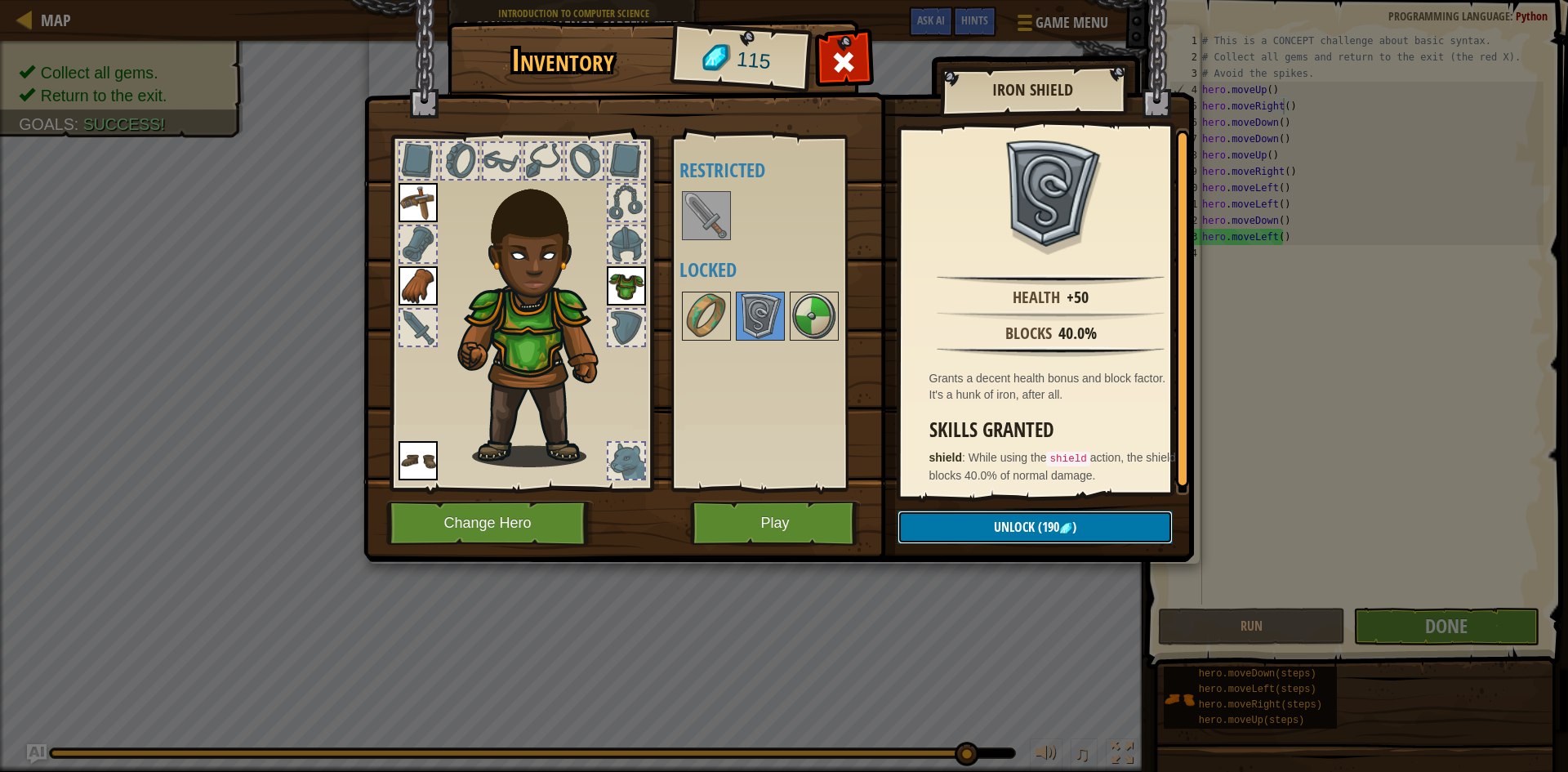
click at [996, 523] on span "Unlock" at bounding box center [1015, 527] width 41 height 18
click at [709, 209] on img at bounding box center [706, 215] width 46 height 46
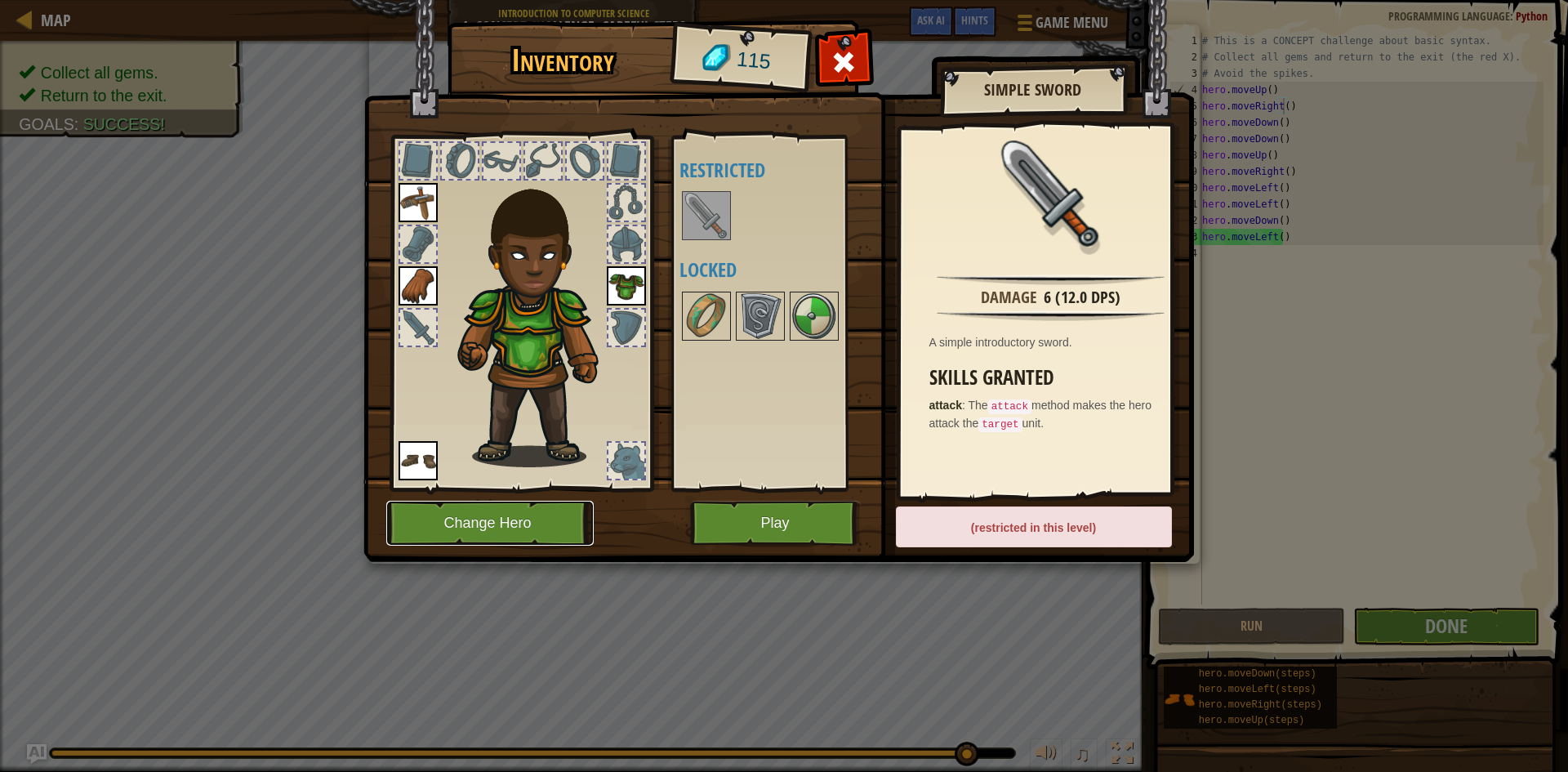
click at [572, 504] on button "Change Hero" at bounding box center [489, 524] width 207 height 45
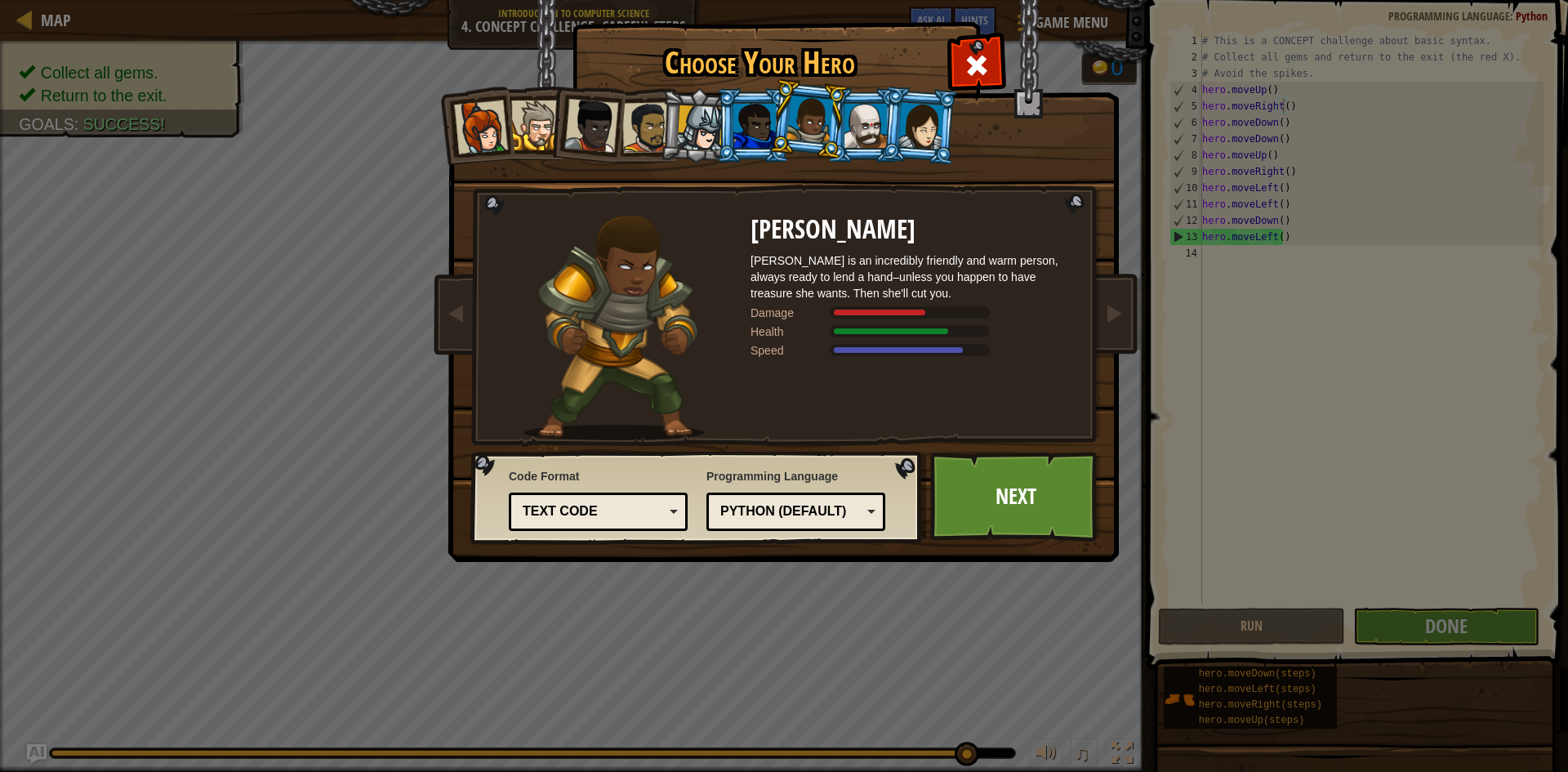
drag, startPoint x: 635, startPoint y: 138, endPoint x: 671, endPoint y: 218, distance: 87.7
click at [636, 150] on div at bounding box center [648, 128] width 51 height 51
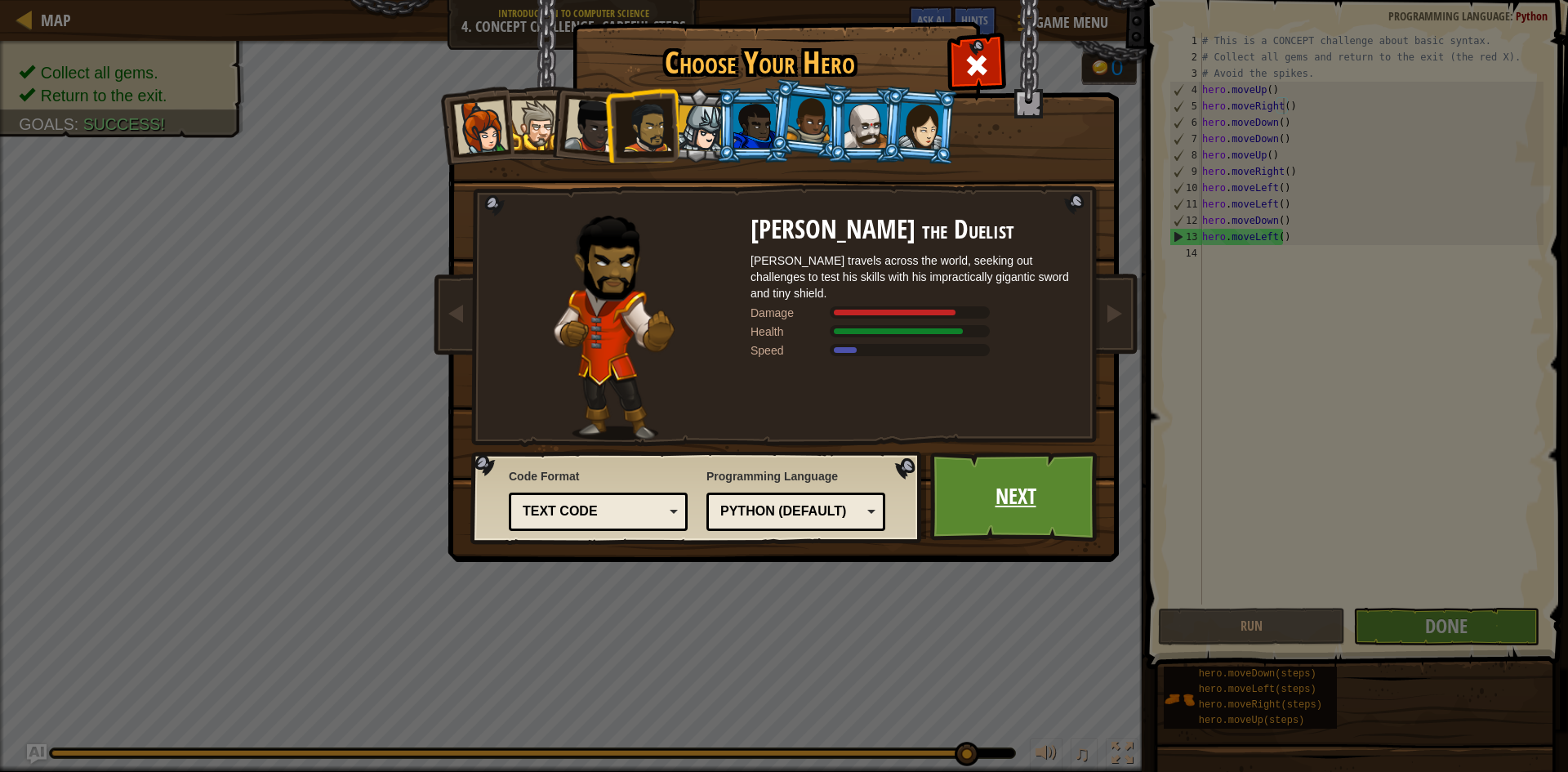
click at [947, 501] on link "Next" at bounding box center [1015, 496] width 171 height 90
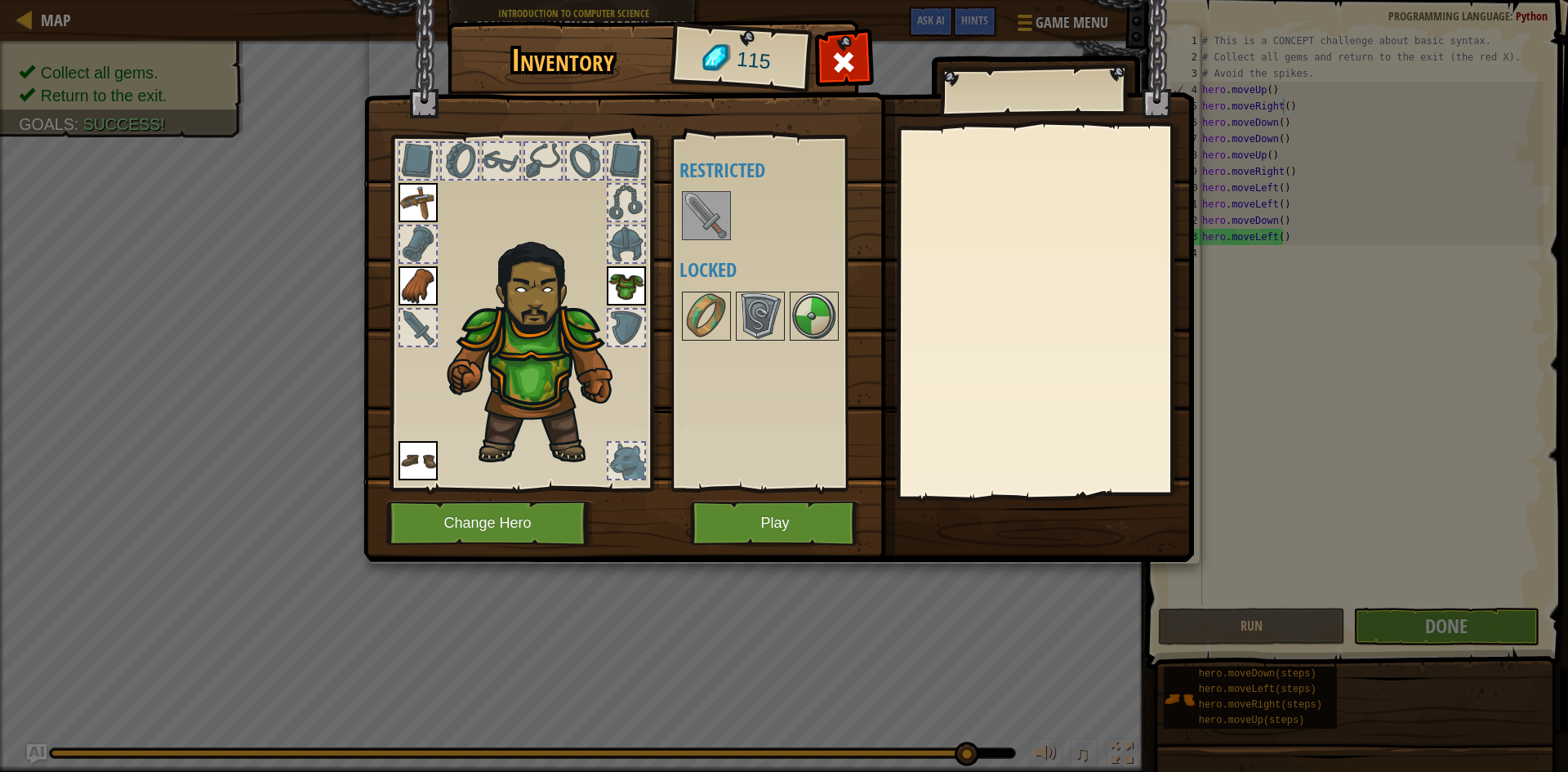
click at [696, 221] on img at bounding box center [706, 215] width 46 height 46
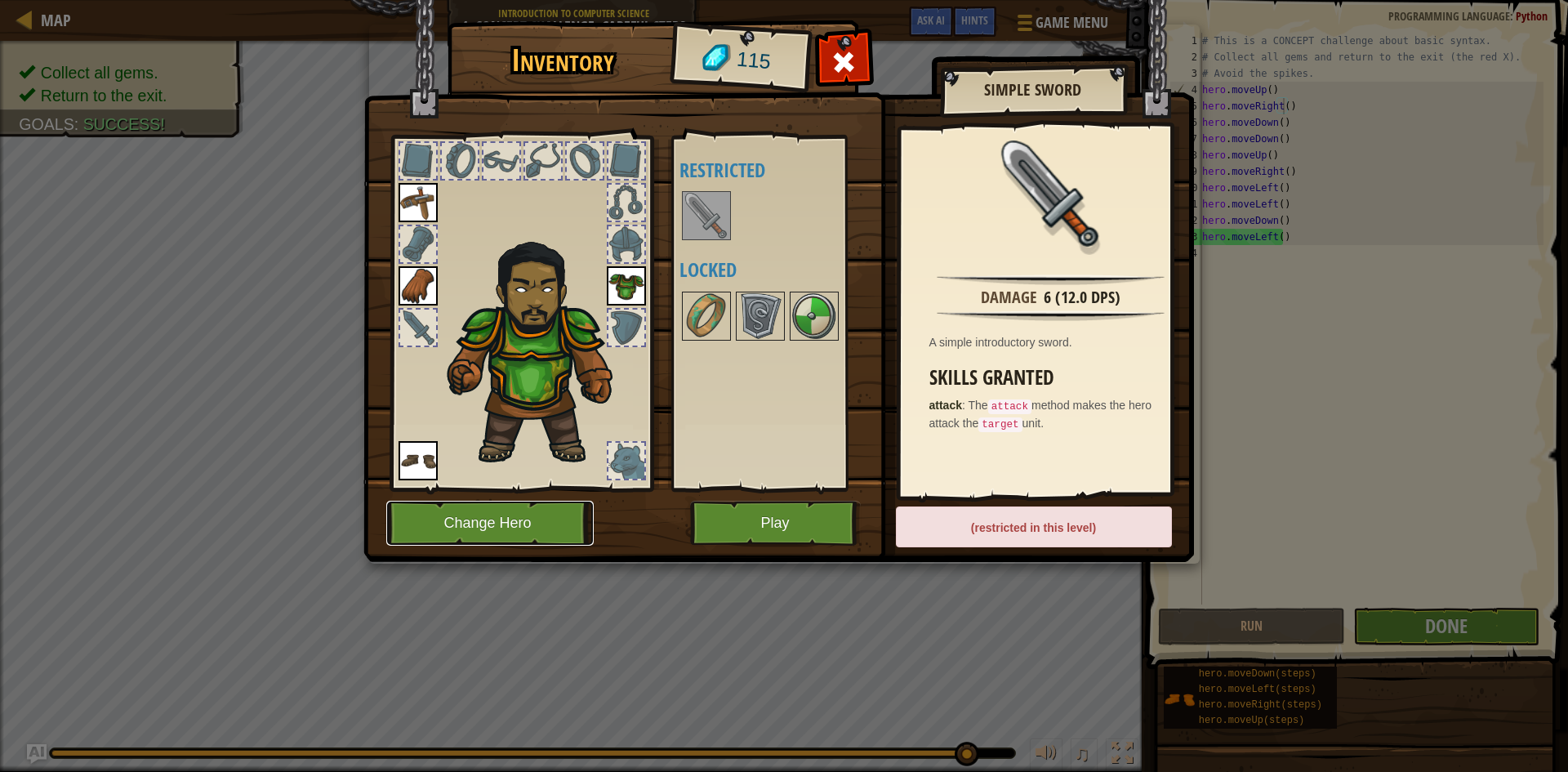
click at [446, 527] on button "Change Hero" at bounding box center [489, 524] width 207 height 45
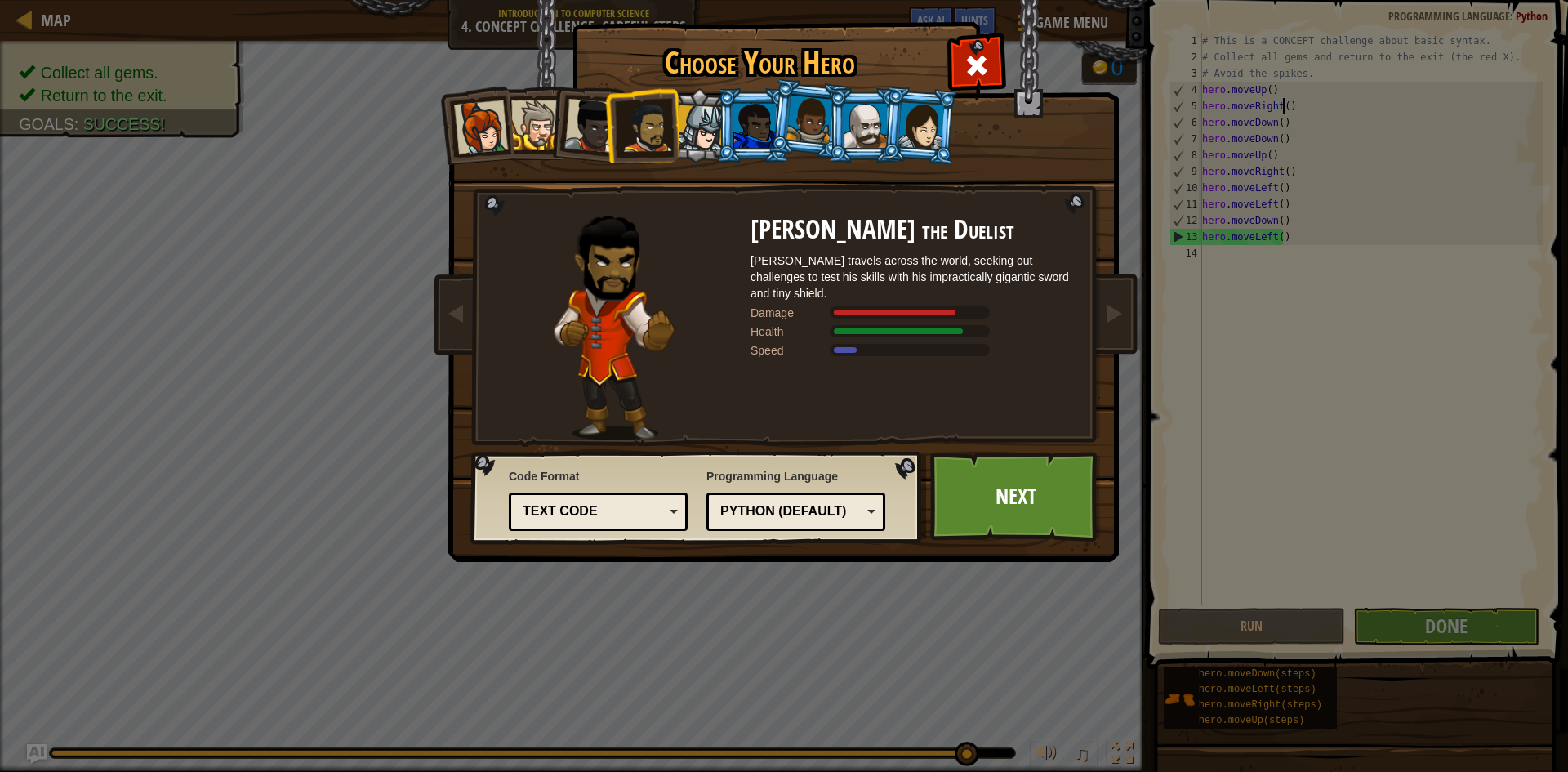
drag, startPoint x: 755, startPoint y: 120, endPoint x: 745, endPoint y: 326, distance: 206.2
click at [755, 125] on div at bounding box center [754, 125] width 42 height 44
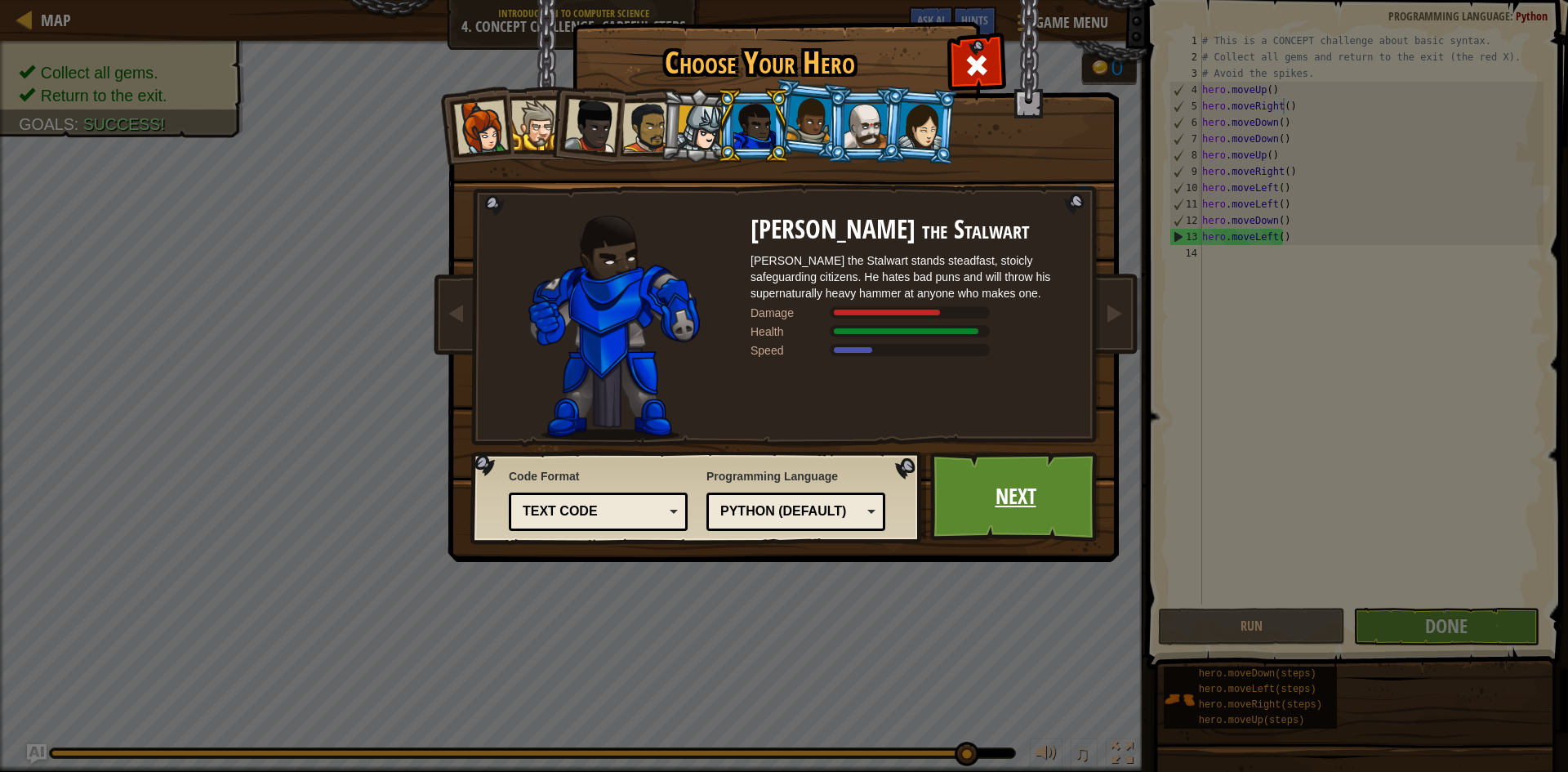
click at [969, 482] on link "Next" at bounding box center [1015, 496] width 171 height 90
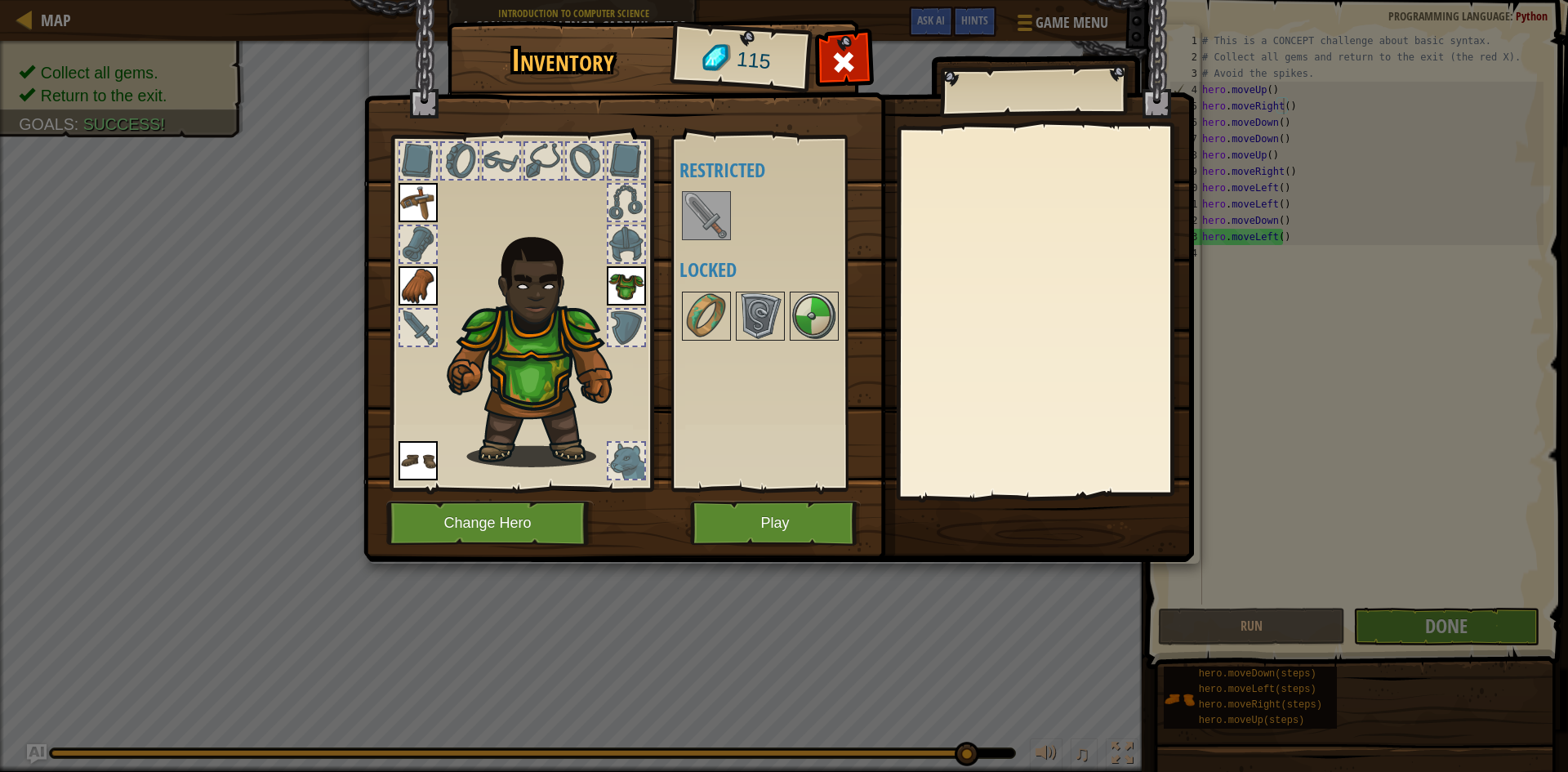
click at [530, 496] on img at bounding box center [779, 265] width 830 height 593
click at [563, 529] on button "Change Hero" at bounding box center [489, 524] width 207 height 45
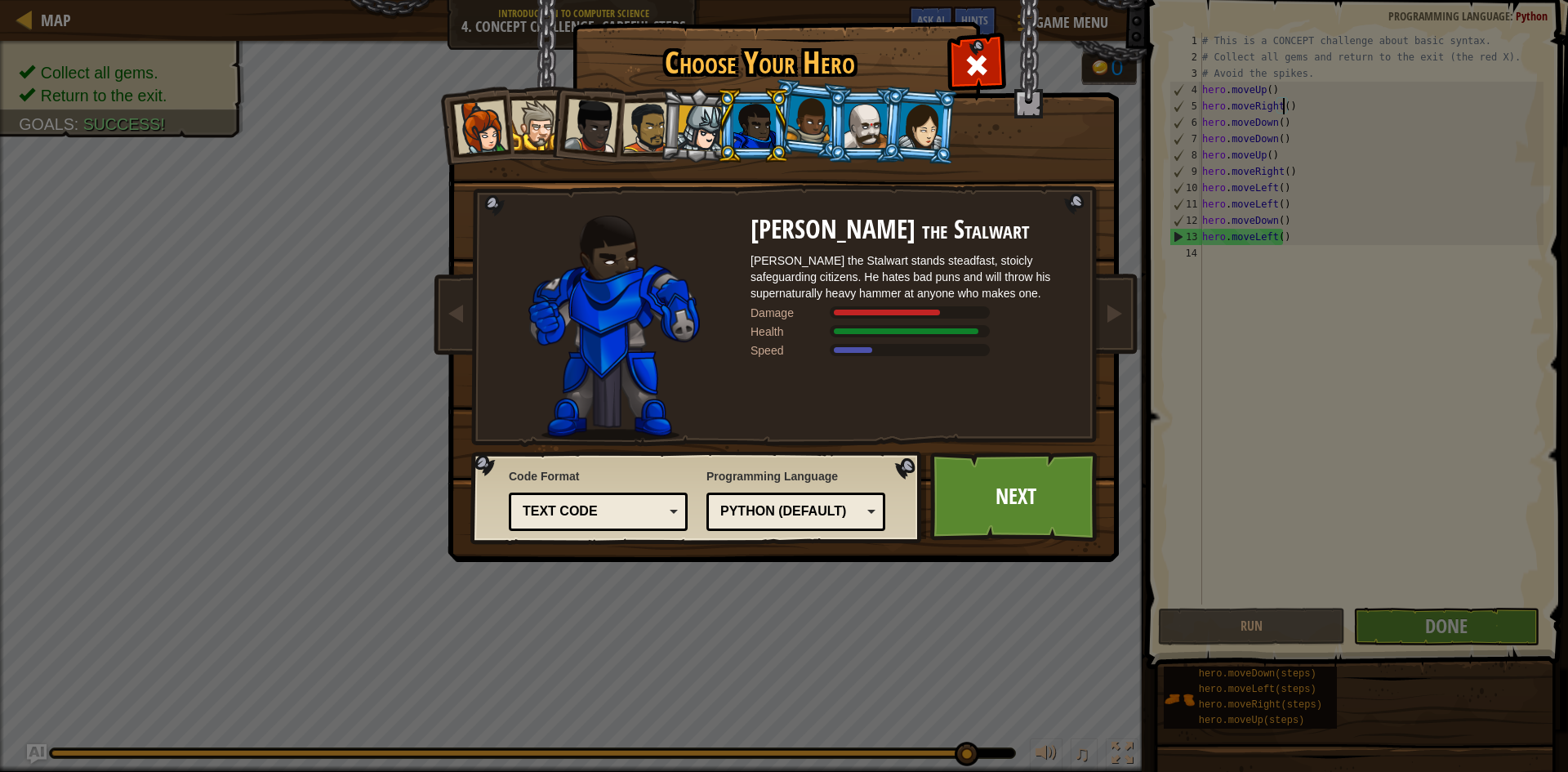
click at [679, 122] on div at bounding box center [700, 129] width 47 height 47
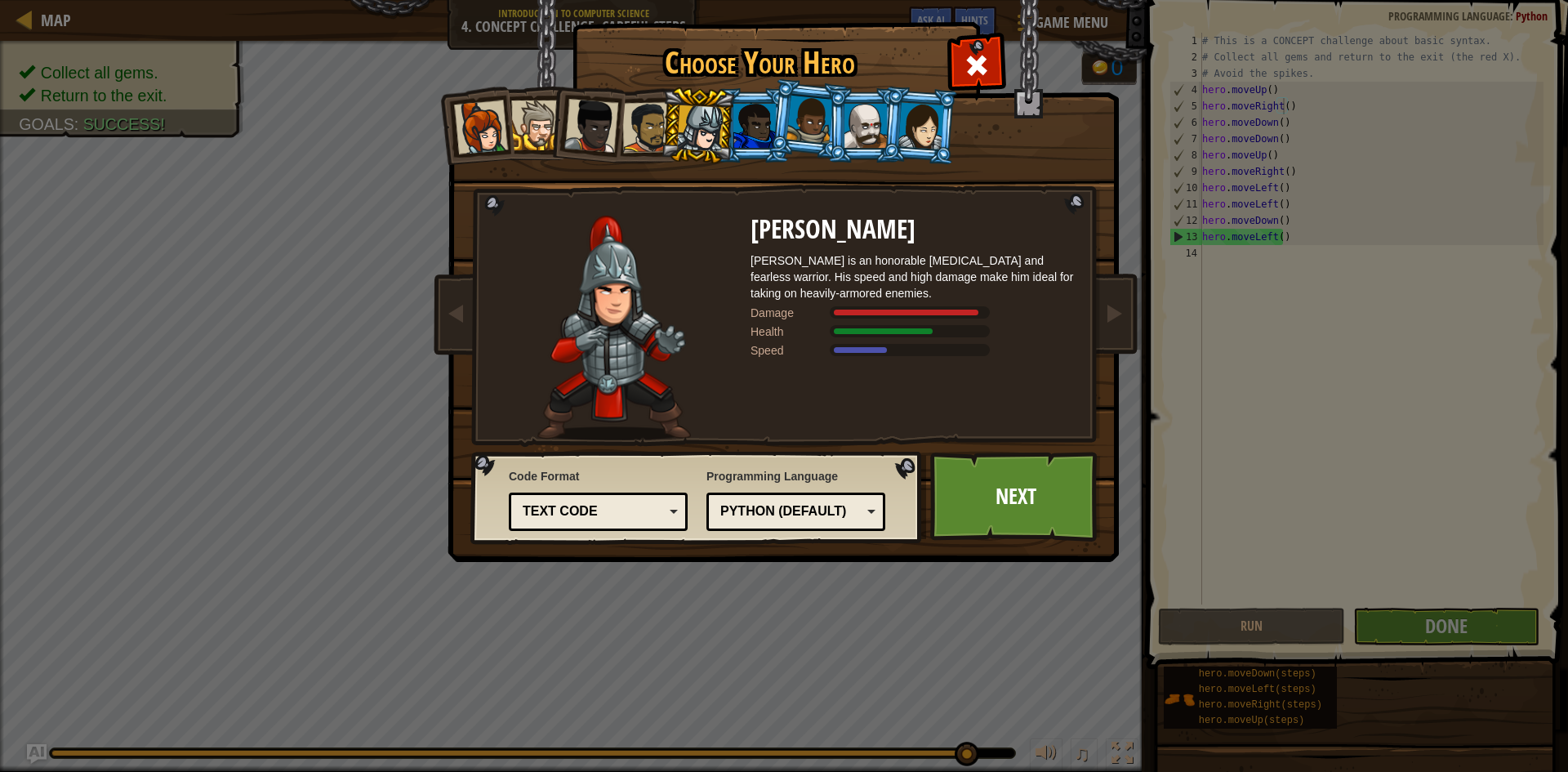
click at [649, 120] on div at bounding box center [648, 128] width 51 height 51
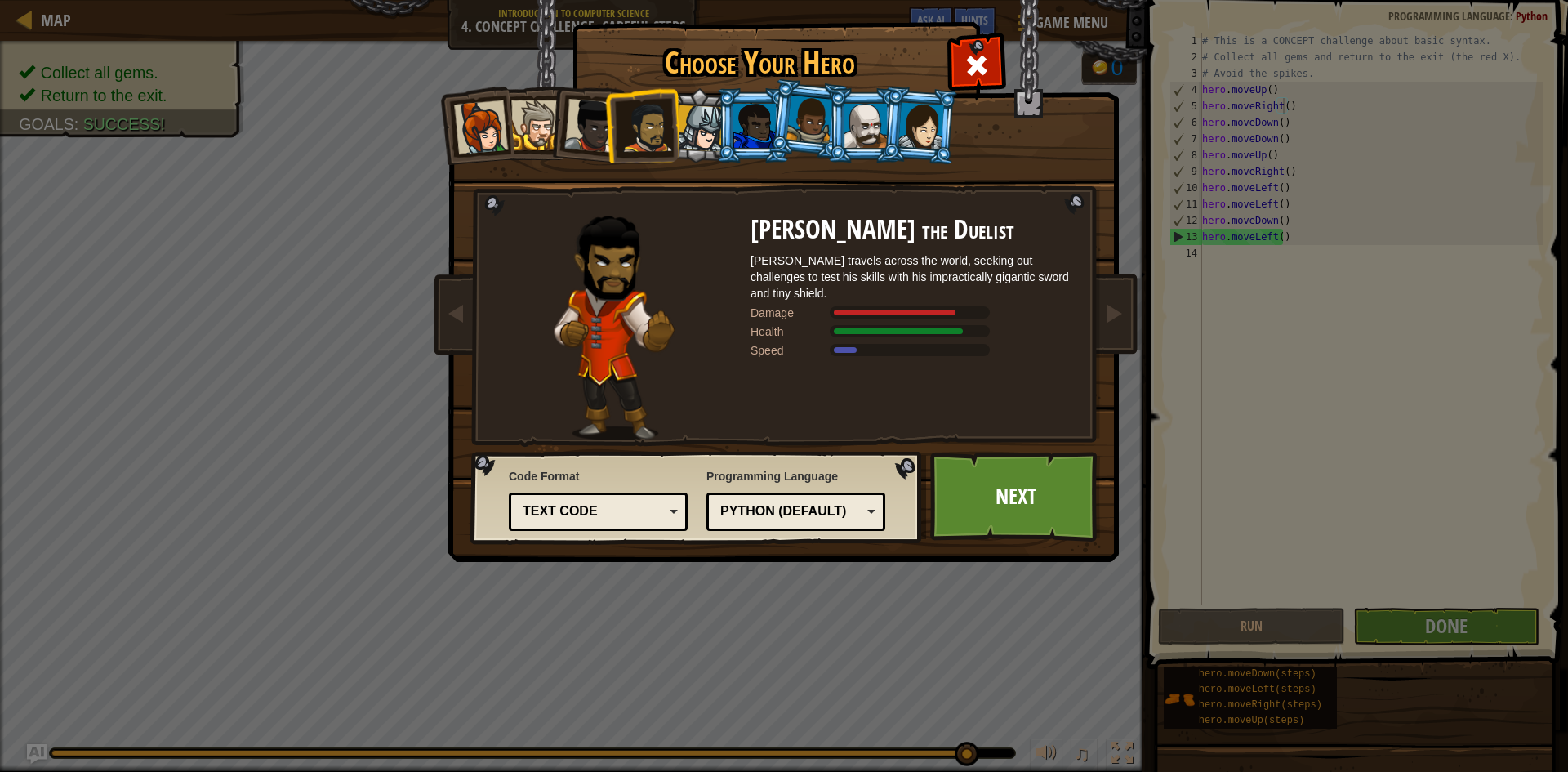
click at [847, 119] on div at bounding box center [866, 125] width 42 height 44
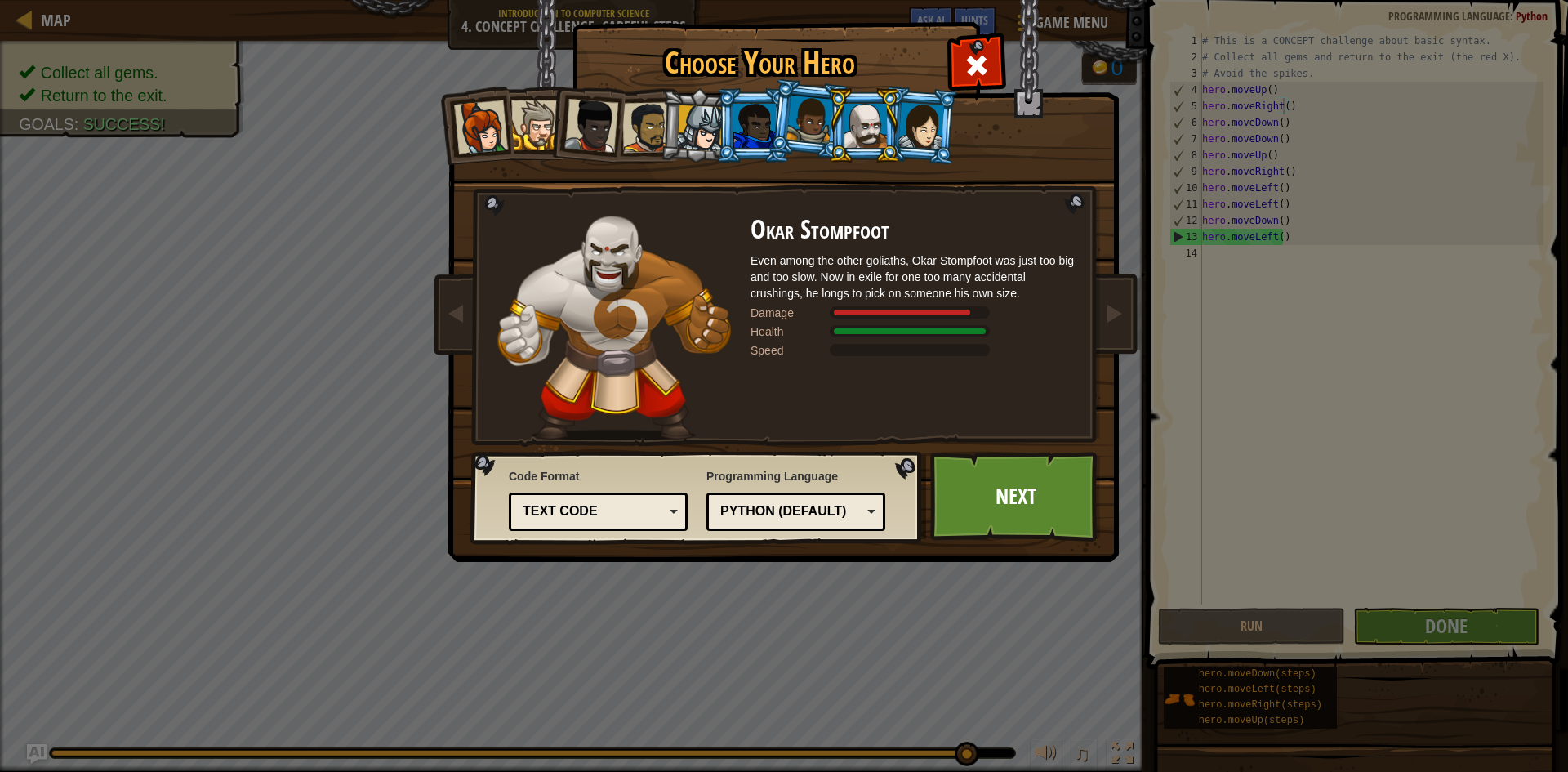
click at [818, 123] on div at bounding box center [810, 119] width 47 height 48
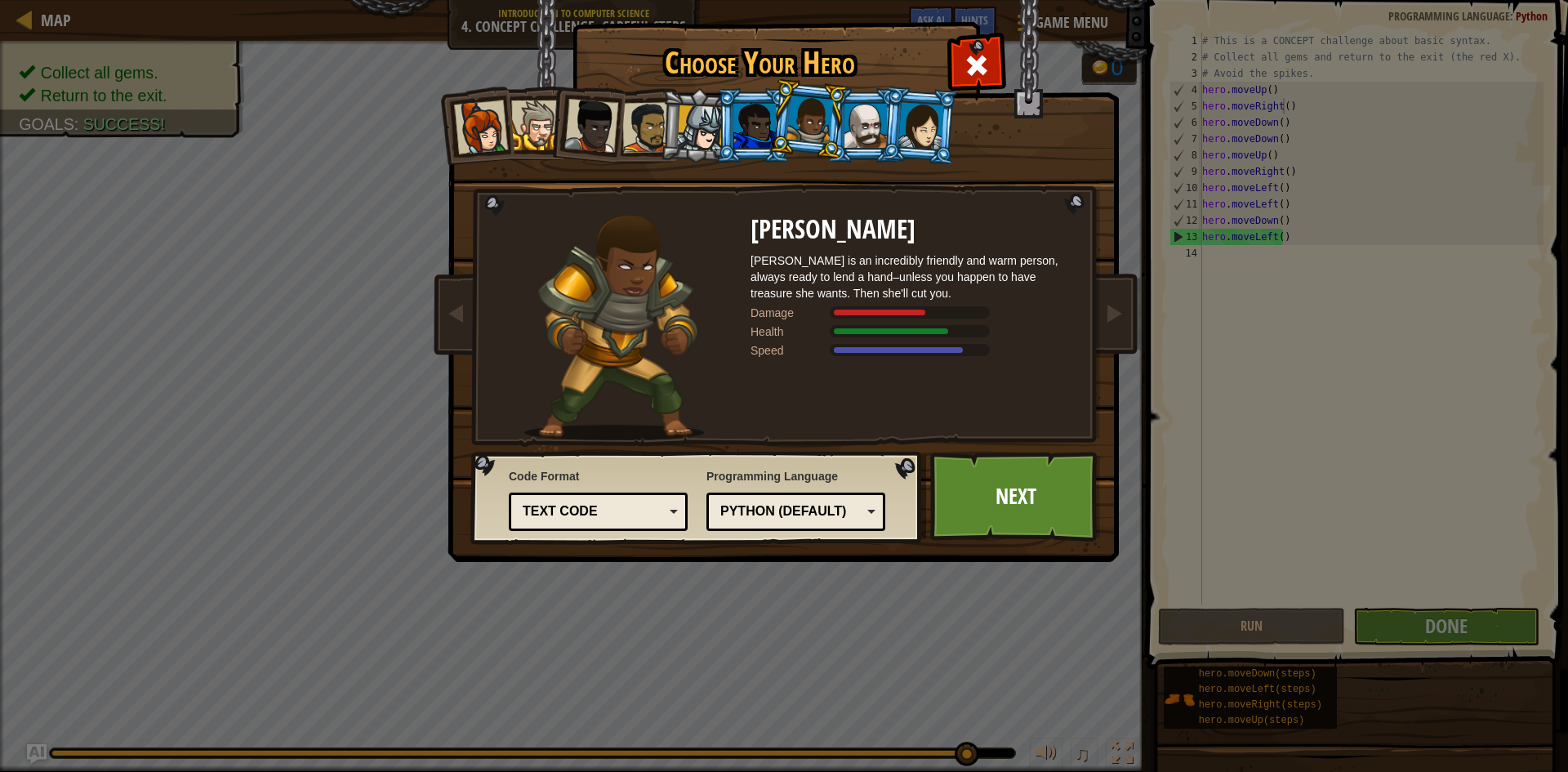
click at [515, 127] on div at bounding box center [535, 125] width 50 height 50
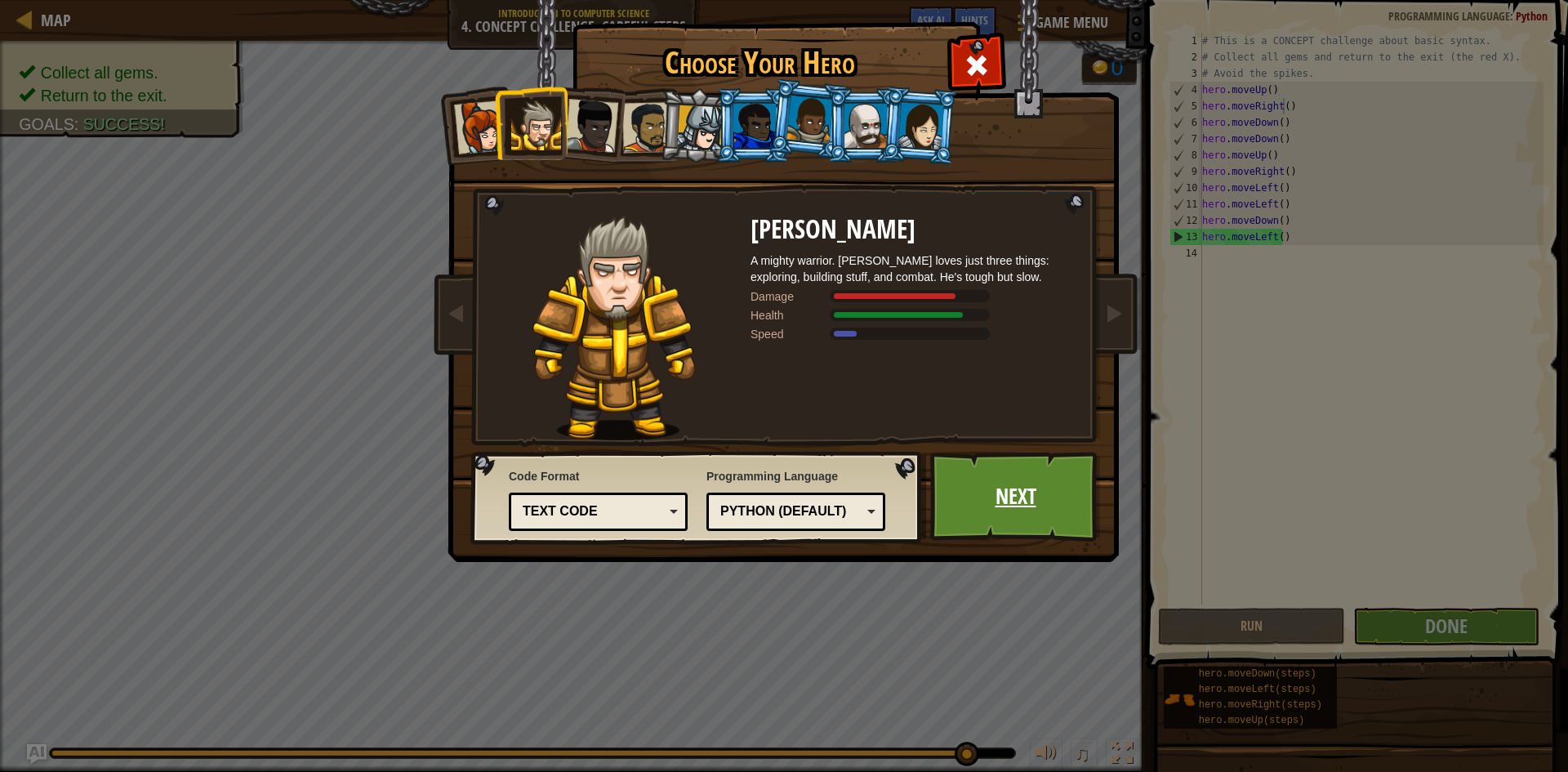
click at [984, 519] on link "Next" at bounding box center [1015, 496] width 171 height 90
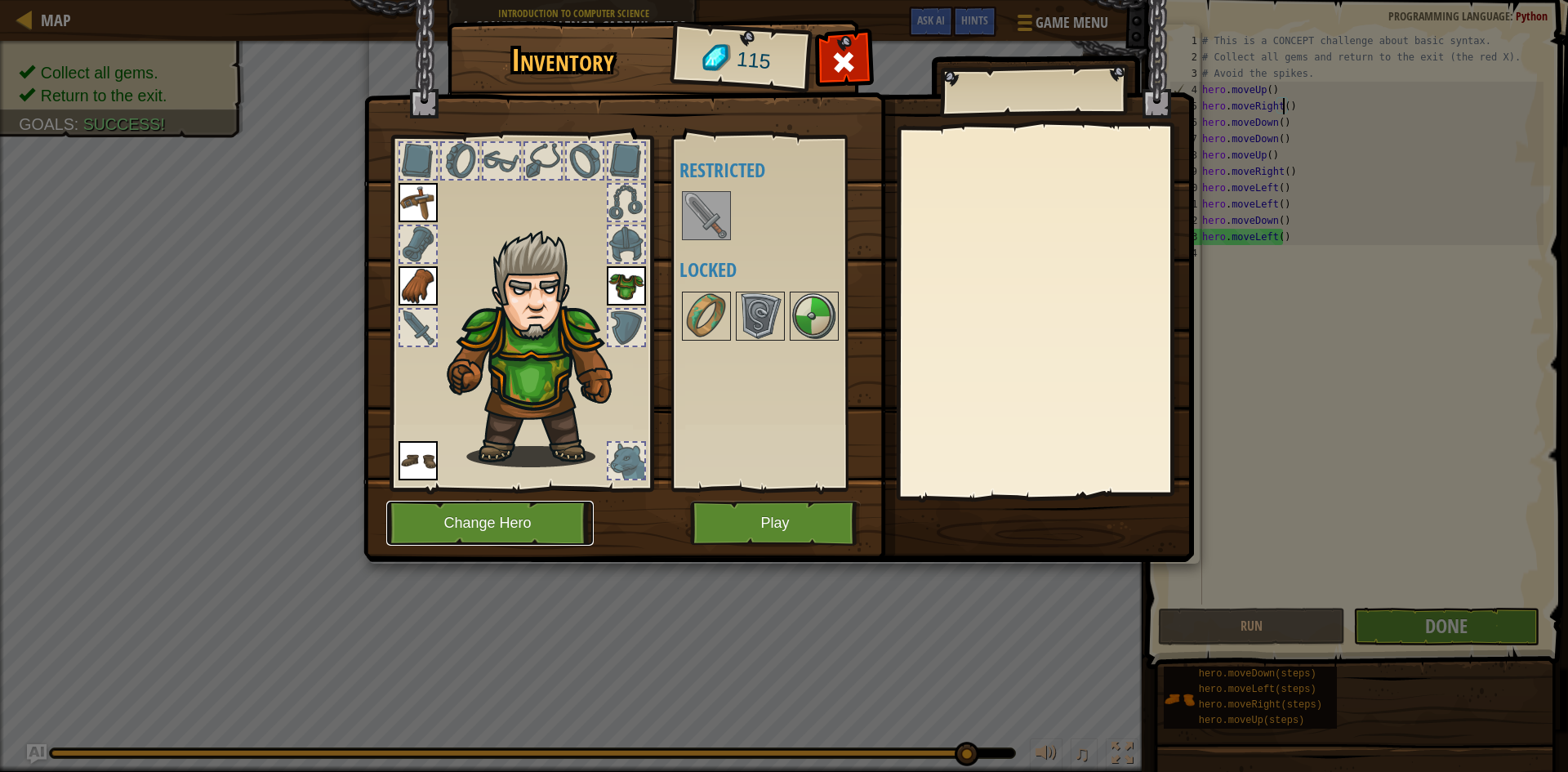
click at [540, 516] on button "Change Hero" at bounding box center [489, 524] width 207 height 45
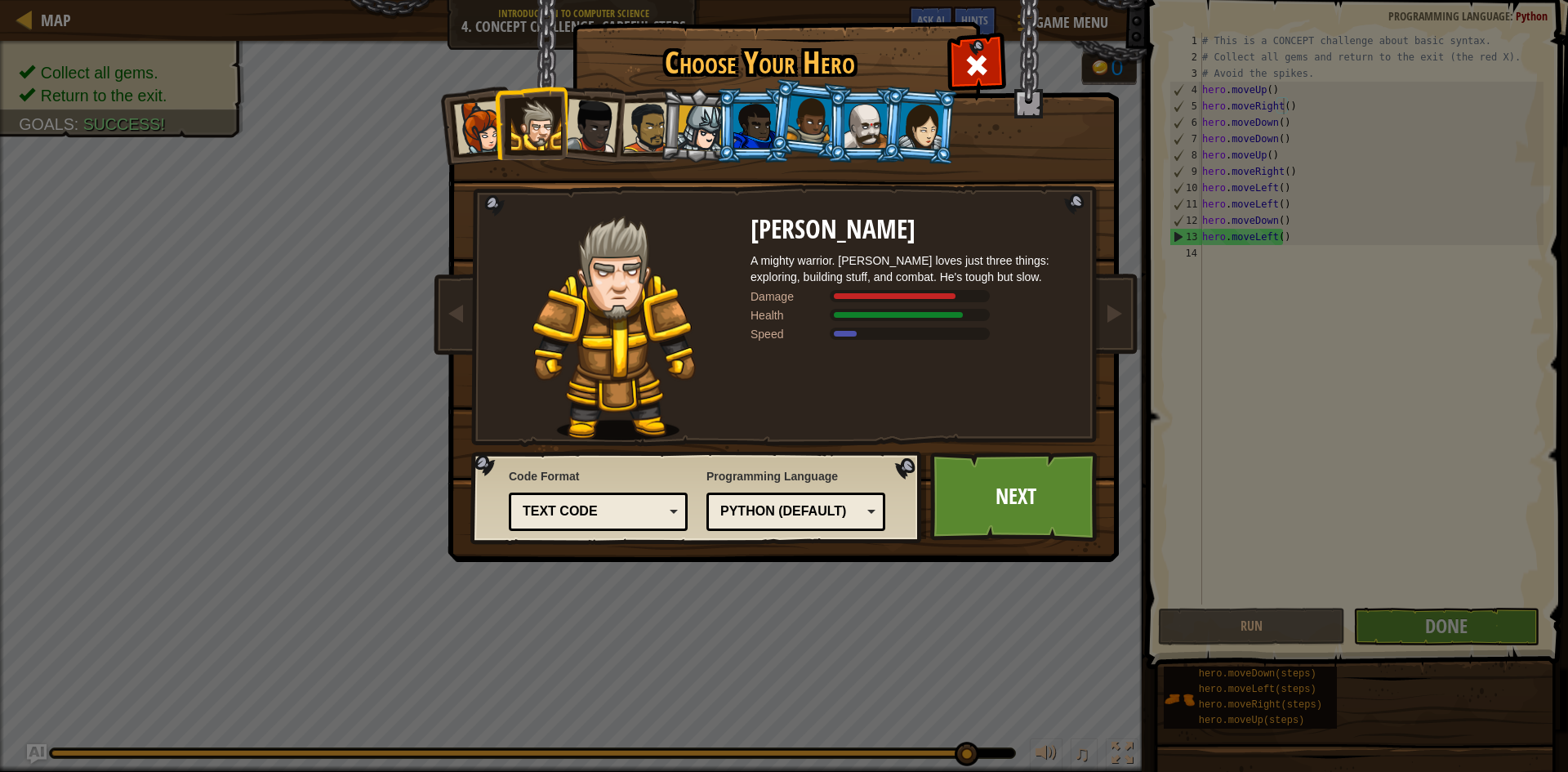
click at [809, 136] on div at bounding box center [810, 119] width 47 height 48
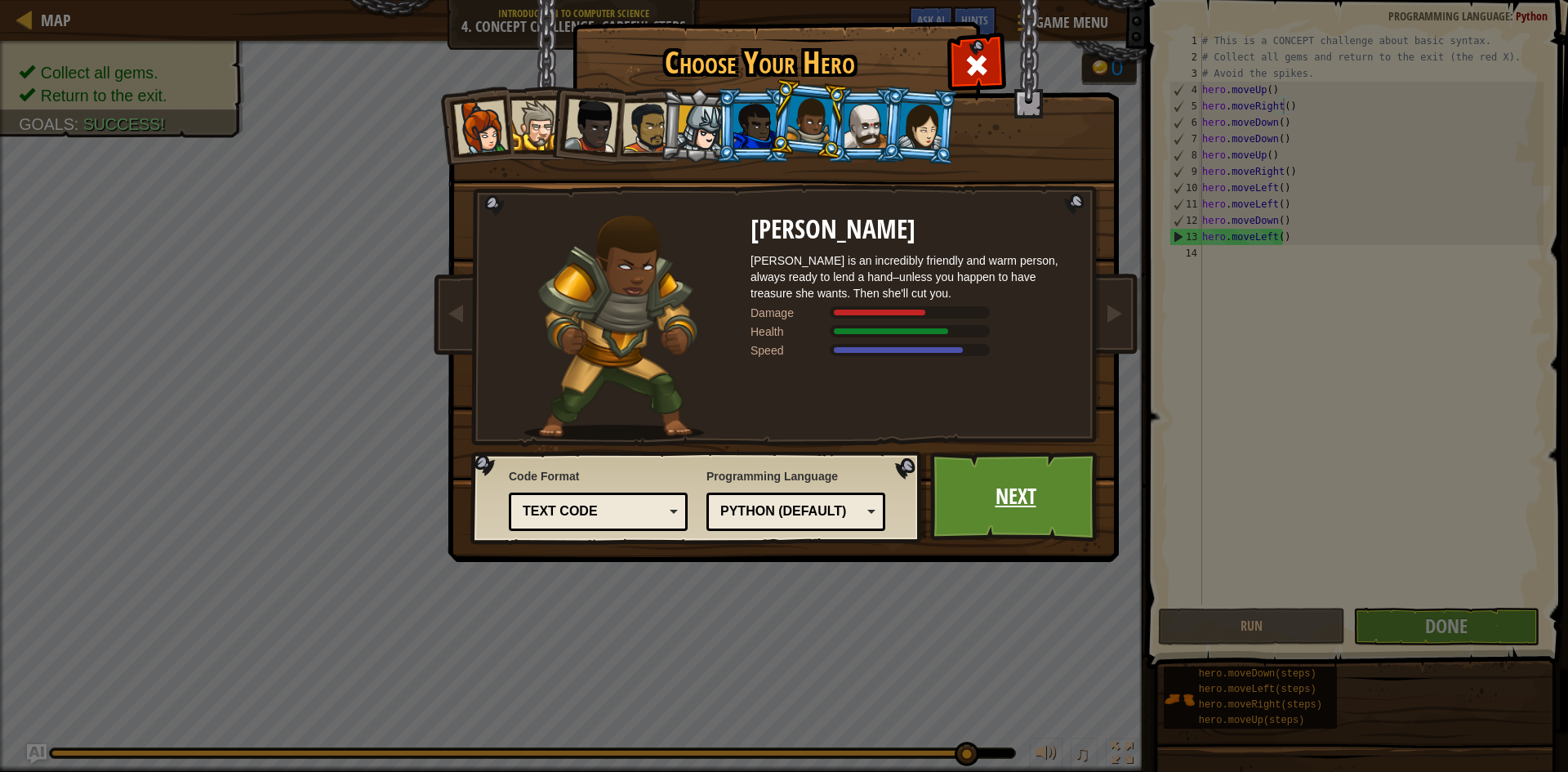
click at [994, 482] on link "Next" at bounding box center [1015, 496] width 171 height 90
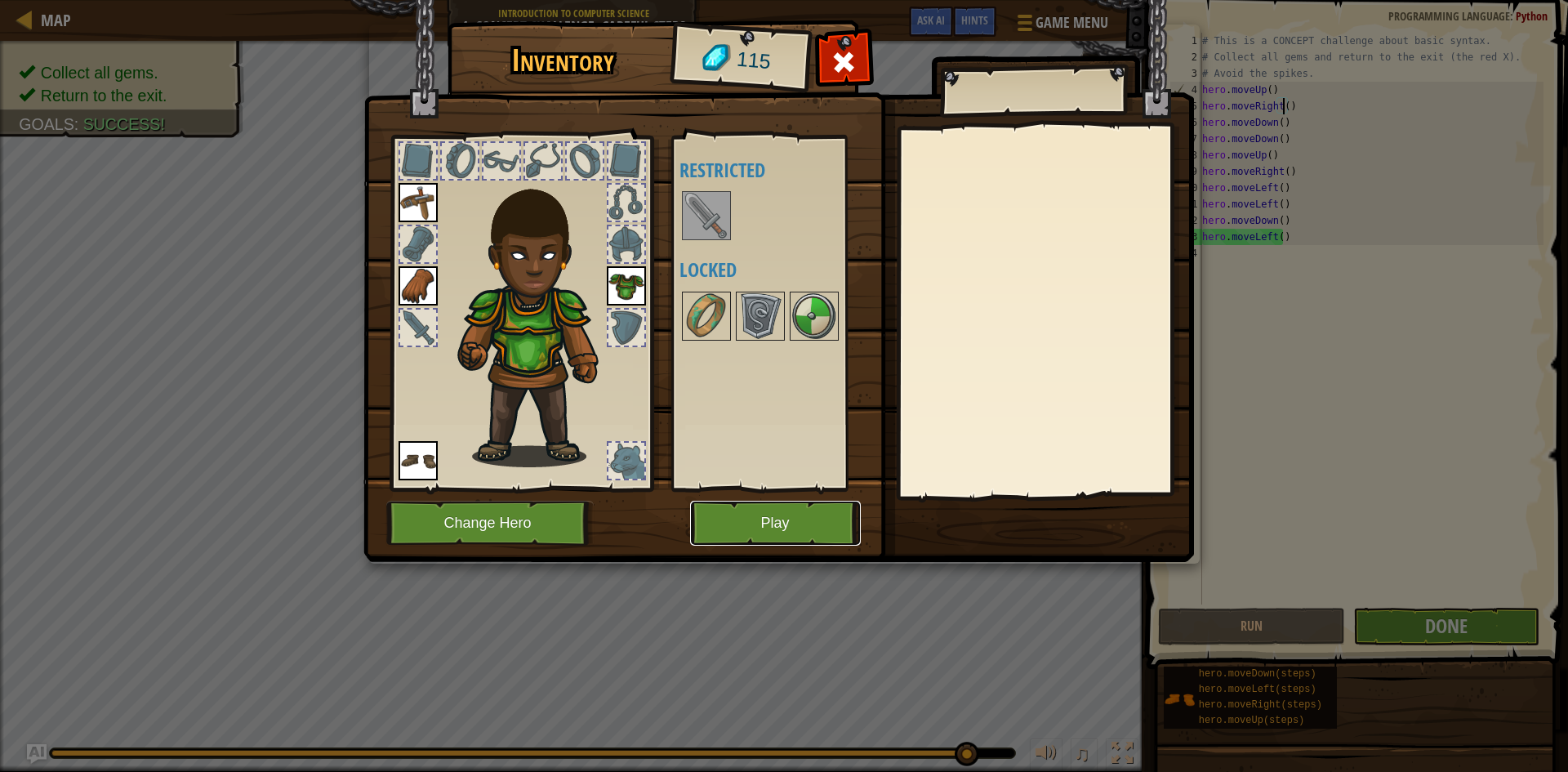
click at [833, 530] on button "Play" at bounding box center [775, 524] width 171 height 45
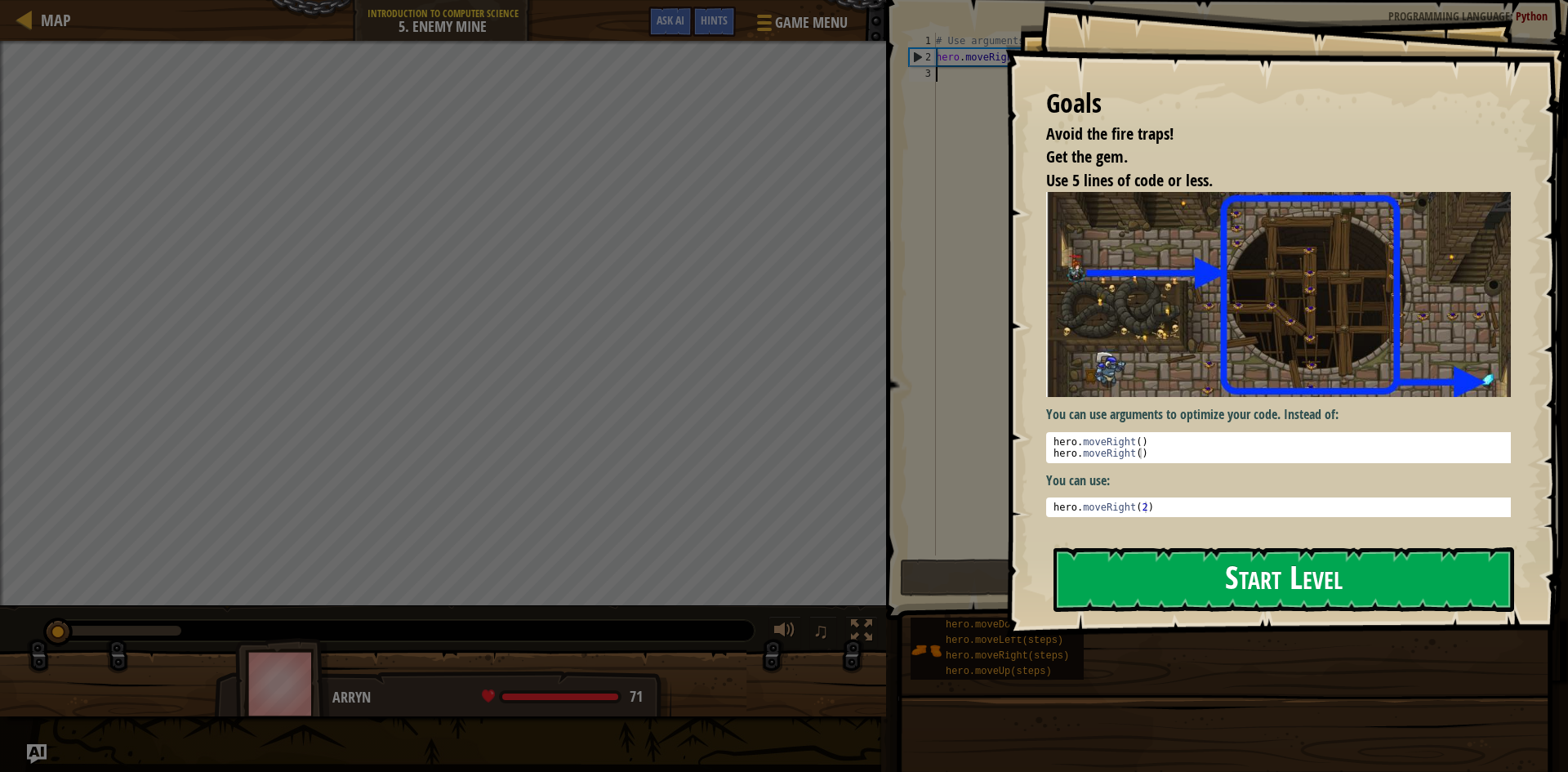
click at [1154, 590] on button "Start Level" at bounding box center [1285, 579] width 461 height 64
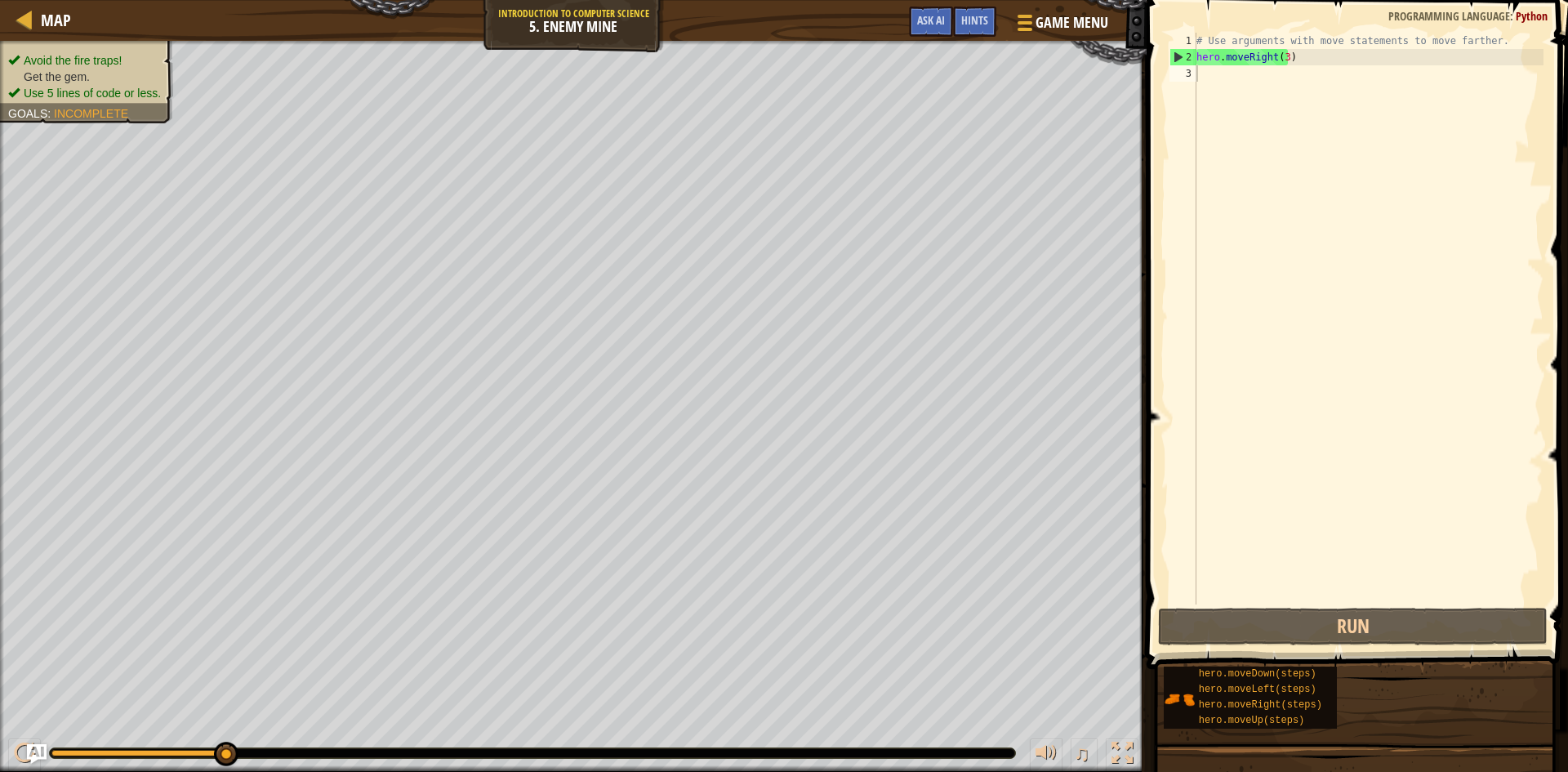
click at [110, 53] on ul "Avoid the fire traps! Get the gem. Use 5 lines of code or less." at bounding box center [86, 77] width 157 height 49
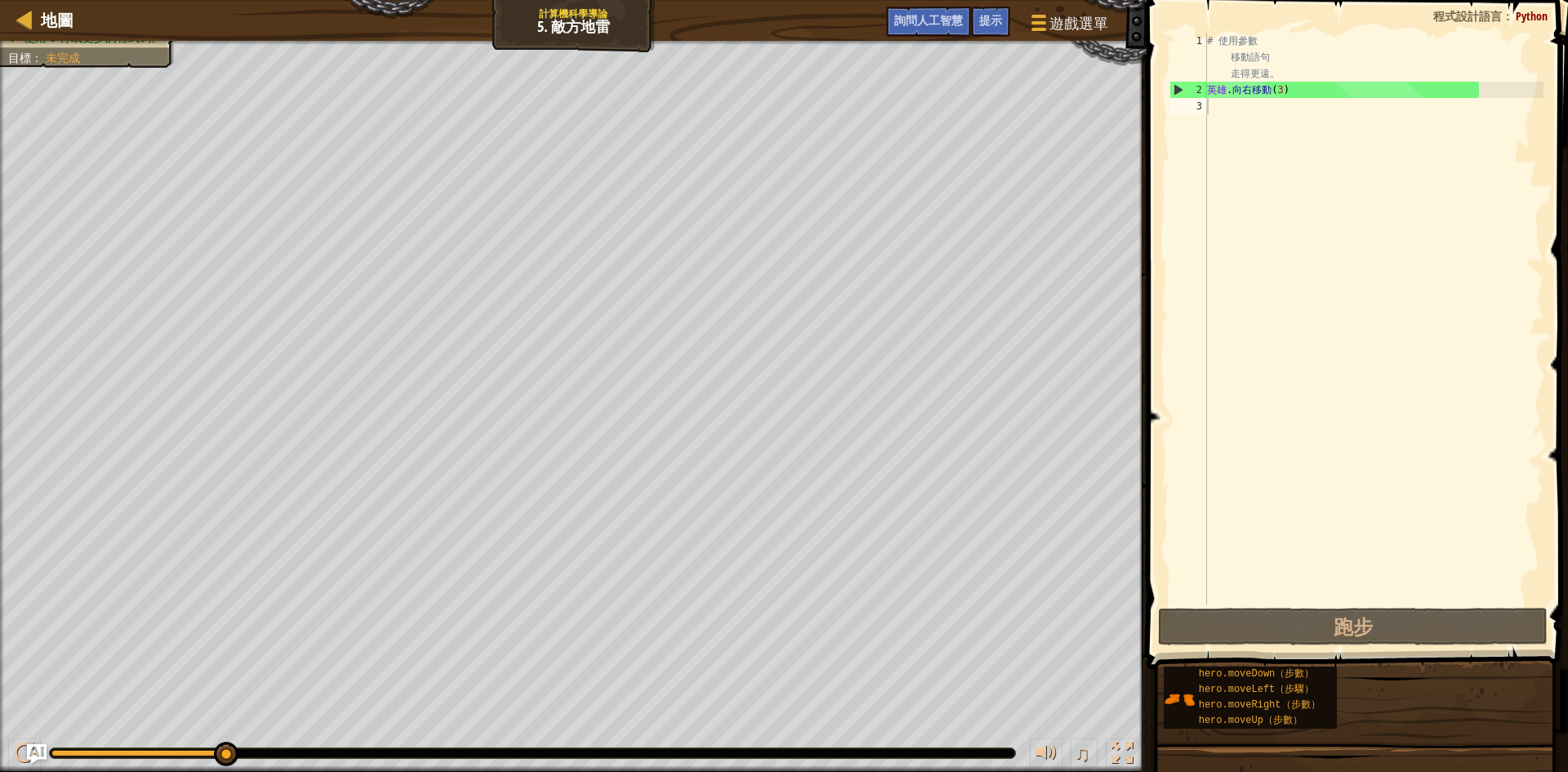
drag, startPoint x: 1168, startPoint y: 96, endPoint x: 1567, endPoint y: 92, distance: 399.0
